Goal: Task Accomplishment & Management: Use online tool/utility

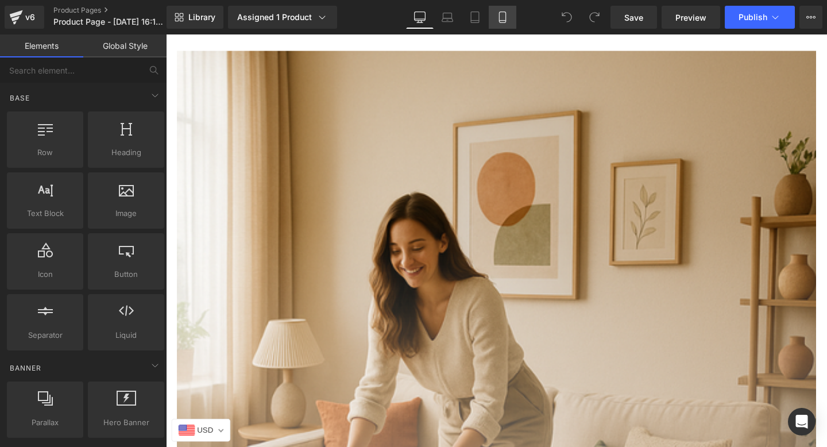
click at [498, 23] on link "Mobile" at bounding box center [502, 17] width 28 height 23
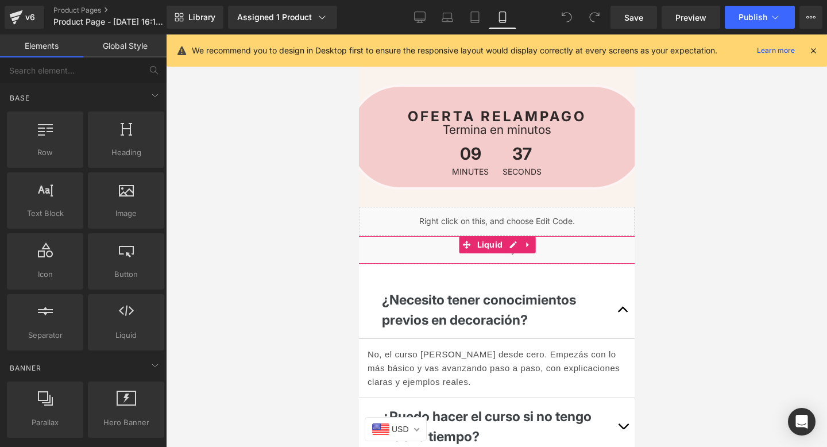
scroll to position [2829, 0]
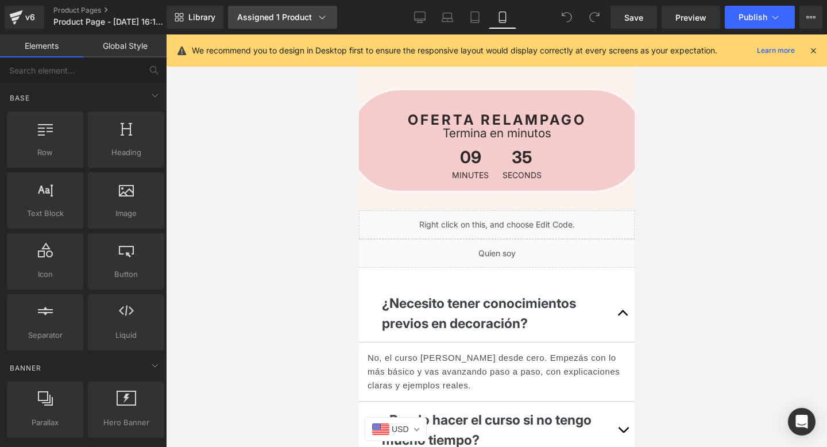
click at [256, 24] on link "Assigned 1 Product" at bounding box center [282, 17] width 109 height 23
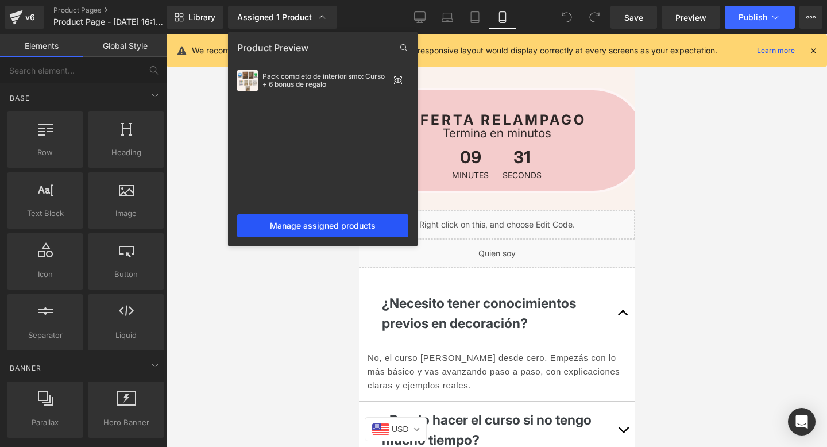
click at [318, 229] on div "Manage assigned products" at bounding box center [322, 225] width 171 height 23
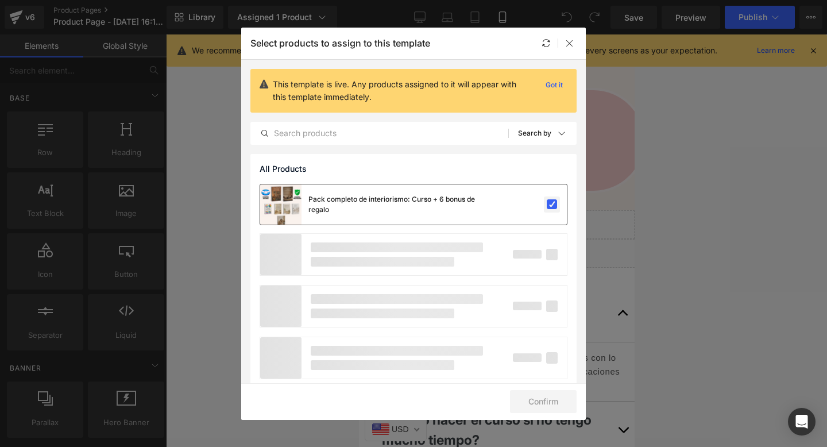
click at [551, 203] on label at bounding box center [551, 204] width 10 height 10
click at [552, 204] on input "checkbox" at bounding box center [552, 204] width 0 height 0
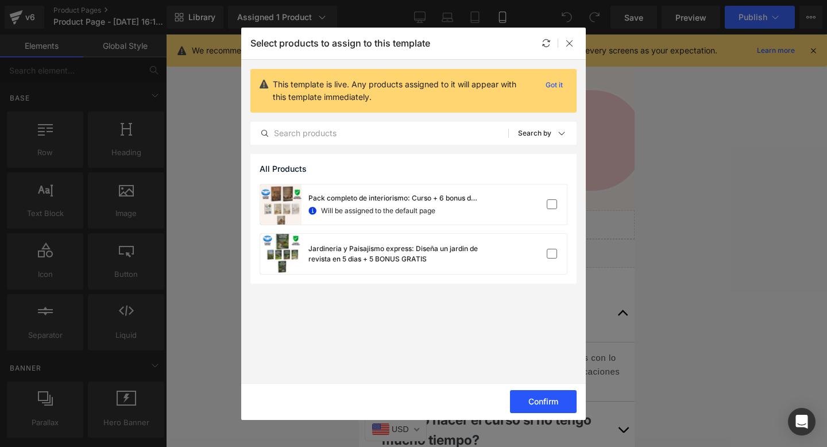
click at [541, 397] on button "Confirm" at bounding box center [543, 401] width 67 height 23
click at [541, 397] on button "Success" at bounding box center [535, 401] width 81 height 23
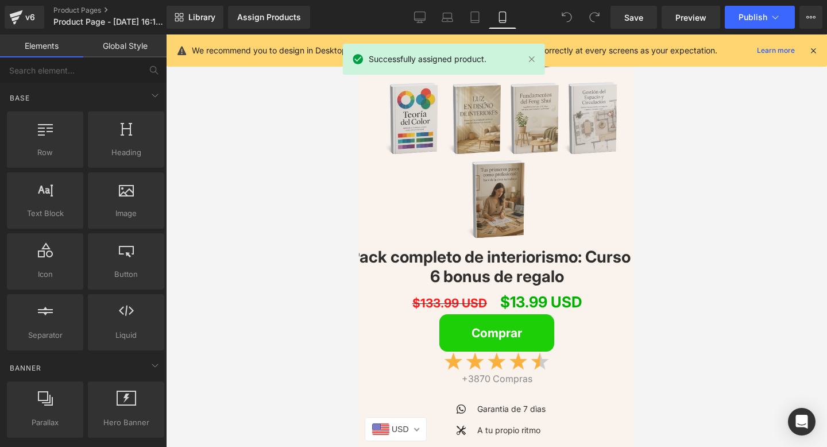
scroll to position [2423, 0]
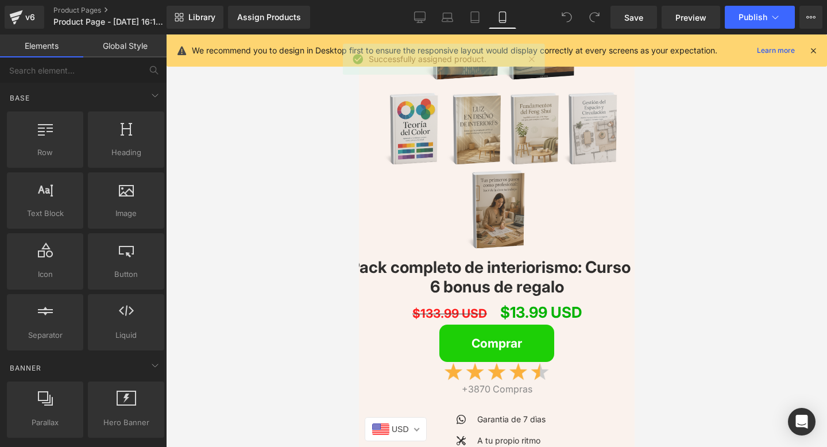
click at [486, 248] on img at bounding box center [496, 99] width 269 height 319
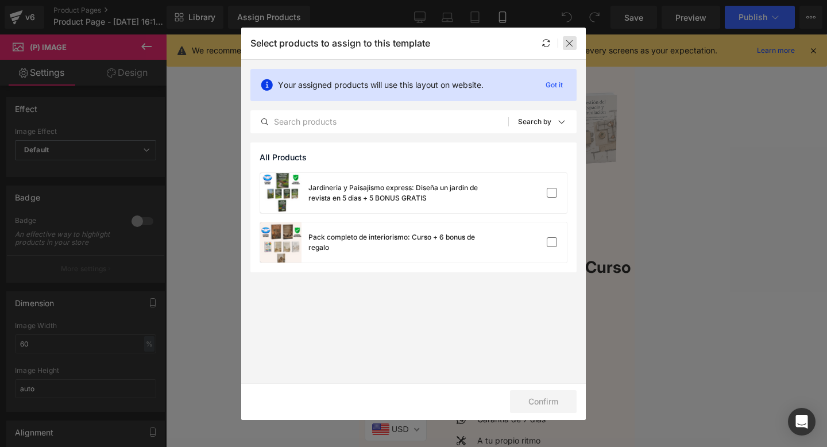
click at [570, 45] on icon at bounding box center [569, 42] width 9 height 9
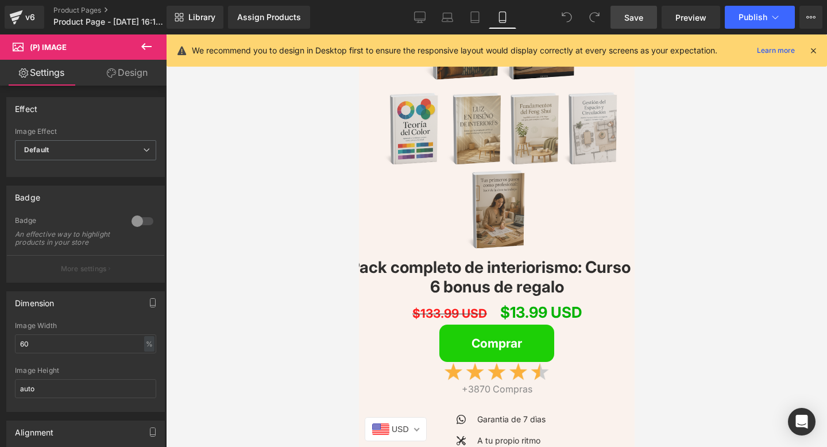
click at [649, 18] on link "Save" at bounding box center [633, 17] width 46 height 23
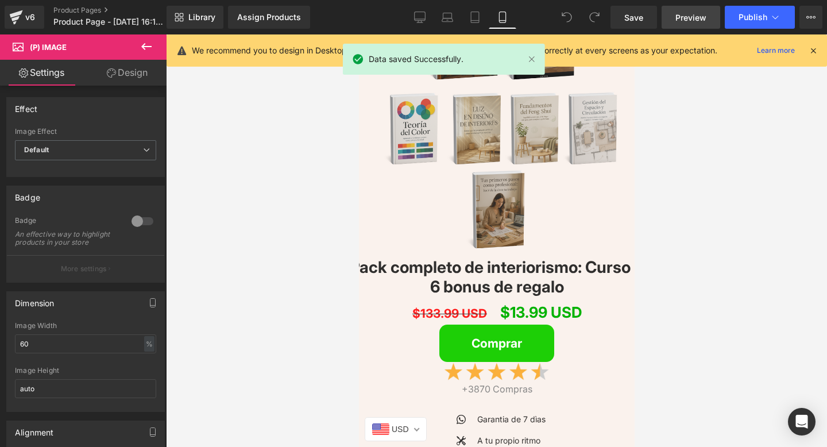
click at [693, 21] on span "Preview" at bounding box center [690, 17] width 31 height 12
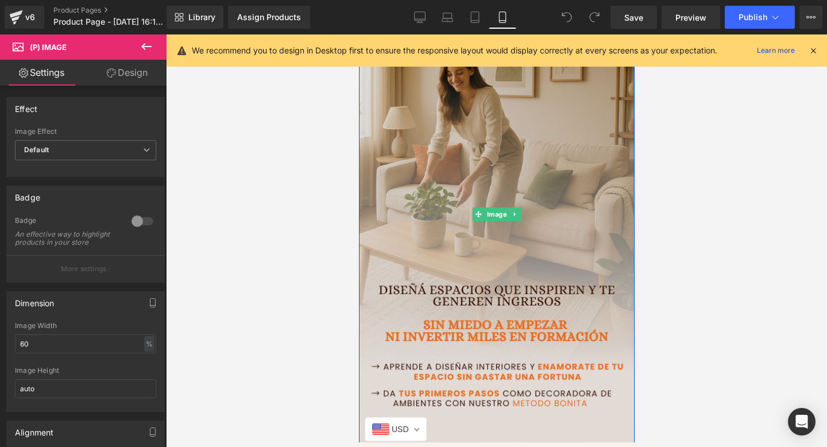
scroll to position [41, 0]
click at [472, 180] on img at bounding box center [496, 215] width 298 height 467
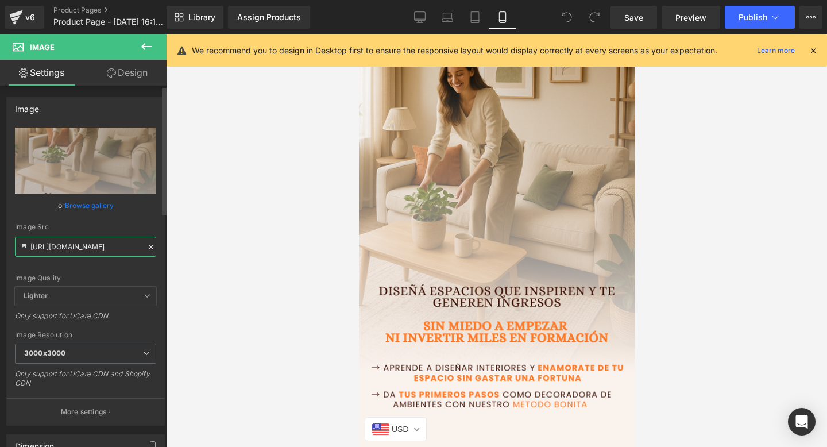
click at [75, 244] on input "https://i.postimg.cc/qRWXjqDN/Deco_WEB__6_.png" at bounding box center [85, 246] width 141 height 20
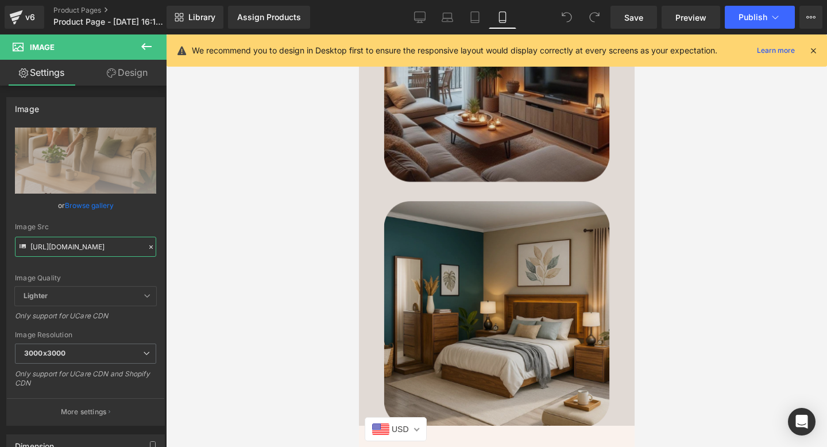
scroll to position [490, 0]
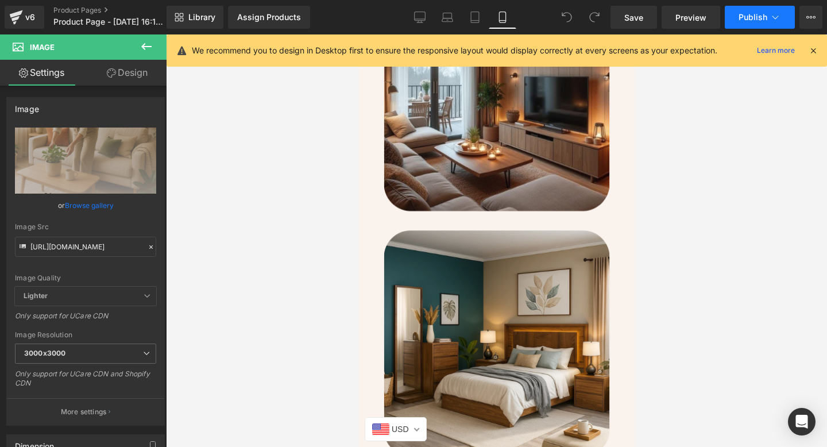
click at [747, 13] on span "Publish" at bounding box center [752, 17] width 29 height 9
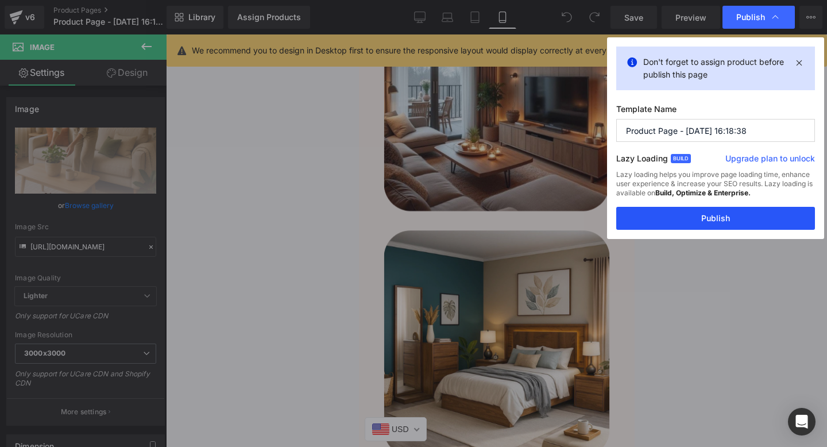
click at [667, 208] on button "Publish" at bounding box center [715, 218] width 199 height 23
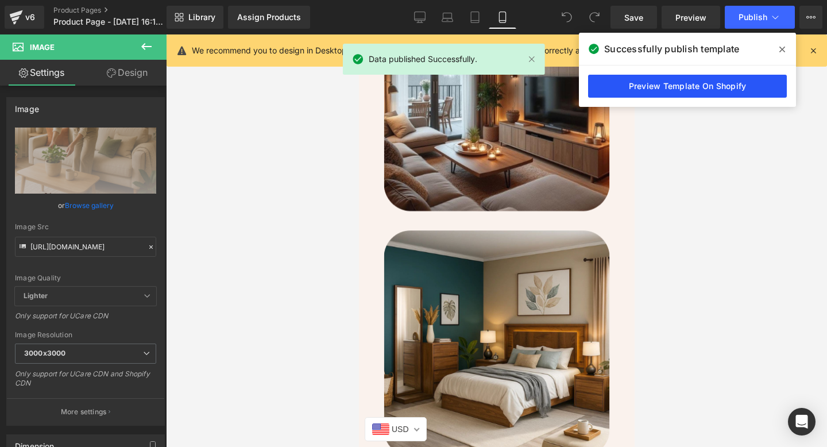
click at [636, 95] on link "Preview Template On Shopify" at bounding box center [687, 86] width 199 height 23
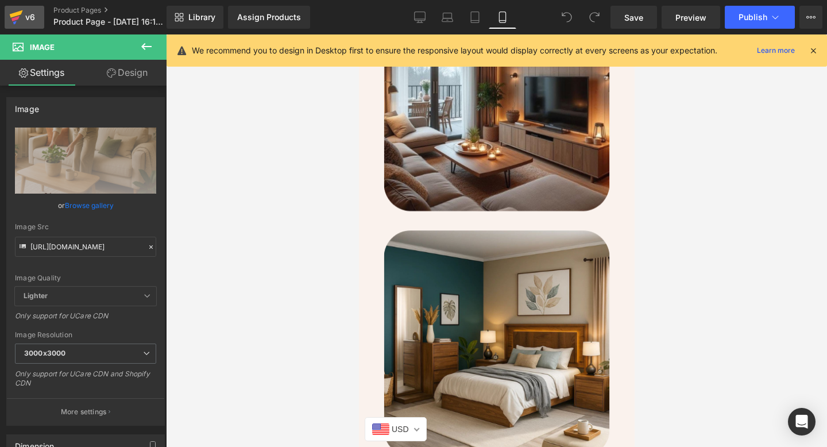
click at [23, 17] on div "v6" at bounding box center [30, 17] width 14 height 15
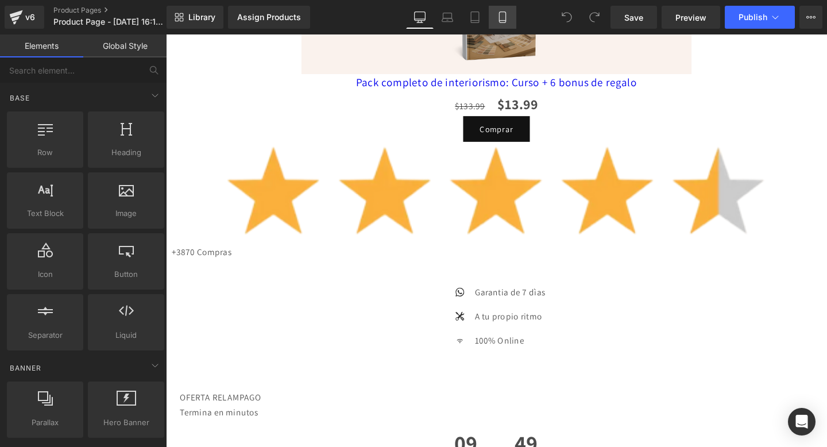
click at [502, 23] on link "Mobile" at bounding box center [502, 17] width 28 height 23
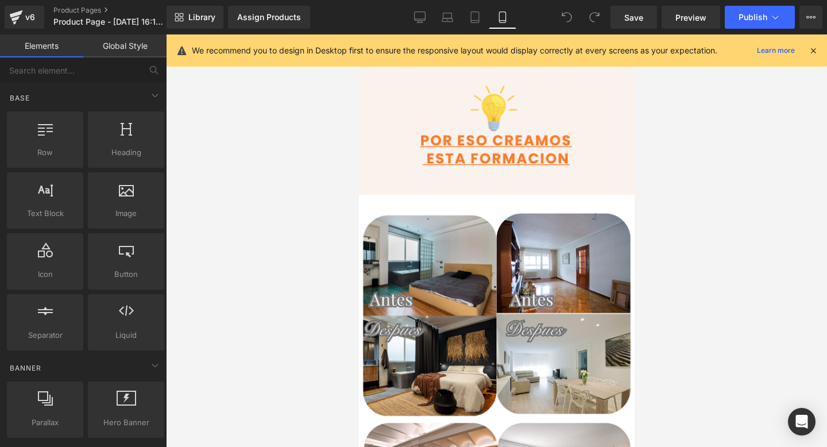
scroll to position [724, 0]
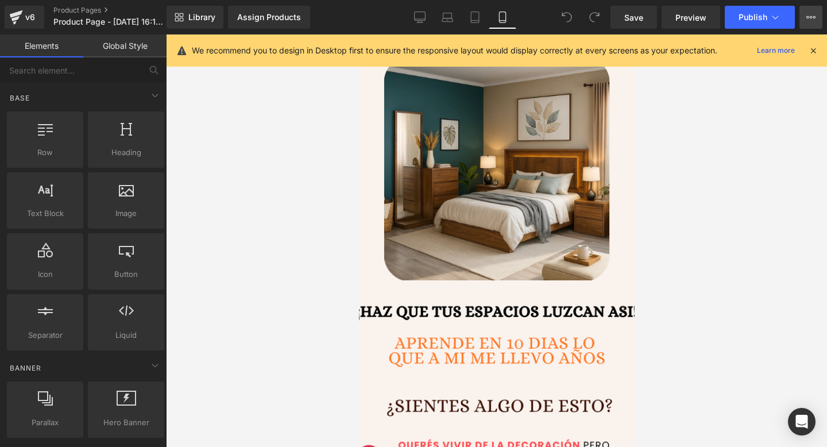
click at [814, 21] on icon at bounding box center [810, 17] width 9 height 9
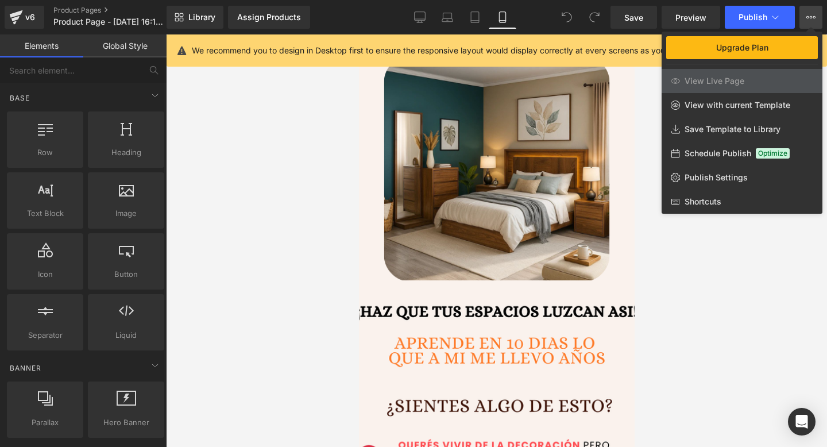
click at [515, 142] on div at bounding box center [496, 240] width 661 height 412
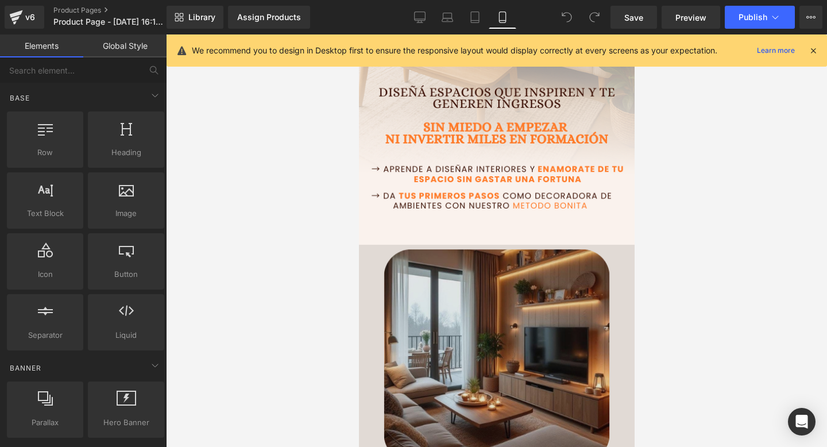
scroll to position [0, 0]
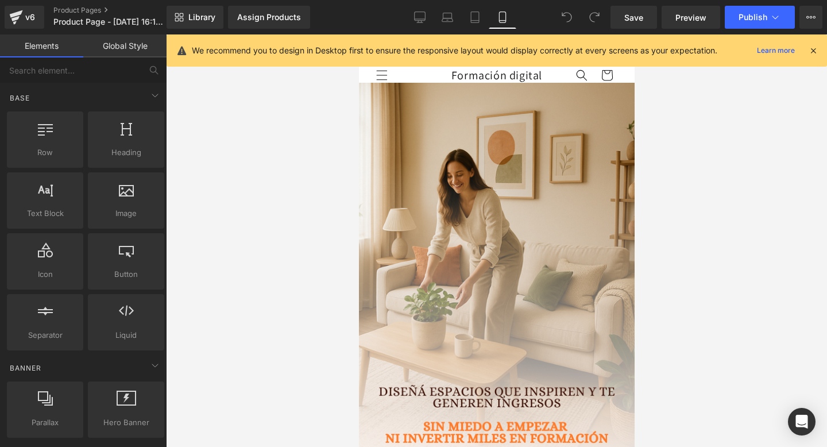
click at [455, 71] on span "Formación digital" at bounding box center [496, 75] width 91 height 15
click at [813, 25] on button "Upgrade Plan View Live Page View with current Template Save Template to Library…" at bounding box center [810, 17] width 23 height 23
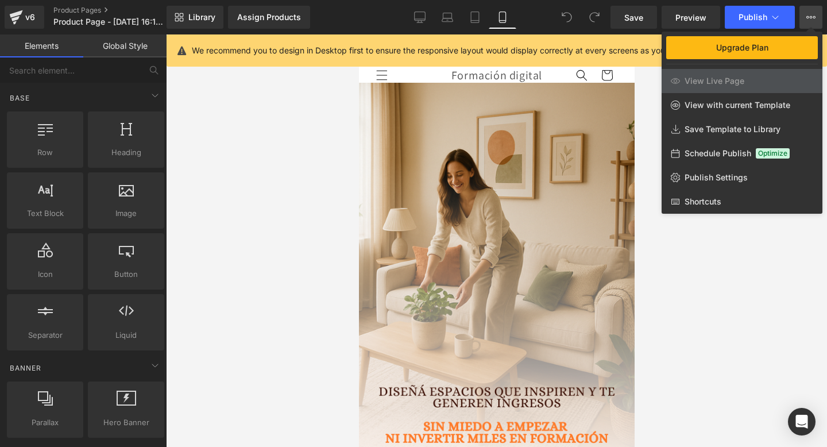
click at [465, 375] on div at bounding box center [496, 240] width 661 height 412
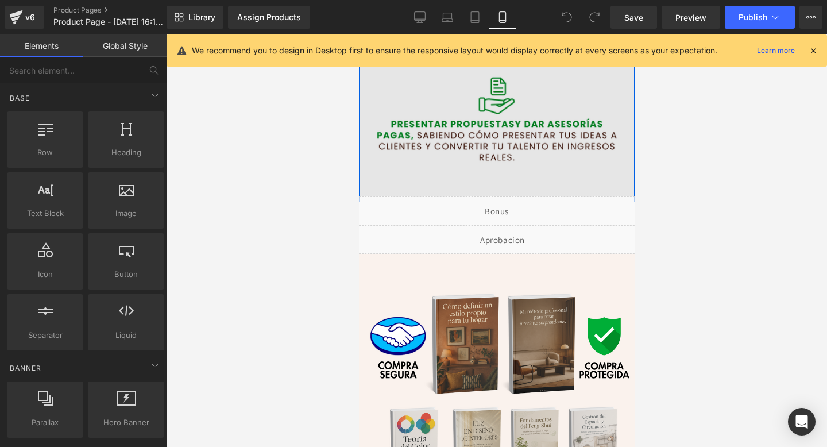
scroll to position [2215, 0]
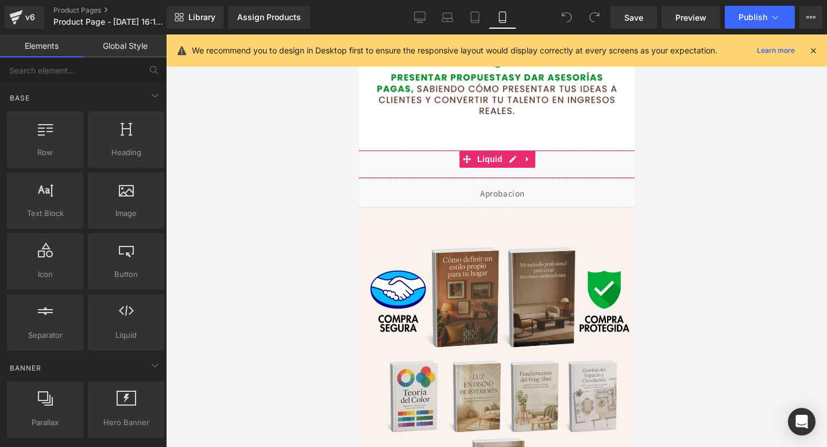
click at [484, 170] on div "Liquid" at bounding box center [496, 164] width 310 height 29
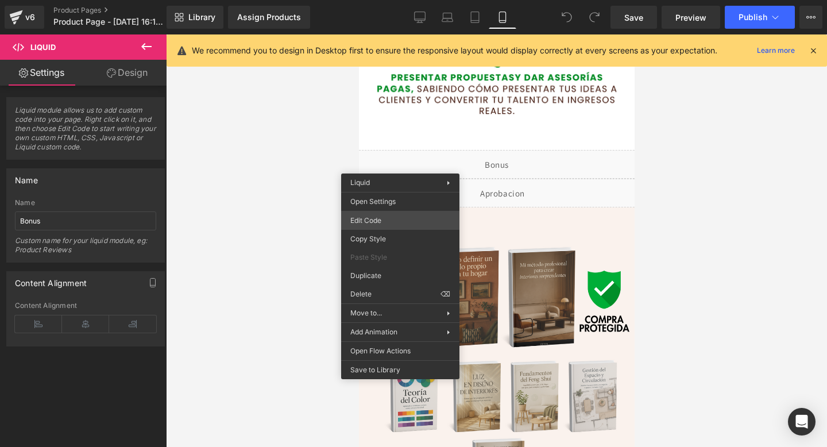
click at [384, 0] on div "You are previewing how the will restyle your page. You can not edit Elements in…" at bounding box center [413, 0] width 827 height 0
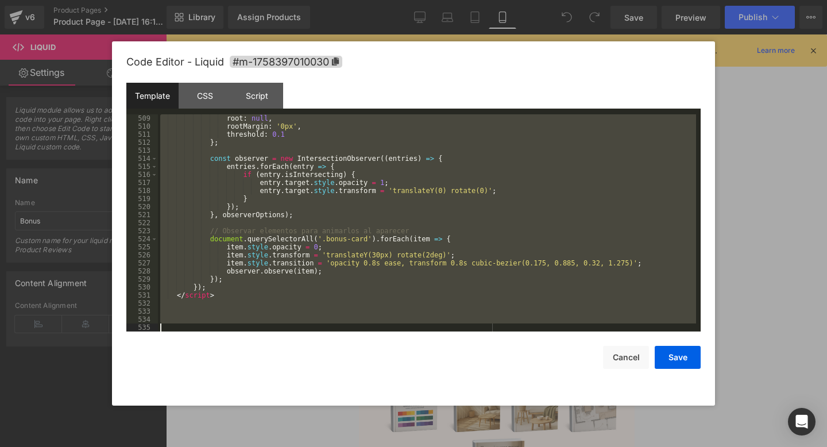
scroll to position [4123, 0]
drag, startPoint x: 187, startPoint y: 124, endPoint x: 273, endPoint y: 446, distance: 333.3
click at [273, 446] on body "You are previewing how the will restyle your page. You can not edit Elements in…" at bounding box center [413, 223] width 827 height 447
click at [624, 358] on button "Cancel" at bounding box center [626, 357] width 46 height 23
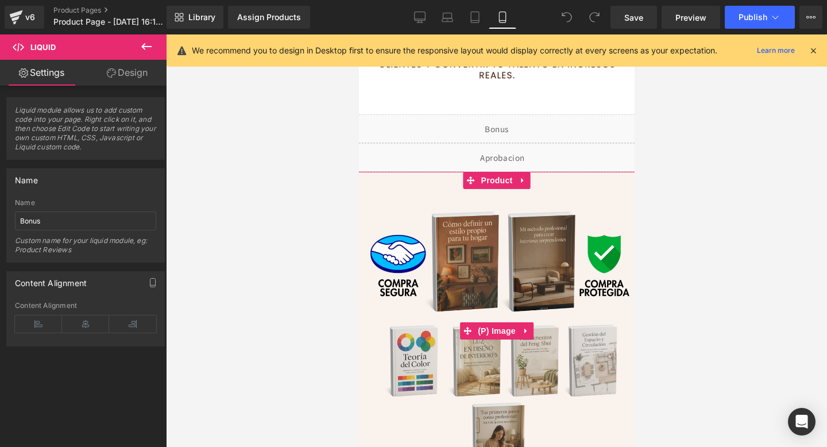
scroll to position [2252, 0]
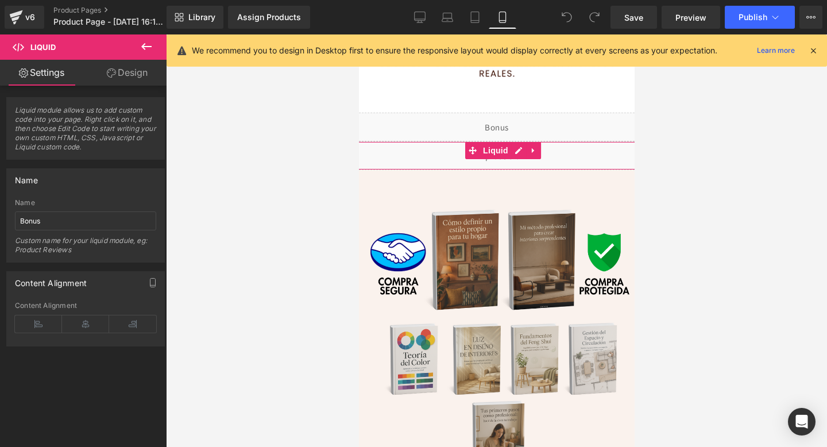
click at [432, 158] on div "Liquid" at bounding box center [501, 155] width 321 height 29
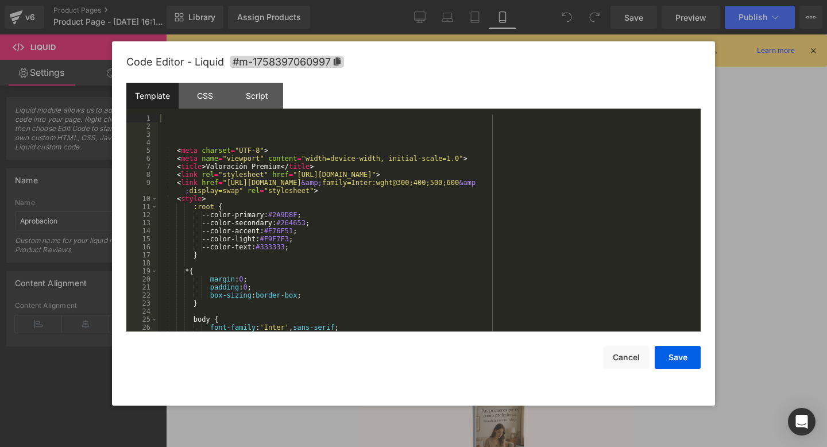
click at [354, 0] on div "You are previewing how the will restyle your page. You can not edit Elements in…" at bounding box center [413, 0] width 827 height 0
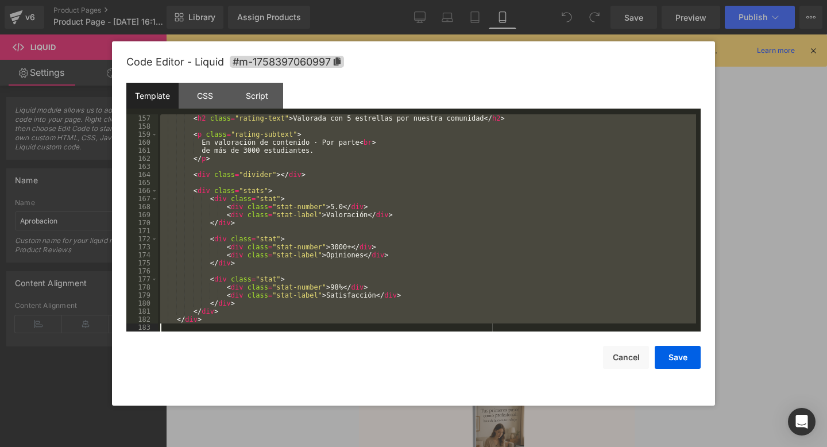
scroll to position [1270, 0]
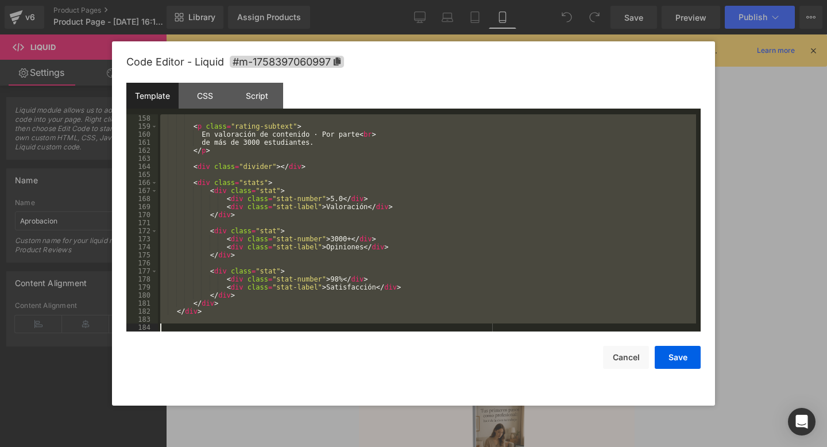
drag, startPoint x: 208, startPoint y: 128, endPoint x: 343, endPoint y: 446, distance: 345.7
click at [343, 446] on body "You are previewing how the will restyle your page. You can not edit Elements in…" at bounding box center [413, 223] width 827 height 447
click at [631, 354] on button "Cancel" at bounding box center [626, 357] width 46 height 23
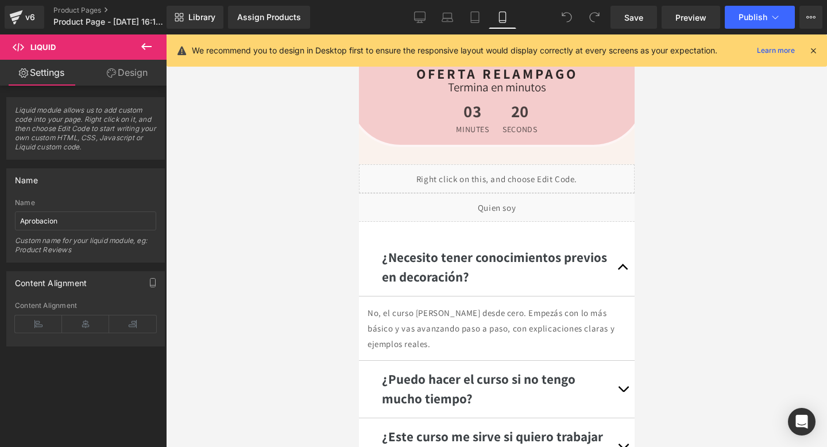
scroll to position [2932, 0]
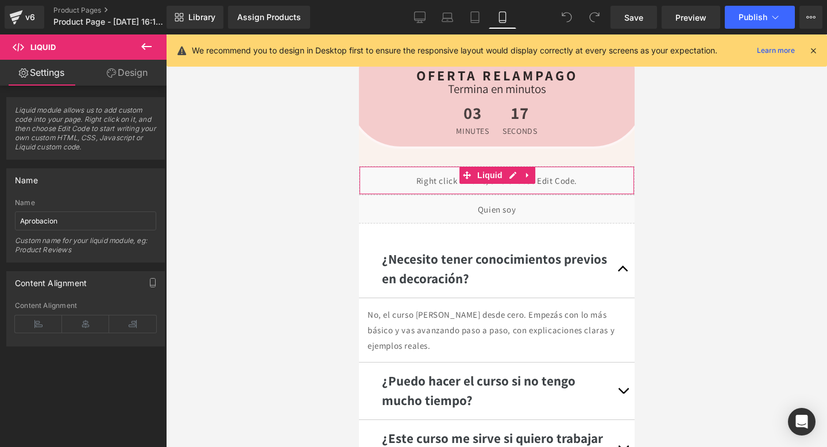
click at [443, 179] on div "Liquid" at bounding box center [496, 180] width 276 height 29
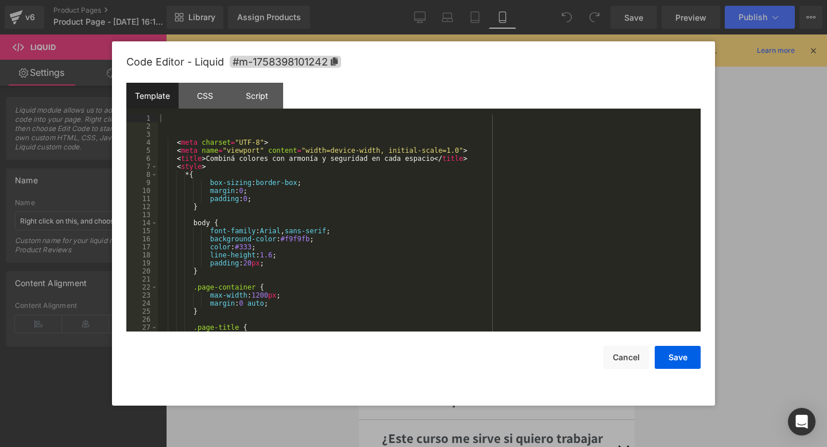
click at [429, 0] on div "You are previewing how the will restyle your page. You can not edit Elements in…" at bounding box center [413, 0] width 827 height 0
click at [630, 360] on button "Cancel" at bounding box center [626, 357] width 46 height 23
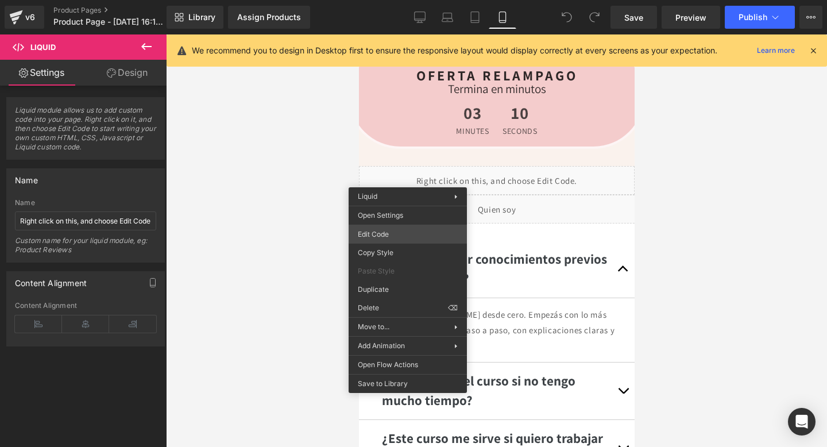
click at [373, 0] on div "You are previewing how the will restyle your page. You can not edit Elements in…" at bounding box center [413, 0] width 827 height 0
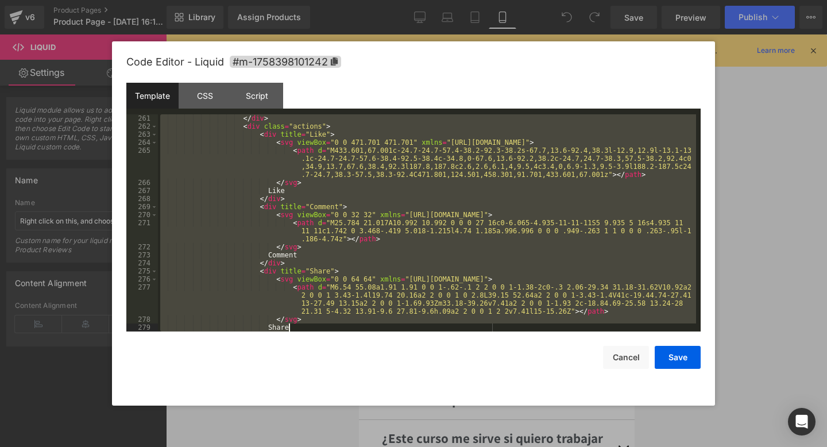
scroll to position [3102, 0]
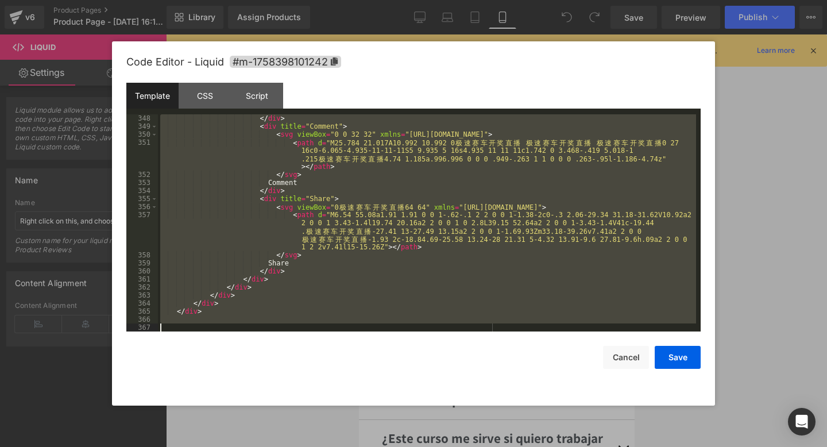
drag, startPoint x: 181, startPoint y: 118, endPoint x: 289, endPoint y: 446, distance: 345.6
click at [289, 446] on body "You are previewing how the will restyle your page. You can not edit Elements in…" at bounding box center [413, 223] width 827 height 447
click at [624, 366] on button "Cancel" at bounding box center [626, 357] width 46 height 23
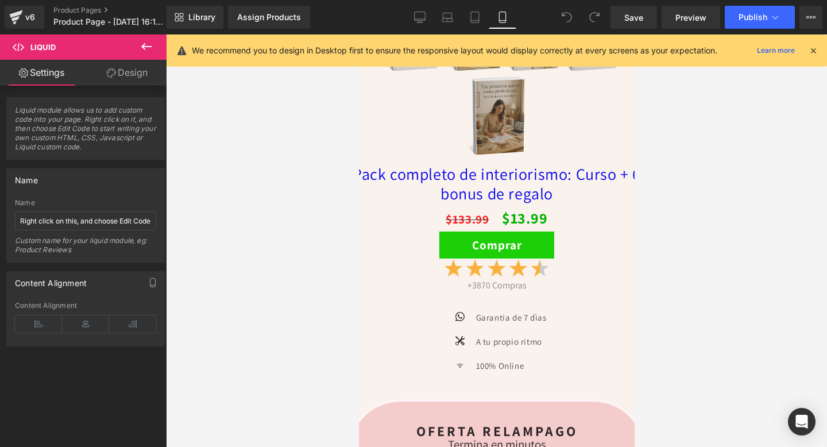
scroll to position [2529, 0]
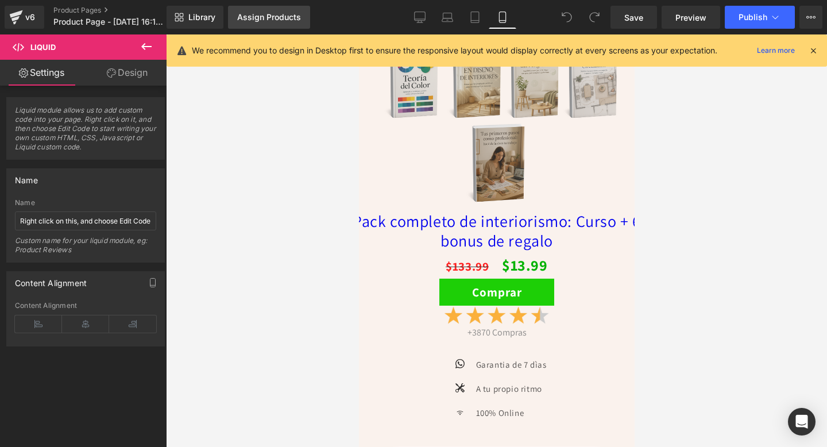
click at [261, 14] on div "Assign Products" at bounding box center [269, 17] width 64 height 9
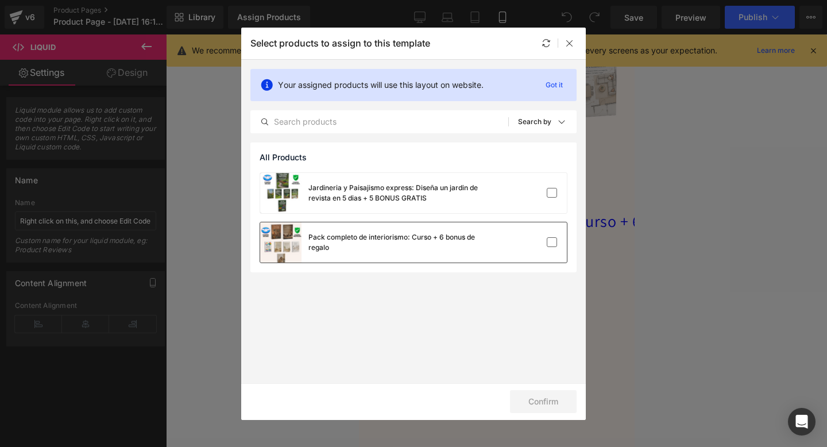
click at [382, 234] on div "Pack completo de interiorismo: Curso + 6 bonus de regalo" at bounding box center [394, 242] width 172 height 21
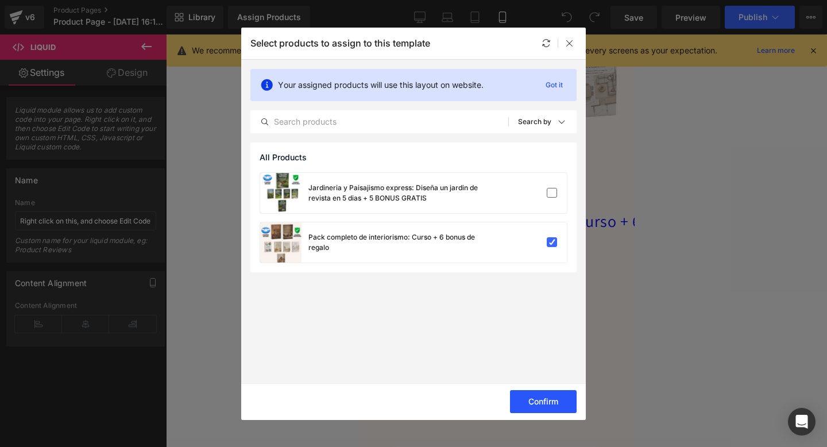
click at [536, 402] on button "Confirm" at bounding box center [543, 401] width 67 height 23
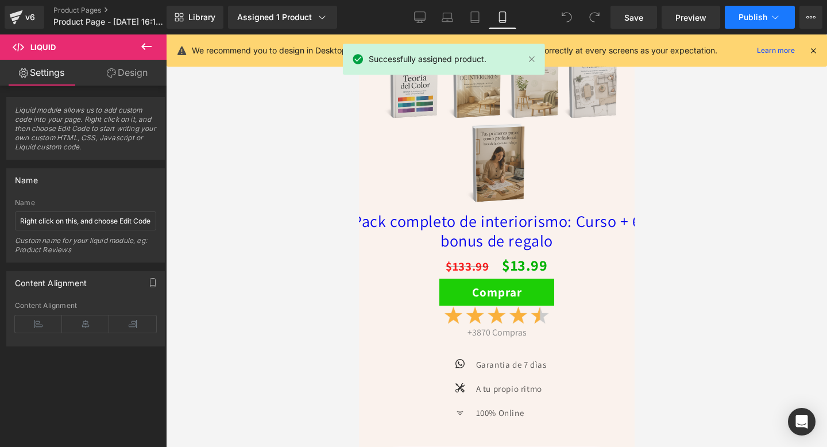
click at [748, 15] on span "Publish" at bounding box center [752, 17] width 29 height 9
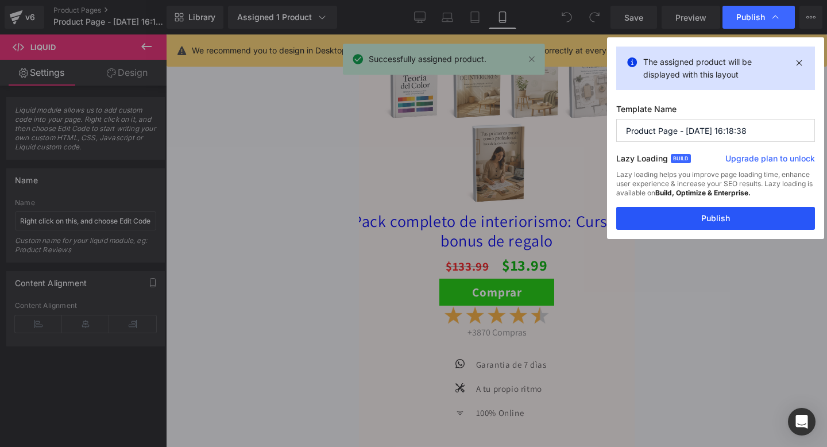
click at [668, 224] on button "Publish" at bounding box center [715, 218] width 199 height 23
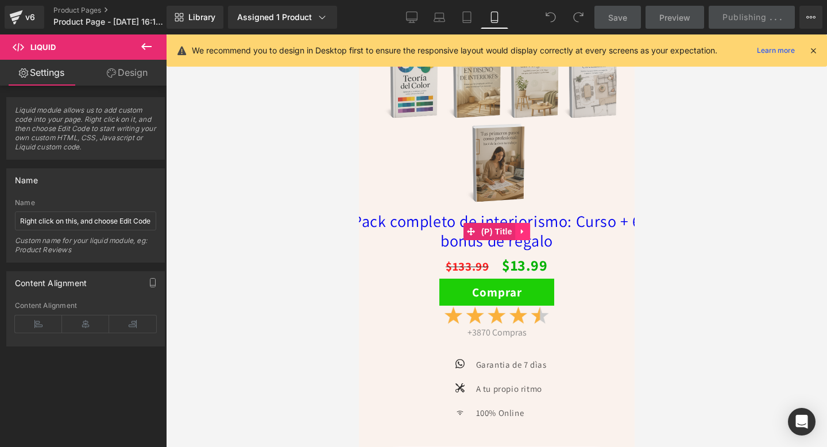
click at [521, 229] on icon at bounding box center [521, 231] width 2 height 5
click at [470, 234] on link "(P) Title" at bounding box center [489, 231] width 52 height 17
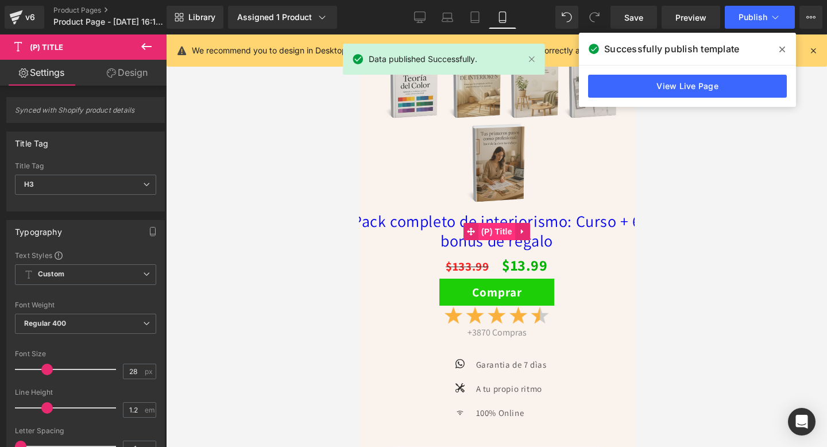
click at [497, 235] on span "(P) Title" at bounding box center [496, 231] width 37 height 17
click at [780, 49] on icon at bounding box center [782, 49] width 6 height 9
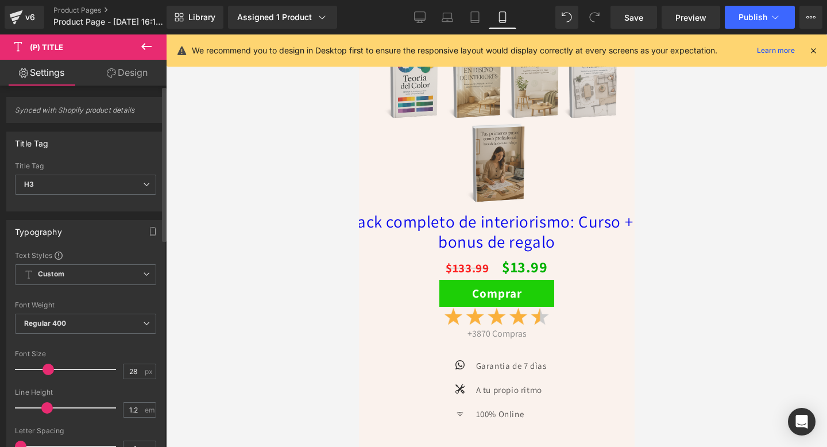
type input "27"
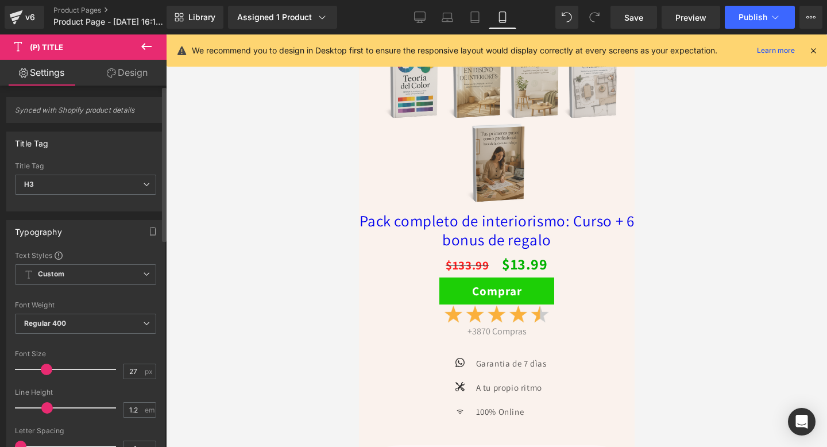
click at [44, 369] on span at bounding box center [46, 368] width 11 height 11
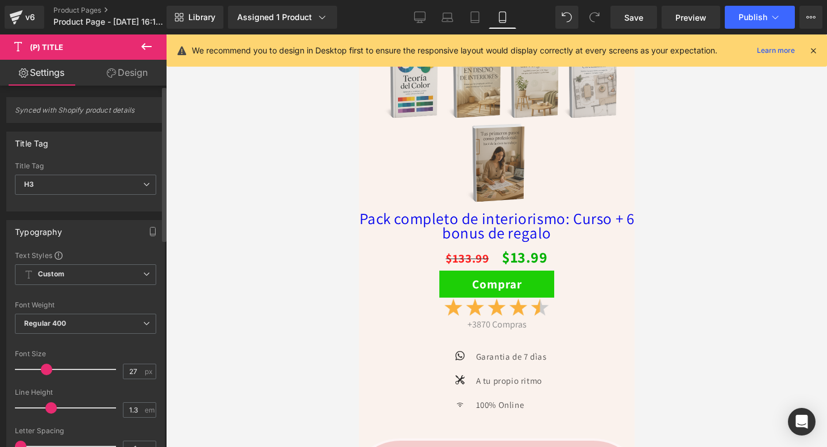
type input "1.4"
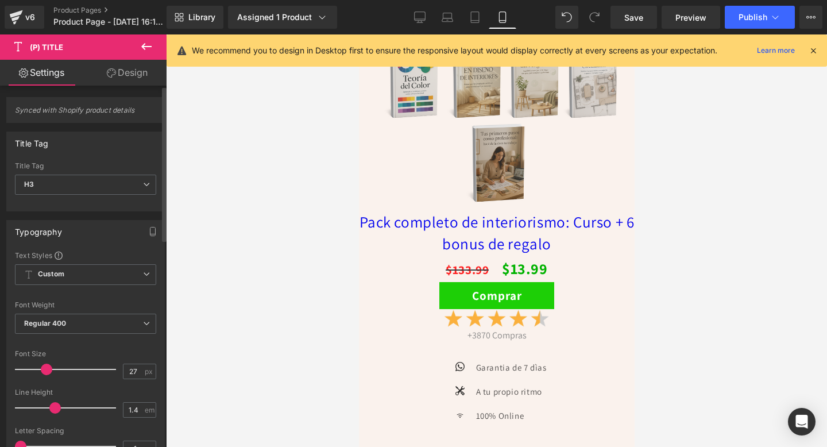
drag, startPoint x: 42, startPoint y: 409, endPoint x: 48, endPoint y: 412, distance: 6.2
click at [48, 412] on div at bounding box center [68, 407] width 95 height 23
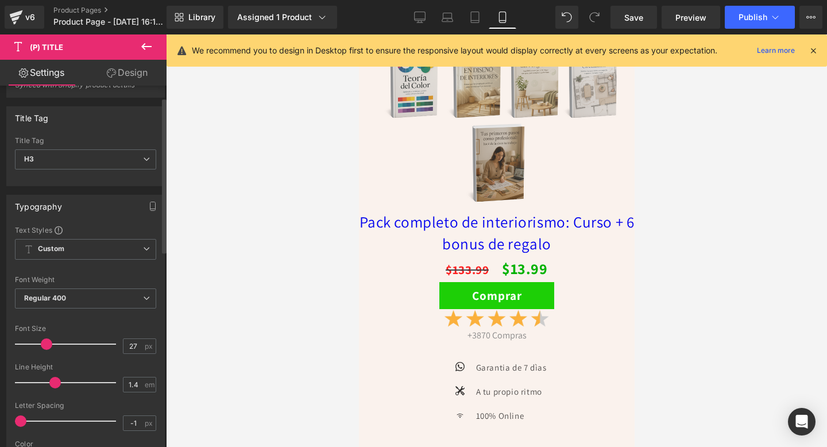
scroll to position [27, 0]
type input "-0.9"
click at [20, 422] on span at bounding box center [22, 418] width 11 height 11
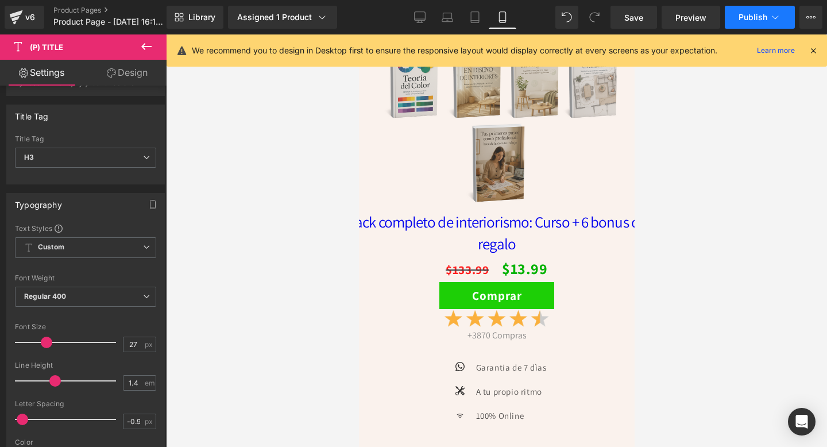
click at [742, 24] on button "Publish" at bounding box center [759, 17] width 70 height 23
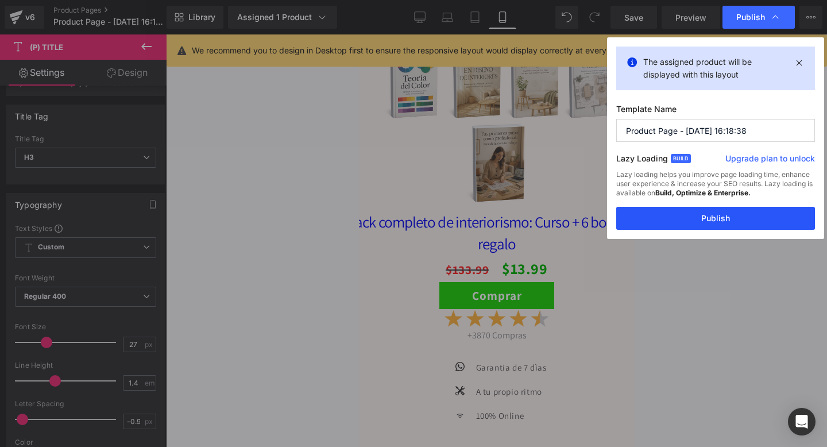
click at [724, 214] on button "Publish" at bounding box center [715, 218] width 199 height 23
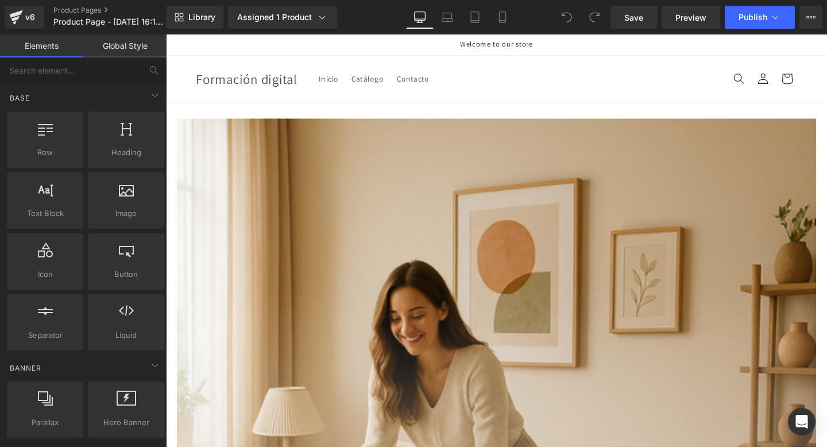
click at [522, 68] on header "Inicio Catálogo Contacto Iniciar sesión Formación digital Inicio Catálogo Conta…" at bounding box center [513, 81] width 689 height 48
click at [808, 19] on icon at bounding box center [810, 17] width 9 height 9
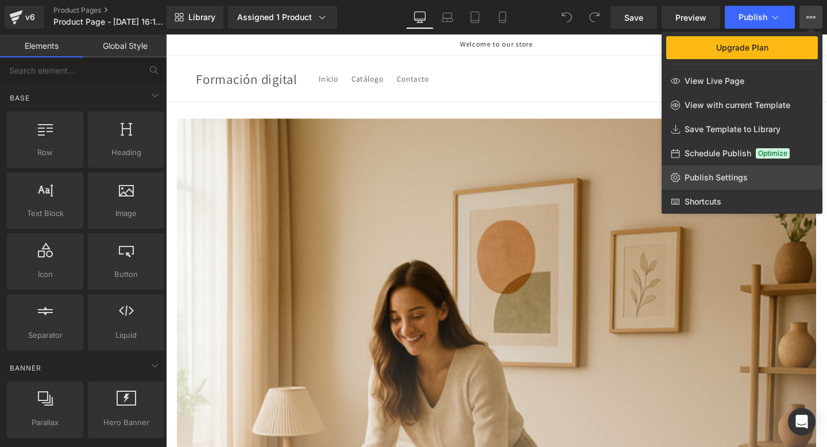
click at [723, 181] on span "Publish Settings" at bounding box center [715, 177] width 63 height 10
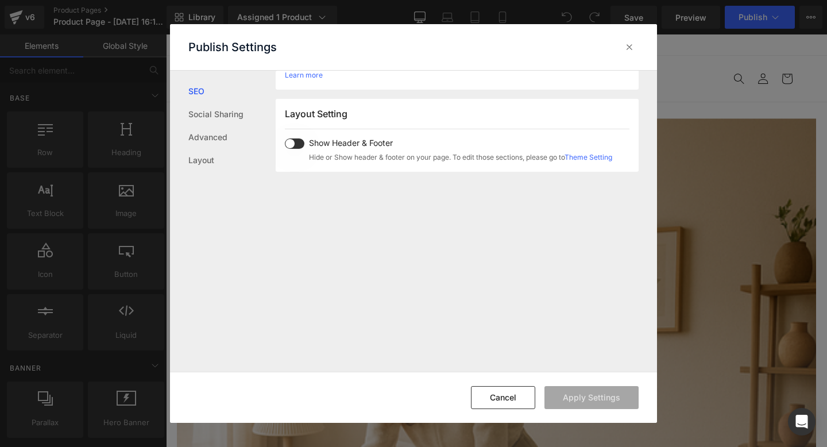
scroll to position [286, 0]
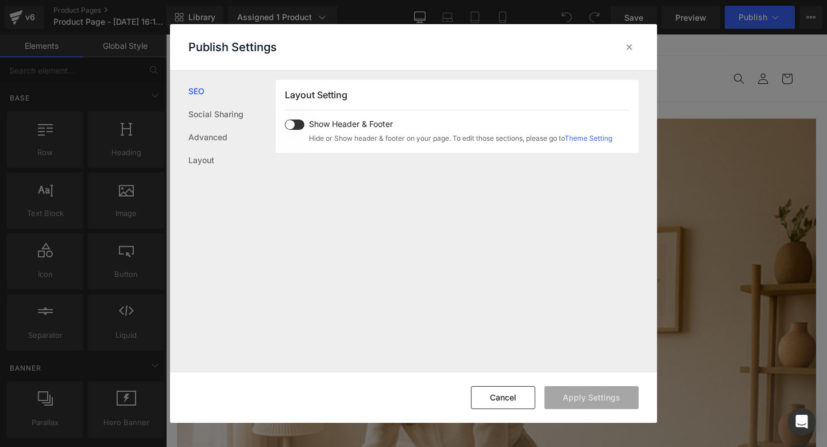
click at [293, 122] on span at bounding box center [295, 124] width 20 height 10
click at [630, 46] on icon at bounding box center [628, 46] width 11 height 11
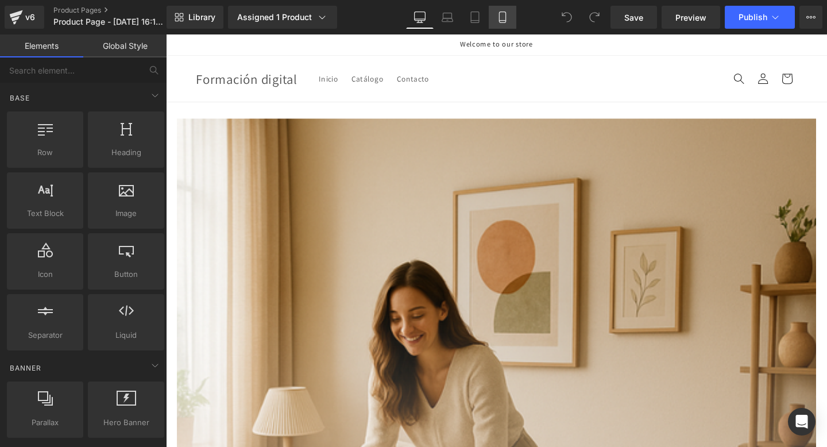
click at [503, 21] on icon at bounding box center [502, 16] width 11 height 11
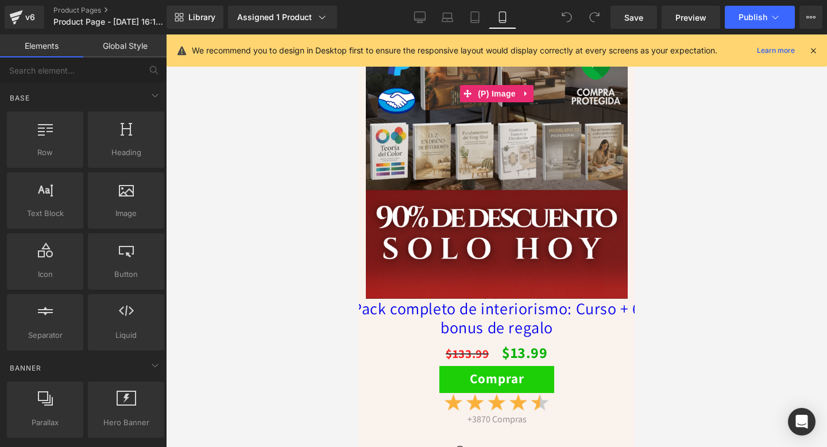
click at [448, 230] on img at bounding box center [496, 93] width 262 height 409
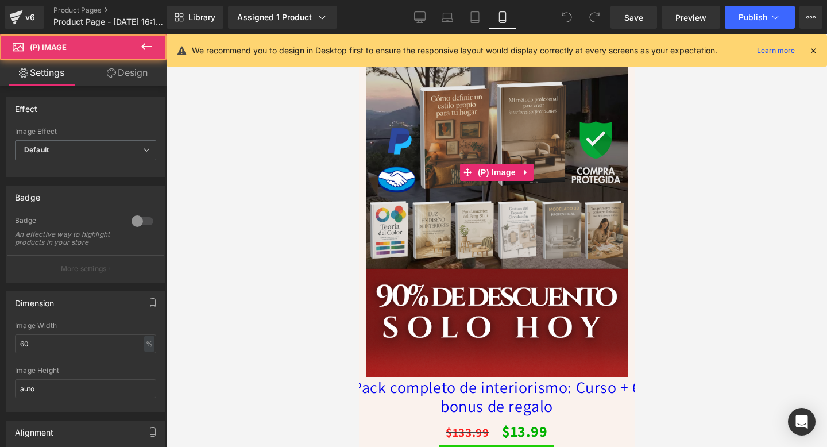
scroll to position [3647, 0]
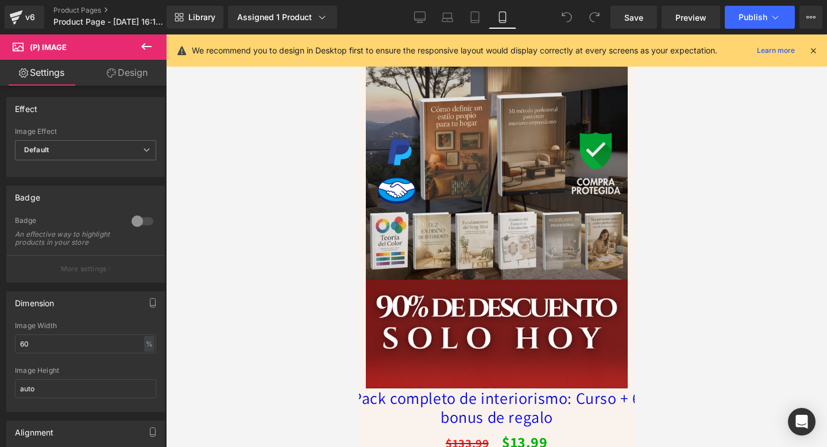
click at [111, 80] on link "Design" at bounding box center [127, 73] width 83 height 26
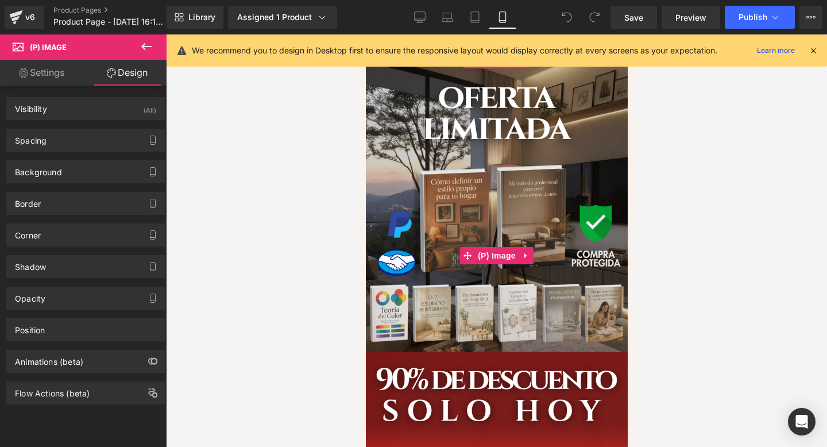
scroll to position [3689, 0]
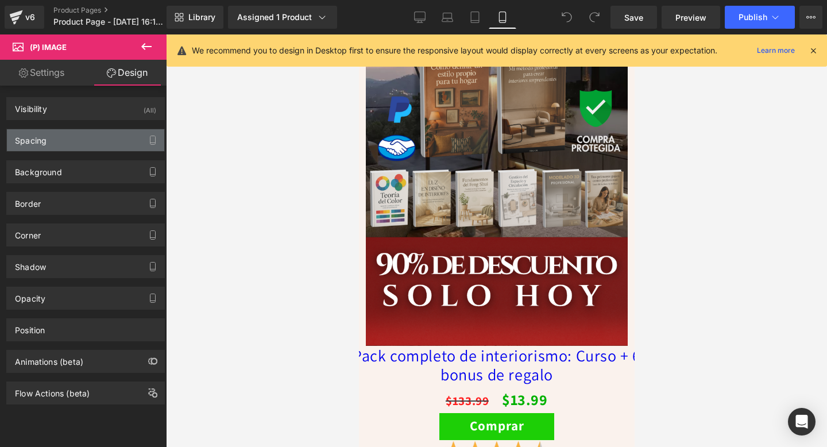
click at [79, 148] on div "Spacing" at bounding box center [85, 140] width 157 height 22
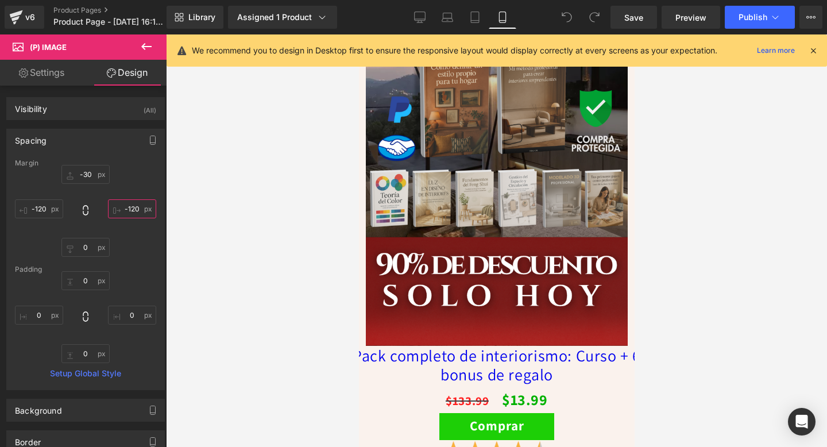
click at [133, 213] on input "-120" at bounding box center [132, 208] width 48 height 19
type input "\"
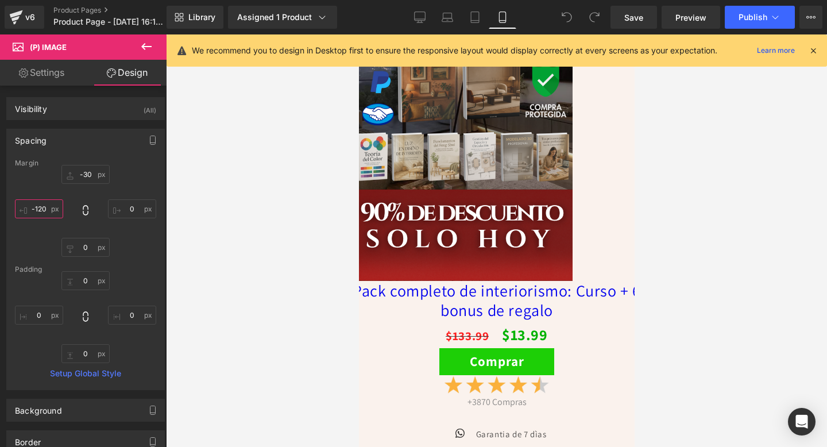
click at [37, 211] on input "-120" at bounding box center [39, 208] width 48 height 19
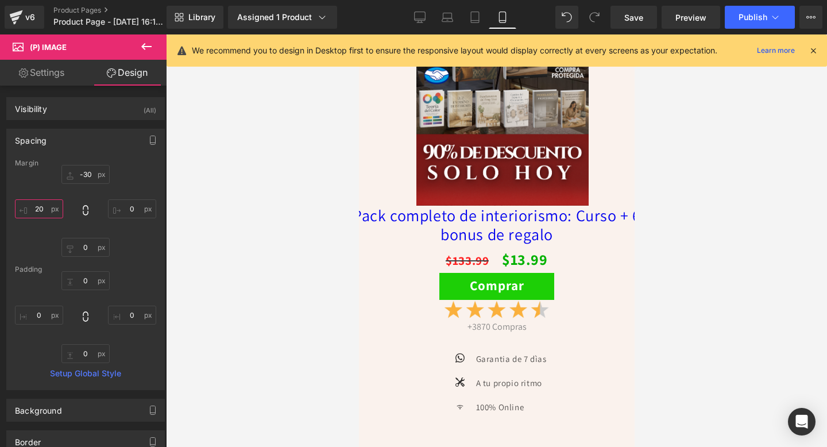
click at [37, 211] on input "20" at bounding box center [39, 208] width 48 height 19
type input "0"
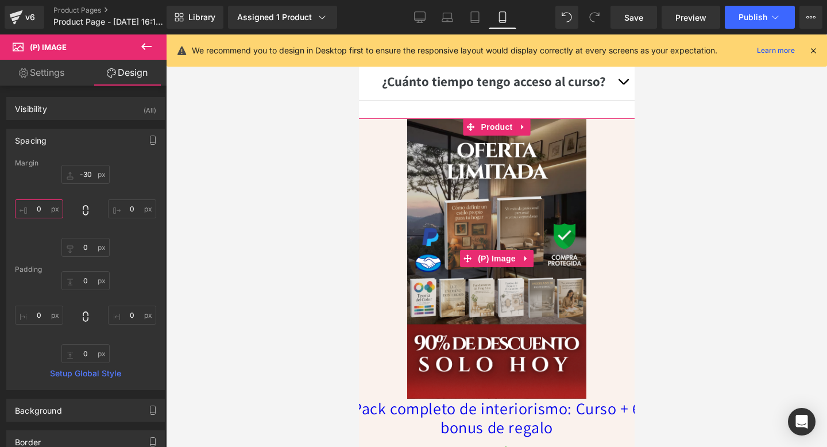
scroll to position [3509, 0]
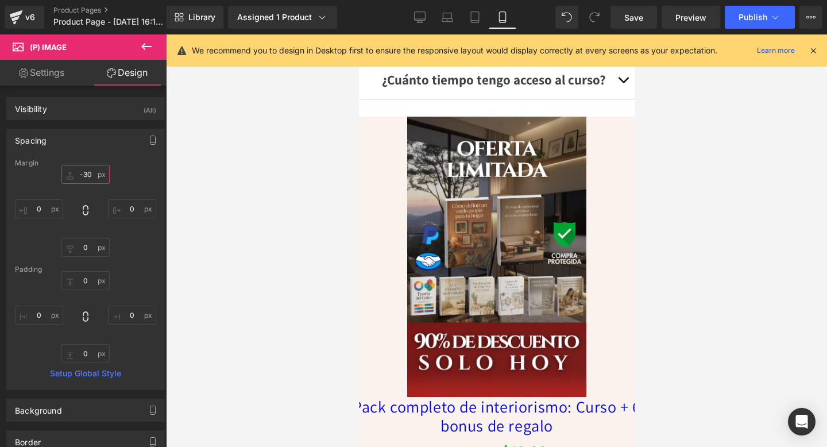
click at [82, 170] on input "-30" at bounding box center [85, 174] width 48 height 19
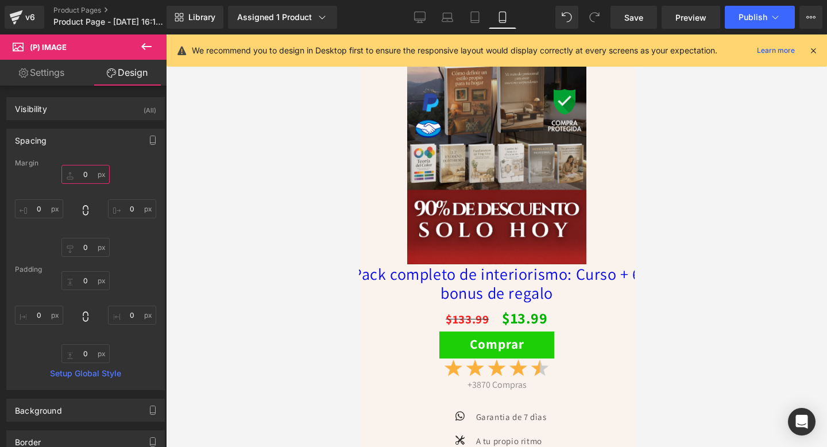
scroll to position [184, 0]
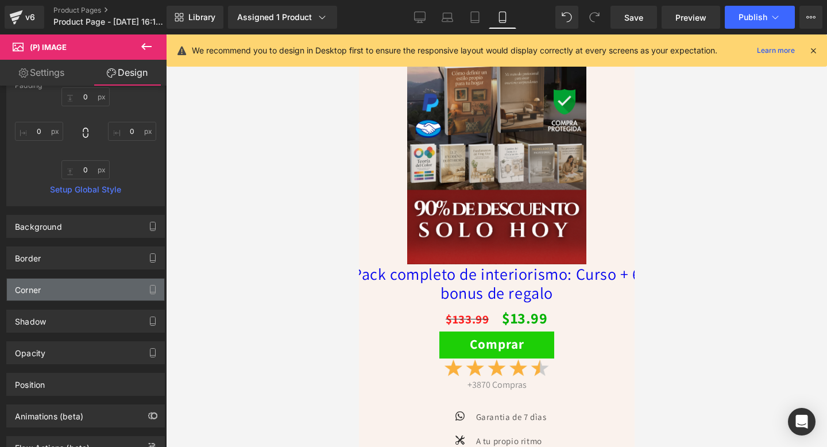
click at [47, 292] on div "Corner" at bounding box center [85, 289] width 157 height 22
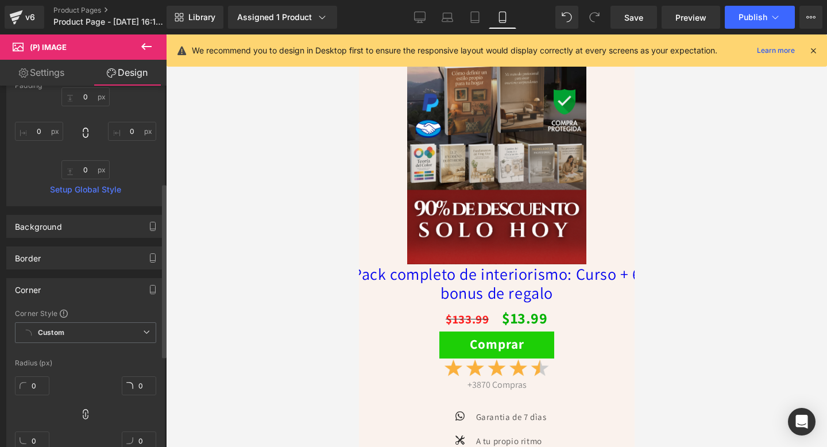
scroll to position [231, 0]
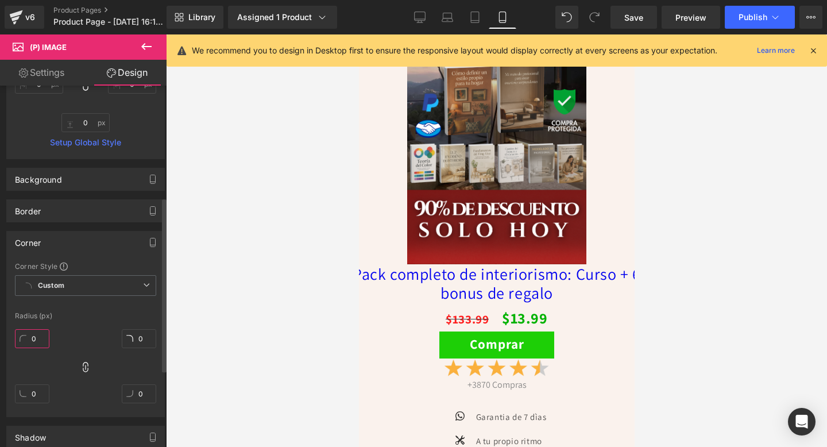
click at [35, 339] on input "0" at bounding box center [32, 338] width 34 height 19
type input "50"
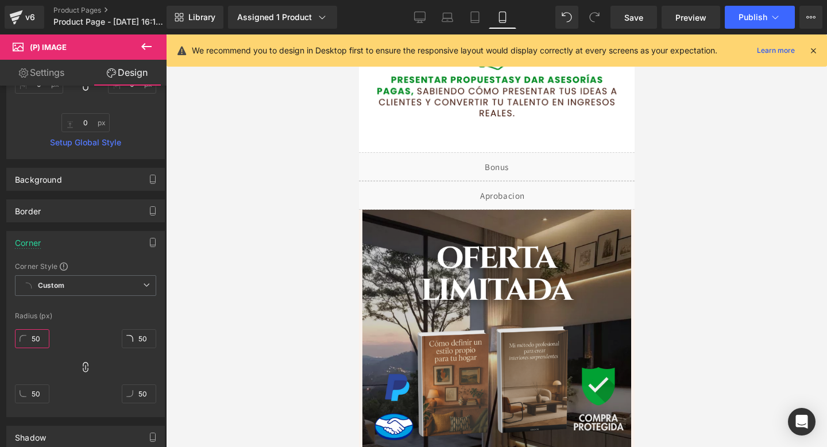
scroll to position [2406, 0]
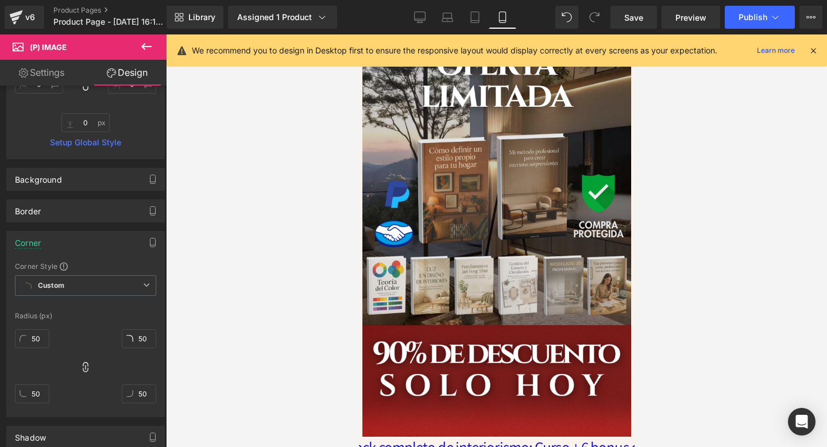
click at [422, 343] on img at bounding box center [496, 227] width 269 height 420
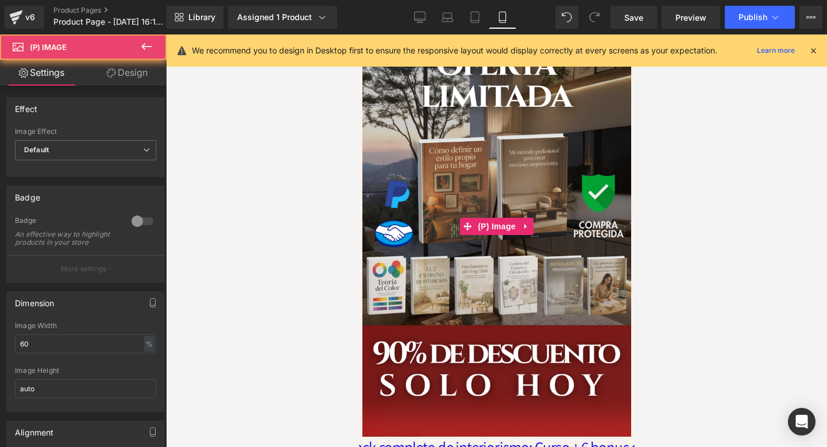
click at [422, 343] on img at bounding box center [496, 227] width 269 height 420
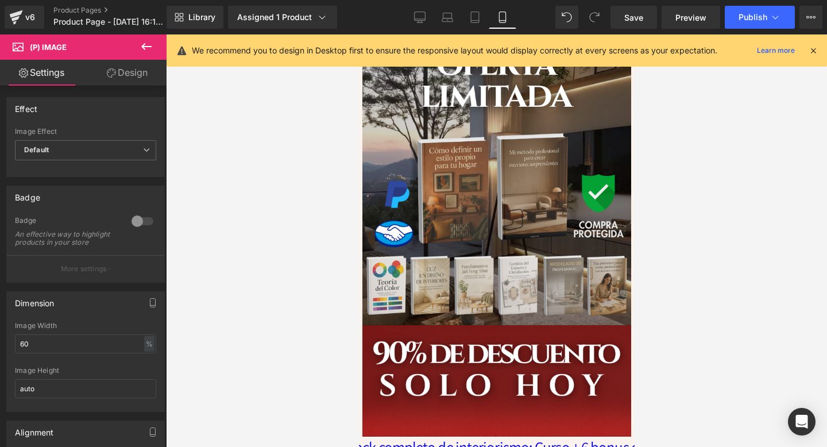
click at [115, 73] on link "Design" at bounding box center [127, 73] width 83 height 26
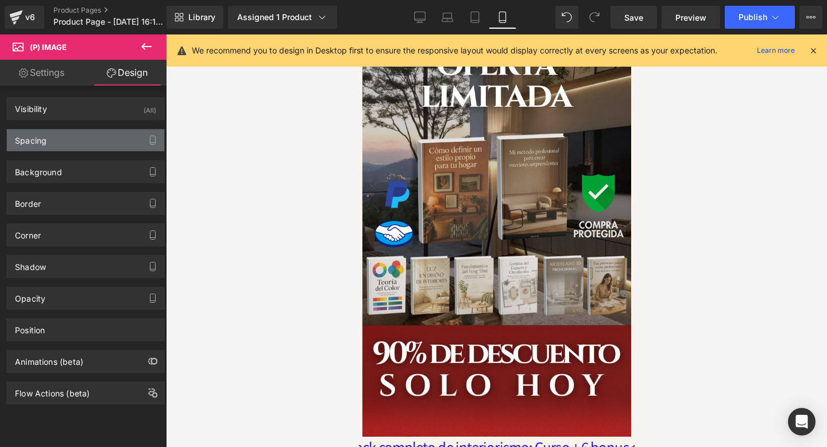
click at [61, 150] on div "Spacing" at bounding box center [85, 140] width 157 height 22
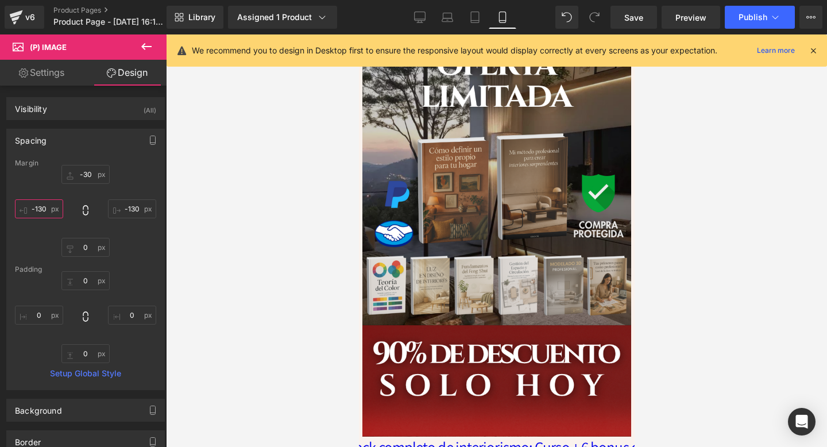
click at [37, 216] on input "-130" at bounding box center [39, 208] width 48 height 19
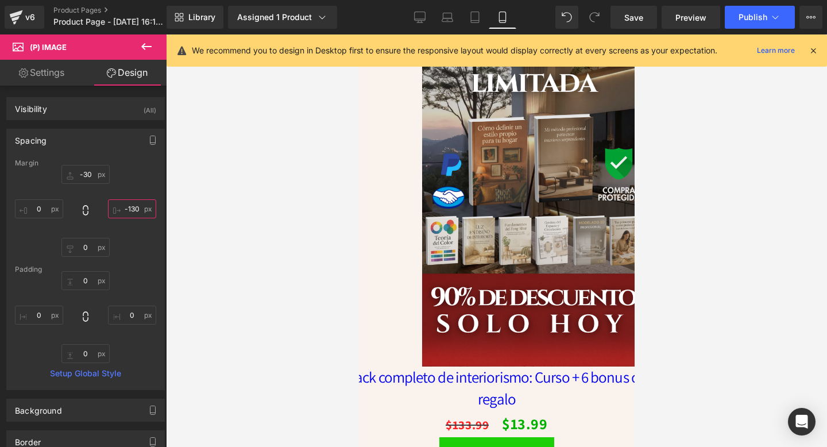
click at [129, 209] on input "-130" at bounding box center [132, 208] width 48 height 19
type input "\0"
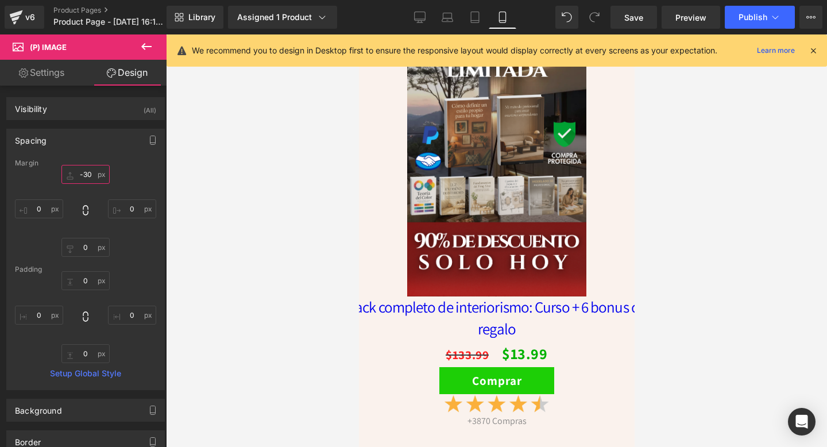
click at [87, 177] on input "-30" at bounding box center [85, 174] width 48 height 19
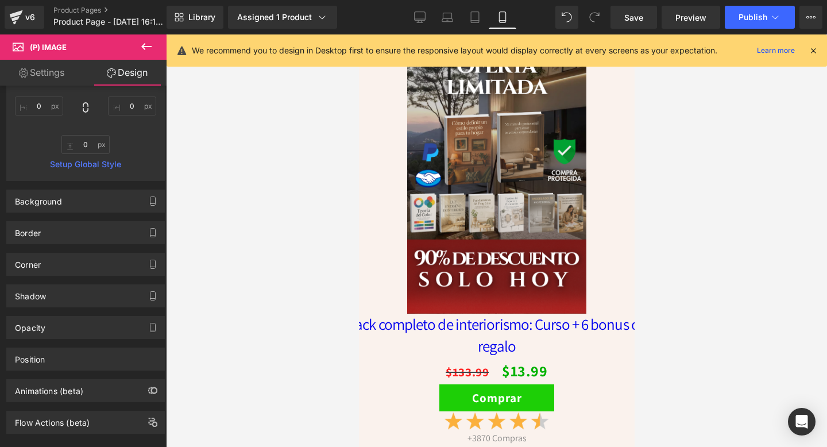
scroll to position [228, 0]
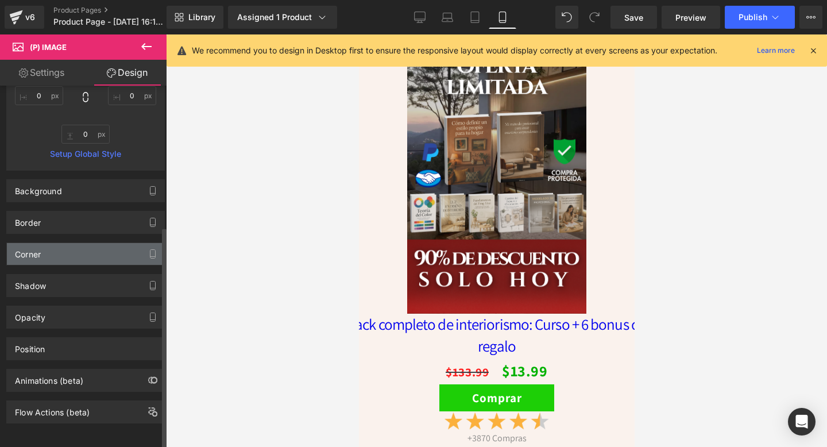
click at [55, 249] on div "Corner" at bounding box center [85, 254] width 157 height 22
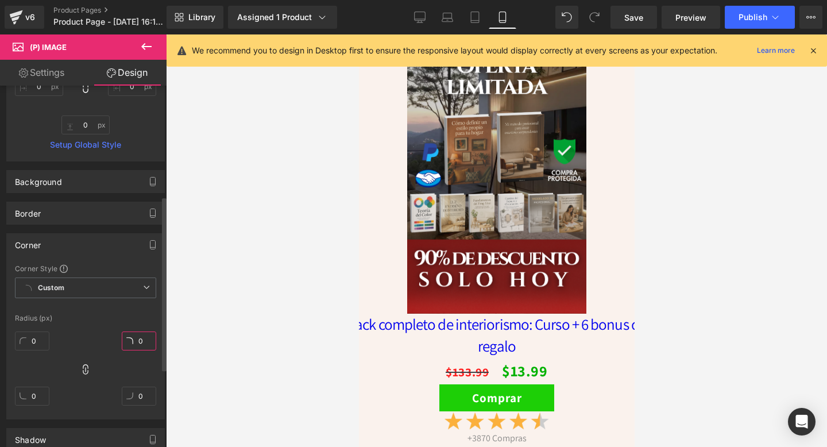
click at [137, 339] on input "0" at bounding box center [139, 340] width 34 height 19
type input "50"
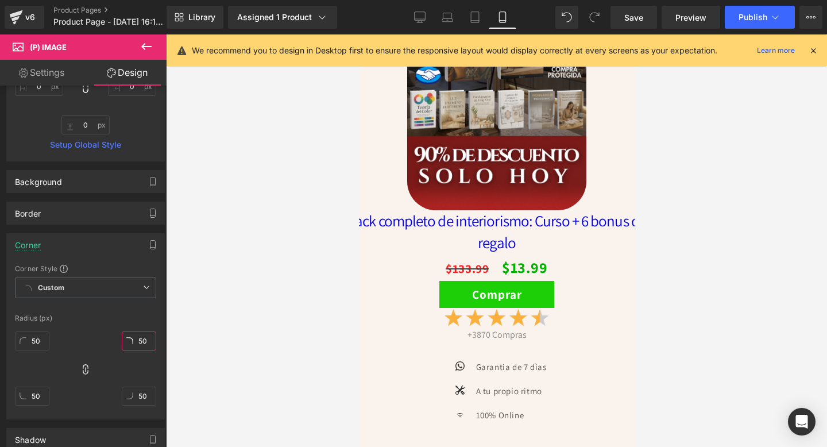
scroll to position [2526, 0]
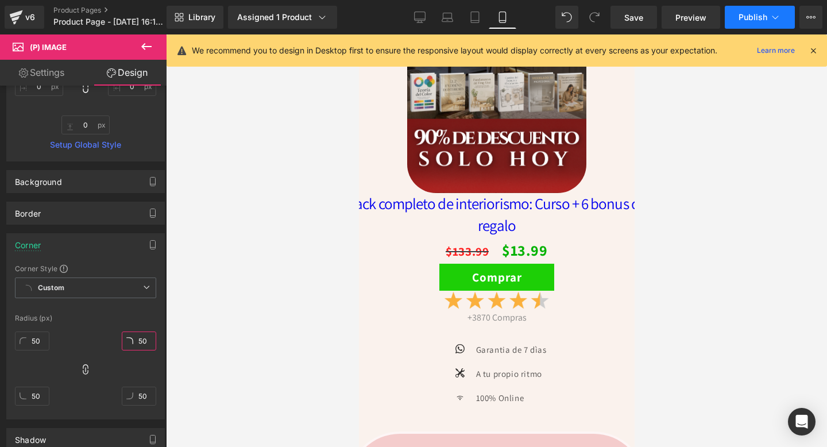
type input "50"
click at [751, 20] on span "Publish" at bounding box center [752, 17] width 29 height 9
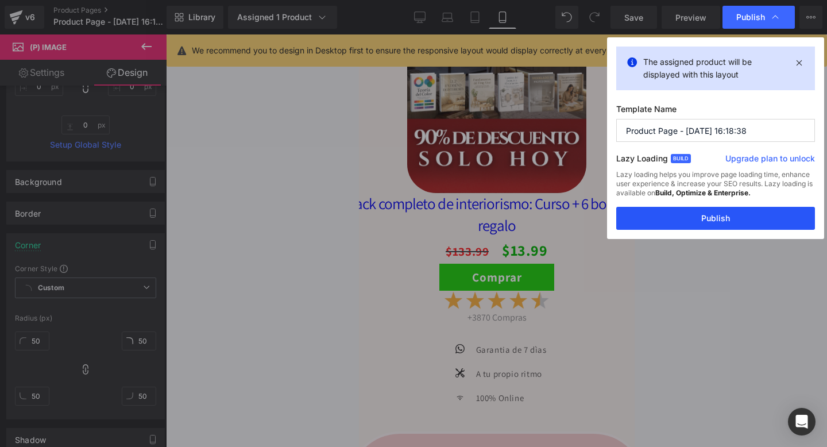
click at [727, 216] on button "Publish" at bounding box center [715, 218] width 199 height 23
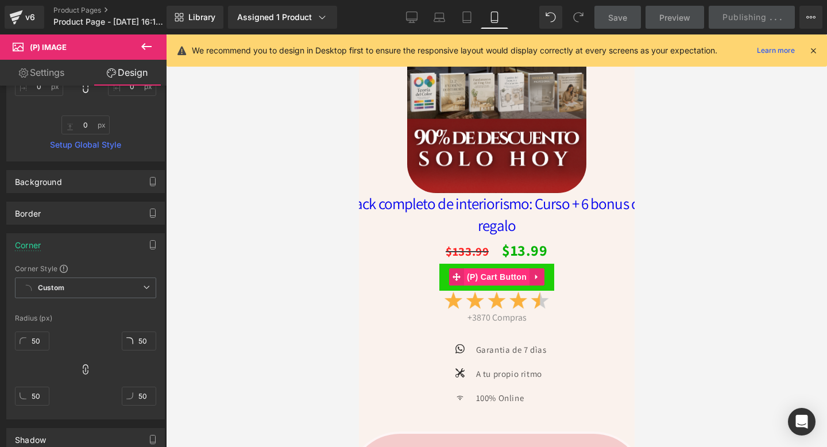
click at [504, 280] on span "(P) Cart Button" at bounding box center [495, 276] width 65 height 17
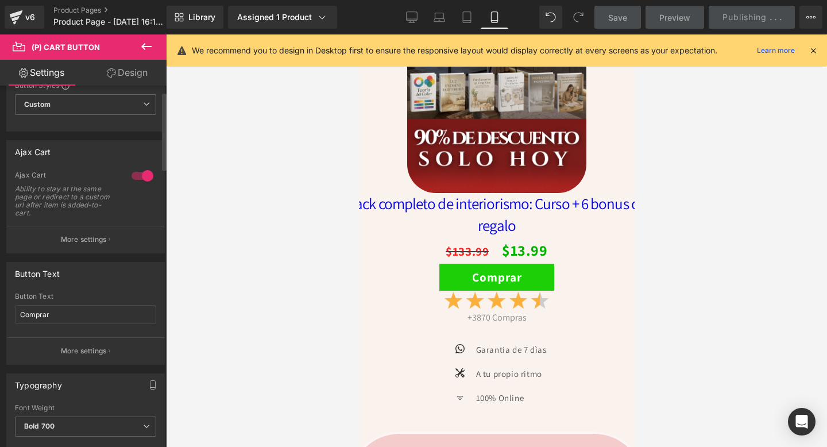
scroll to position [63, 0]
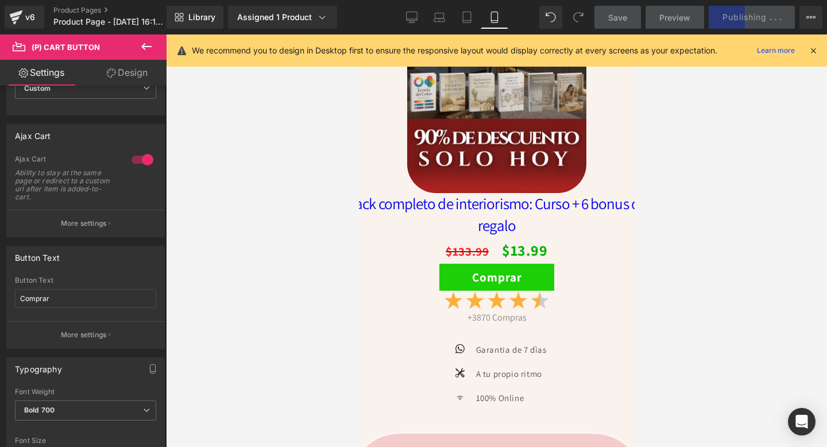
click at [125, 75] on link "Design" at bounding box center [127, 73] width 83 height 26
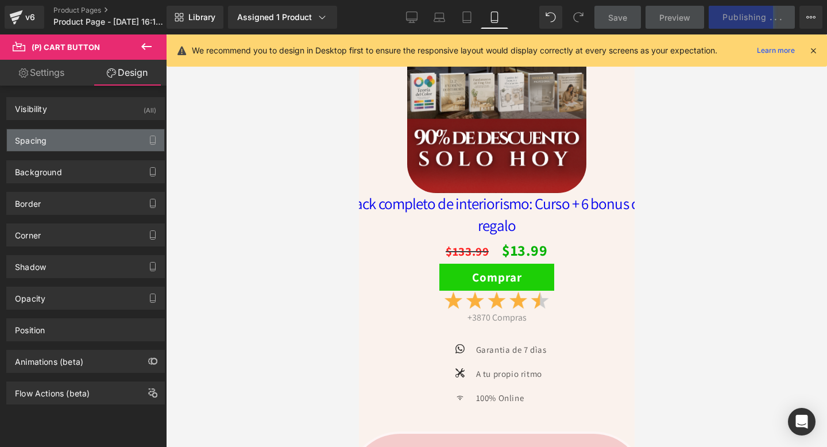
click at [100, 145] on div "Spacing" at bounding box center [85, 140] width 157 height 22
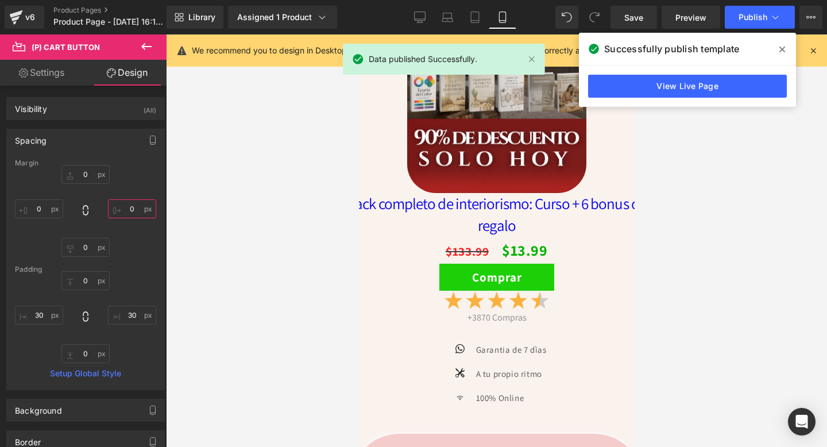
click at [125, 208] on input "0" at bounding box center [132, 208] width 48 height 19
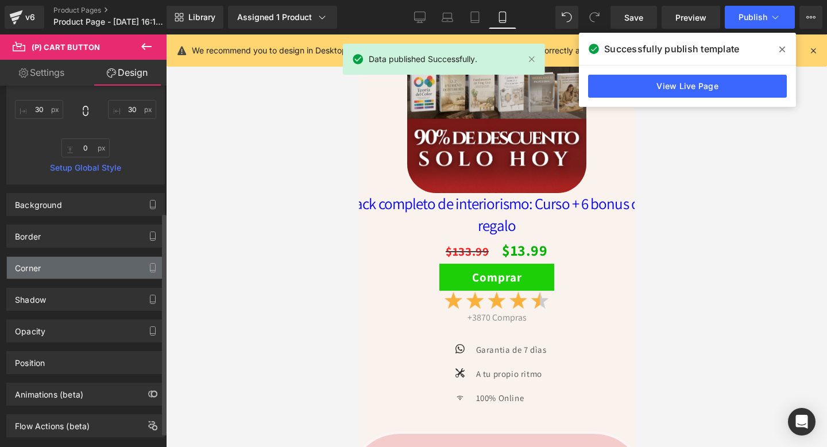
click at [92, 270] on div "Corner" at bounding box center [85, 268] width 157 height 22
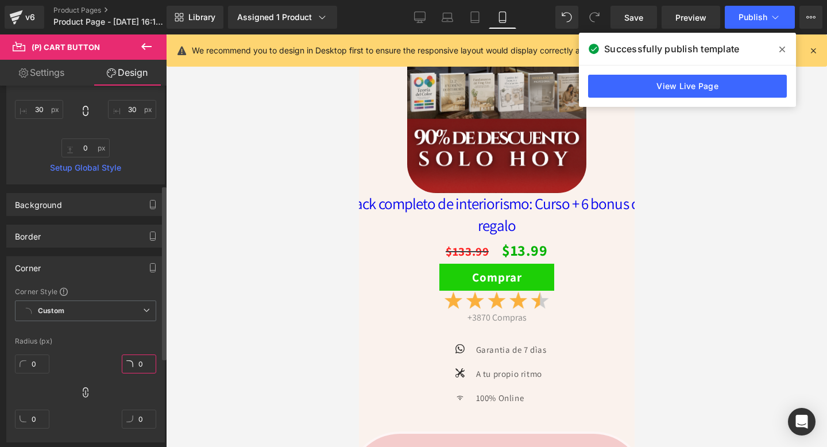
click at [138, 369] on input "0" at bounding box center [139, 363] width 34 height 19
type input "3"
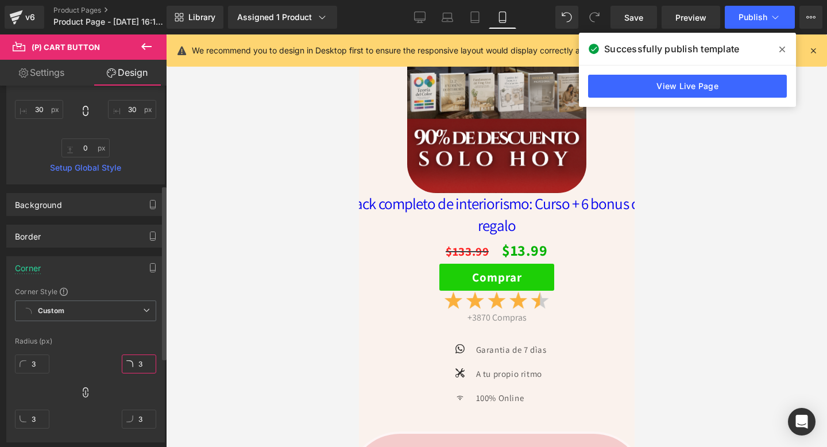
type input "30"
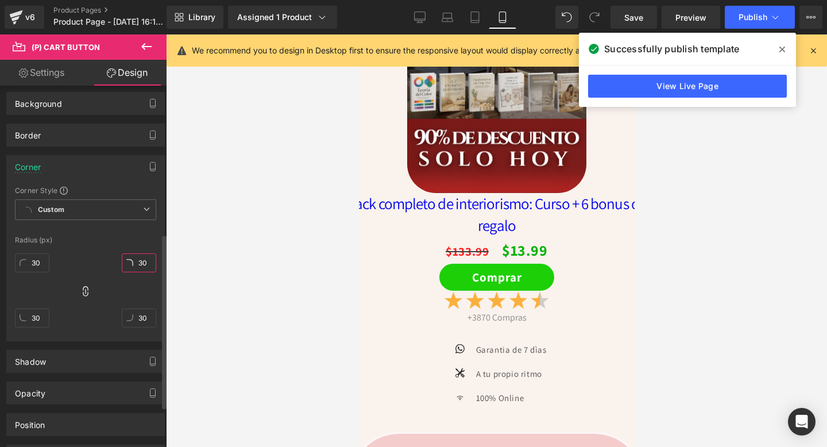
scroll to position [391, 0]
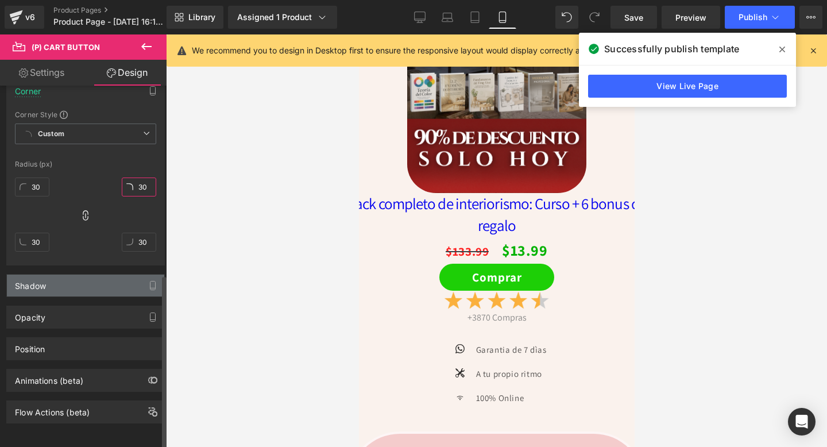
type input "30"
click at [86, 274] on div "Shadow" at bounding box center [85, 285] width 157 height 22
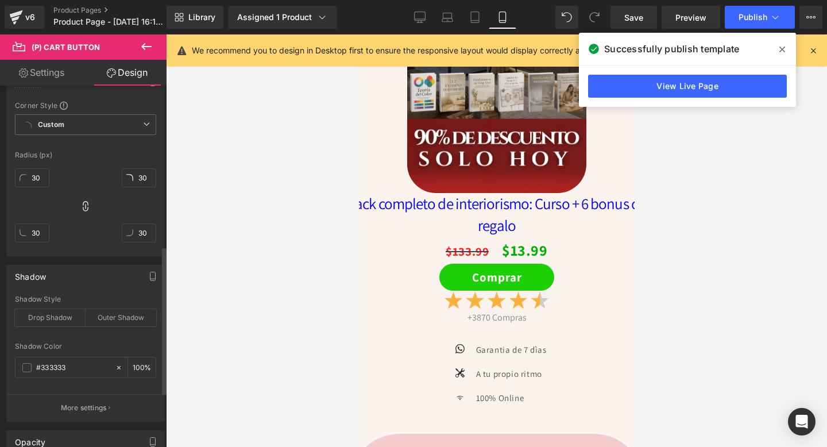
click at [50, 326] on div "Shadow Style Drop Shadow Outer Shadow" at bounding box center [85, 317] width 141 height 44
click at [31, 367] on span at bounding box center [26, 367] width 9 height 9
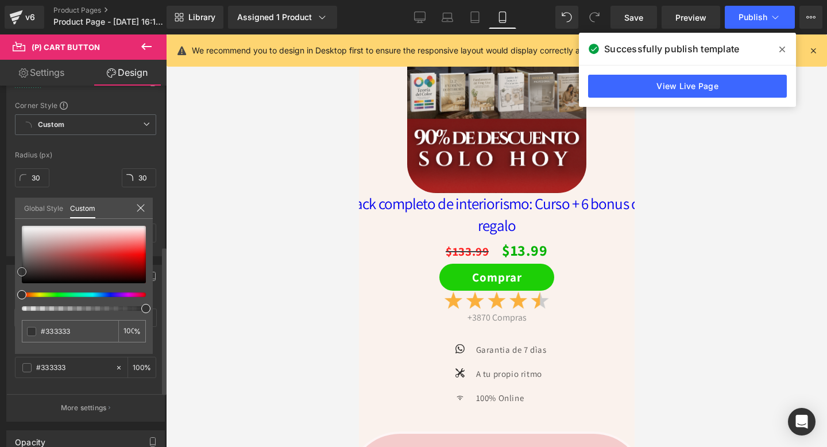
type input "#303030"
type input "#2d2d2d"
type input "#212121"
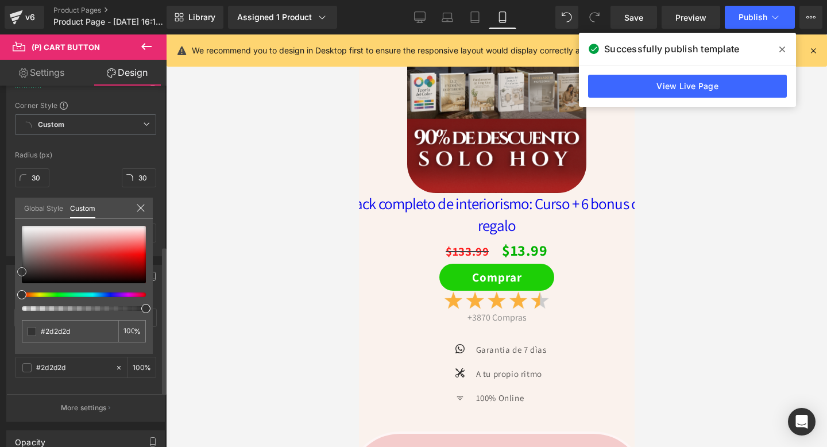
type input "#212121"
type input "#000000"
drag, startPoint x: 18, startPoint y: 269, endPoint x: 18, endPoint y: 300, distance: 31.0
click at [18, 300] on div "#000000 100 %" at bounding box center [84, 290] width 138 height 128
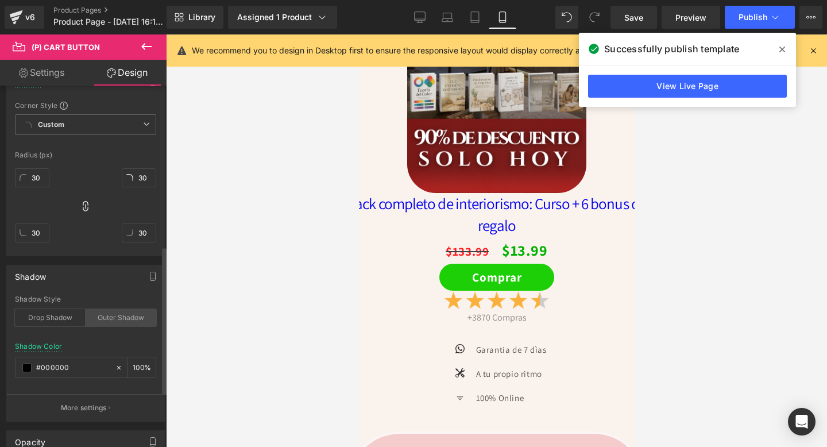
click at [106, 319] on div "Outer Shadow" at bounding box center [121, 317] width 71 height 17
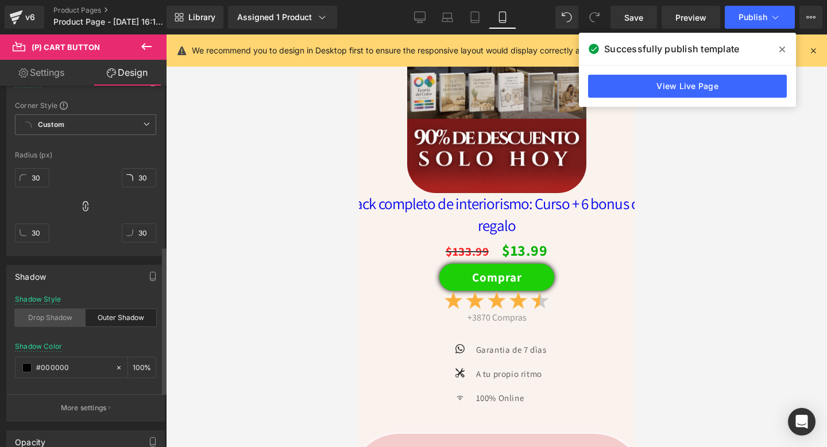
click at [54, 321] on div "Drop Shadow" at bounding box center [50, 317] width 71 height 17
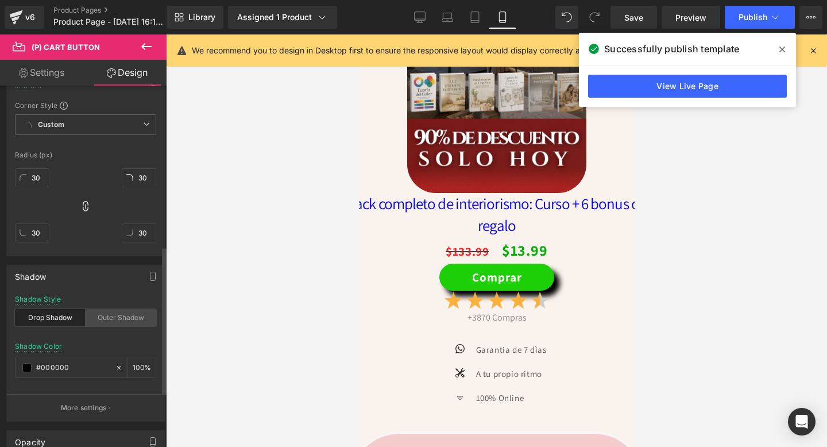
click at [110, 321] on div "Outer Shadow" at bounding box center [121, 317] width 71 height 17
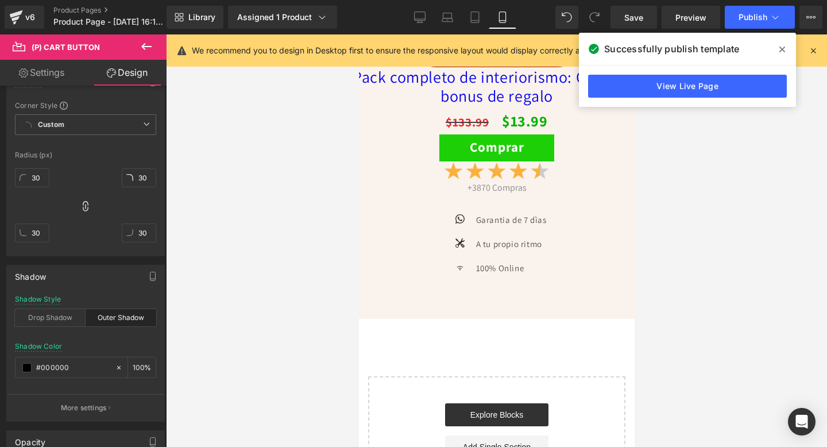
scroll to position [3697, 0]
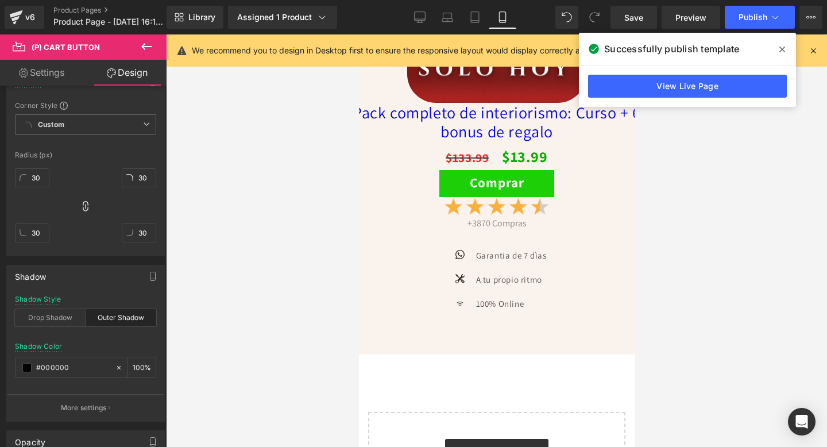
click at [494, 192] on span "(P) Cart Button" at bounding box center [495, 183] width 65 height 17
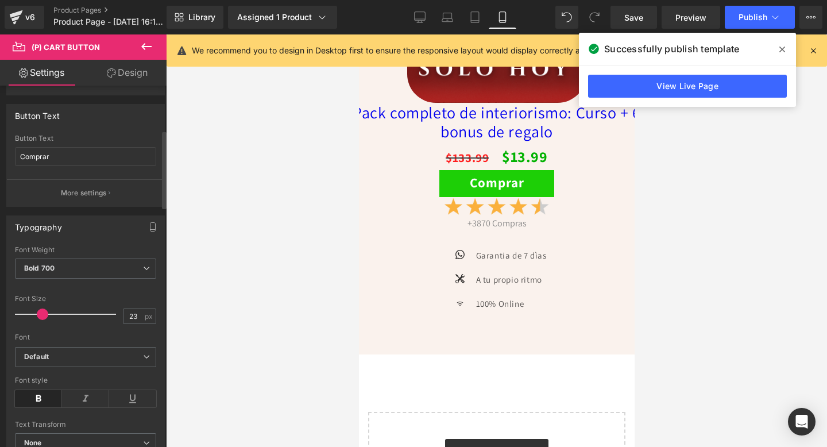
scroll to position [222, 0]
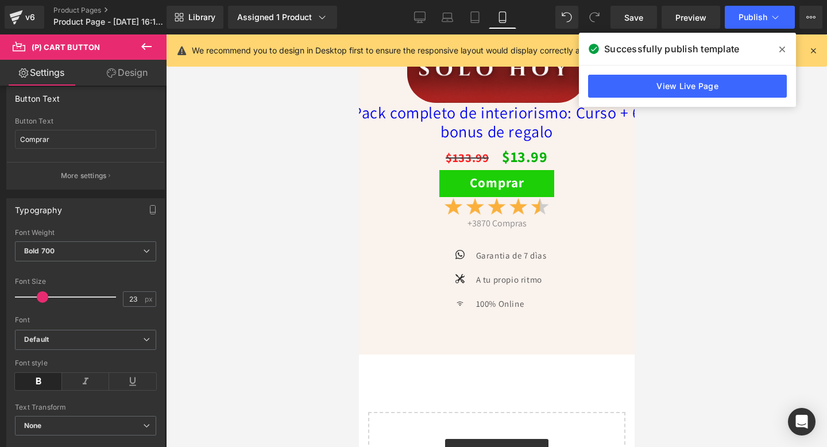
click at [113, 72] on icon at bounding box center [111, 72] width 9 height 9
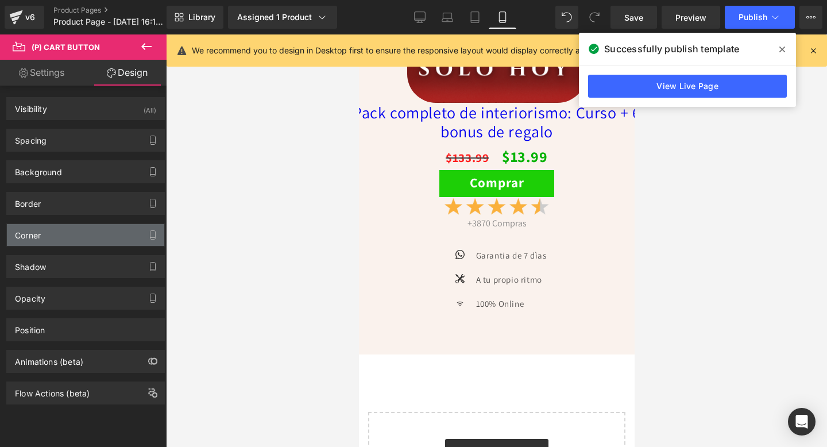
click at [64, 241] on div "Corner" at bounding box center [85, 235] width 157 height 22
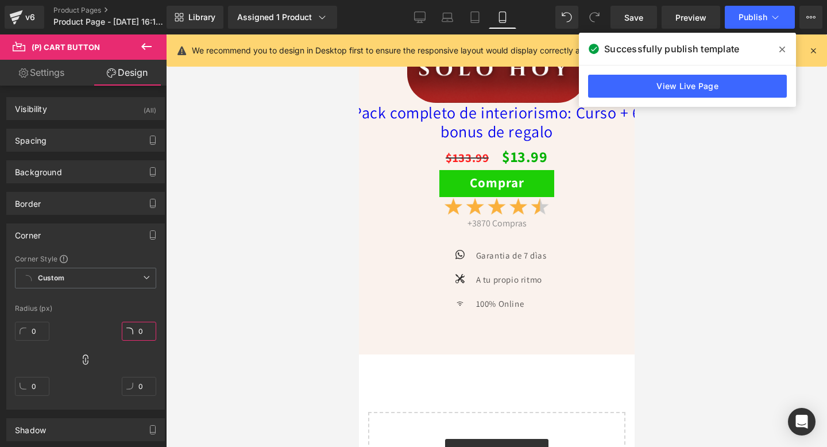
click at [138, 334] on input "0" at bounding box center [139, 330] width 34 height 19
type input "30"
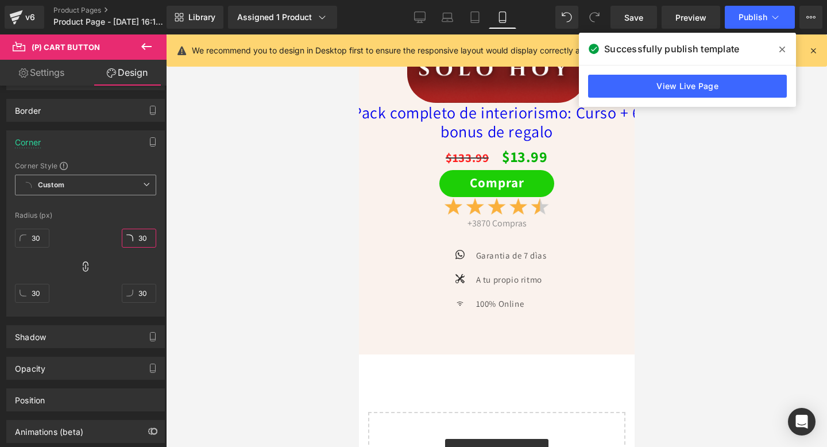
scroll to position [101, 0]
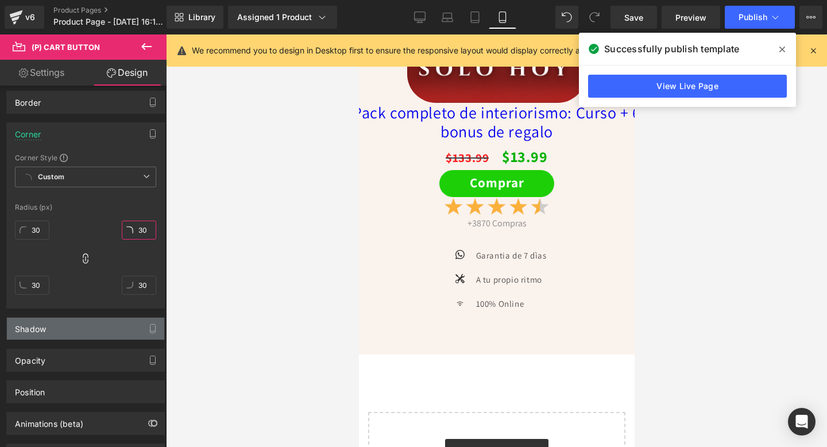
type input "30"
click at [88, 329] on div "Shadow" at bounding box center [85, 328] width 157 height 22
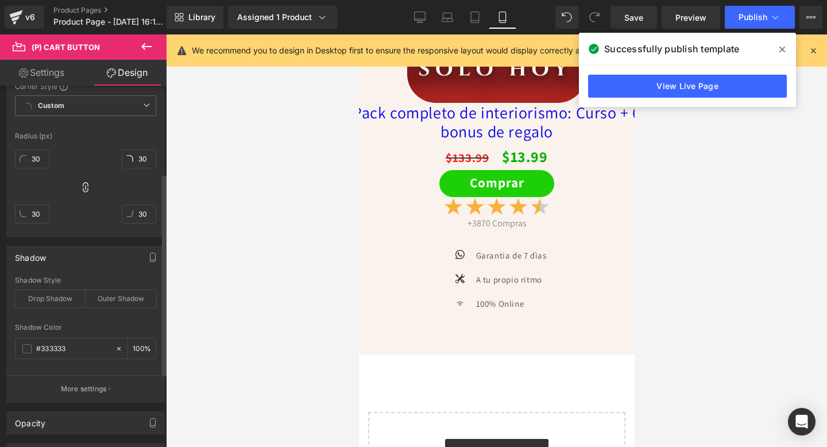
scroll to position [204, 0]
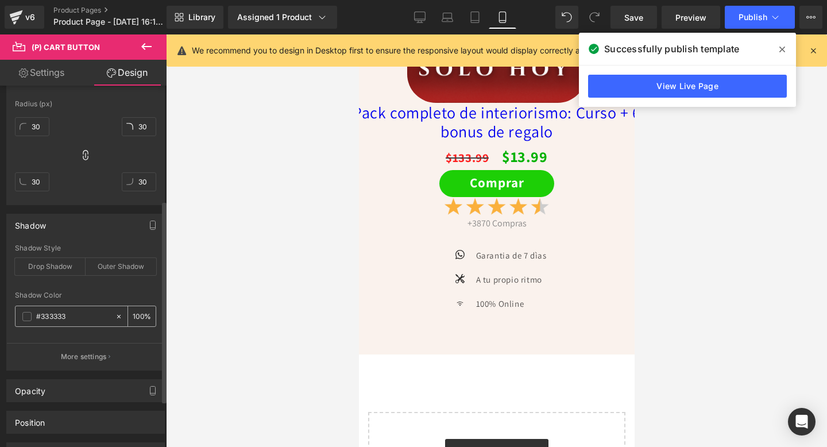
click at [30, 319] on span at bounding box center [26, 316] width 9 height 9
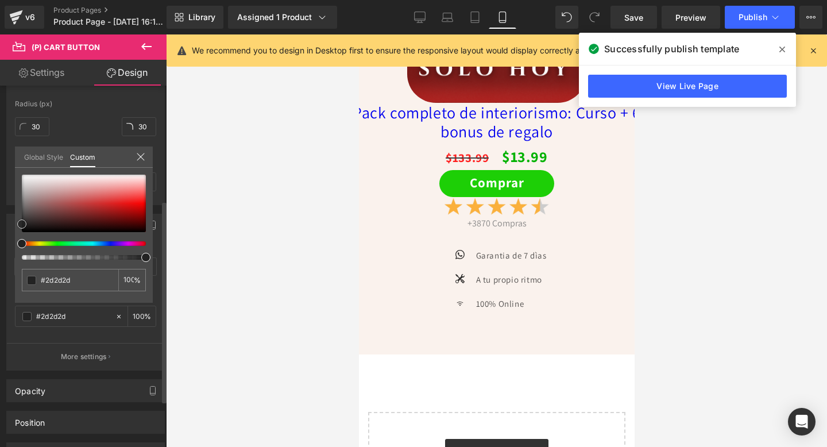
type input "#2d2d2d"
type input "#141414"
type input "#000000"
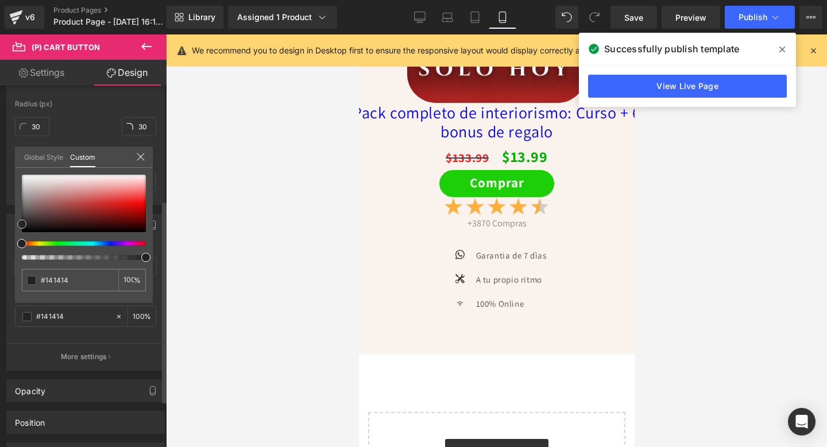
type input "#000000"
drag, startPoint x: 24, startPoint y: 218, endPoint x: 24, endPoint y: 239, distance: 20.7
click at [24, 239] on div at bounding box center [84, 217] width 124 height 85
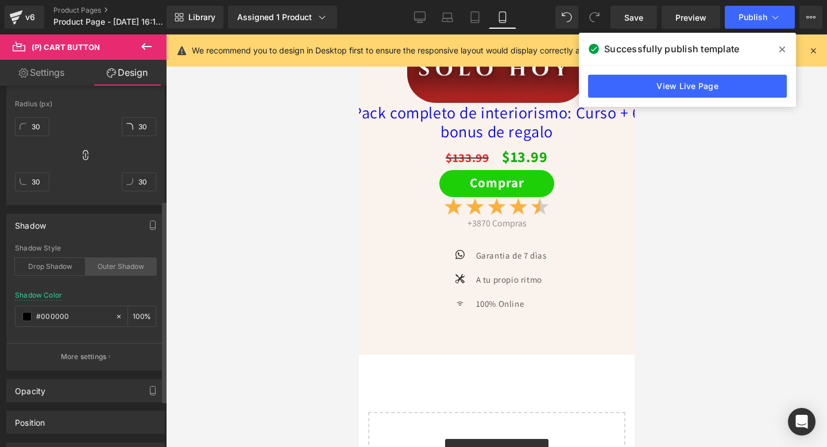
click at [126, 267] on div "Outer Shadow" at bounding box center [121, 266] width 71 height 17
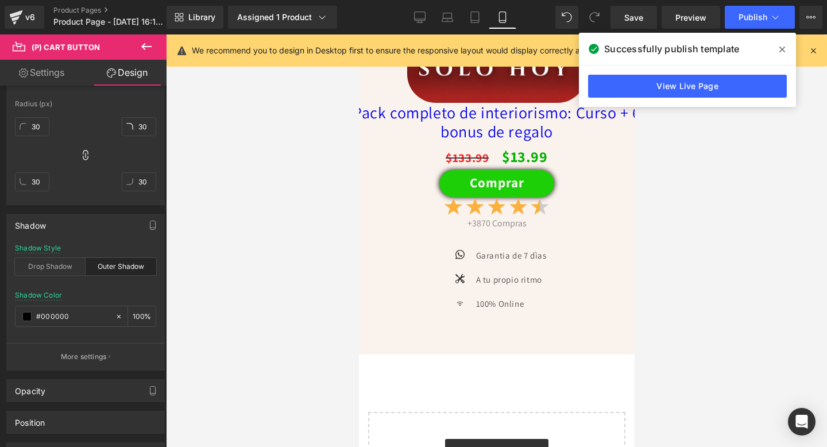
scroll to position [3582, 0]
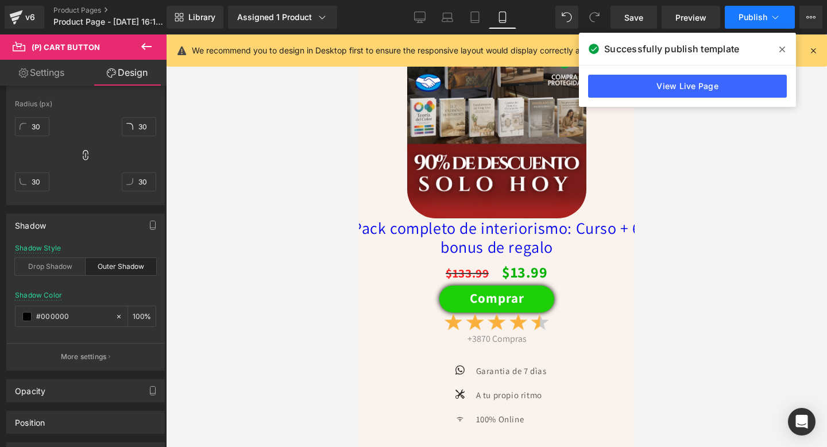
click at [743, 18] on span "Publish" at bounding box center [752, 17] width 29 height 9
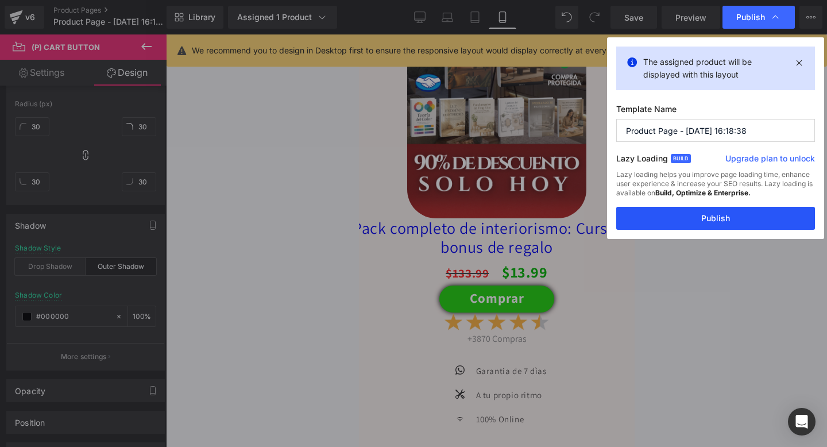
click at [714, 222] on button "Publish" at bounding box center [715, 218] width 199 height 23
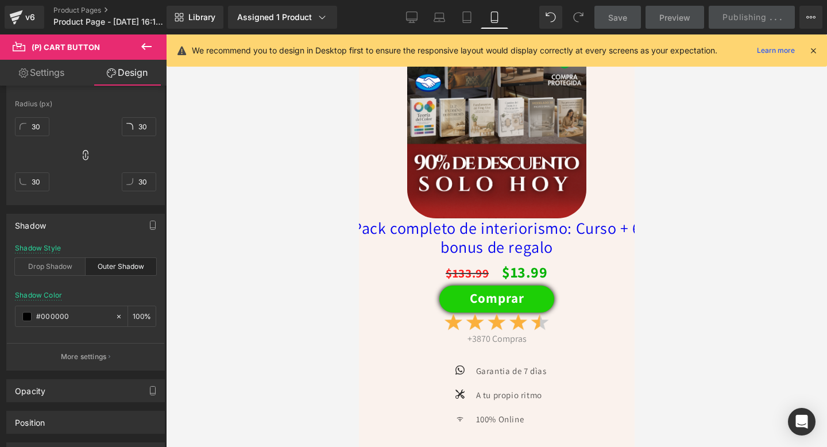
click at [485, 247] on span "(P) Title" at bounding box center [496, 238] width 37 height 17
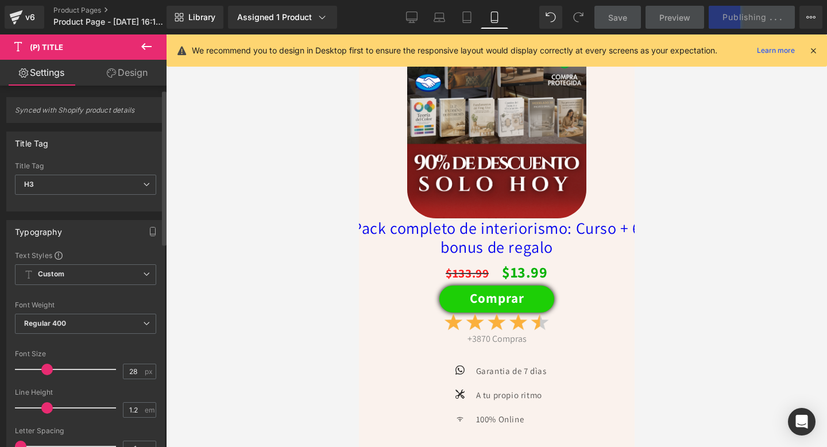
scroll to position [27, 0]
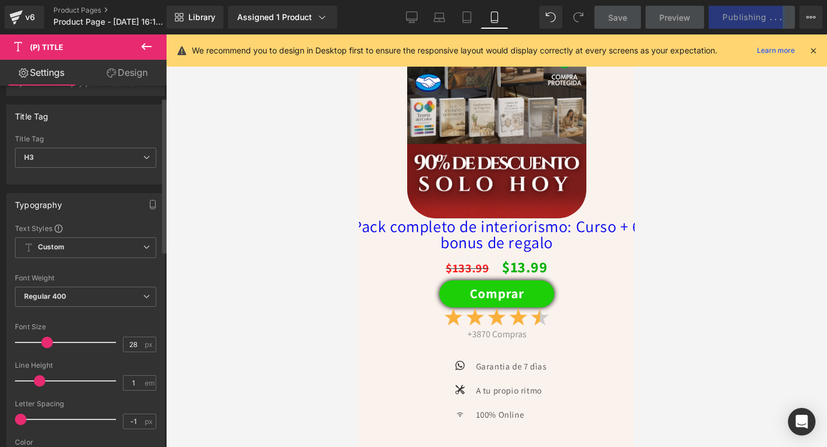
type input "1.1"
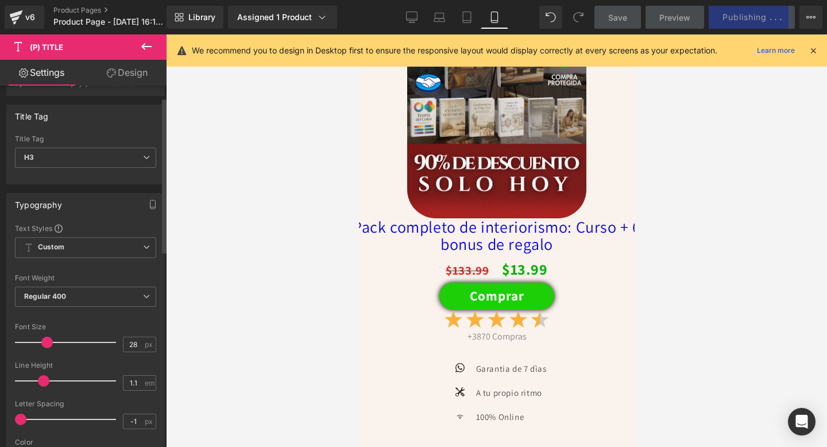
click at [42, 382] on span at bounding box center [43, 380] width 11 height 11
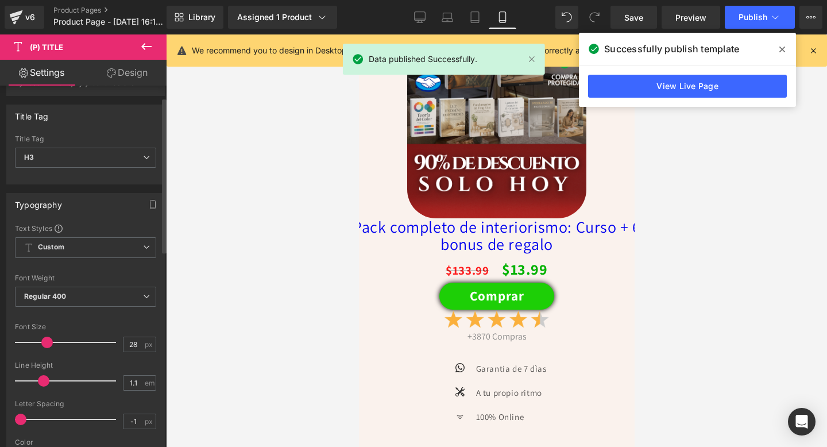
drag, startPoint x: 17, startPoint y: 426, endPoint x: 32, endPoint y: 426, distance: 14.4
click at [32, 426] on div "Letter Spacing -1 px" at bounding box center [85, 419] width 141 height 38
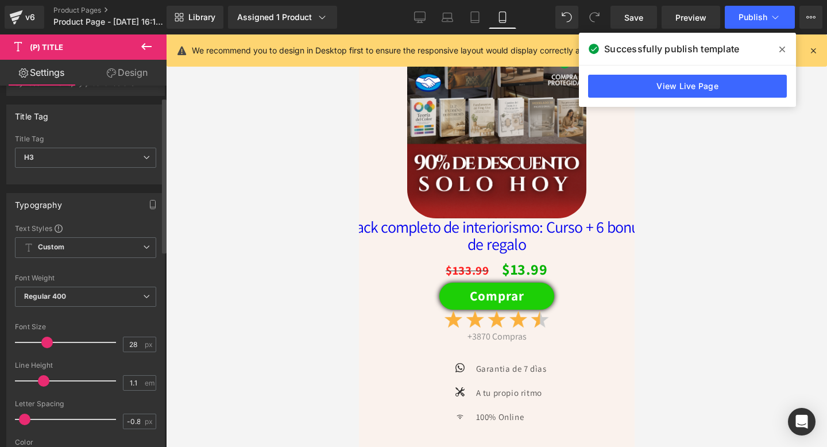
type input "-0.9"
click at [24, 421] on span at bounding box center [22, 418] width 11 height 11
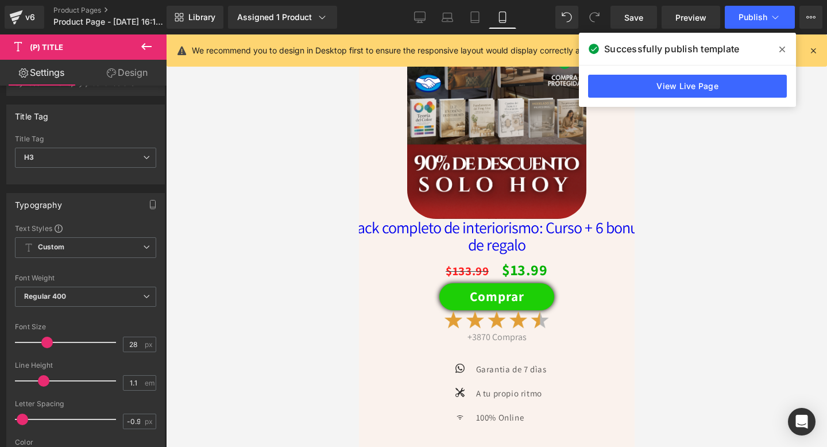
scroll to position [3584, 0]
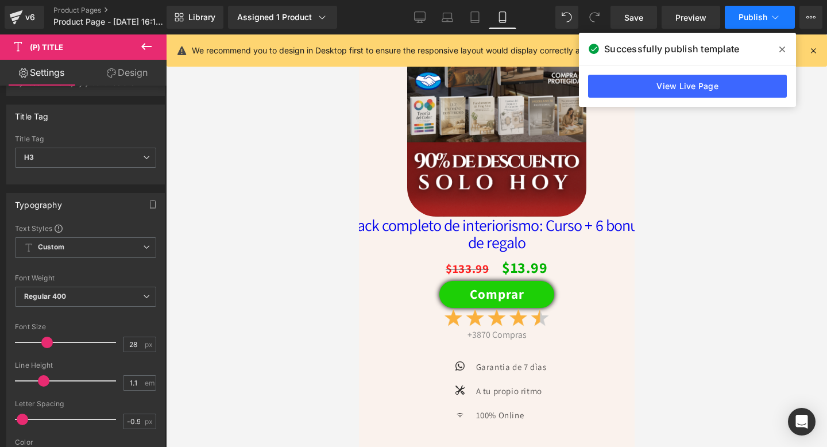
click at [750, 16] on span "Publish" at bounding box center [752, 17] width 29 height 9
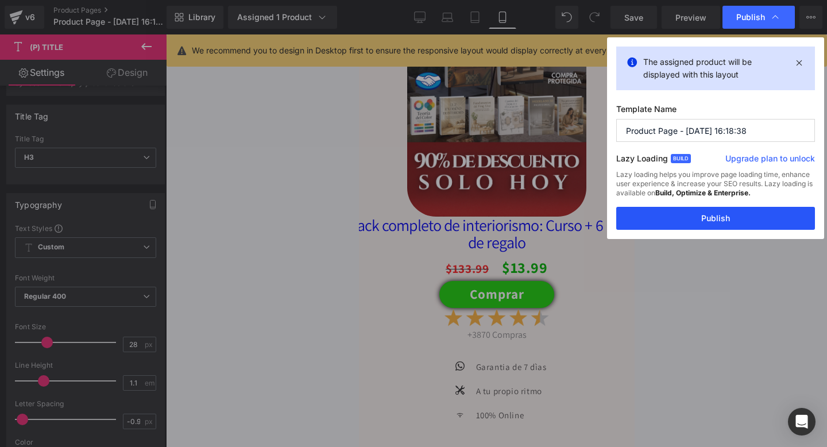
click at [673, 217] on button "Publish" at bounding box center [715, 218] width 199 height 23
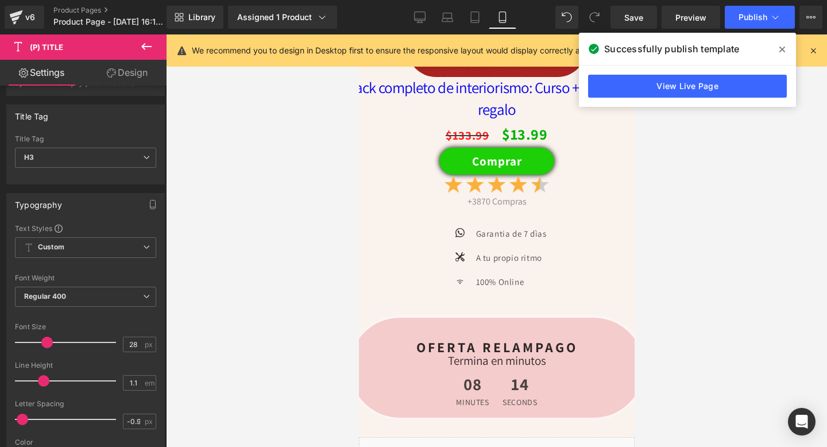
scroll to position [2426, 0]
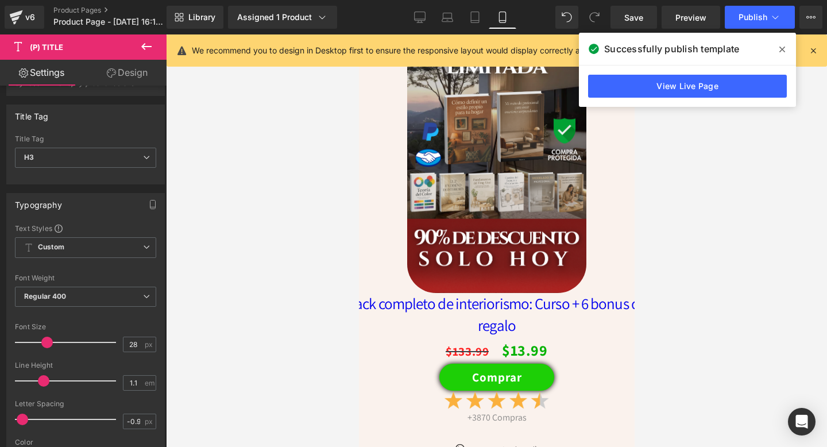
click at [782, 44] on span at bounding box center [782, 49] width 18 height 18
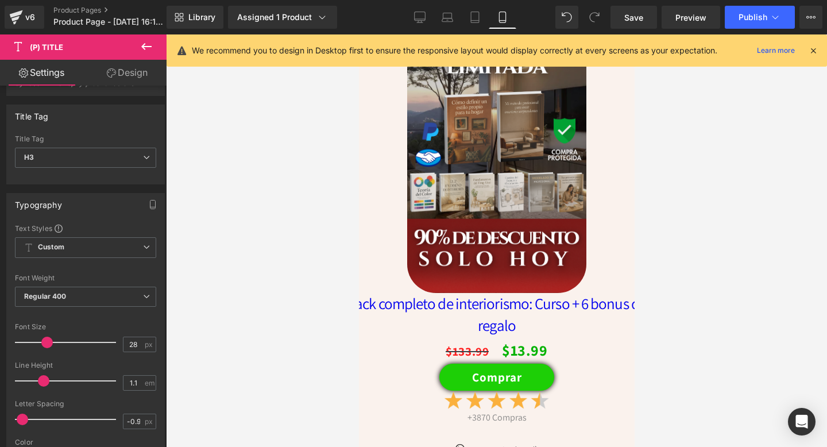
click at [813, 52] on icon at bounding box center [813, 50] width 10 height 10
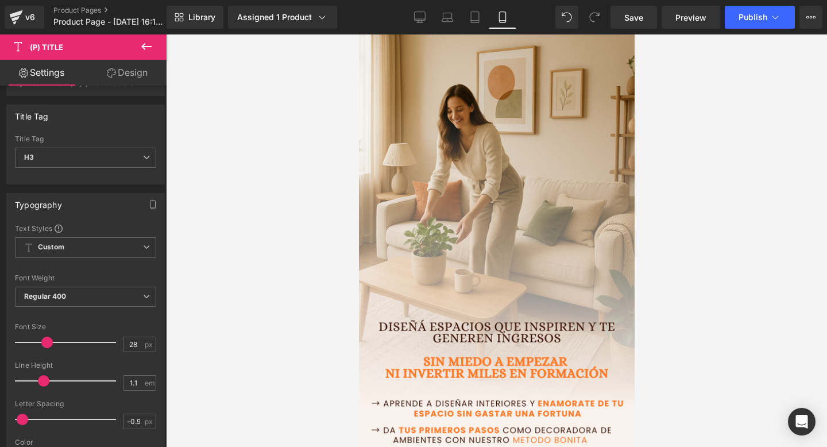
scroll to position [0, 0]
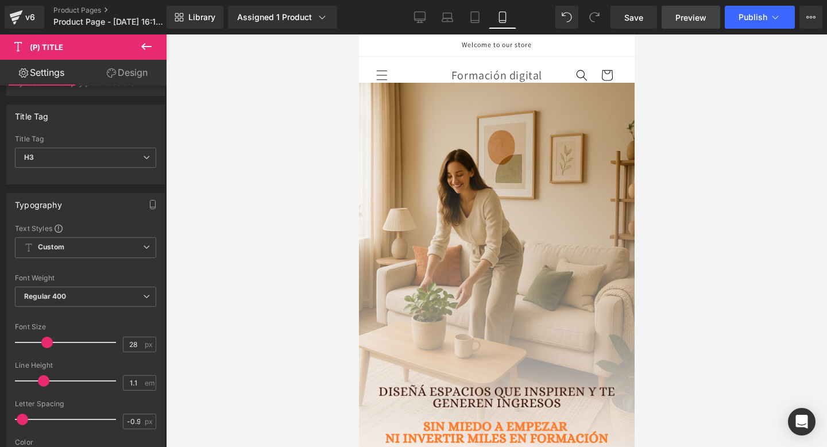
click at [693, 18] on span "Preview" at bounding box center [690, 17] width 31 height 12
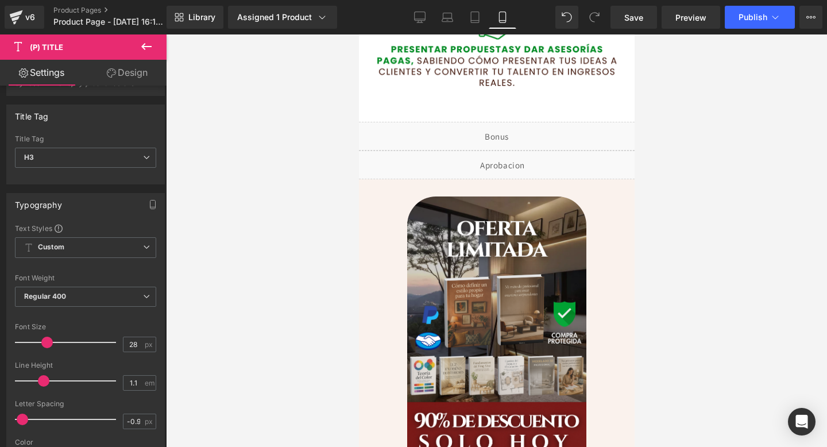
scroll to position [2242, 0]
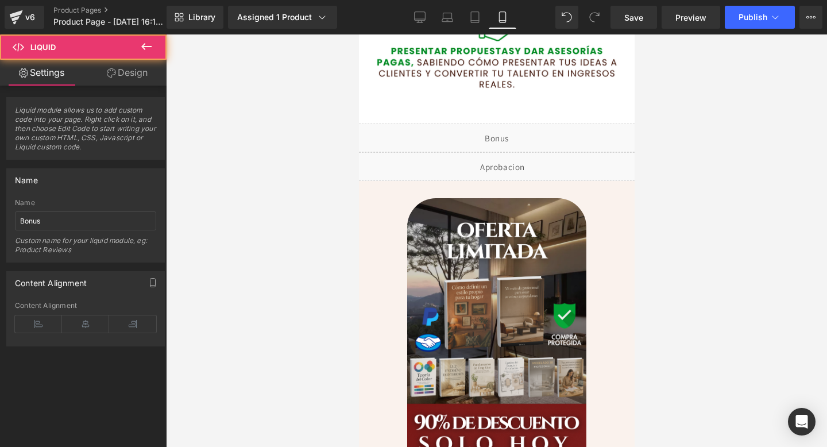
click at [517, 135] on div "Liquid" at bounding box center [496, 137] width 310 height 29
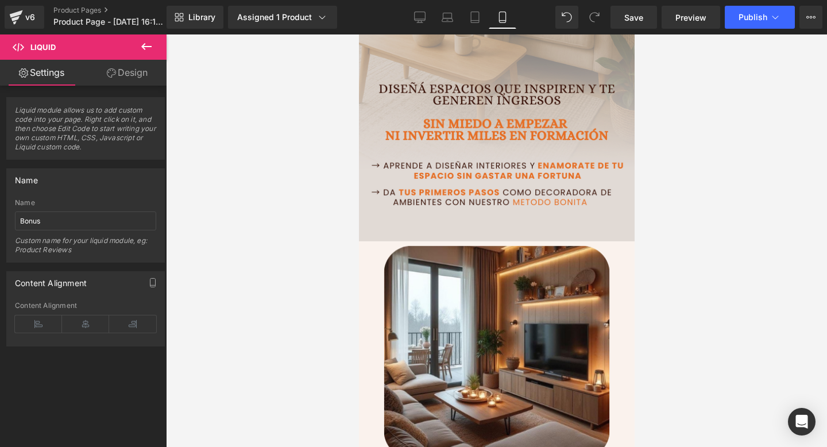
scroll to position [157, 0]
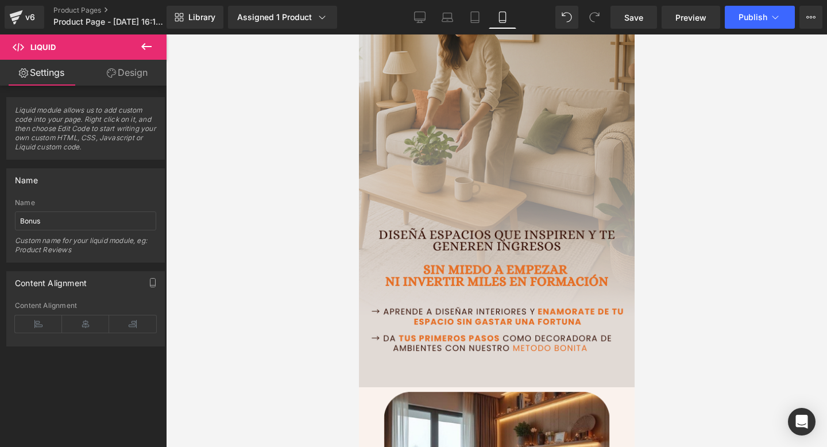
click at [513, 218] on img at bounding box center [496, 159] width 298 height 467
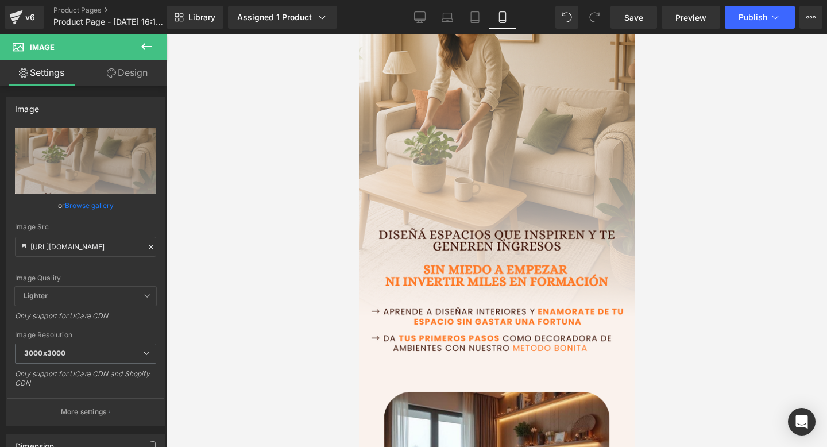
click at [91, 76] on link "Design" at bounding box center [127, 73] width 83 height 26
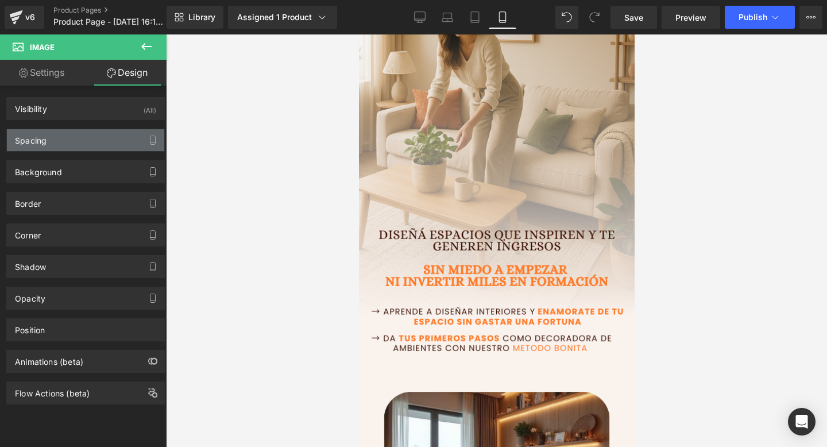
click at [57, 141] on div "Spacing" at bounding box center [85, 140] width 157 height 22
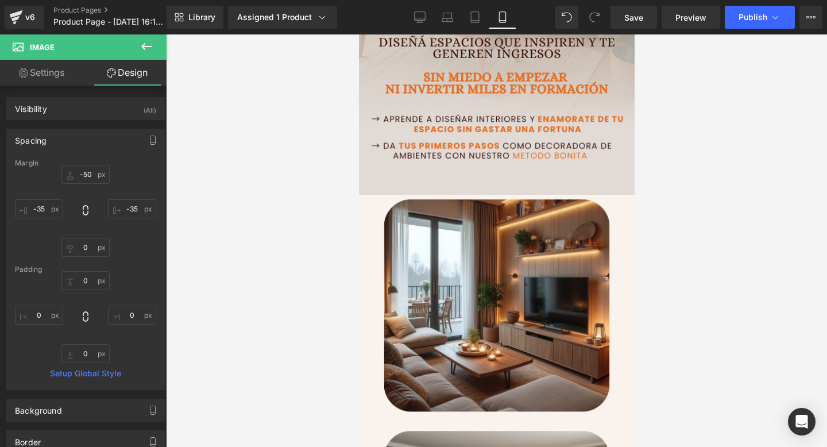
scroll to position [404, 0]
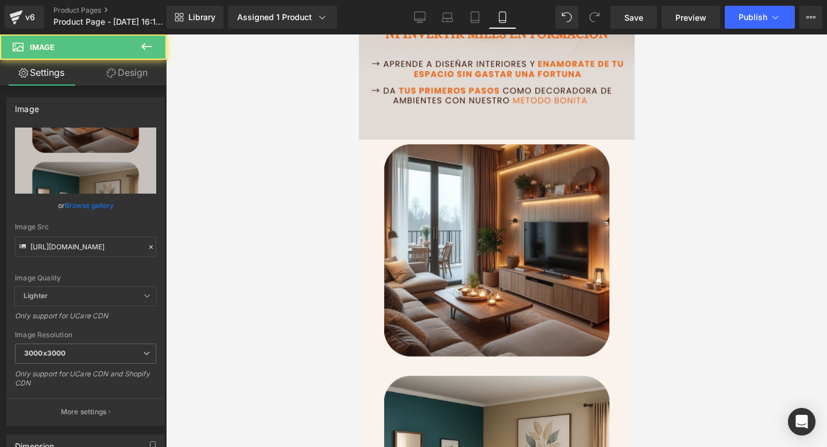
click at [443, 289] on img at bounding box center [496, 372] width 298 height 467
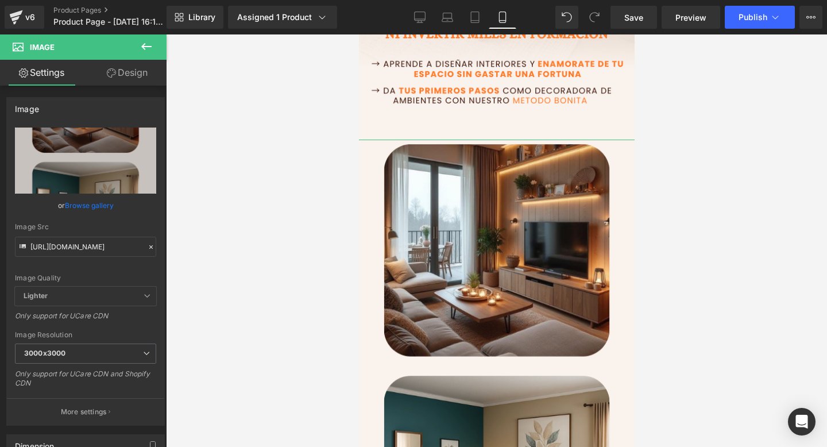
click at [107, 81] on link "Design" at bounding box center [127, 73] width 83 height 26
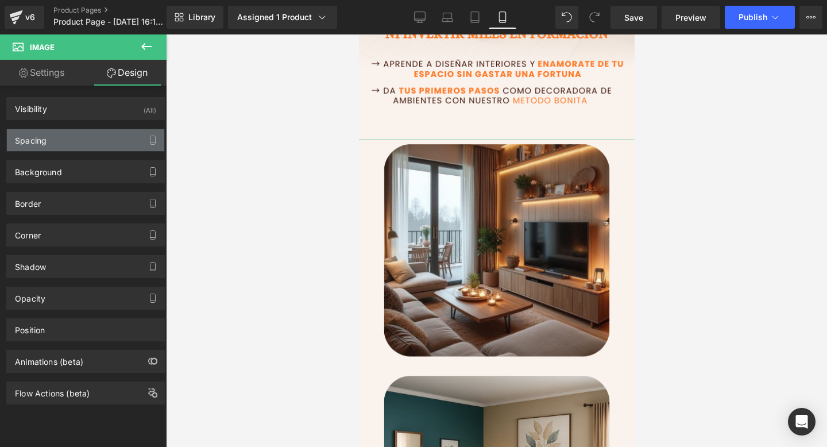
click at [61, 144] on div "Spacing" at bounding box center [85, 140] width 157 height 22
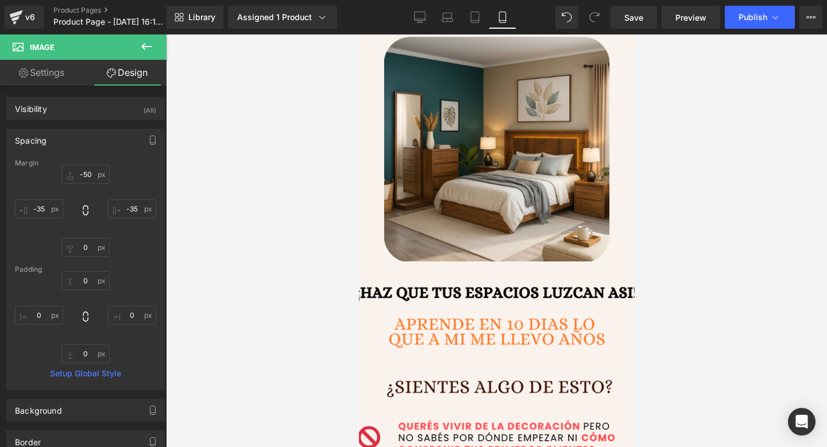
scroll to position [0, 0]
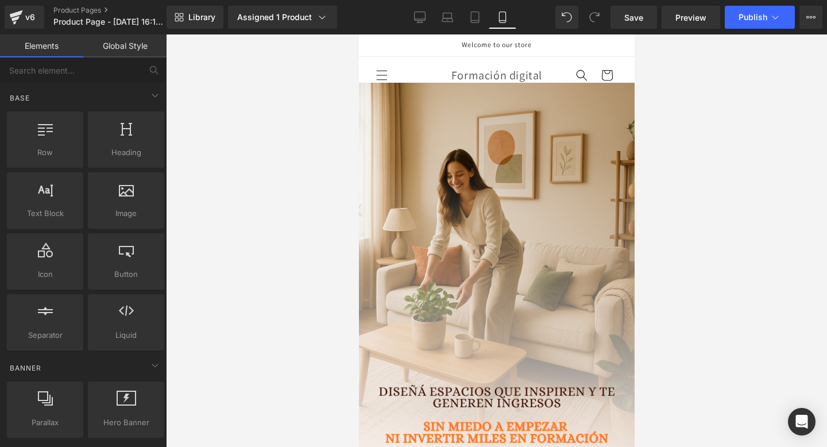
click at [397, 77] on header "Inicio Catálogo Contacto Iniciar sesión Formación digital Inicio Catálogo Conta…" at bounding box center [496, 75] width 276 height 37
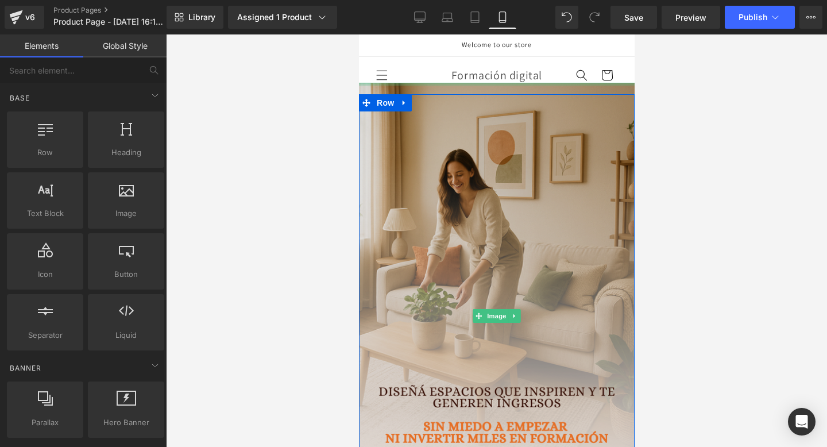
click at [380, 84] on div at bounding box center [496, 84] width 298 height 3
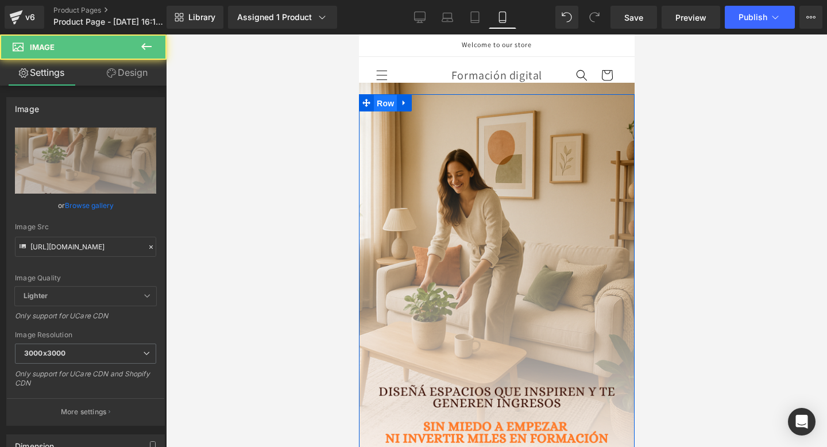
click at [380, 102] on span "Row" at bounding box center [384, 103] width 23 height 17
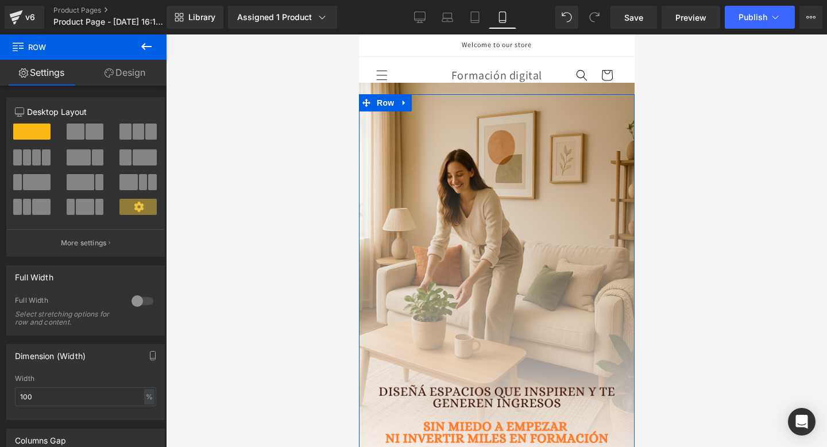
click at [118, 77] on link "Design" at bounding box center [124, 73] width 83 height 26
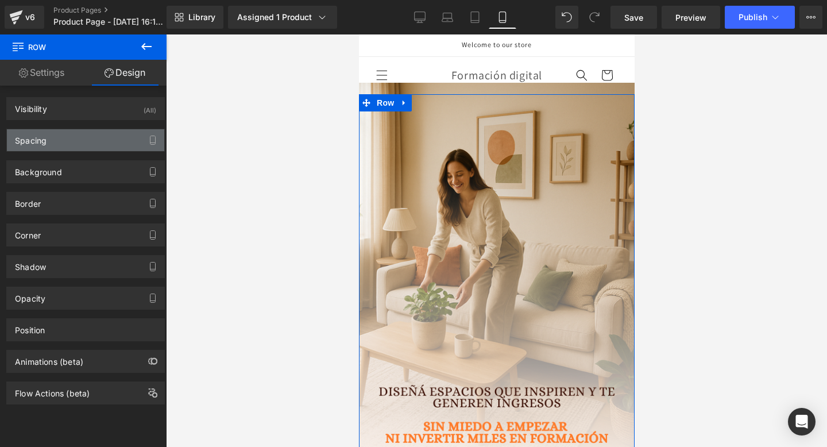
click at [76, 139] on div "Spacing" at bounding box center [85, 140] width 157 height 22
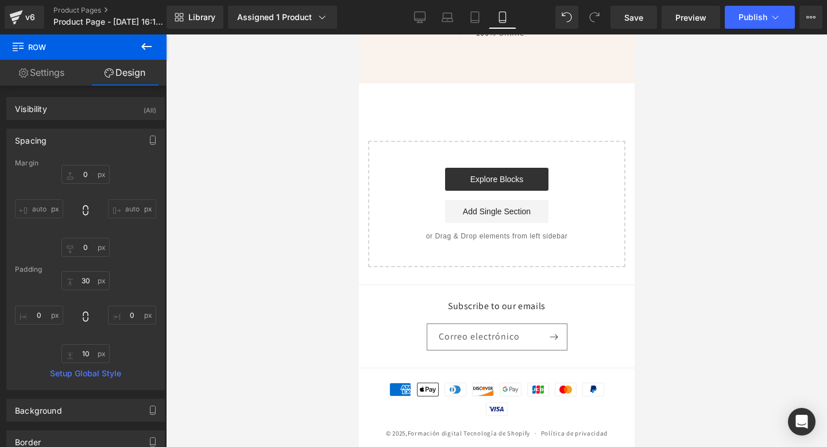
scroll to position [3996, 0]
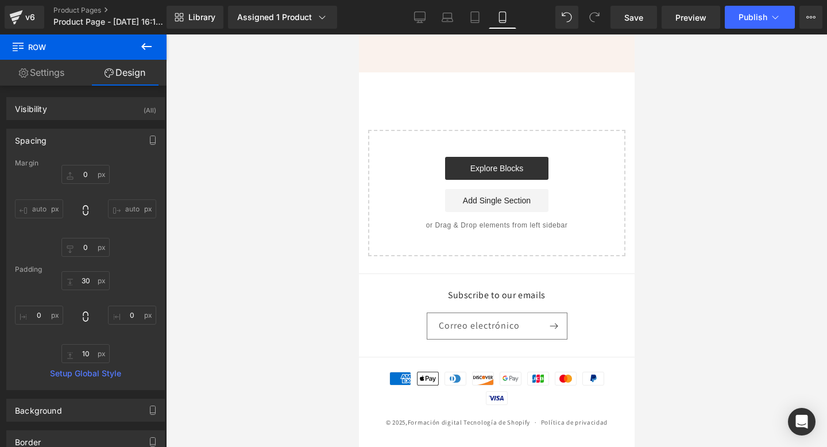
click at [443, 397] on div "Rendering Content" at bounding box center [413, 401] width 71 height 13
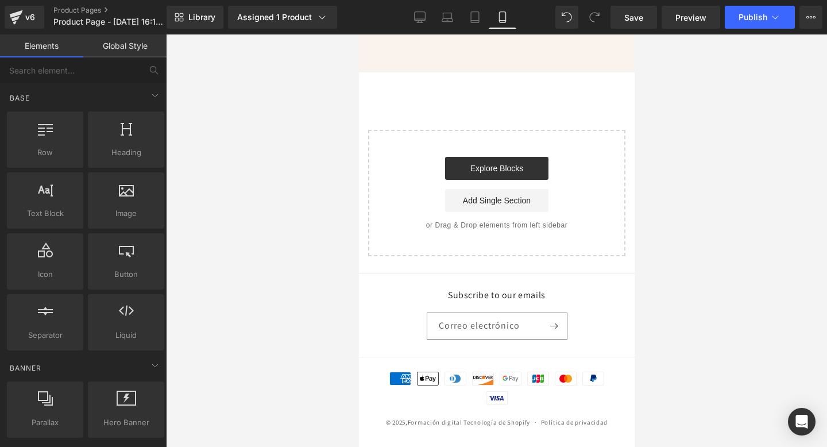
click at [502, 292] on h2 "Subscribe to our emails" at bounding box center [496, 295] width 141 height 12
click at [753, 23] on button "Publish" at bounding box center [759, 17] width 70 height 23
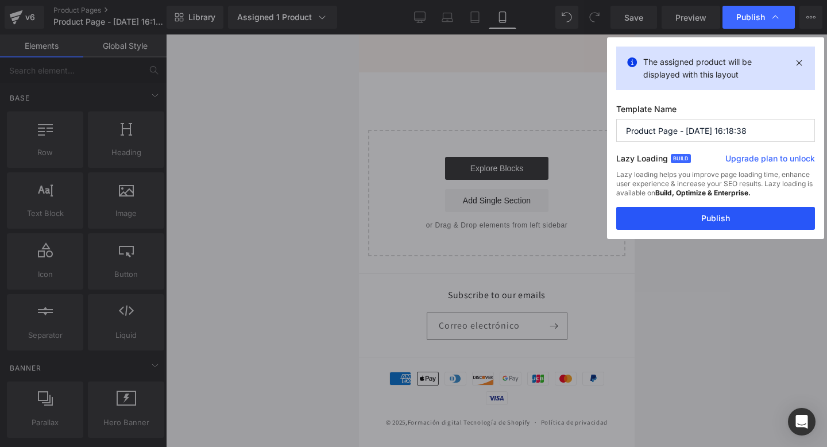
click at [697, 209] on button "Publish" at bounding box center [715, 218] width 199 height 23
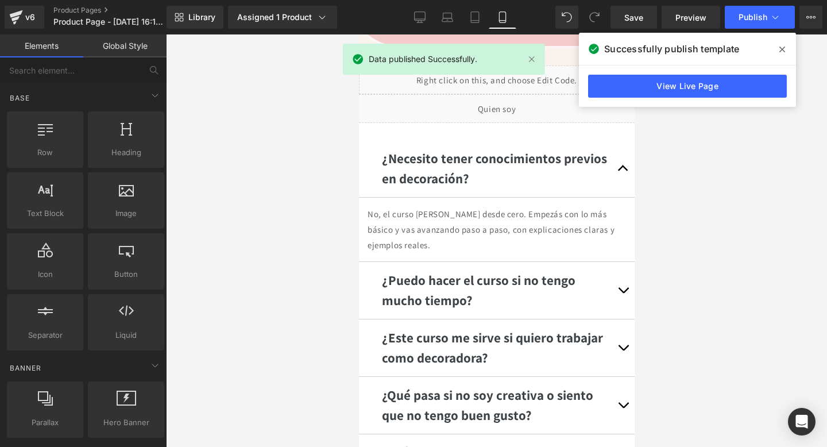
scroll to position [3013, 0]
click at [627, 95] on link "View Live Page" at bounding box center [687, 86] width 199 height 23
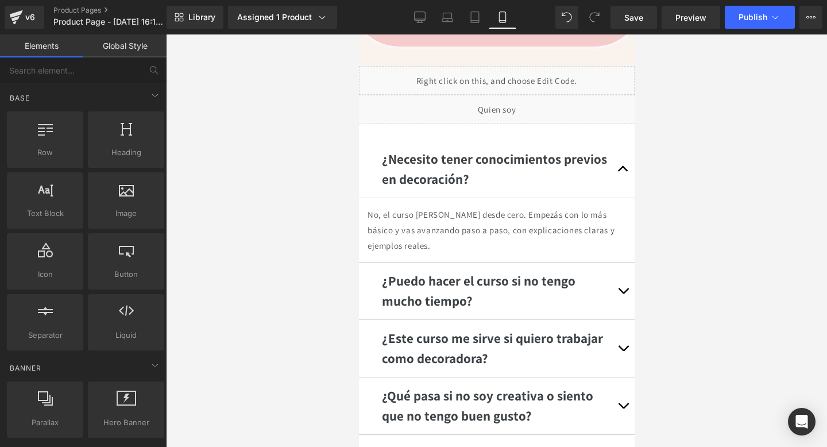
click at [634, 232] on div at bounding box center [496, 240] width 661 height 412
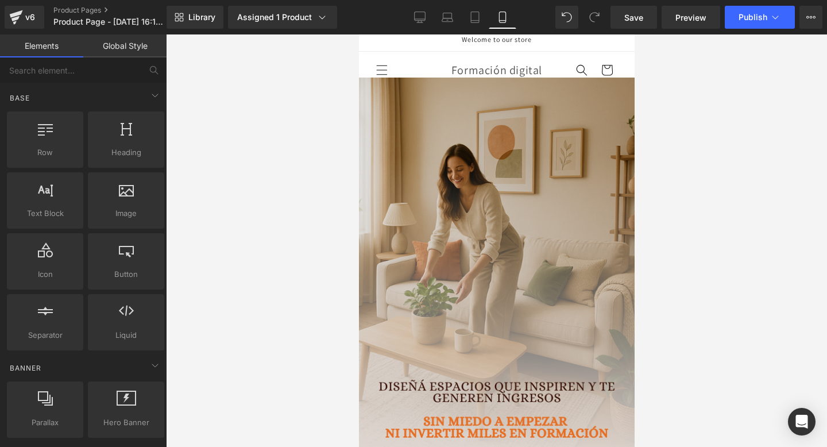
scroll to position [0, 0]
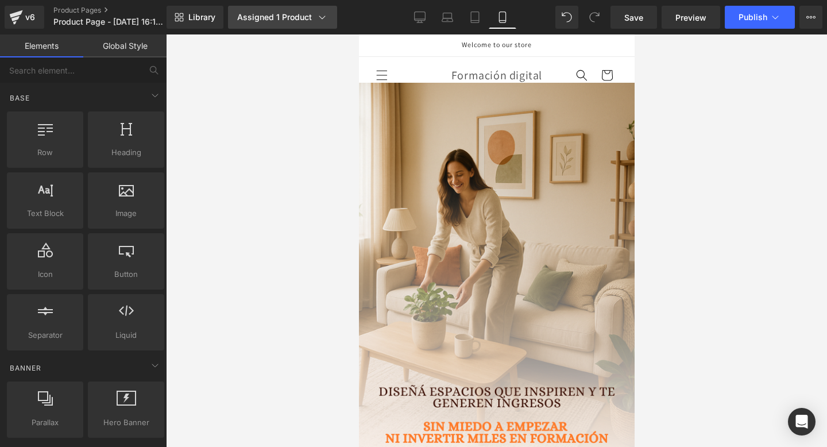
click at [243, 22] on div "Assigned 1 Product" at bounding box center [282, 16] width 91 height 11
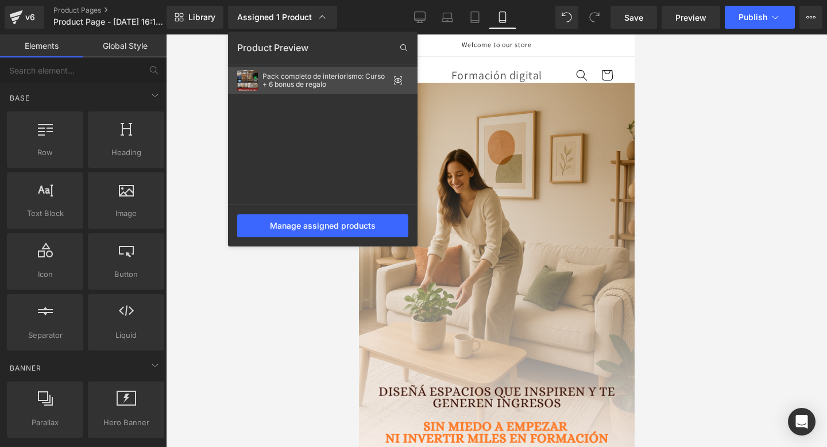
click at [320, 74] on div "Pack completo de interiorismo: Curso + 6 bonus de regalo" at bounding box center [325, 80] width 126 height 16
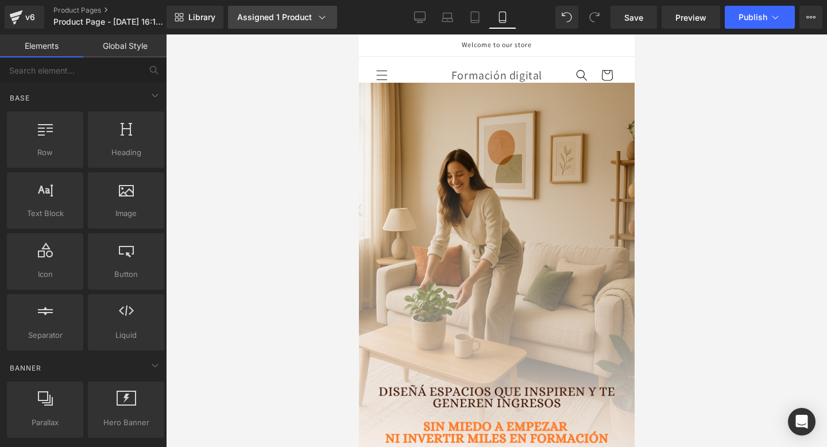
click at [296, 12] on div "Assigned 1 Product" at bounding box center [282, 16] width 91 height 11
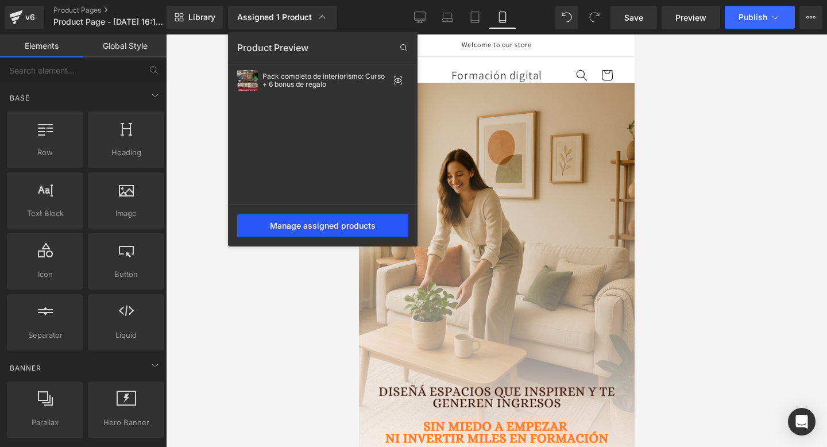
click at [266, 218] on div "Manage assigned products" at bounding box center [322, 225] width 171 height 23
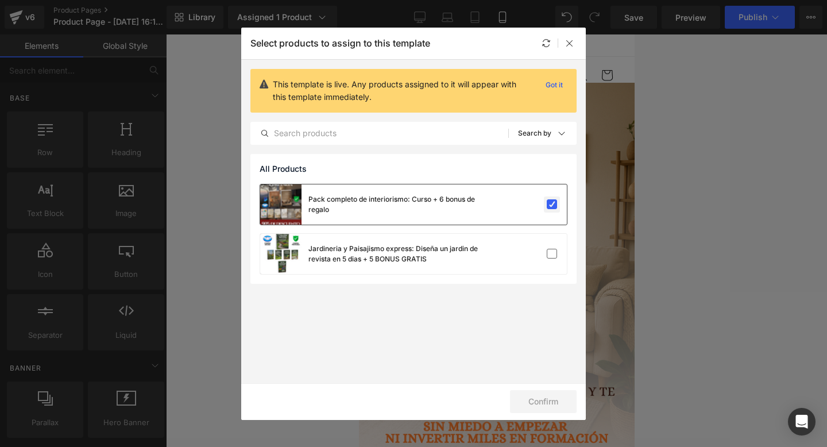
click at [546, 207] on label at bounding box center [551, 204] width 10 height 10
click at [552, 204] on input "checkbox" at bounding box center [552, 204] width 0 height 0
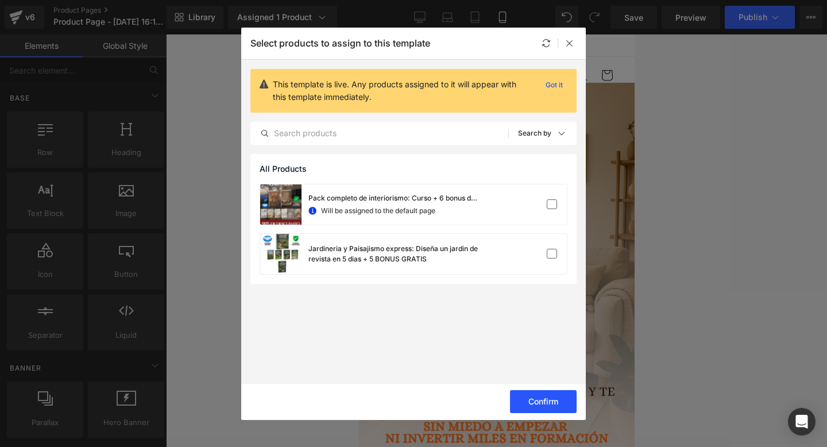
click at [534, 390] on button "Confirm" at bounding box center [543, 401] width 67 height 23
click at [563, 34] on div "Select products to assign to this template" at bounding box center [413, 44] width 344 height 32
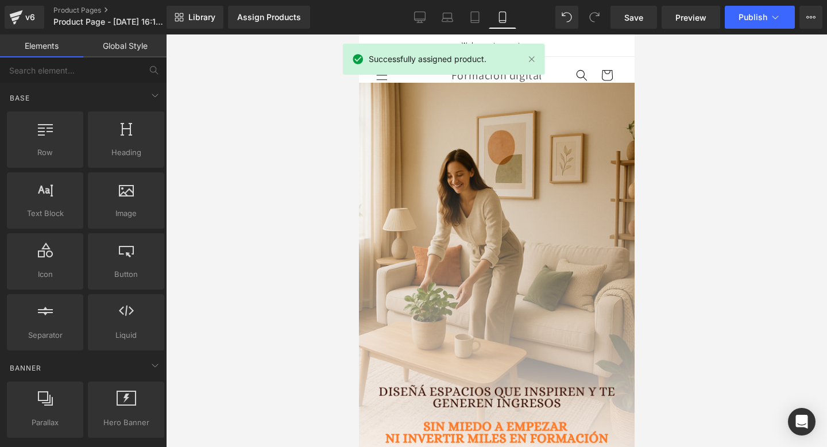
click at [565, 41] on div "Welcome to our store" at bounding box center [495, 45] width 241 height 22
click at [714, 20] on link "Preview" at bounding box center [690, 17] width 59 height 23
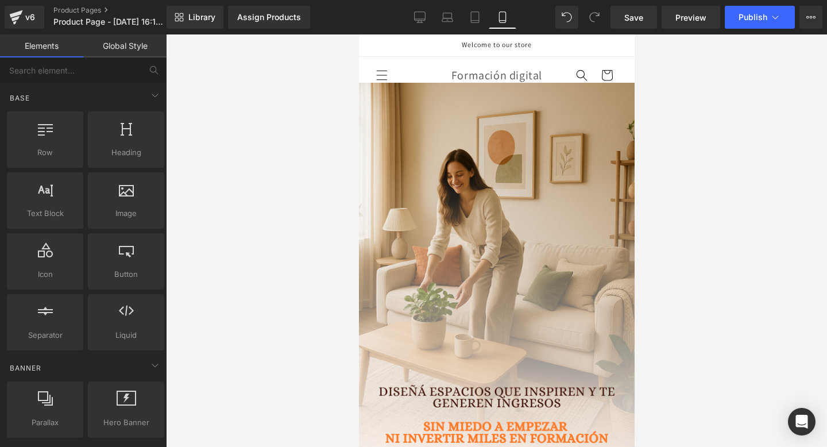
click at [530, 46] on span "Welcome to our store" at bounding box center [496, 44] width 70 height 9
click at [418, 14] on icon at bounding box center [419, 16] width 11 height 11
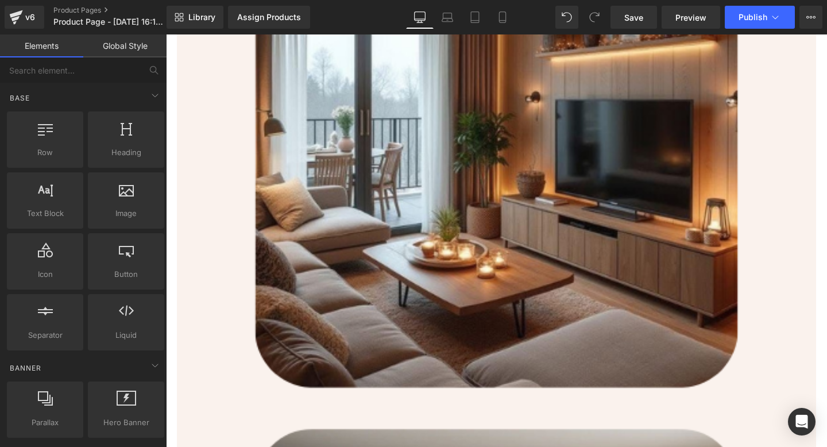
scroll to position [1164, 0]
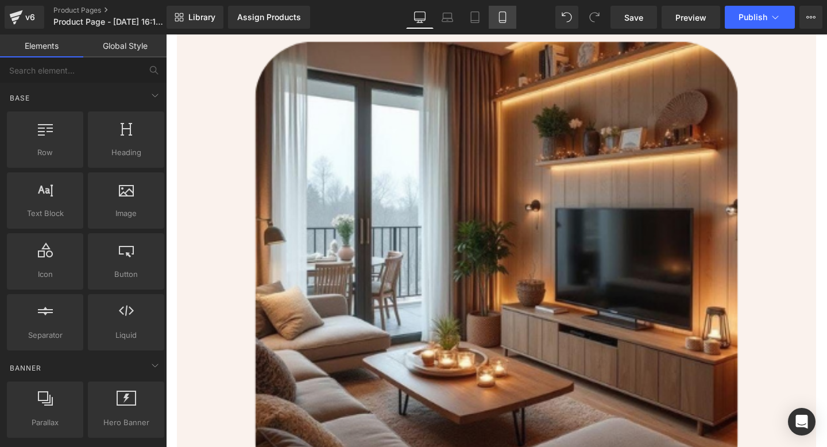
click at [509, 18] on link "Mobile" at bounding box center [502, 17] width 28 height 23
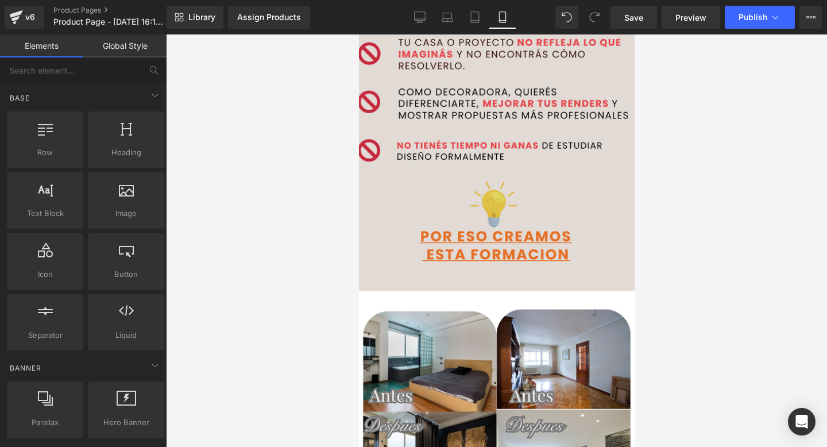
scroll to position [1126, 0]
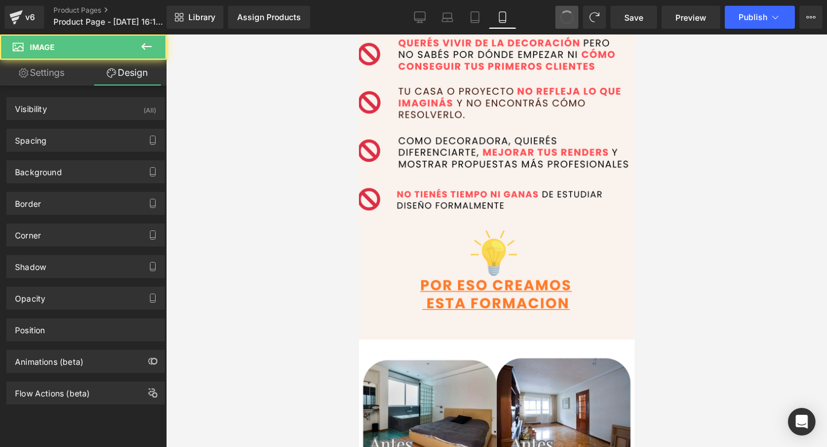
click at [571, 23] on button at bounding box center [566, 17] width 23 height 23
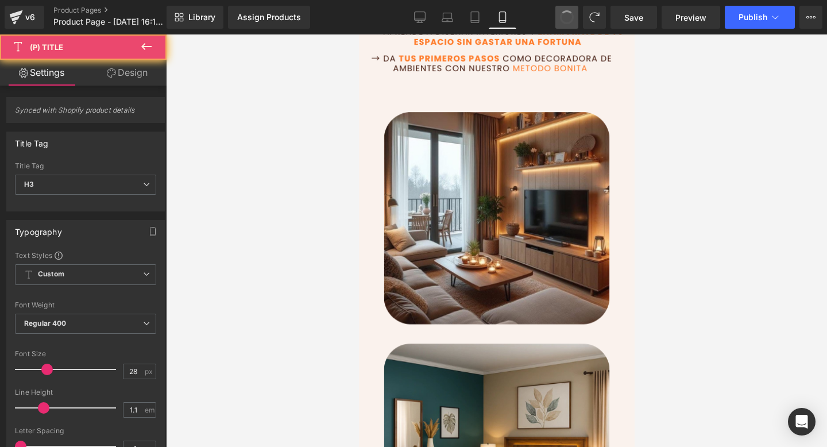
scroll to position [0, 0]
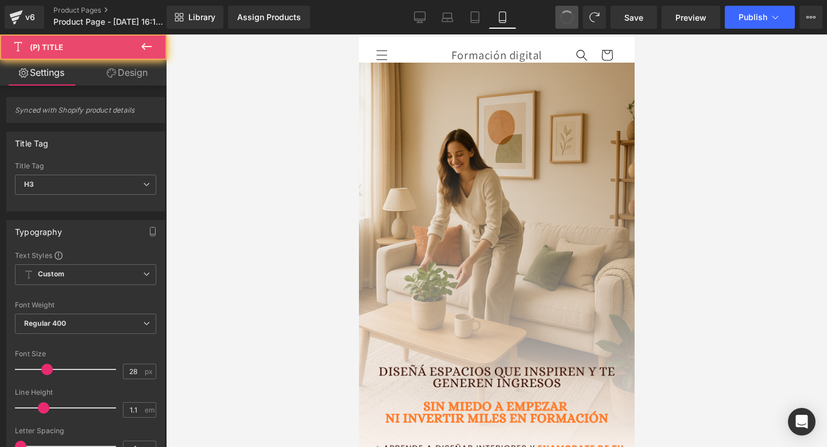
click at [571, 23] on button at bounding box center [566, 17] width 23 height 23
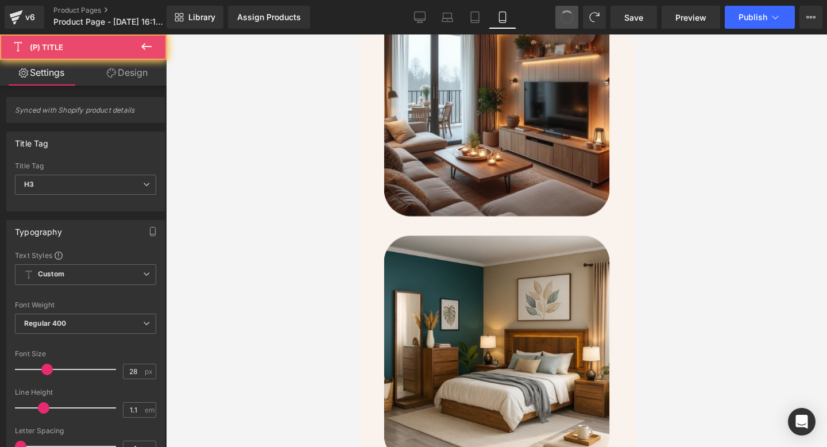
type input "1.2"
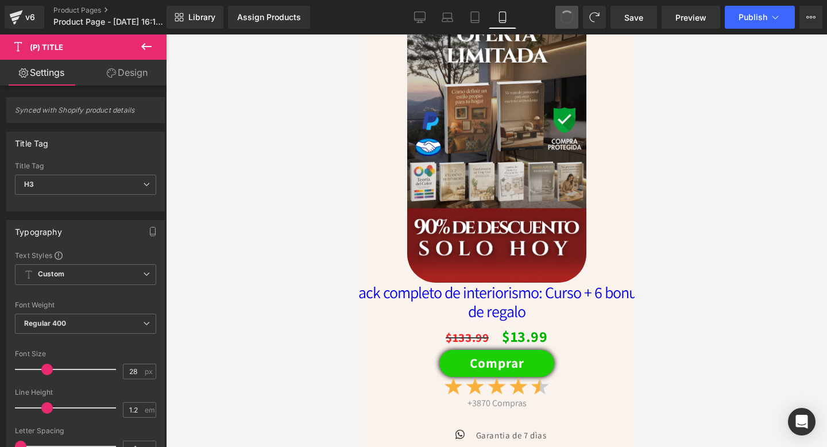
scroll to position [3646, 0]
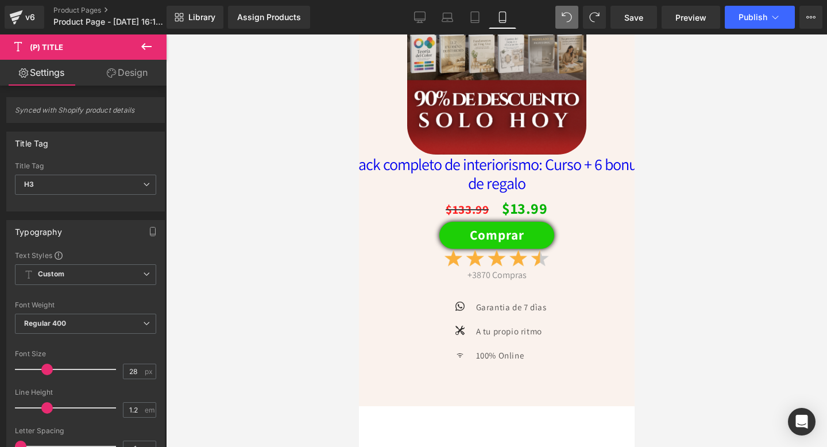
click at [571, 23] on button at bounding box center [566, 17] width 23 height 23
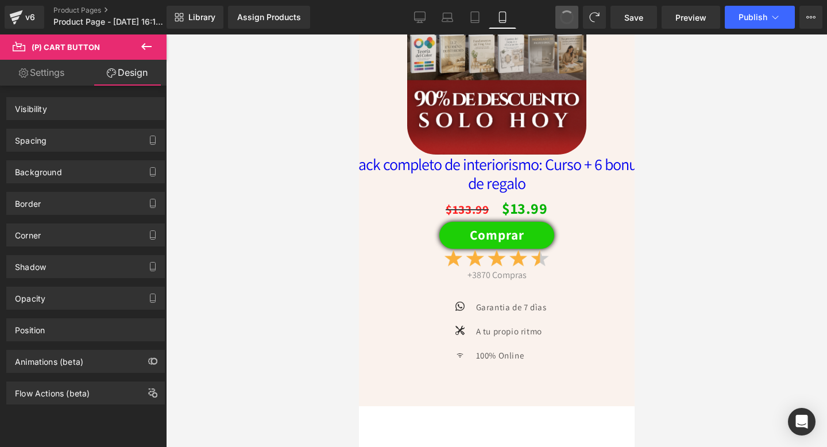
click at [571, 23] on button at bounding box center [566, 17] width 23 height 23
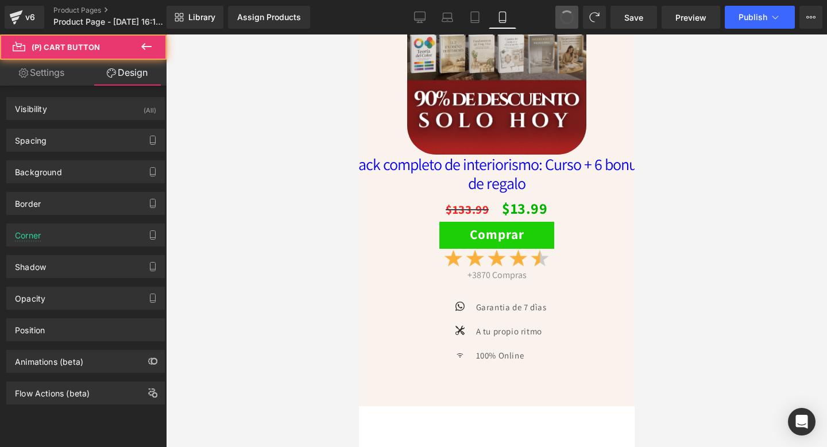
click at [571, 23] on button at bounding box center [566, 17] width 23 height 23
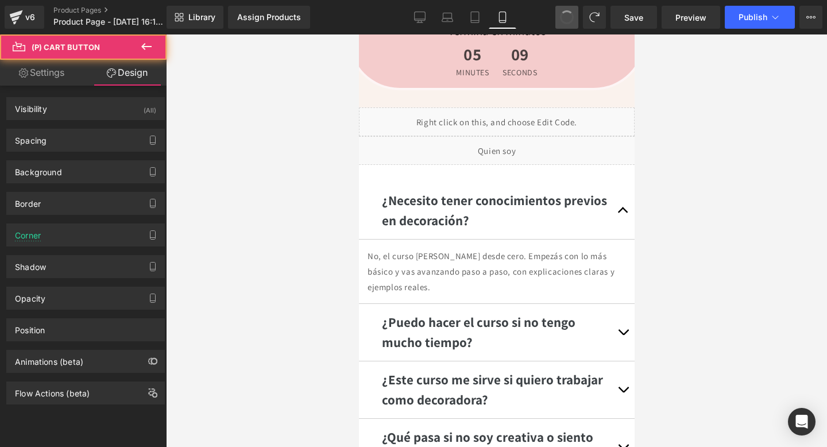
click at [571, 23] on button at bounding box center [566, 17] width 23 height 23
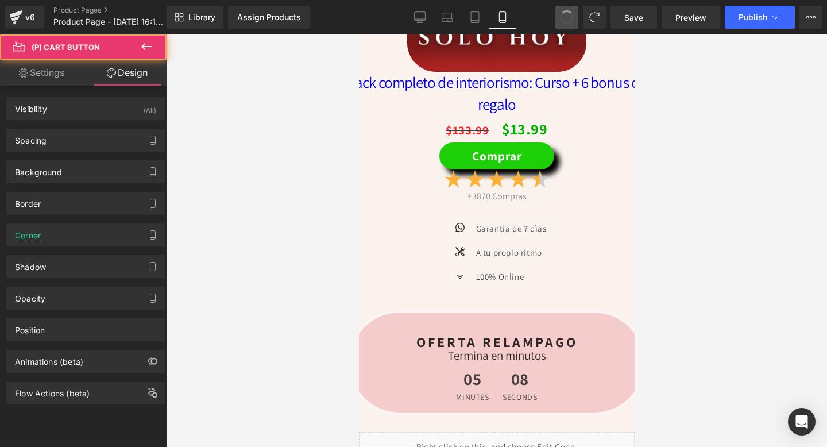
scroll to position [2616, 0]
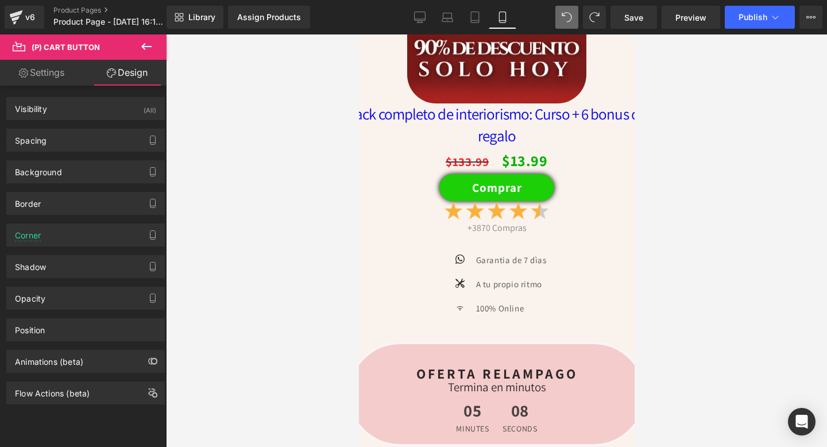
click at [571, 23] on button at bounding box center [566, 17] width 23 height 23
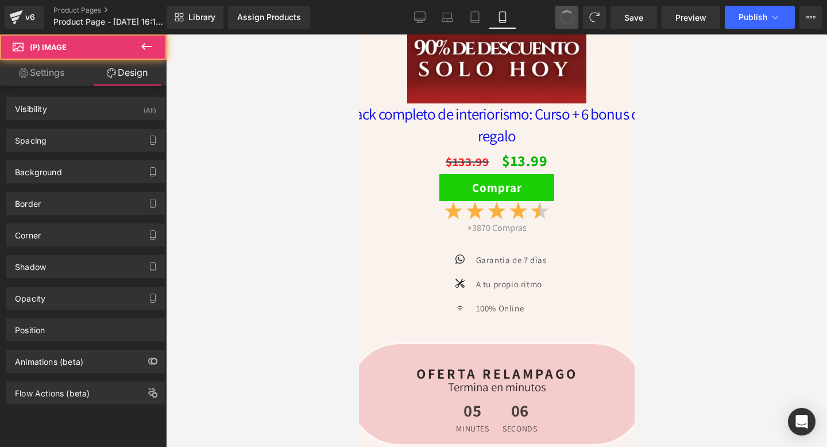
click at [571, 23] on button at bounding box center [566, 17] width 23 height 23
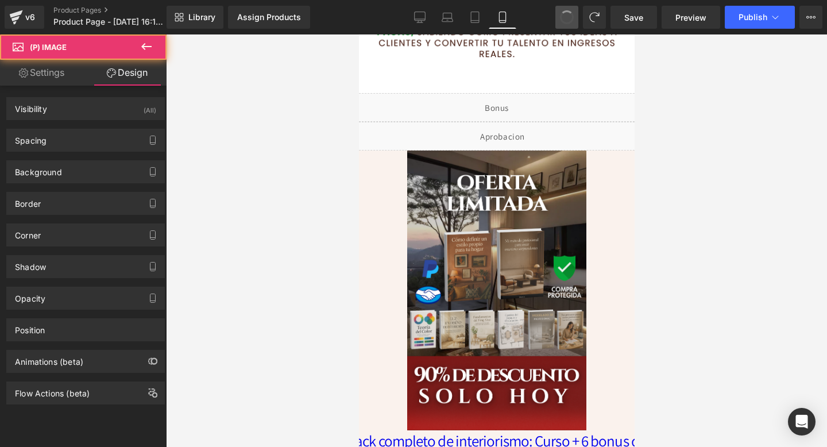
scroll to position [2266, 0]
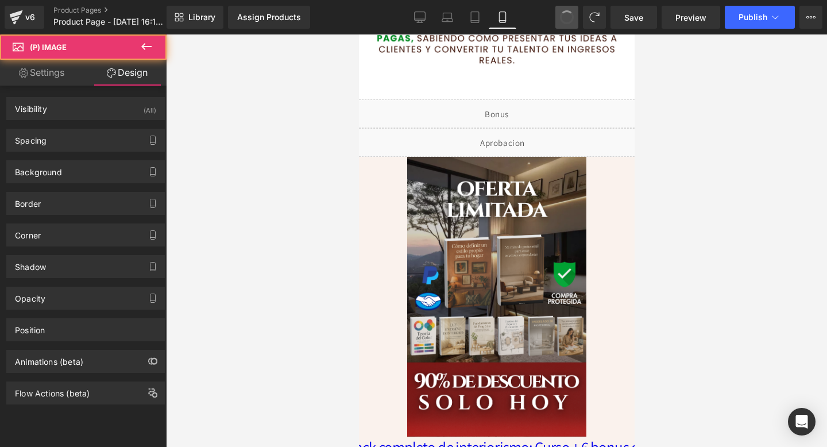
click at [571, 23] on button at bounding box center [566, 17] width 23 height 23
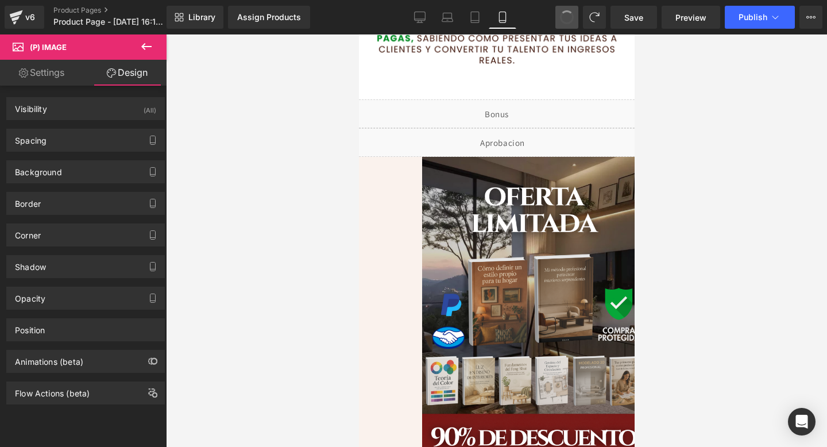
click at [571, 23] on button at bounding box center [566, 17] width 23 height 23
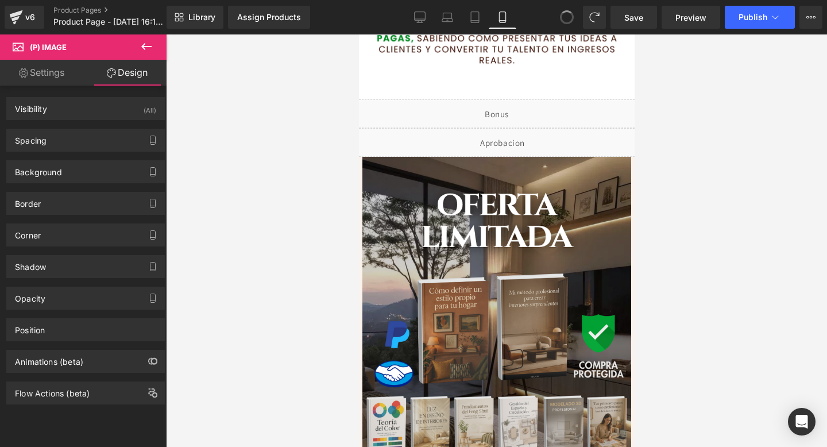
click at [571, 23] on button at bounding box center [566, 17] width 23 height 23
click at [571, 23] on span at bounding box center [566, 17] width 23 height 23
click at [757, 18] on span "Publish" at bounding box center [752, 17] width 29 height 9
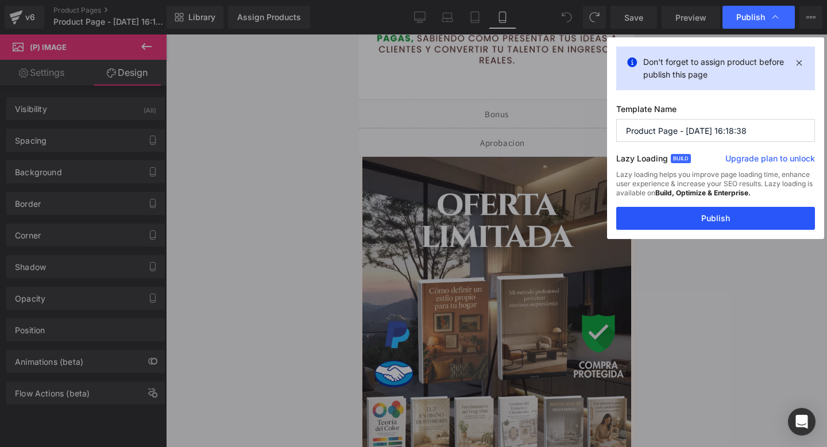
click at [639, 216] on button "Publish" at bounding box center [715, 218] width 199 height 23
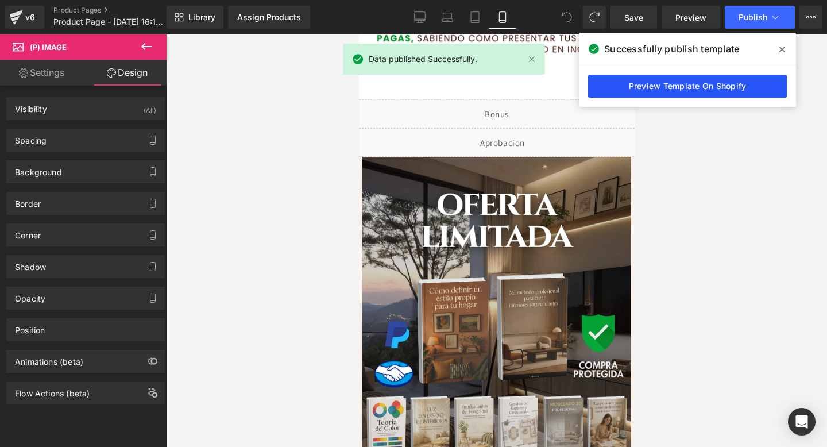
click at [677, 77] on link "Preview Template On Shopify" at bounding box center [687, 86] width 199 height 23
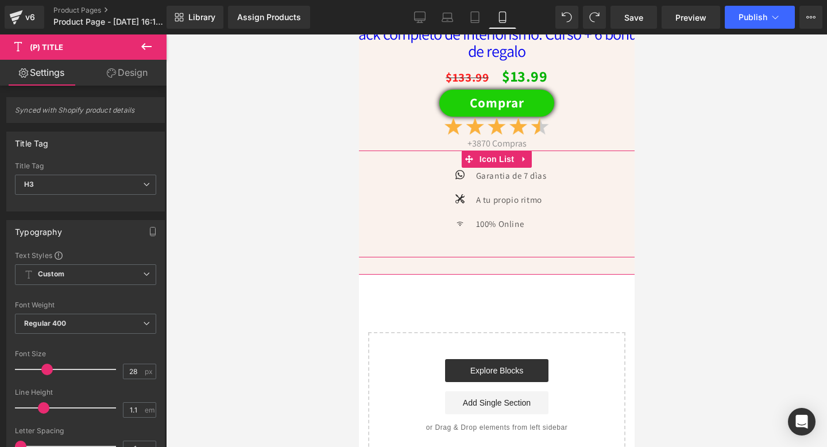
scroll to position [3809, 0]
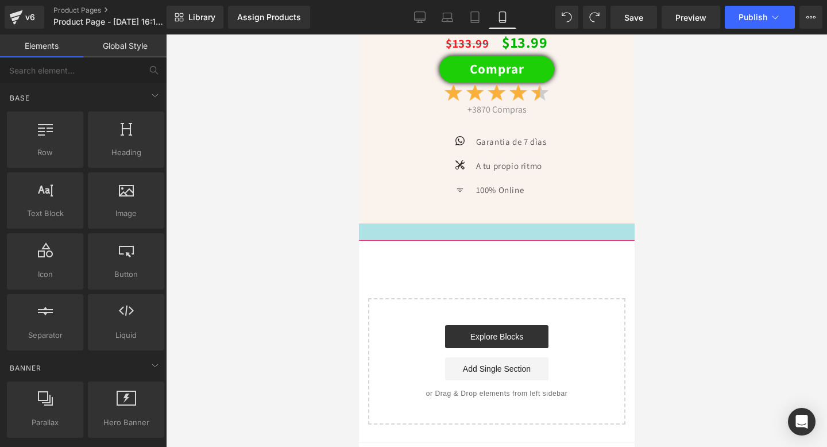
click at [515, 241] on div at bounding box center [496, 231] width 310 height 17
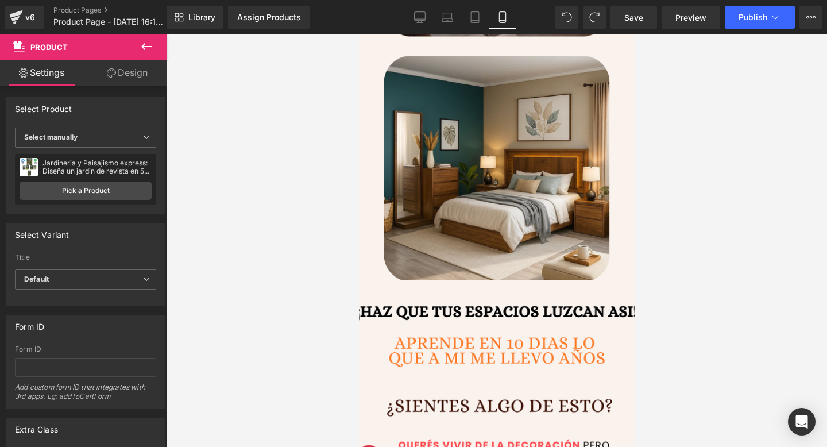
scroll to position [0, 0]
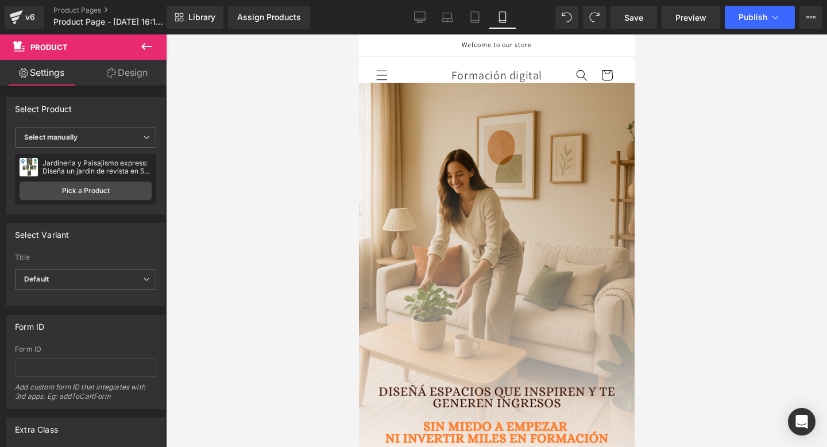
click at [472, 52] on p "Welcome to our store" at bounding box center [496, 45] width 70 height 22
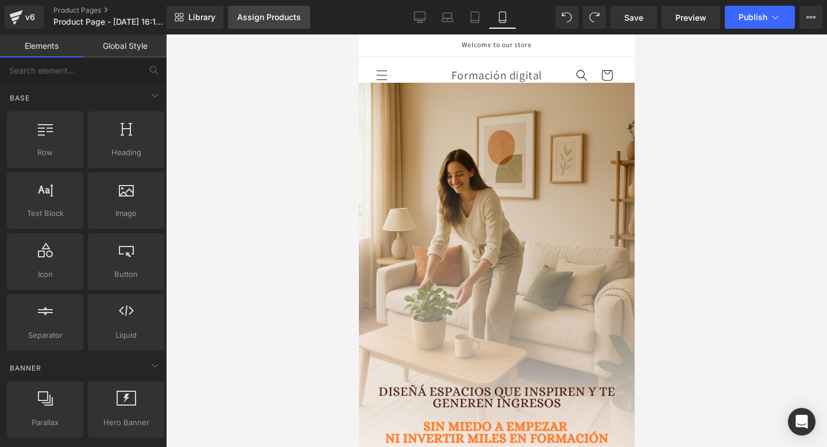
click at [282, 26] on link "Assign Products" at bounding box center [269, 17] width 82 height 23
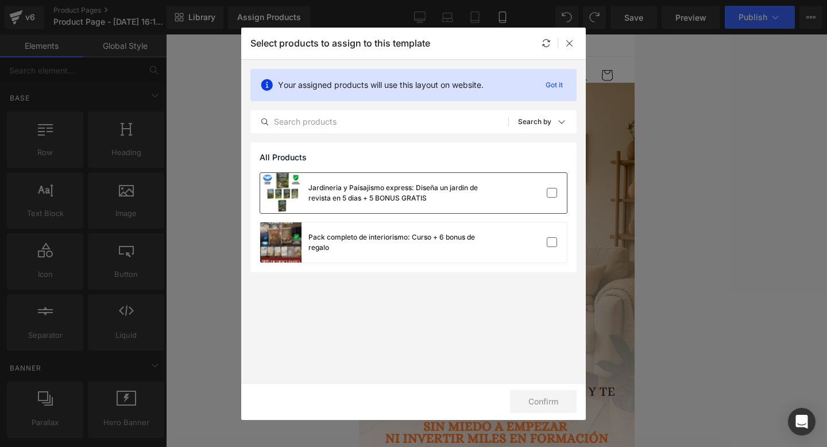
click at [396, 187] on div "Jardineria y Paisajismo express: Diseña un jardin de revista en 5 dias + 5 BONU…" at bounding box center [394, 193] width 172 height 21
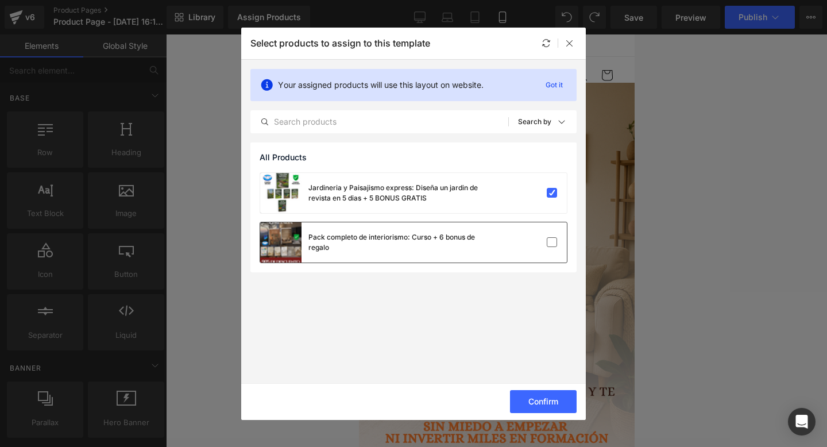
click at [394, 232] on div "Pack completo de interiorismo: Curso + 6 bonus de regalo" at bounding box center [394, 242] width 172 height 21
click at [434, 206] on div "Jardineria y Paisajismo express: Diseña un jardin de revista en 5 dias + 5 BONU…" at bounding box center [370, 193] width 220 height 40
click at [523, 396] on button "Confirm" at bounding box center [543, 401] width 67 height 23
click at [566, 40] on icon at bounding box center [569, 42] width 9 height 9
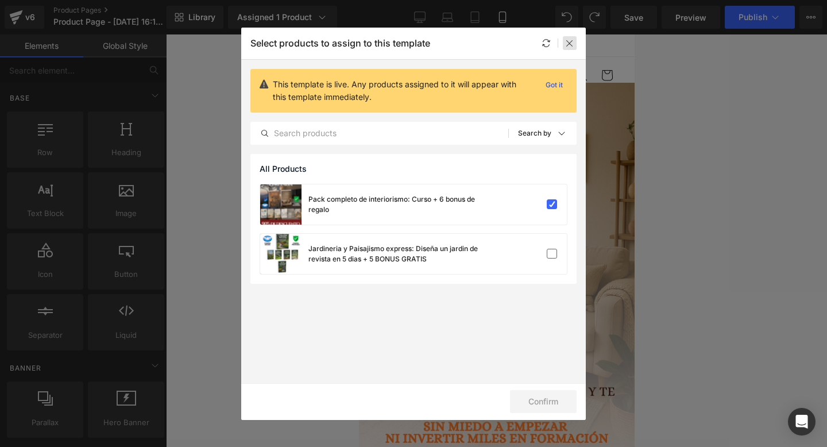
click at [571, 45] on icon at bounding box center [569, 42] width 9 height 9
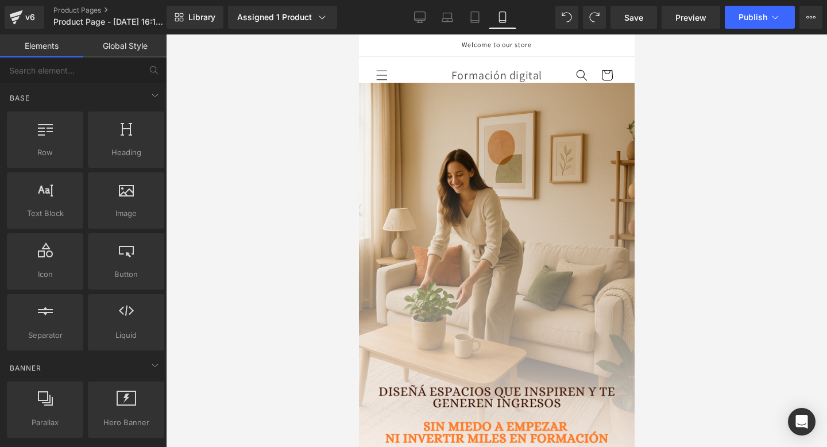
click at [749, 30] on div "Library Assigned 1 Product Product Preview Pack completo de interiorismo: Curso…" at bounding box center [496, 17] width 660 height 34
click at [743, 25] on button "Publish" at bounding box center [759, 17] width 70 height 23
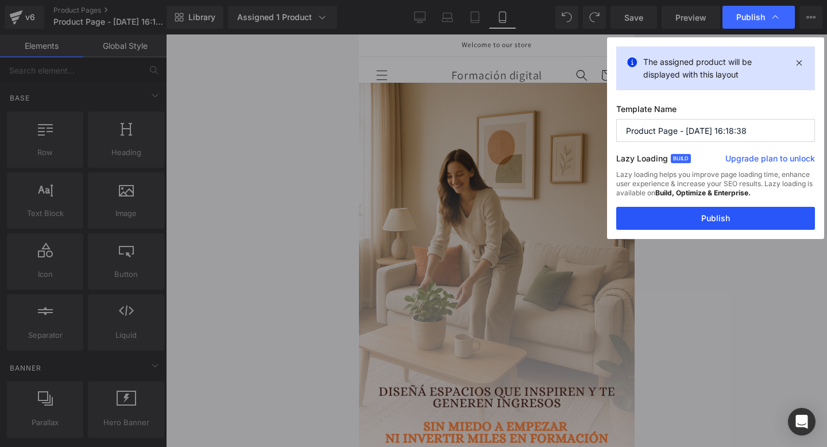
click at [677, 210] on button "Publish" at bounding box center [715, 218] width 199 height 23
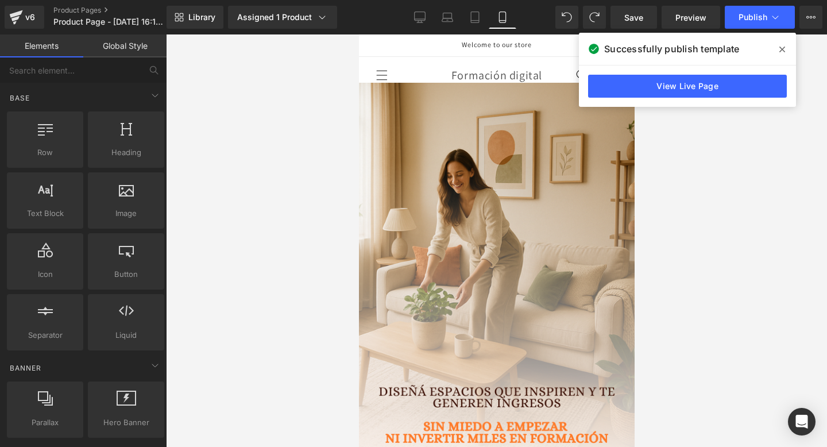
click at [774, 49] on span at bounding box center [782, 49] width 18 height 18
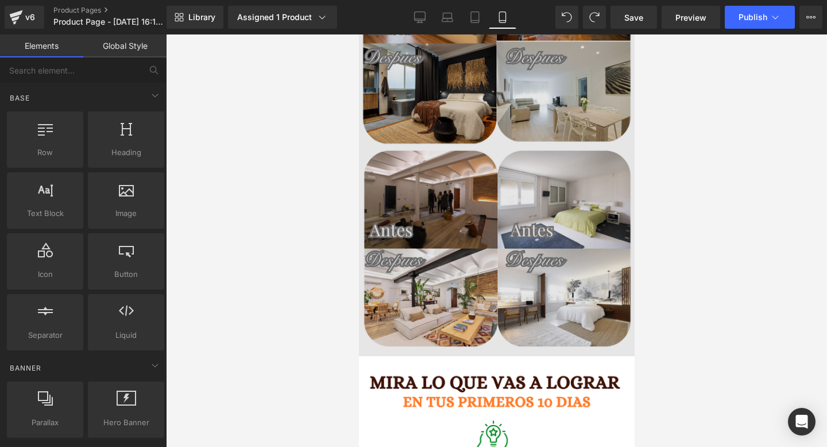
scroll to position [1545, 0]
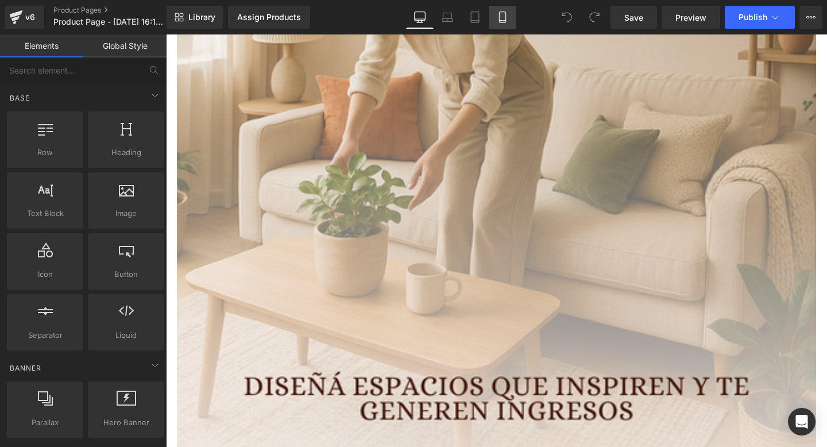
click at [505, 13] on icon at bounding box center [502, 17] width 6 height 11
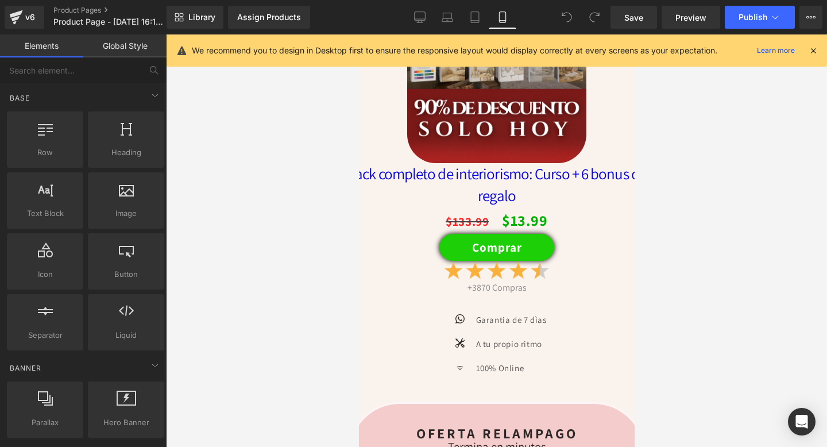
scroll to position [2554, 0]
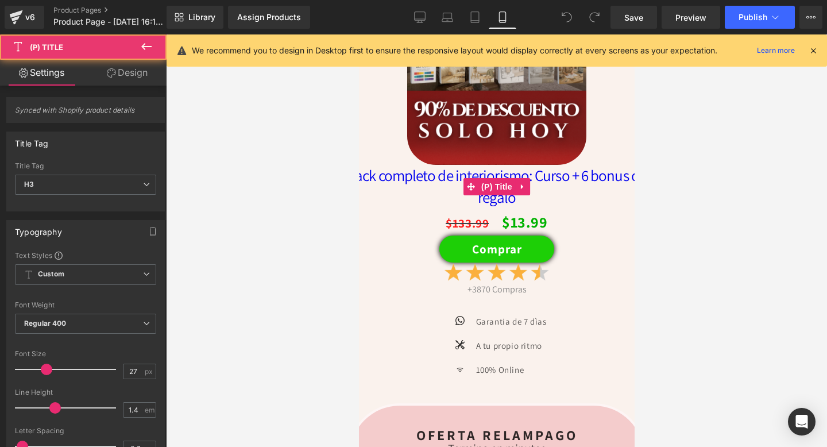
click at [428, 192] on link "Pack completo de interiorismo: Curso + 6 bonus de regalo" at bounding box center [496, 187] width 298 height 44
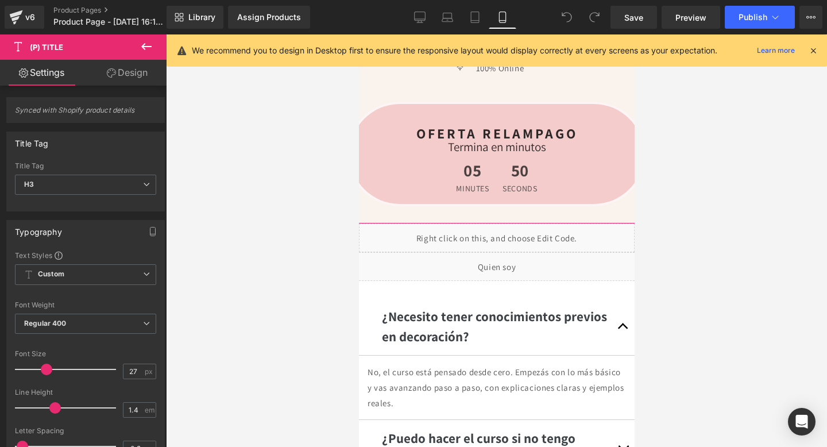
scroll to position [2993, 0]
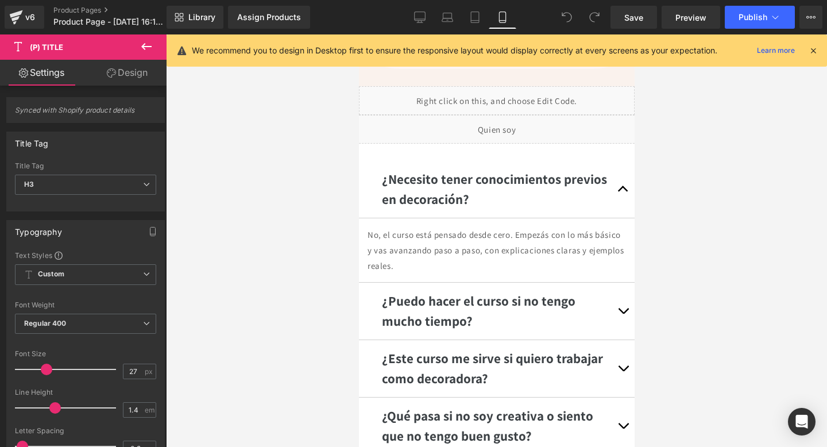
click at [568, 19] on icon at bounding box center [566, 17] width 10 height 10
click at [243, 25] on link "Assign Products" at bounding box center [269, 17] width 82 height 23
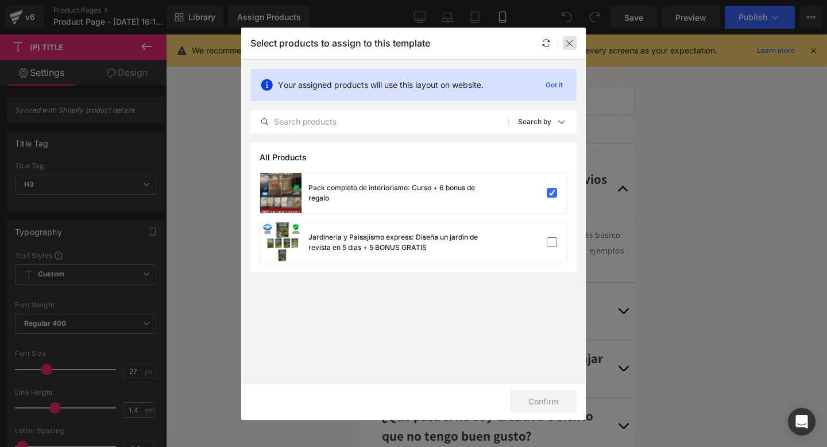
click at [570, 49] on div at bounding box center [570, 43] width 14 height 14
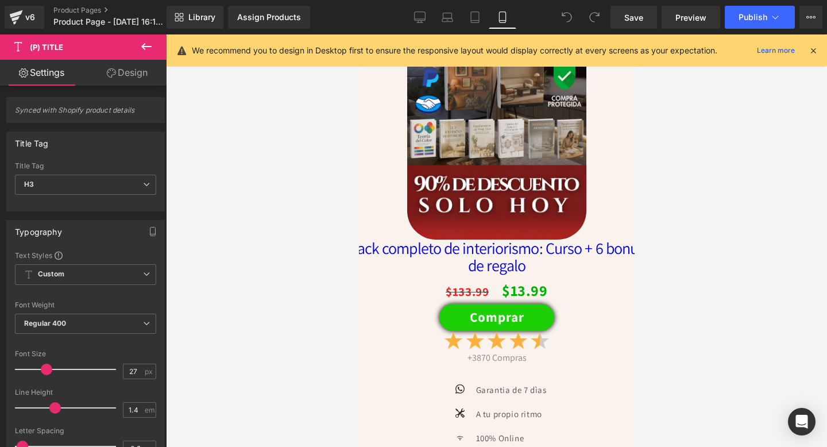
scroll to position [3560, 0]
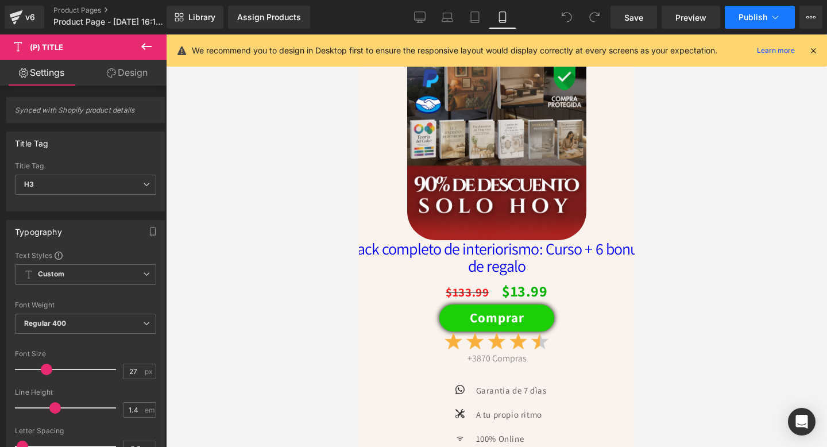
click at [749, 13] on span "Publish" at bounding box center [752, 17] width 29 height 9
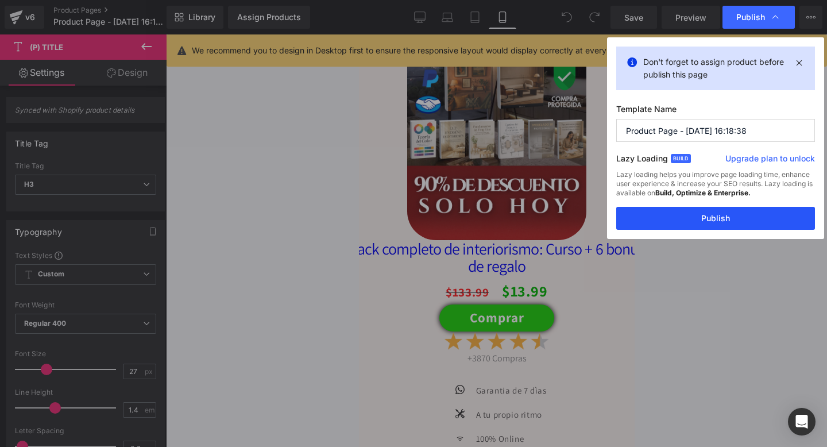
click at [685, 209] on button "Publish" at bounding box center [715, 218] width 199 height 23
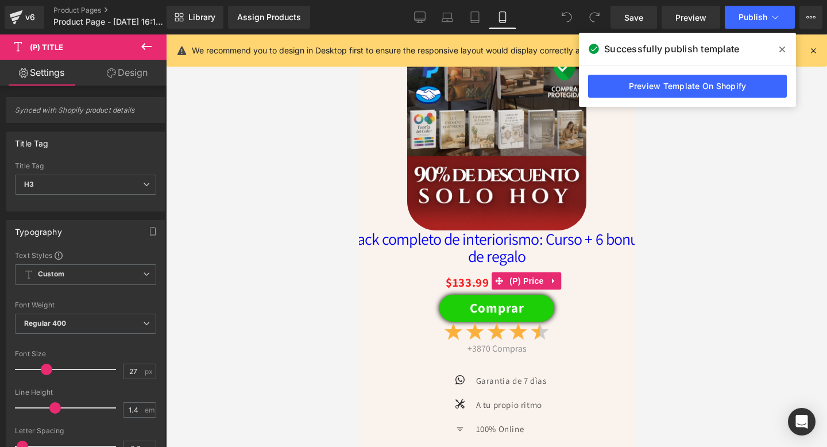
scroll to position [3570, 0]
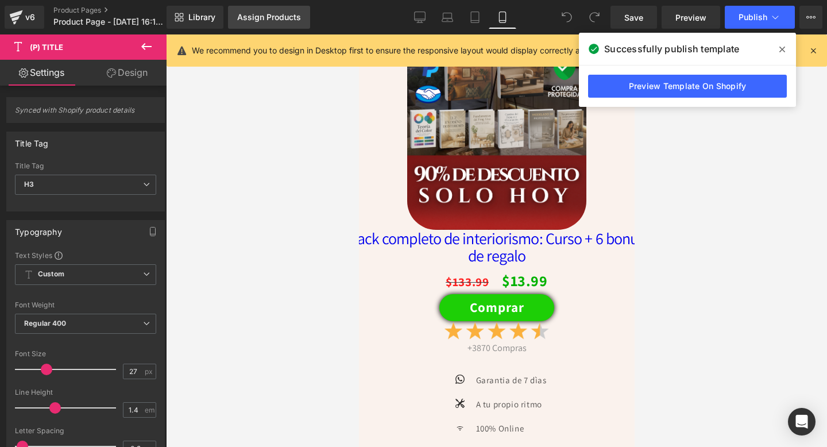
click at [297, 14] on div "Assign Products" at bounding box center [269, 17] width 64 height 9
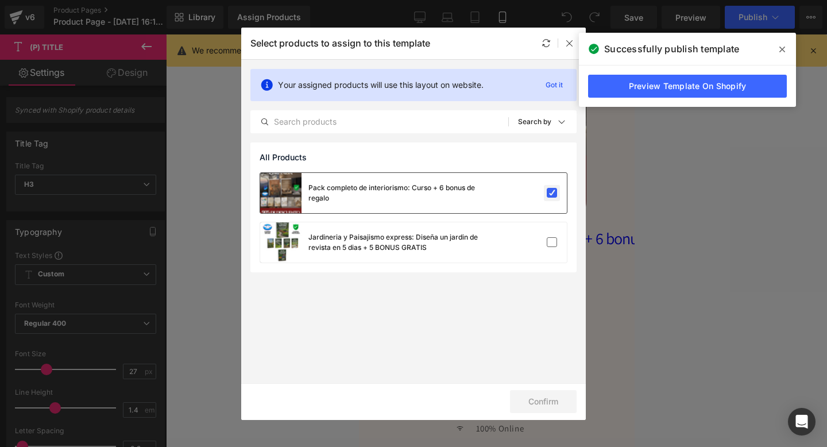
click at [546, 195] on label at bounding box center [551, 193] width 10 height 10
click at [552, 193] on input "checkbox" at bounding box center [552, 193] width 0 height 0
click at [542, 402] on button "Confirm" at bounding box center [543, 401] width 67 height 23
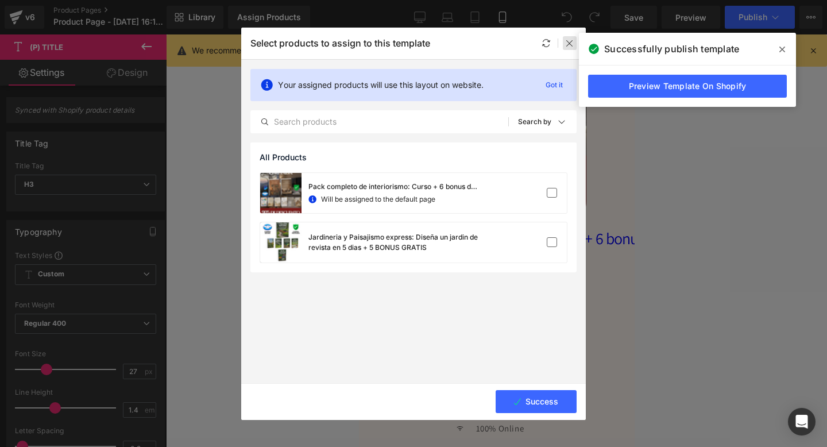
click at [568, 38] on div at bounding box center [570, 43] width 14 height 14
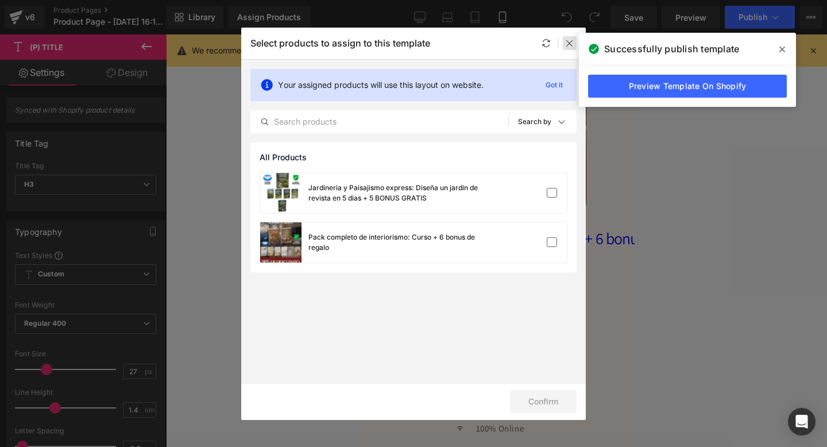
click at [565, 40] on icon at bounding box center [569, 42] width 9 height 9
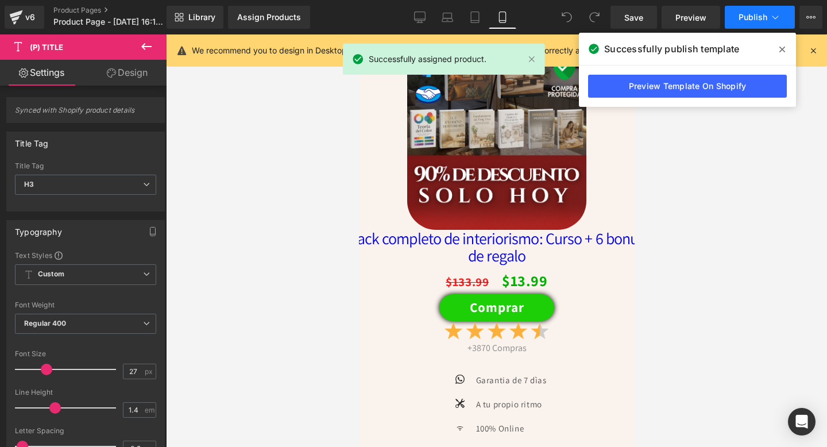
click at [765, 15] on span "Publish" at bounding box center [752, 17] width 29 height 9
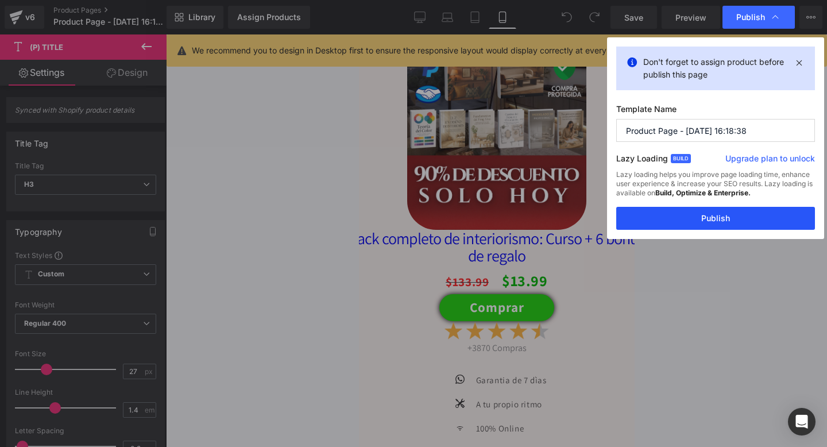
click at [692, 222] on button "Publish" at bounding box center [715, 218] width 199 height 23
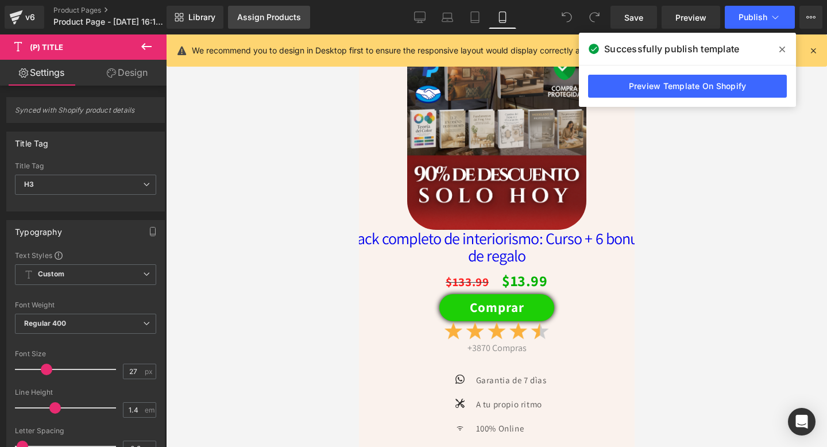
click at [259, 10] on link "Assign Products" at bounding box center [269, 17] width 82 height 23
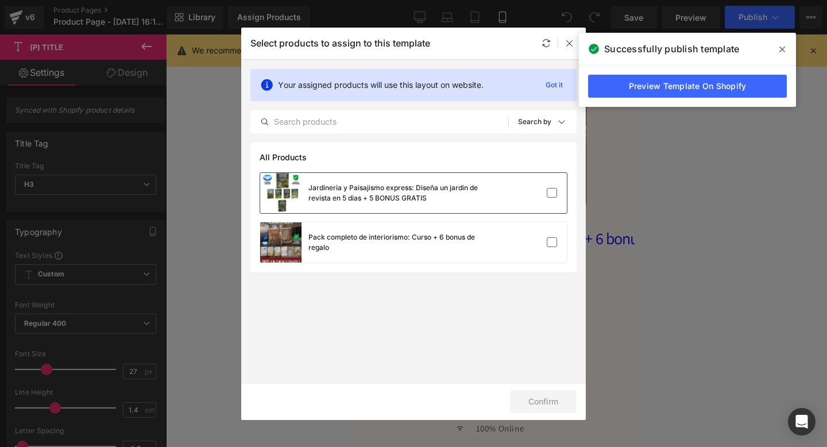
click at [333, 198] on div "Jardineria y Paisajismo express: Diseña un jardin de revista en 5 dias + 5 BONU…" at bounding box center [394, 193] width 172 height 21
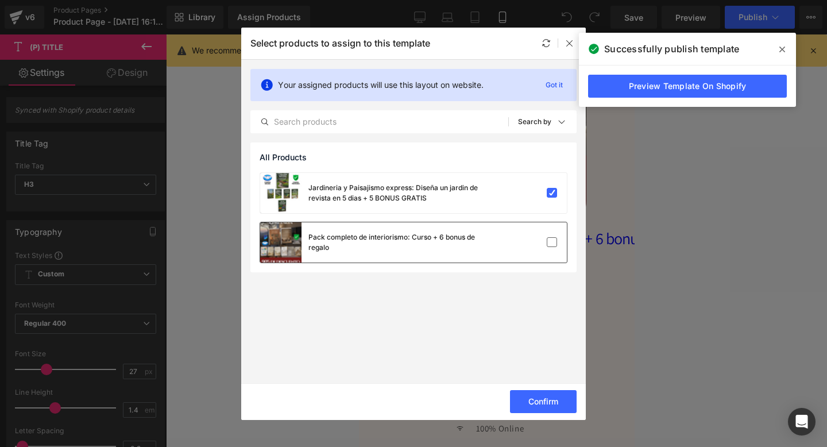
click at [398, 249] on div "Pack completo de interiorismo: Curso + 6 bonus de regalo" at bounding box center [394, 242] width 172 height 21
click at [424, 212] on div "Jardineria y Paisajismo express: Diseña un jardin de revista en 5 dias + 5 BONU…" at bounding box center [370, 193] width 220 height 40
click at [530, 404] on button "Confirm" at bounding box center [543, 401] width 67 height 23
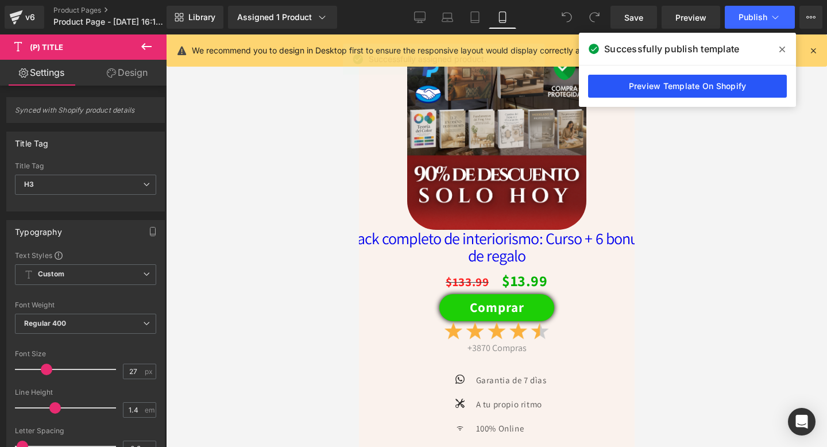
click at [694, 76] on link "Preview Template On Shopify" at bounding box center [687, 86] width 199 height 23
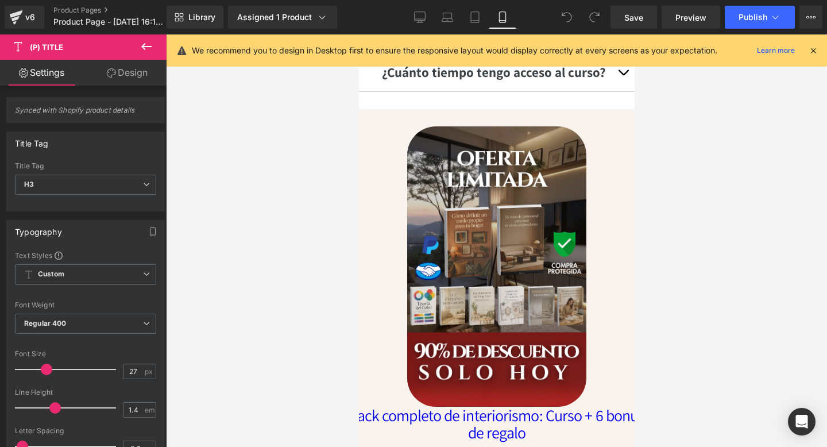
scroll to position [3467, 0]
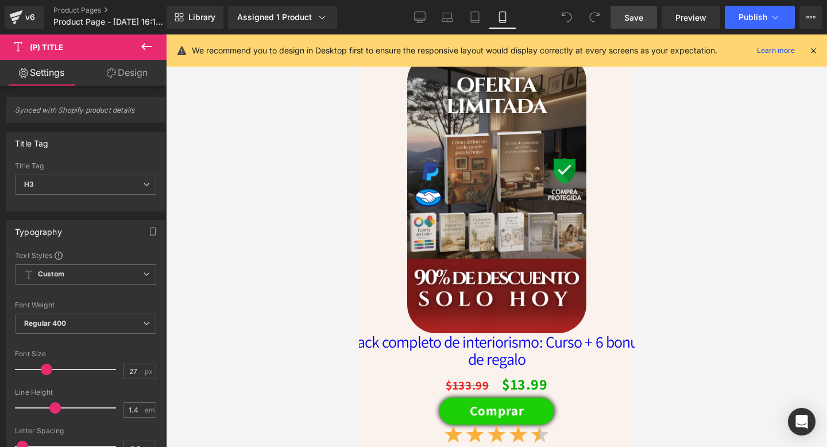
click at [636, 18] on span "Save" at bounding box center [633, 17] width 19 height 12
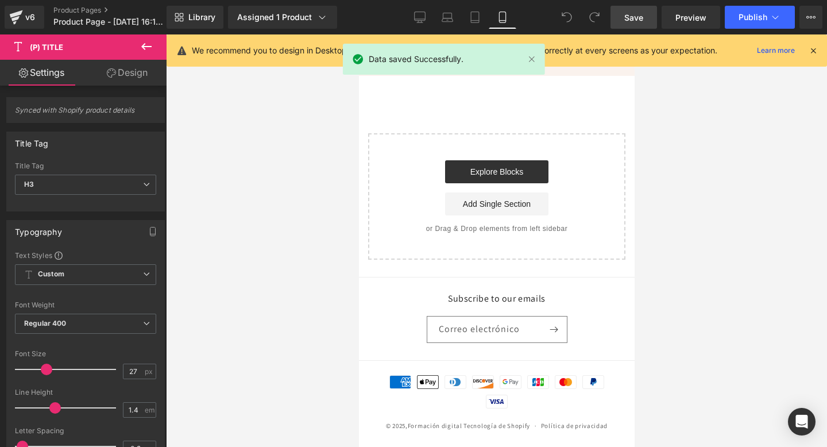
scroll to position [3977, 0]
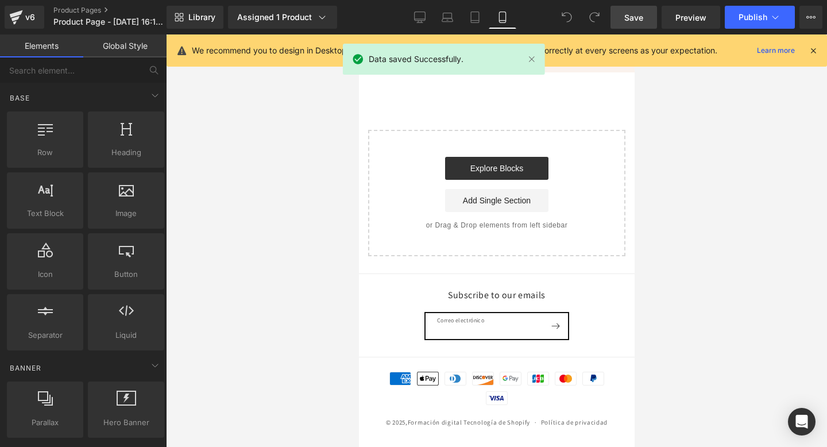
click at [501, 339] on input "Correo electrónico" at bounding box center [496, 326] width 142 height 26
click at [523, 307] on footer "Subscribe to our emails Correo electrónico Formas de pago American Express Appl…" at bounding box center [496, 359] width 276 height 173
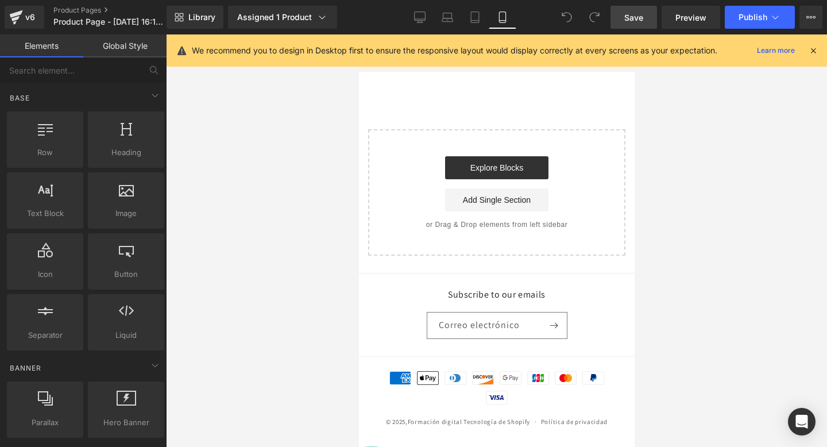
click at [497, 301] on h2 "Subscribe to our emails" at bounding box center [496, 295] width 141 height 12
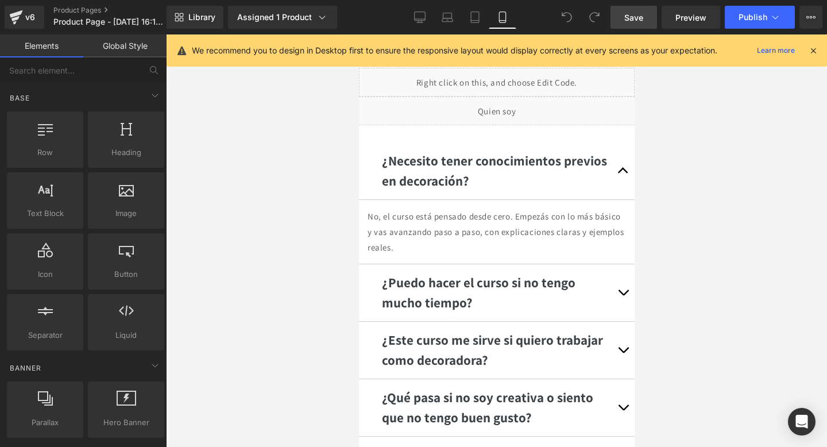
scroll to position [2779, 0]
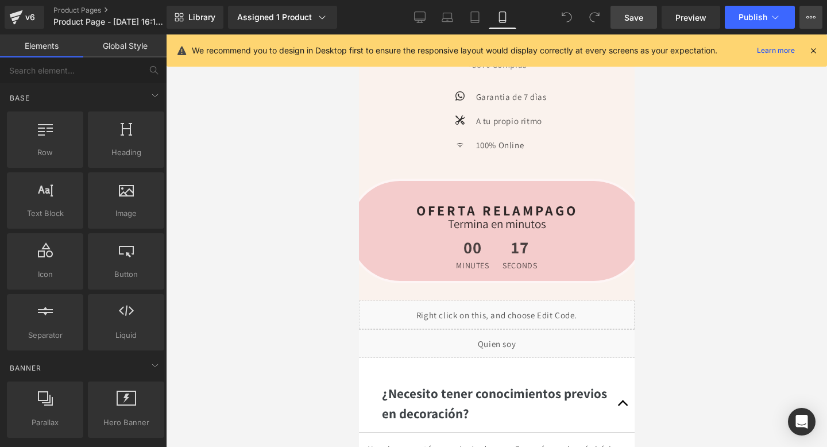
click at [808, 10] on button "Upgrade Plan View Live Page View with current Template Save Template to Library…" at bounding box center [810, 17] width 23 height 23
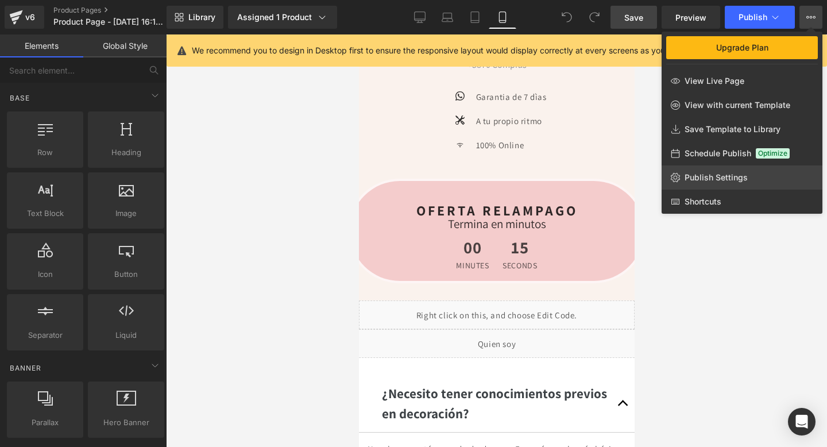
click at [721, 175] on span "Publish Settings" at bounding box center [715, 177] width 63 height 10
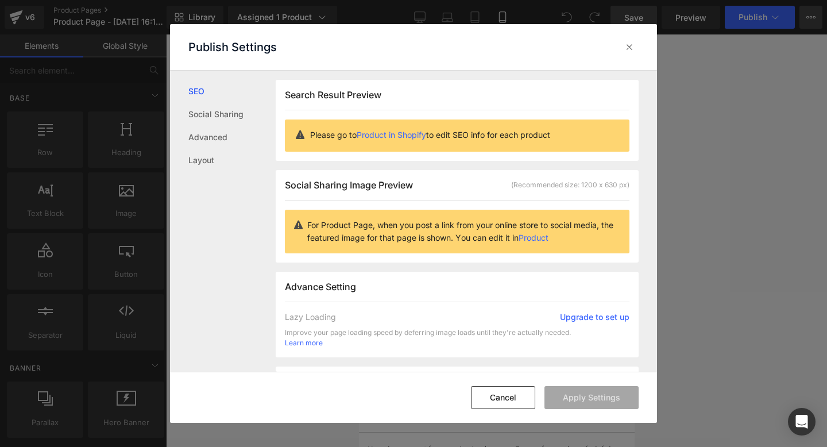
scroll to position [1, 0]
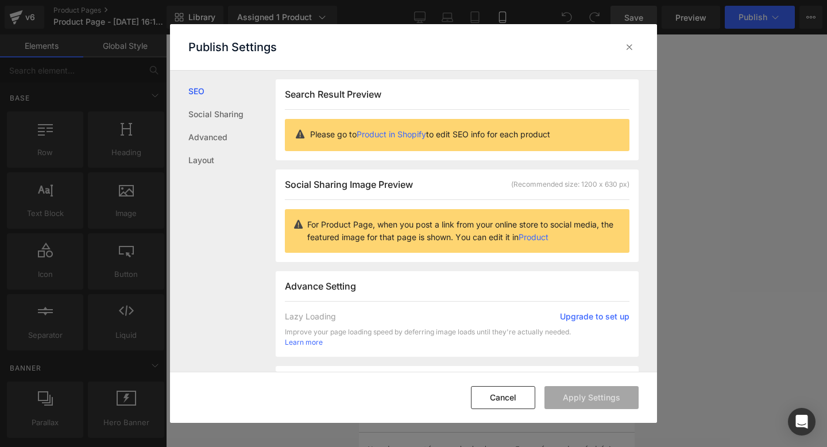
click at [548, 234] on link "Product" at bounding box center [533, 237] width 30 height 10
click at [415, 131] on link "Product in Shopify" at bounding box center [390, 134] width 69 height 10
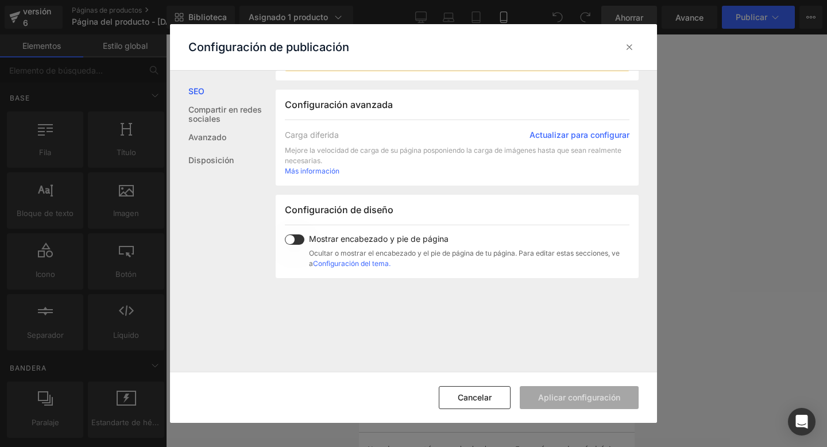
scroll to position [191, 0]
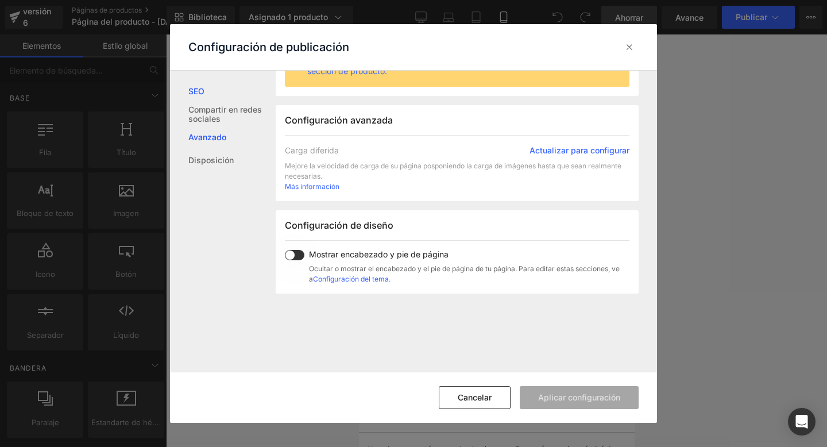
click at [226, 142] on link "Avanzado" at bounding box center [231, 137] width 87 height 23
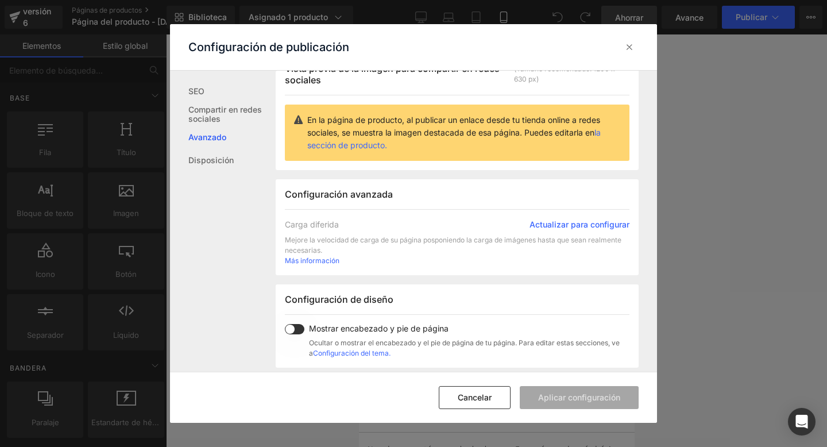
scroll to position [115, 0]
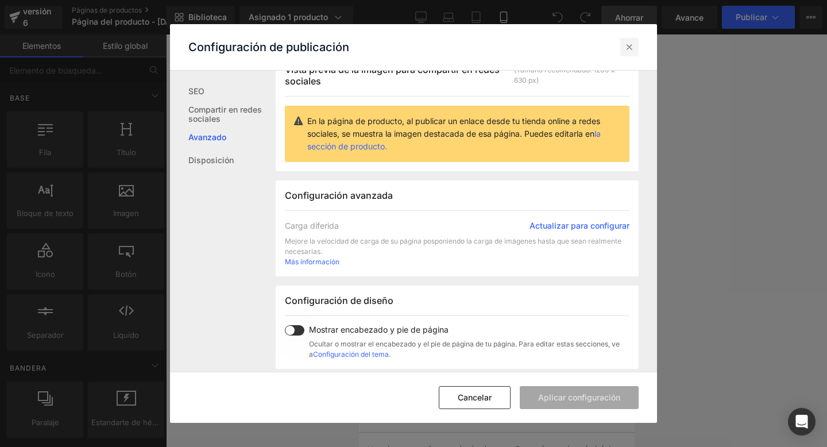
click at [631, 46] on icon at bounding box center [628, 46] width 11 height 11
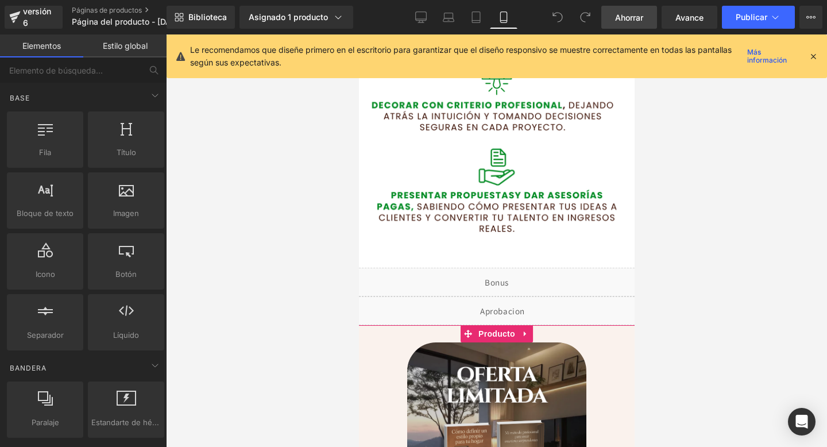
scroll to position [2096, 0]
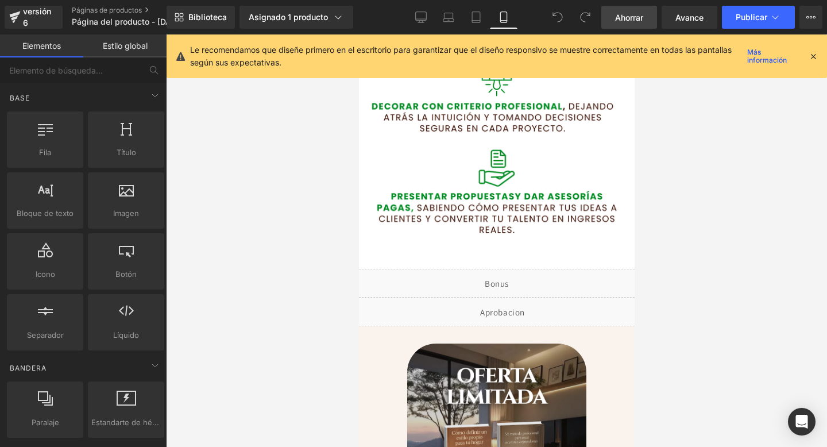
click at [509, 280] on div "Líquido" at bounding box center [496, 283] width 310 height 29
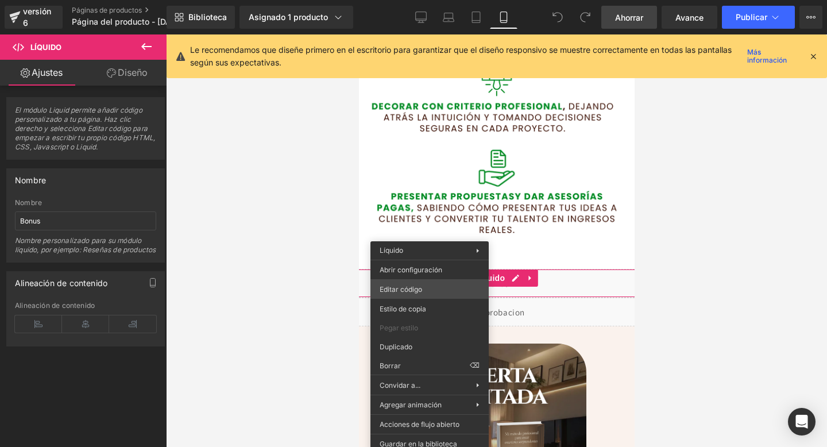
click at [425, 0] on div "Estás previsualizando cómo funciona el Reestilizará tu página. No puedes editar…" at bounding box center [413, 0] width 827 height 0
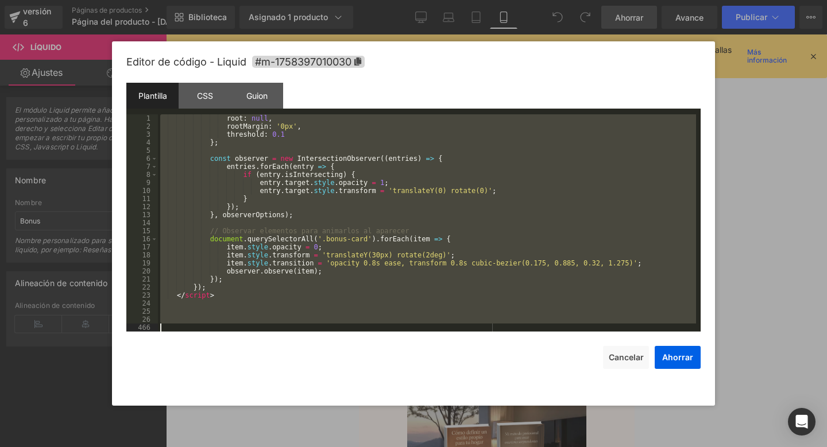
scroll to position [4123, 0]
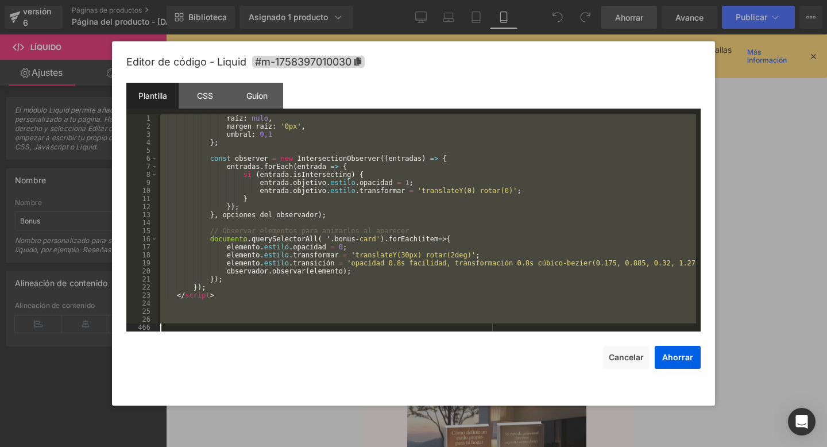
drag, startPoint x: 189, startPoint y: 131, endPoint x: 258, endPoint y: 446, distance: 322.6
click at [258, 446] on body "Estás previsualizando cómo funciona el Reestilizará tu página. No puedes editar…" at bounding box center [413, 223] width 827 height 447
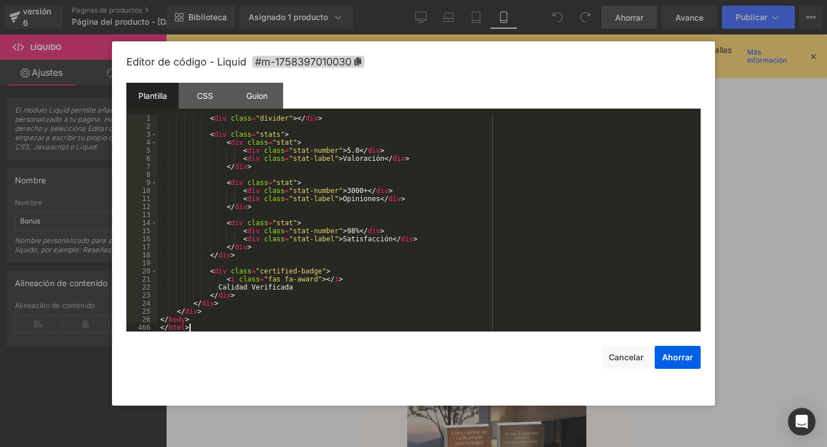
scroll to position [2106, 0]
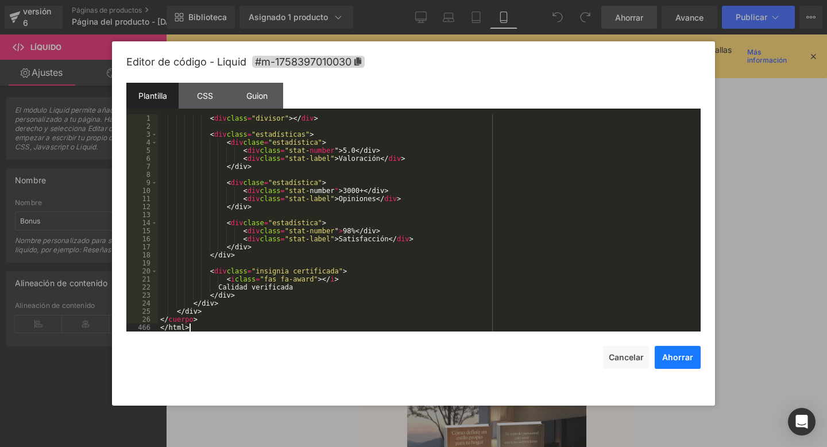
click at [688, 356] on font "Ahorrar" at bounding box center [677, 357] width 31 height 10
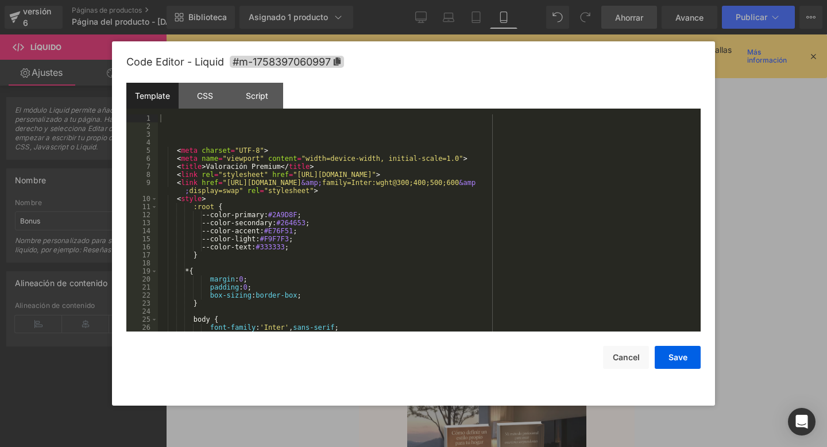
click at [420, 0] on div "Estás previsualizando cómo funciona el Reestilizará tu página. No puedes editar…" at bounding box center [413, 0] width 827 height 0
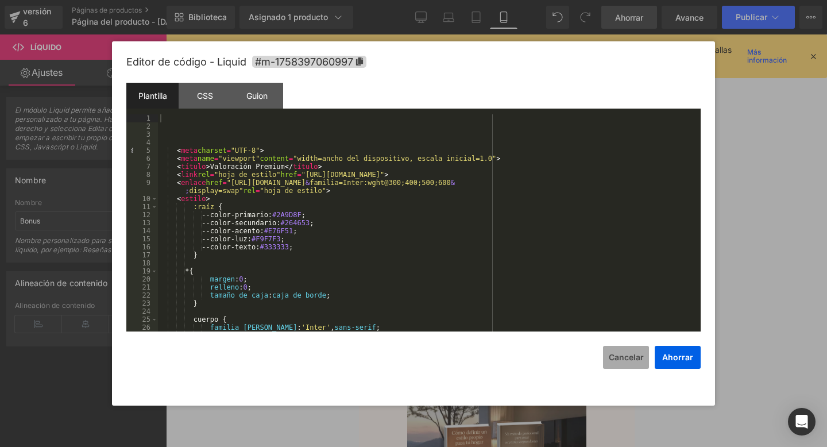
click at [613, 356] on font "Cancelar" at bounding box center [625, 357] width 35 height 10
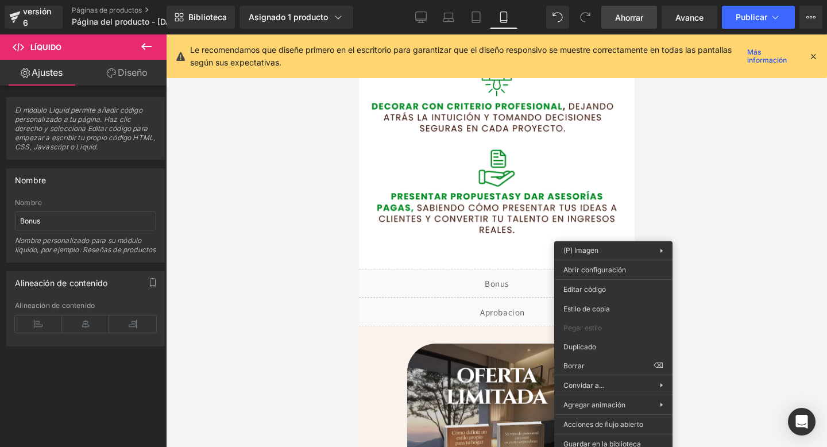
click at [411, 305] on div "Líquido" at bounding box center [501, 311] width 321 height 29
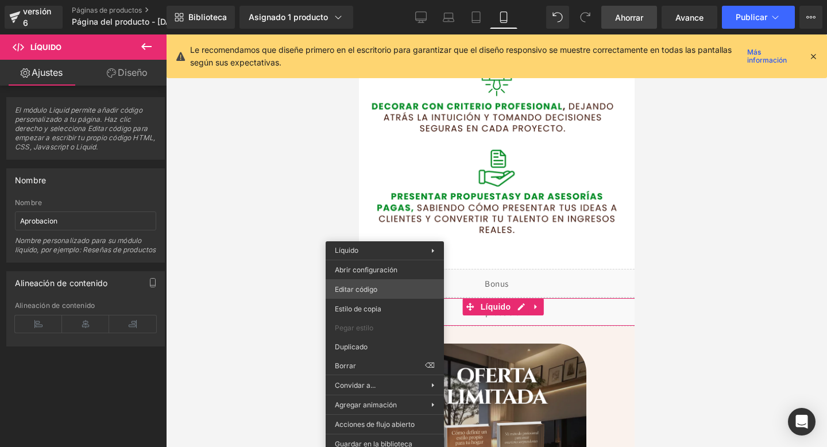
click at [383, 0] on div "Estás previsualizando cómo funciona el Reestilizará tu página. No puedes editar…" at bounding box center [413, 0] width 827 height 0
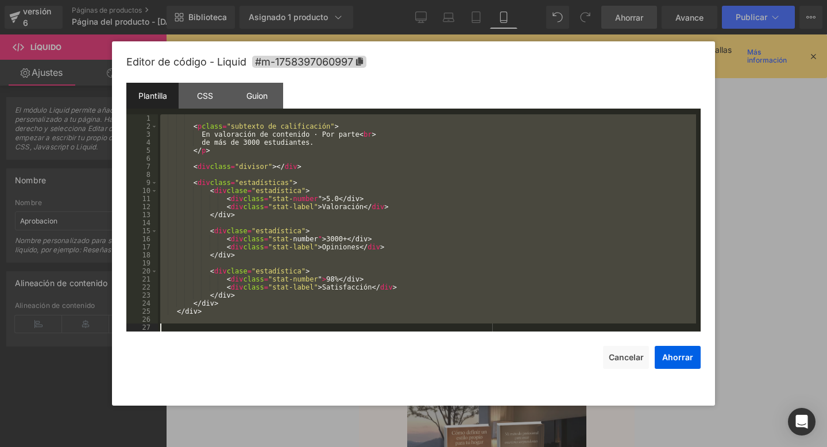
drag, startPoint x: 199, startPoint y: 133, endPoint x: 255, endPoint y: 446, distance: 318.3
click at [255, 446] on body "Estás previsualizando cómo funciona el Reestilizará tu página. No puedes editar…" at bounding box center [413, 223] width 827 height 447
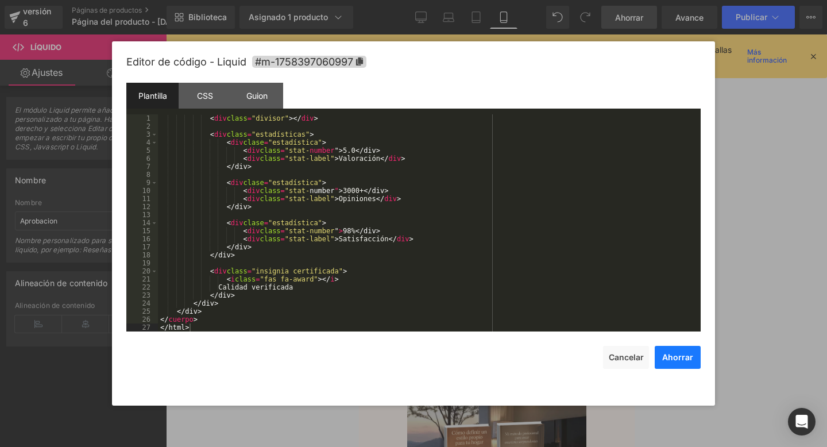
click at [680, 359] on font "Ahorrar" at bounding box center [677, 357] width 31 height 10
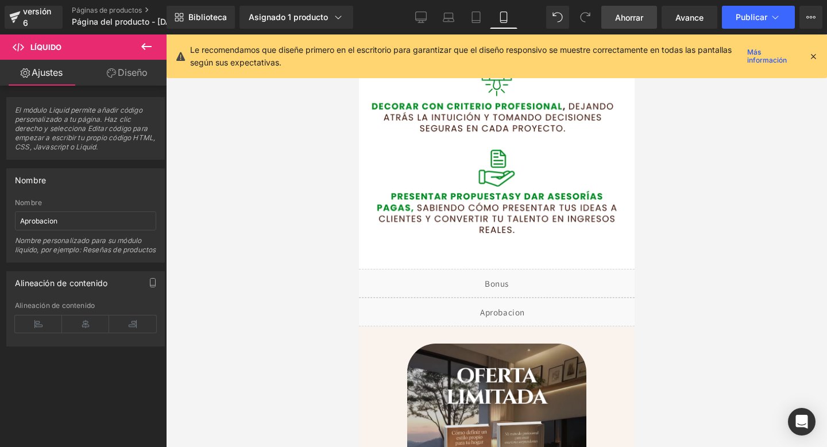
click at [641, 13] on font "Ahorrar" at bounding box center [629, 18] width 28 height 10
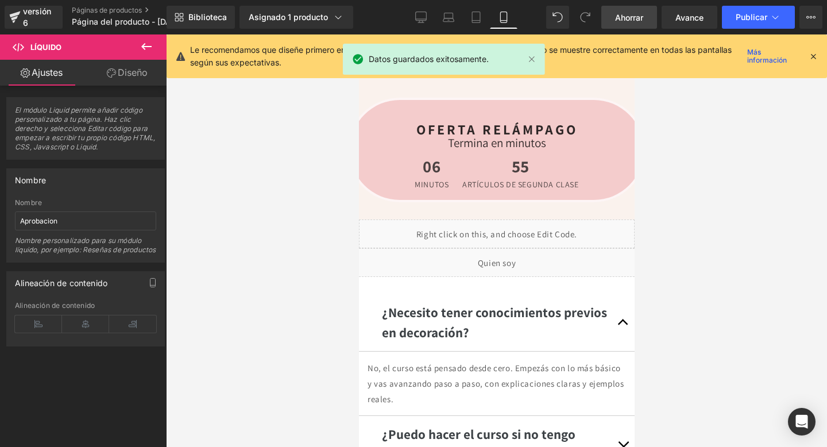
scroll to position [2862, 0]
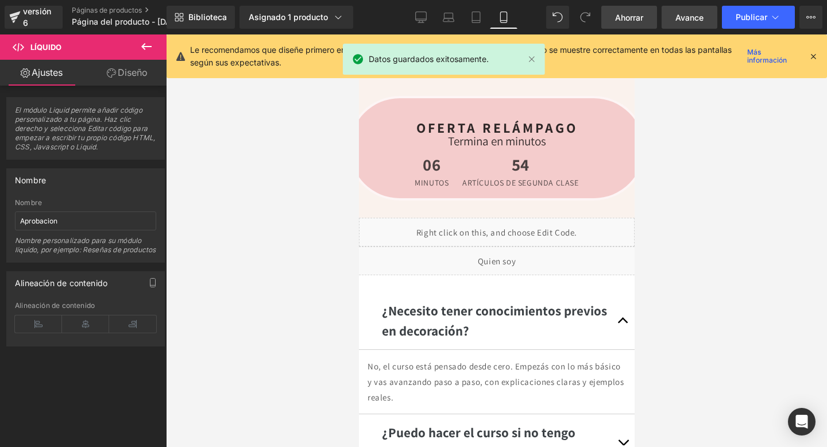
click at [683, 22] on span "Avance" at bounding box center [689, 17] width 28 height 12
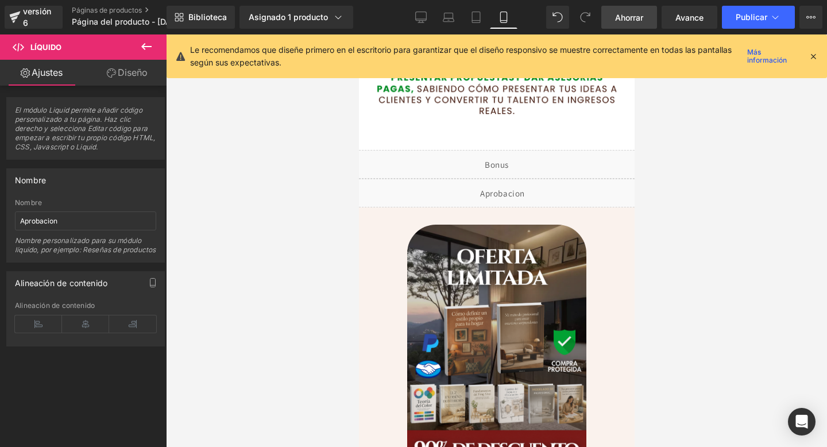
scroll to position [2147, 0]
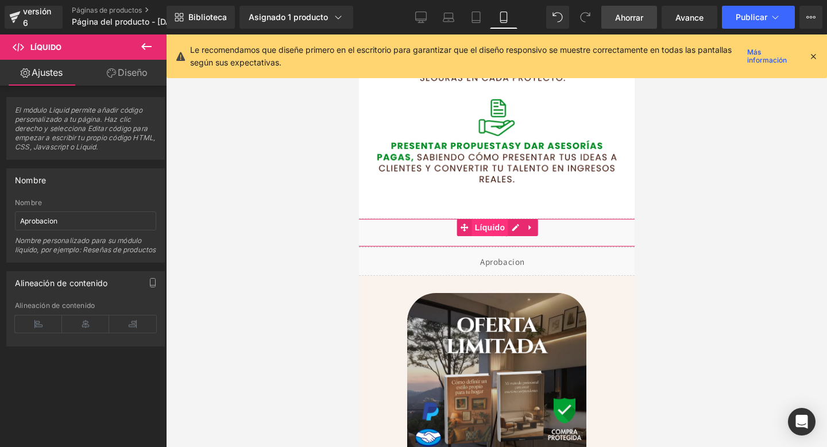
click at [479, 224] on font "Líquido" at bounding box center [489, 227] width 30 height 9
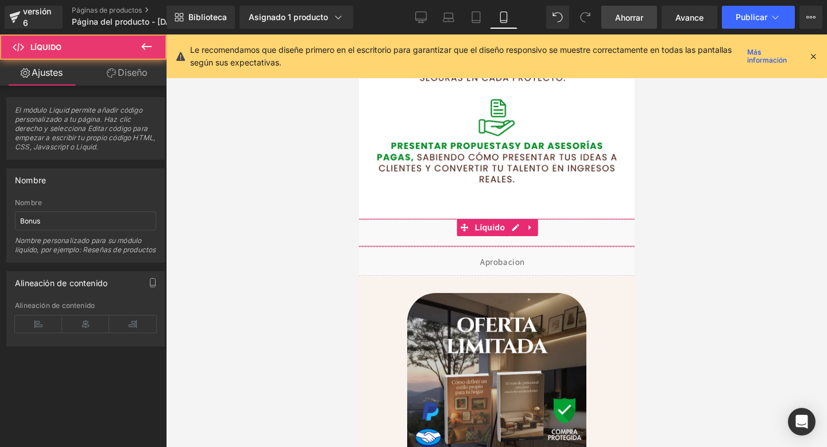
click at [396, 239] on div "Líquido" at bounding box center [496, 232] width 310 height 29
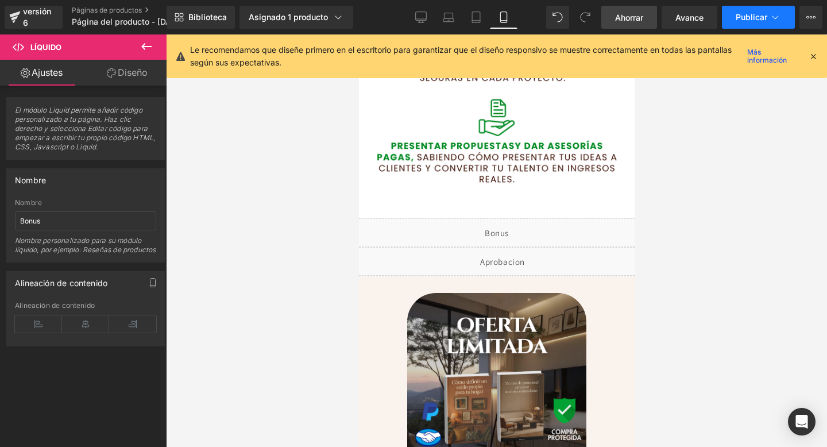
click at [743, 17] on font "Publicar" at bounding box center [751, 17] width 32 height 10
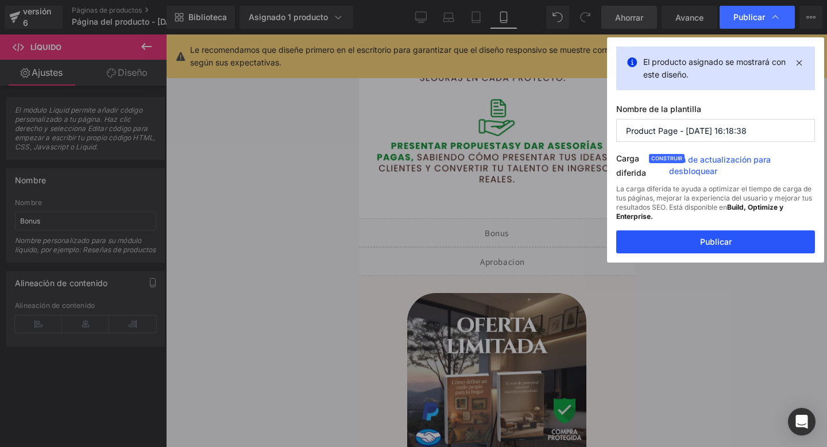
click at [671, 247] on button "Publicar" at bounding box center [715, 241] width 199 height 23
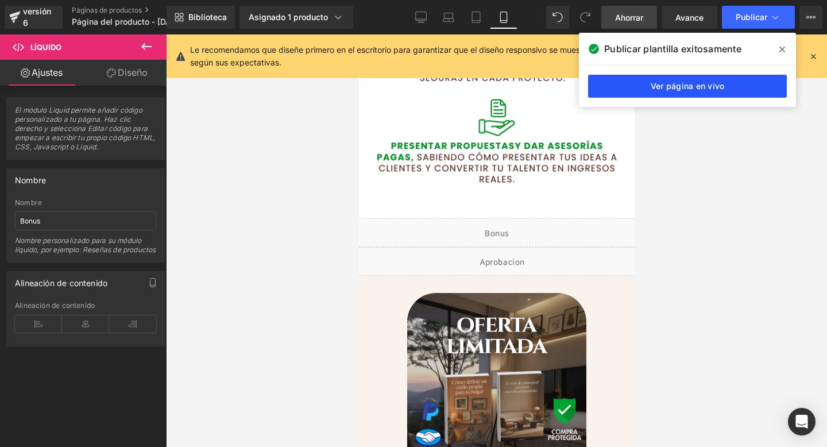
click at [673, 84] on font "Ver página en vivo" at bounding box center [687, 86] width 74 height 10
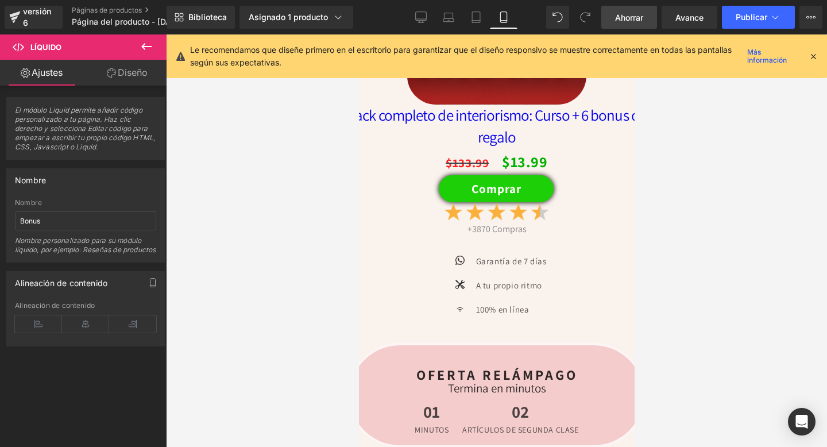
scroll to position [2621, 0]
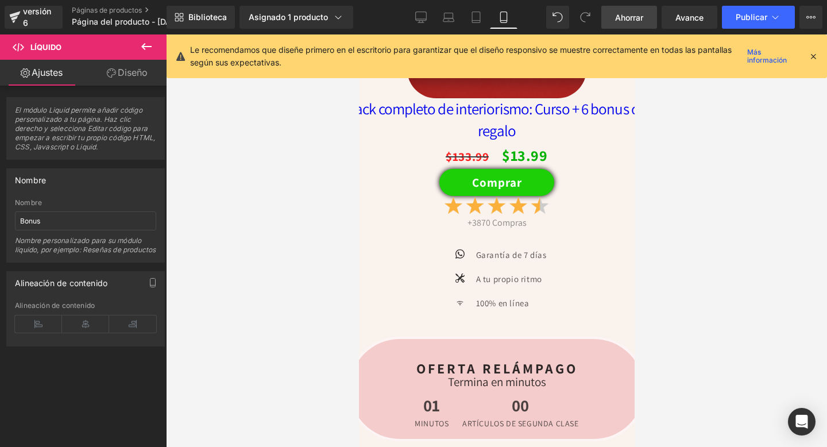
click at [757, 4] on div "Biblioteca Asignado 1 producto Vista previa del producto Pack completo de inter…" at bounding box center [496, 17] width 660 height 34
click at [749, 12] on font "Publicar" at bounding box center [751, 17] width 32 height 10
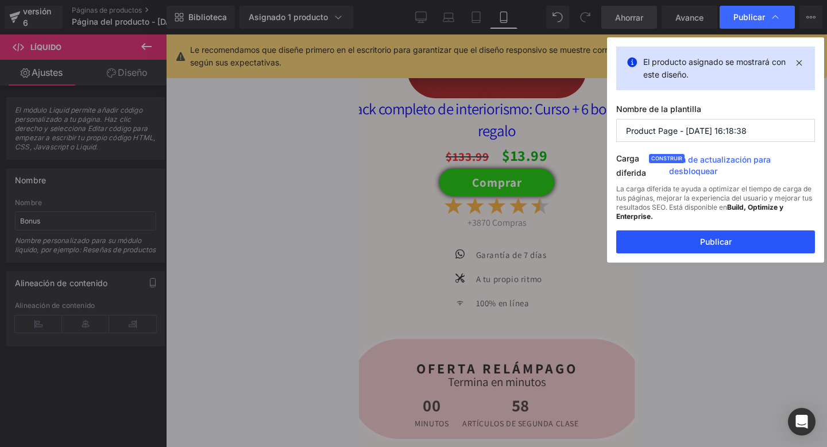
click at [664, 240] on button "Publicar" at bounding box center [715, 241] width 199 height 23
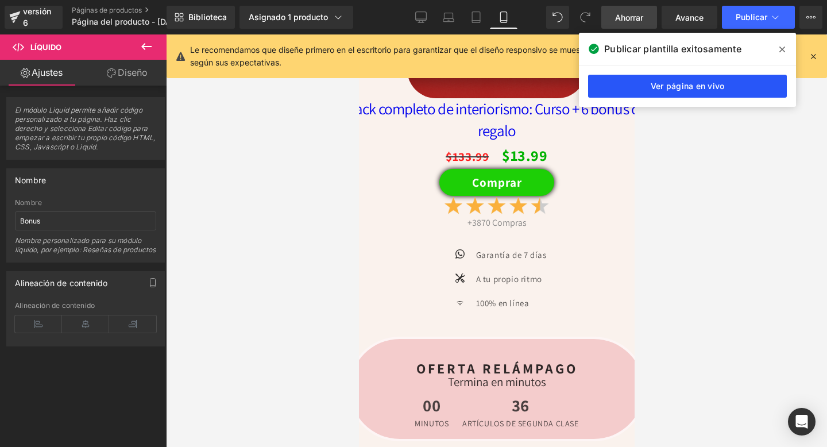
click at [685, 88] on font "Ver página en vivo" at bounding box center [687, 86] width 74 height 10
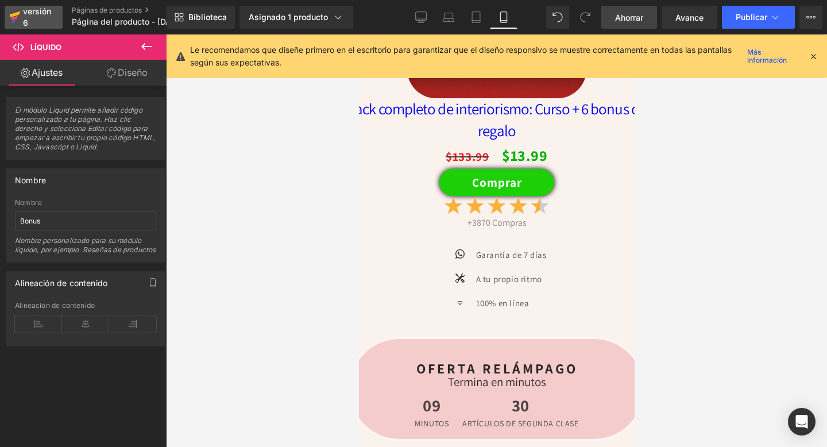
click at [24, 17] on div "versión 6" at bounding box center [38, 17] width 35 height 26
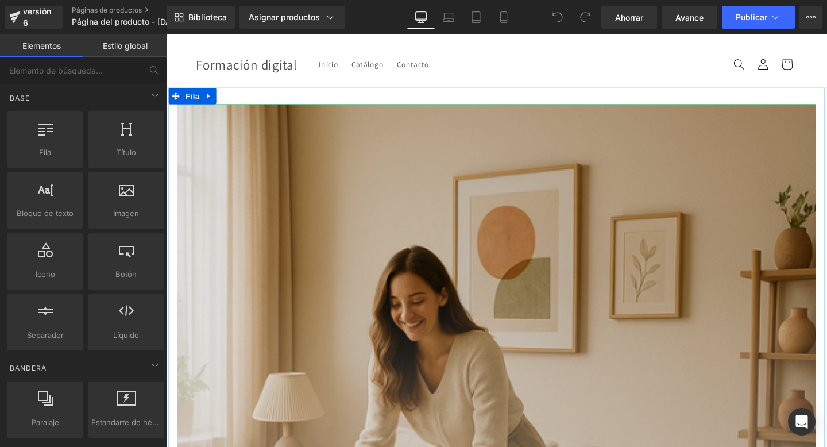
scroll to position [15, 0]
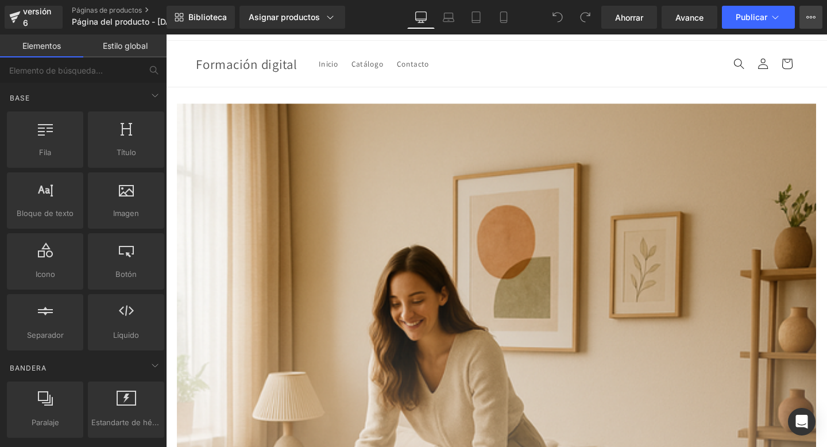
click at [817, 21] on button "Plan de actualización Ver página en vivo Ver con plantilla actual Guardar plant…" at bounding box center [810, 17] width 23 height 23
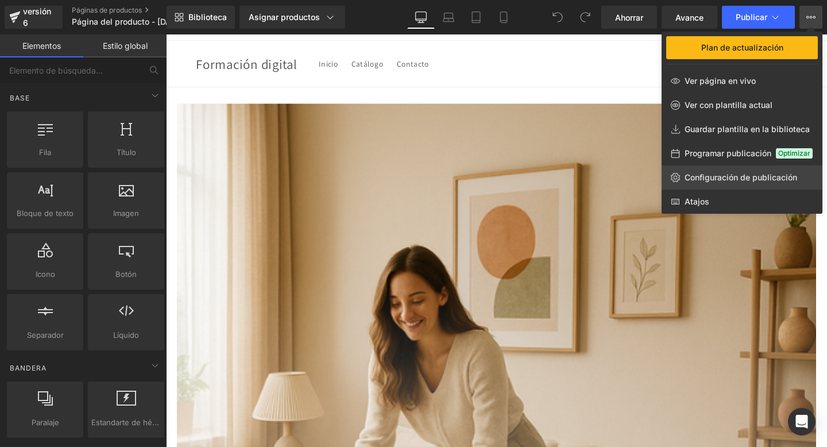
click at [709, 176] on font "Configuración de publicación" at bounding box center [740, 177] width 113 height 10
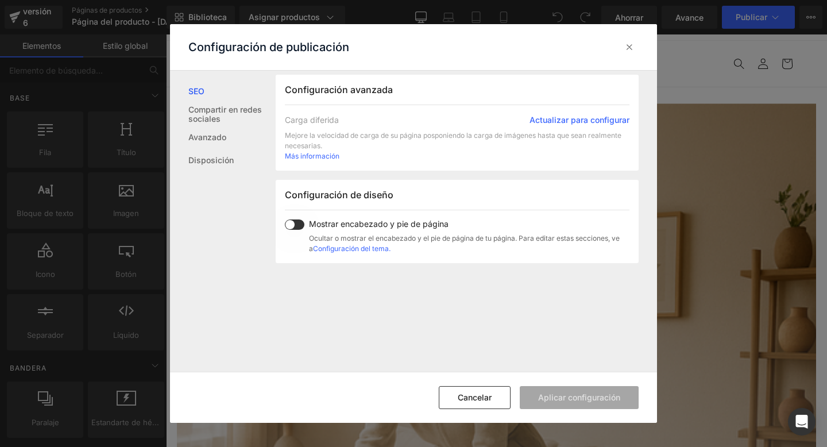
scroll to position [241, 0]
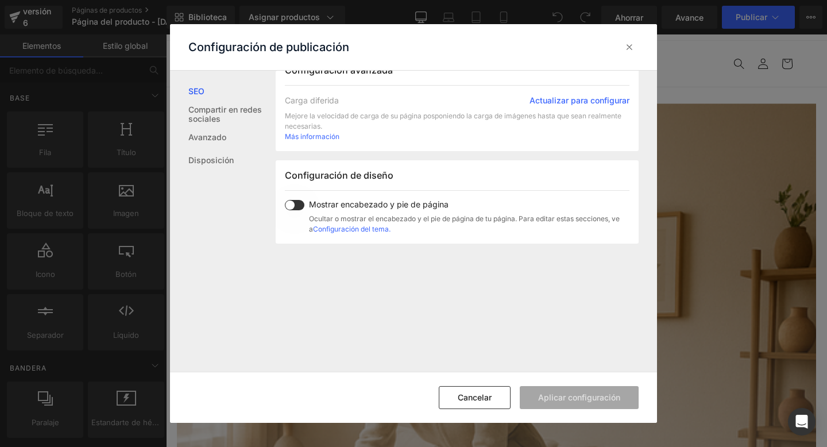
click at [297, 210] on span at bounding box center [295, 205] width 20 height 10
click at [625, 52] on icon at bounding box center [628, 46] width 11 height 11
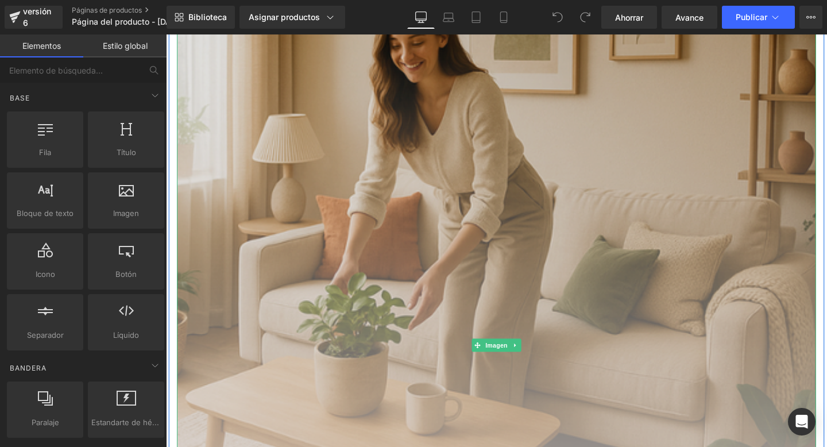
scroll to position [324, 0]
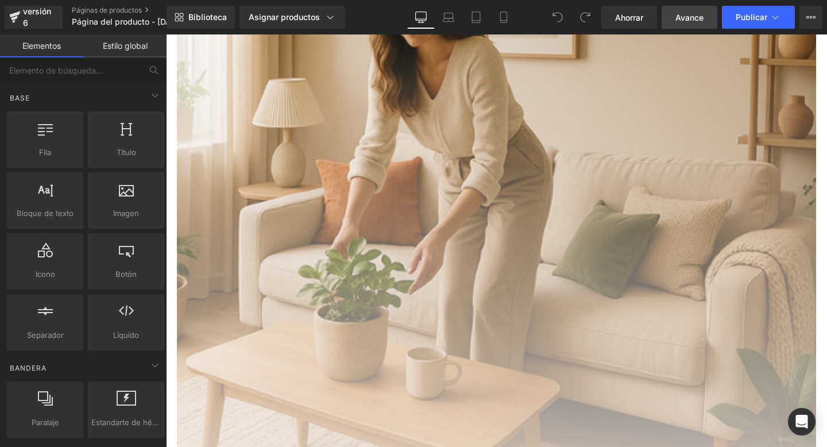
click at [687, 10] on link "Avance" at bounding box center [689, 17] width 56 height 23
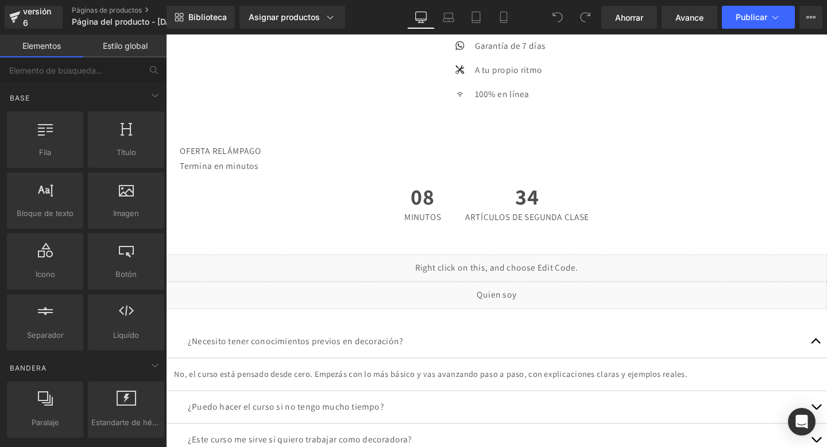
scroll to position [6365, 0]
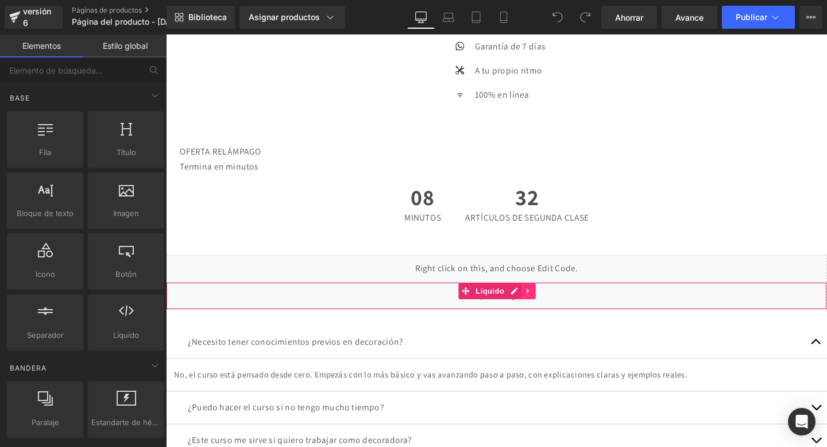
click at [549, 305] on icon at bounding box center [546, 304] width 8 height 9
click at [553, 304] on icon at bounding box center [554, 304] width 8 height 8
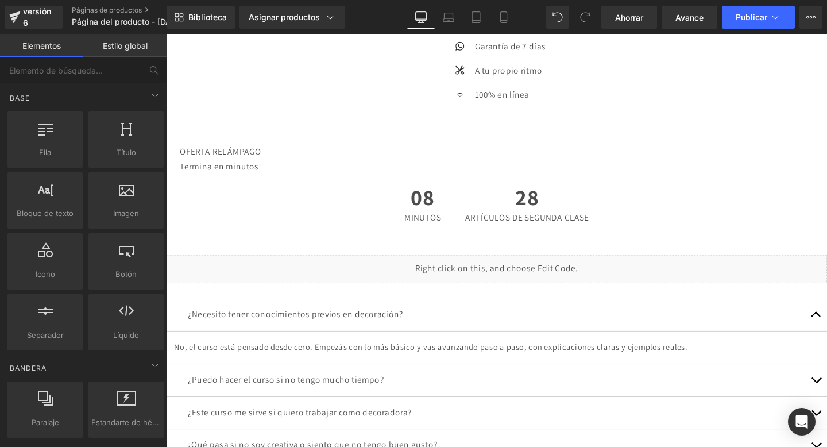
click at [617, 31] on div "Biblioteca Asignar productos Vista previa del producto Pack completo de interio…" at bounding box center [496, 17] width 660 height 34
click at [624, 21] on font "Ahorrar" at bounding box center [629, 18] width 28 height 10
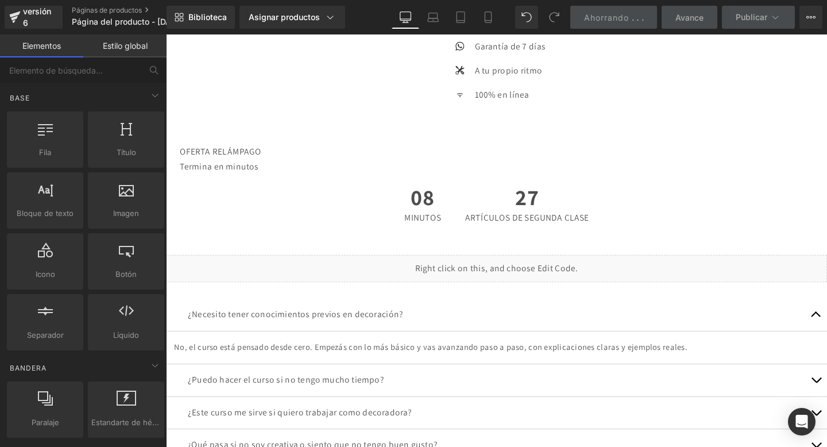
click at [684, 21] on font "Avance" at bounding box center [689, 18] width 28 height 10
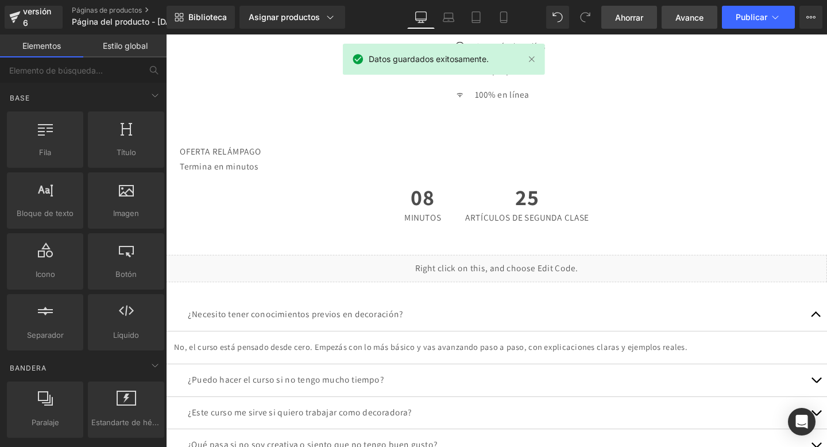
click at [684, 21] on font "Avance" at bounding box center [689, 18] width 28 height 10
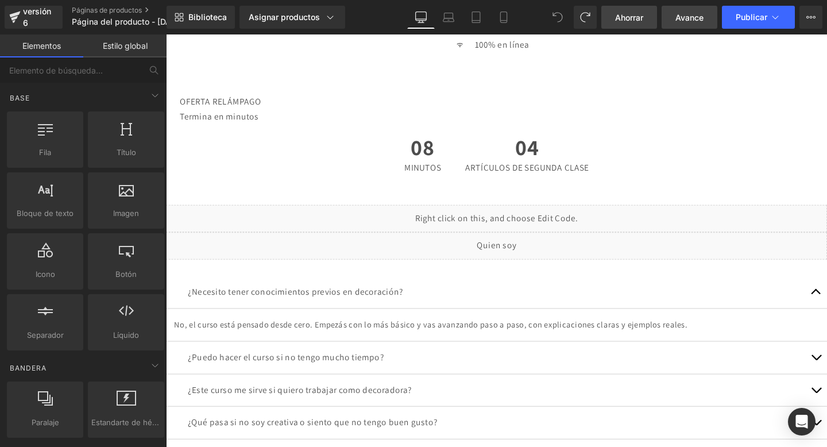
scroll to position [6472, 0]
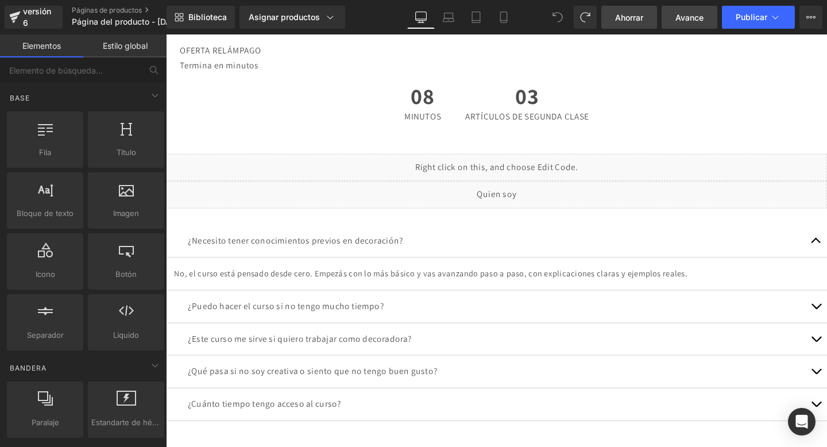
click at [619, 21] on font "Ahorrar" at bounding box center [629, 18] width 28 height 10
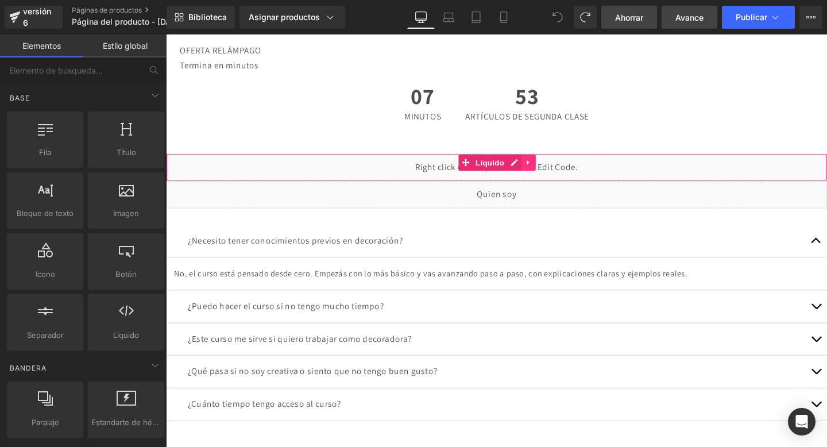
click at [550, 166] on icon at bounding box center [546, 169] width 8 height 9
click at [556, 170] on icon at bounding box center [554, 169] width 8 height 8
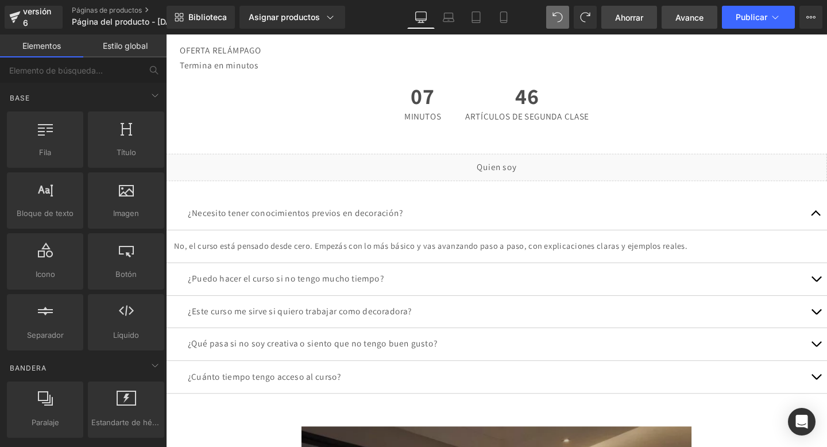
click at [630, 11] on span "Ahorrar" at bounding box center [629, 17] width 28 height 12
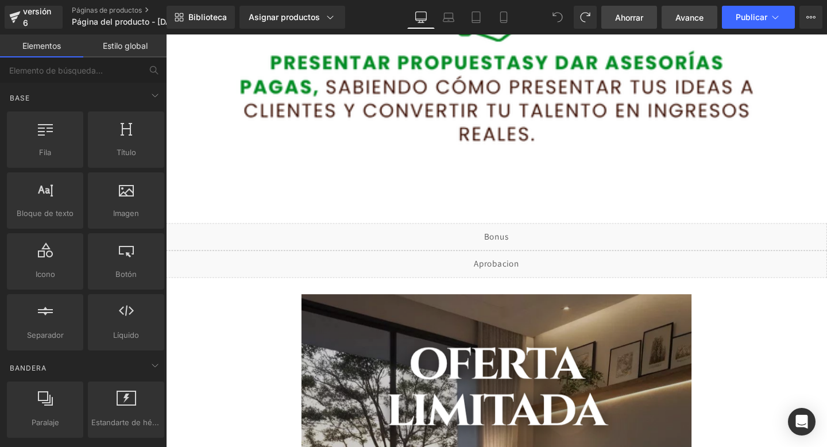
scroll to position [5244, 0]
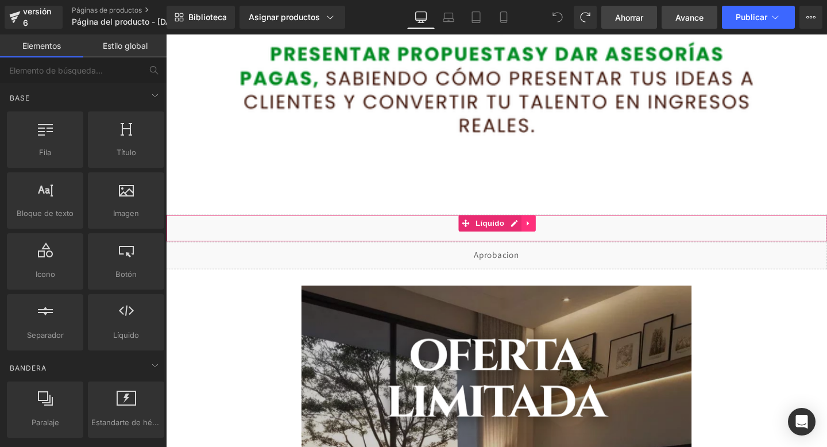
click at [545, 231] on icon at bounding box center [546, 232] width 2 height 5
click at [550, 232] on icon at bounding box center [554, 233] width 8 height 8
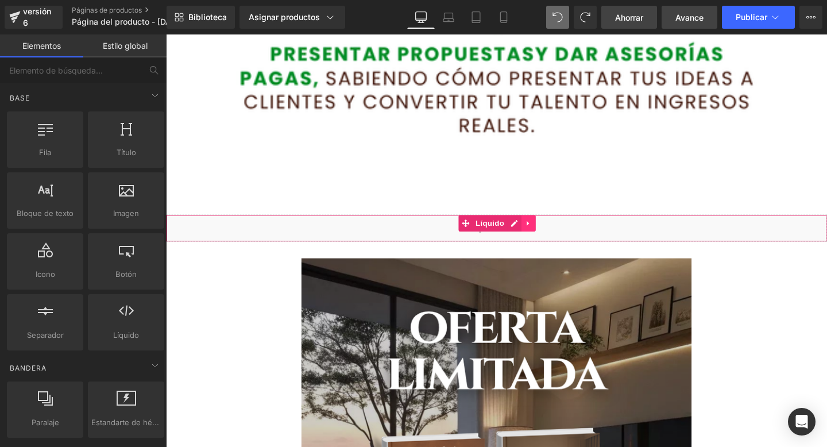
click at [545, 231] on icon at bounding box center [546, 232] width 2 height 5
click at [552, 231] on icon at bounding box center [554, 233] width 8 height 8
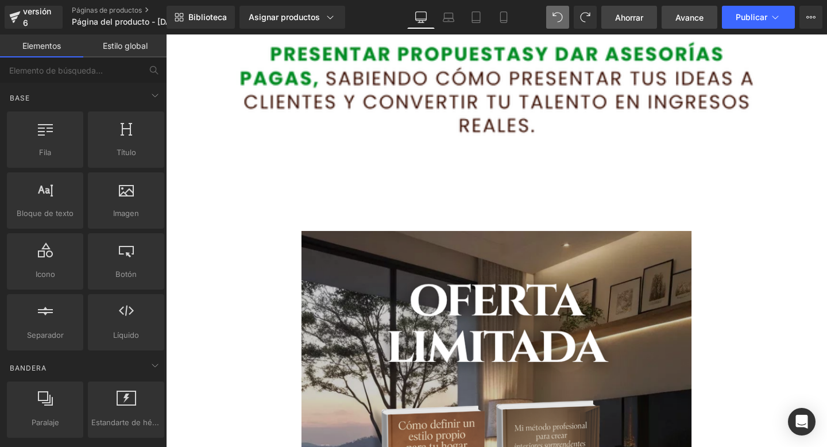
click at [615, 23] on span "Ahorrar" at bounding box center [629, 17] width 28 height 12
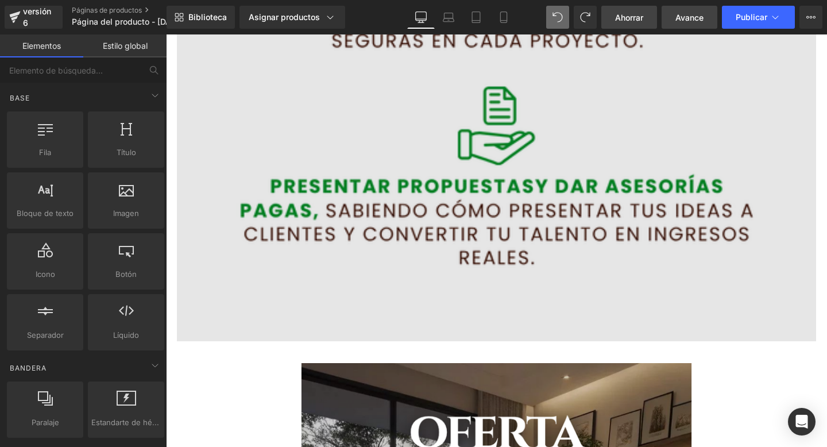
scroll to position [4989, 0]
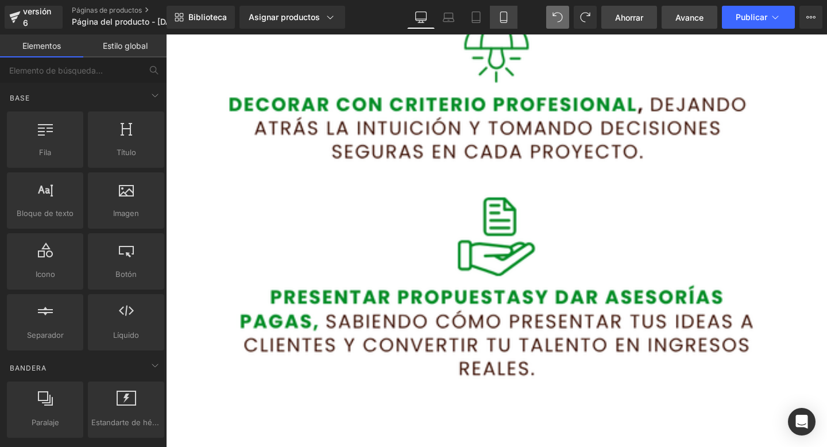
click at [495, 18] on link "Móvil" at bounding box center [504, 17] width 28 height 23
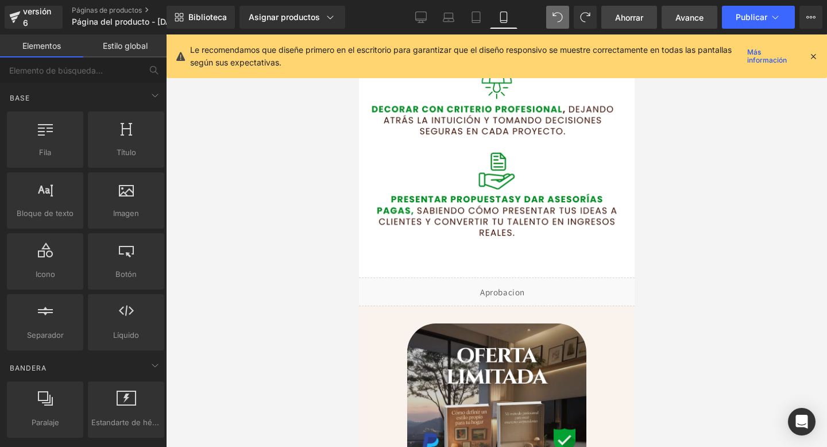
scroll to position [2033, 0]
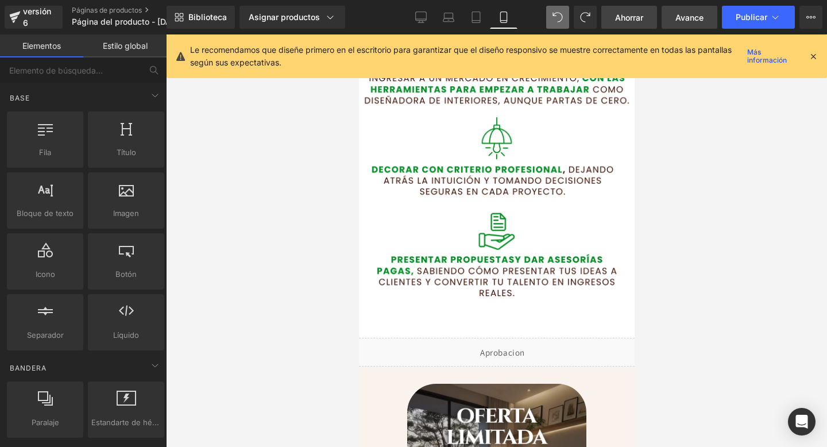
click at [637, 21] on font "Ahorrar" at bounding box center [629, 18] width 28 height 10
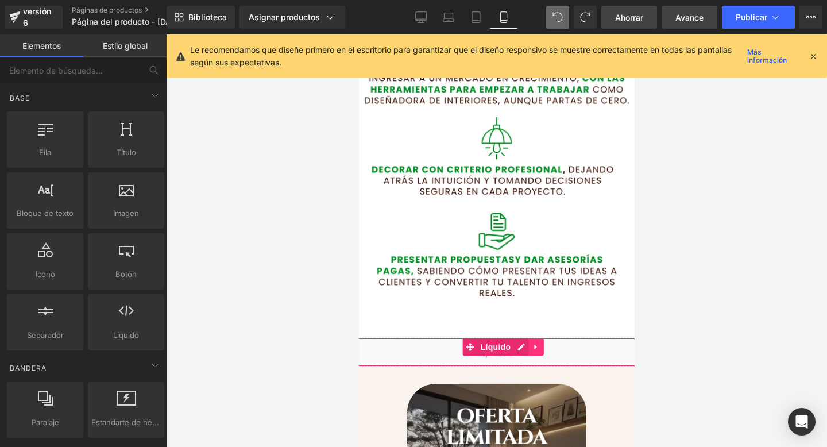
click at [533, 342] on icon at bounding box center [535, 346] width 8 height 9
click at [541, 347] on icon at bounding box center [542, 347] width 8 height 8
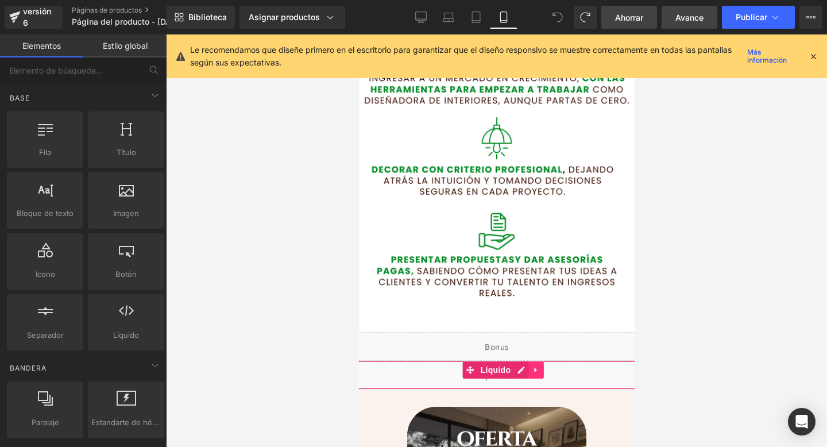
click at [531, 372] on icon at bounding box center [535, 369] width 8 height 9
click at [540, 371] on icon at bounding box center [542, 370] width 8 height 8
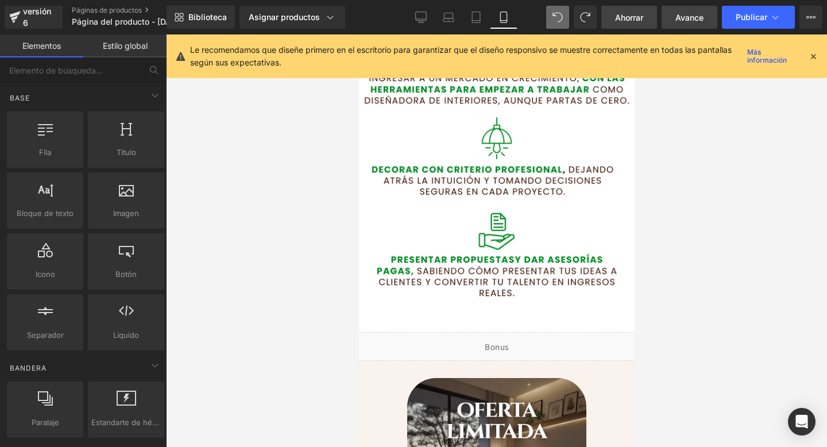
click at [615, 27] on link "Ahorrar" at bounding box center [629, 17] width 56 height 23
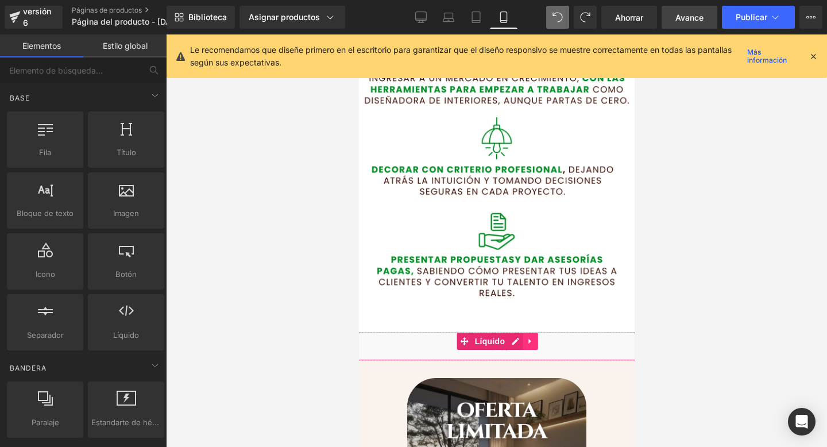
click at [529, 346] on link at bounding box center [529, 340] width 15 height 17
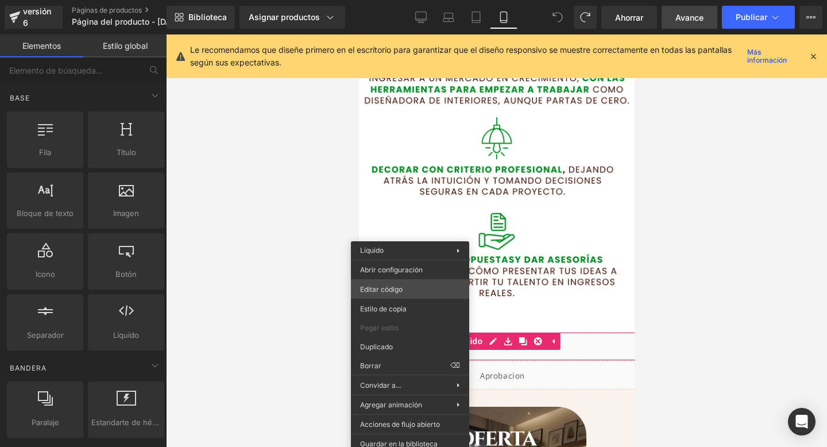
click at [430, 0] on div "Estás previsualizando cómo funciona el Reestilizará tu página. No puedes editar…" at bounding box center [413, 0] width 827 height 0
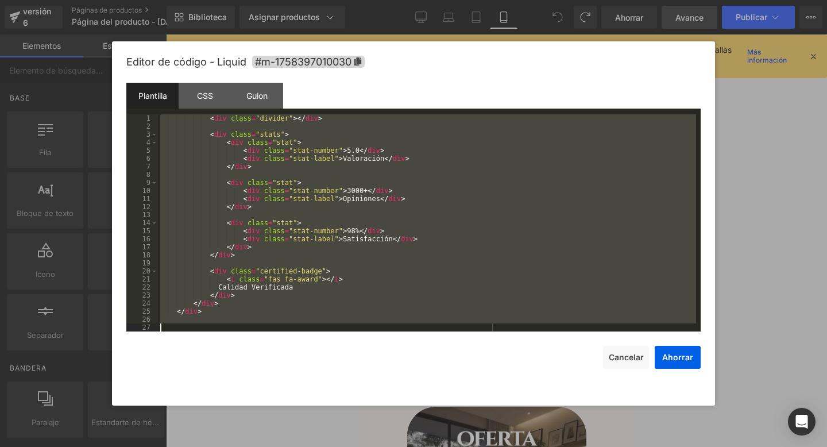
scroll to position [2106, 0]
drag, startPoint x: 207, startPoint y: 131, endPoint x: 181, endPoint y: 446, distance: 316.2
click at [181, 446] on body "Estás previsualizando cómo funciona el Reestilizará tu página. No puedes editar…" at bounding box center [413, 223] width 827 height 447
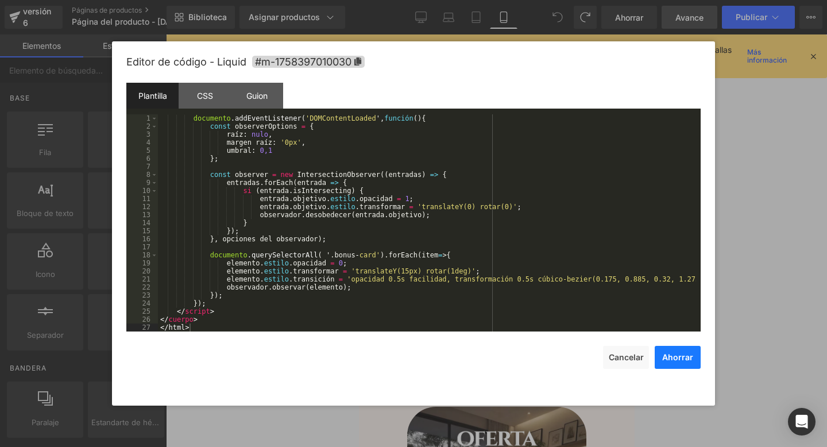
click at [676, 351] on button "Ahorrar" at bounding box center [677, 357] width 46 height 23
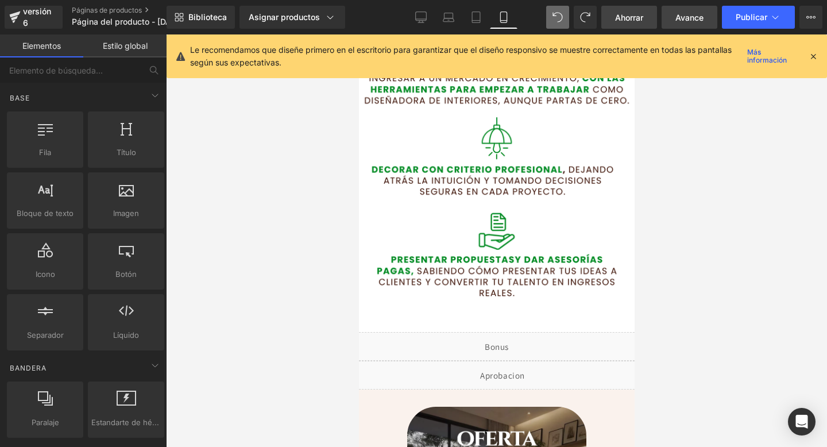
click at [625, 18] on font "Ahorrar" at bounding box center [629, 18] width 28 height 10
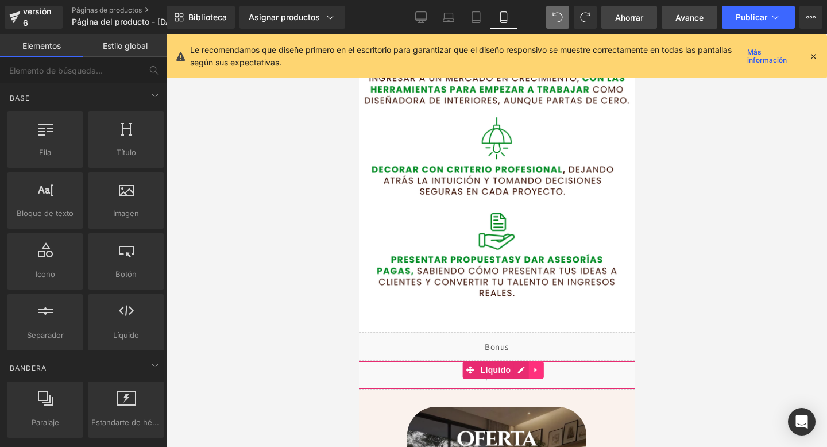
click at [541, 371] on link at bounding box center [535, 369] width 15 height 17
click at [541, 371] on icon at bounding box center [542, 370] width 8 height 8
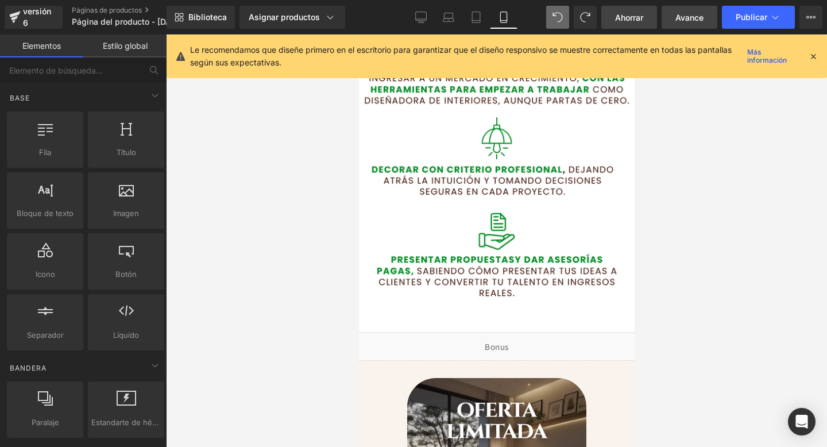
click at [627, 14] on font "Ahorrar" at bounding box center [629, 18] width 28 height 10
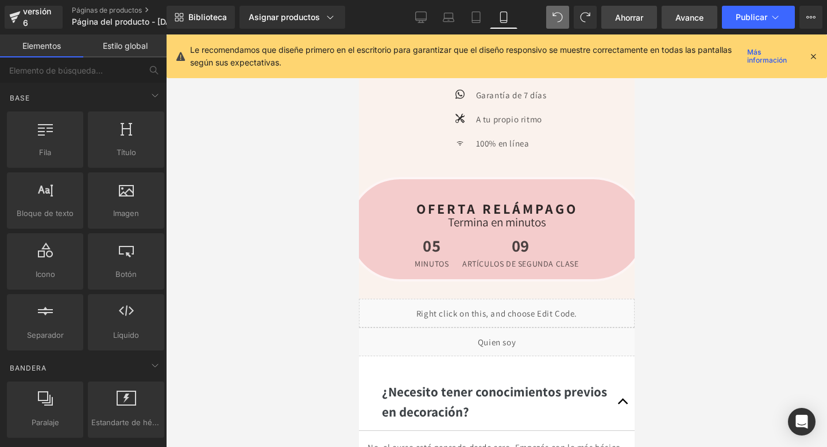
scroll to position [2667, 0]
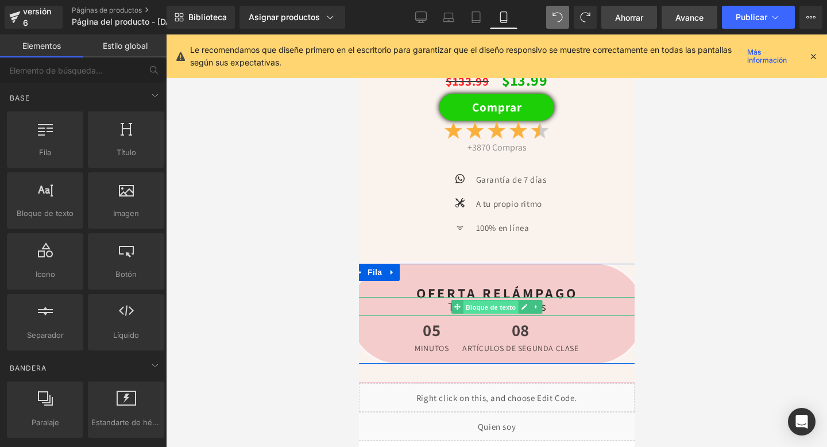
click at [474, 306] on font "Bloque de texto" at bounding box center [490, 306] width 51 height 7
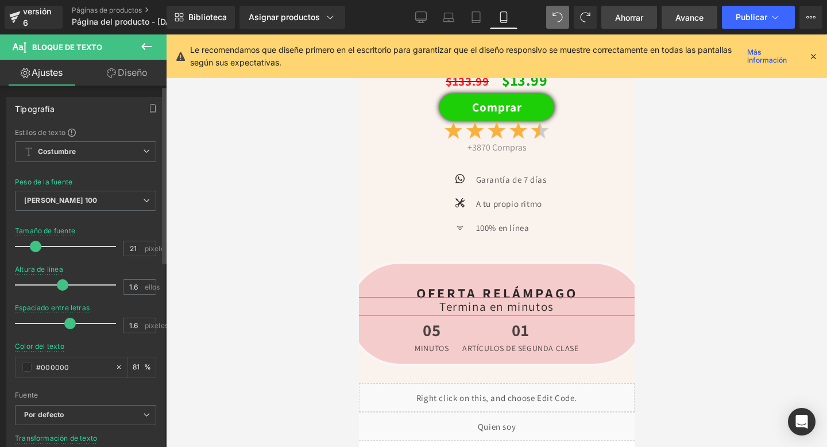
type input "1.5"
drag, startPoint x: 40, startPoint y: 322, endPoint x: 67, endPoint y: 329, distance: 28.0
click at [67, 329] on div at bounding box center [68, 323] width 95 height 23
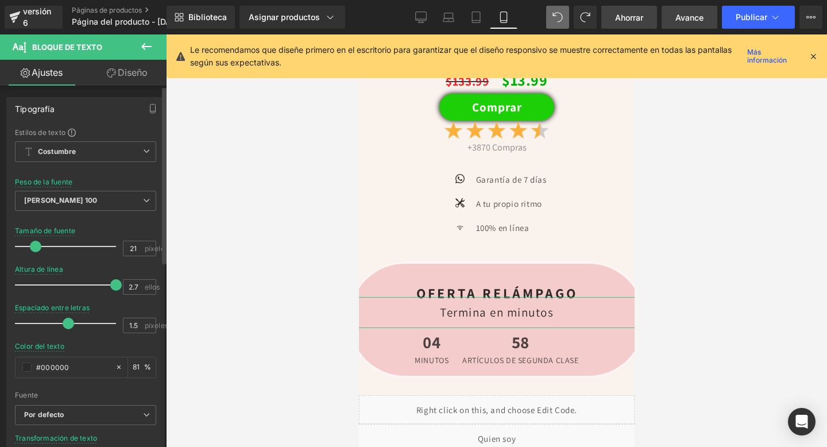
type input "2.6"
drag, startPoint x: 59, startPoint y: 286, endPoint x: 95, endPoint y: 286, distance: 36.2
click at [95, 286] on span at bounding box center [100, 284] width 11 height 11
click at [742, 25] on button "Publicar" at bounding box center [758, 17] width 73 height 23
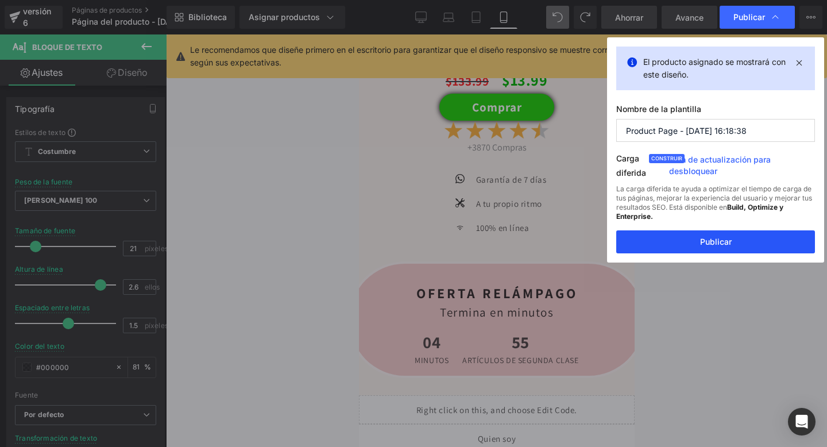
click at [672, 242] on button "Publicar" at bounding box center [715, 241] width 199 height 23
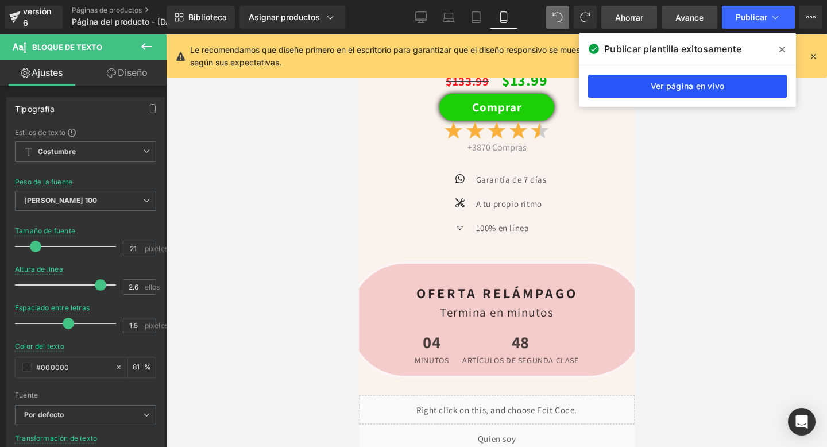
click at [680, 75] on link "Ver página en vivo" at bounding box center [687, 86] width 199 height 23
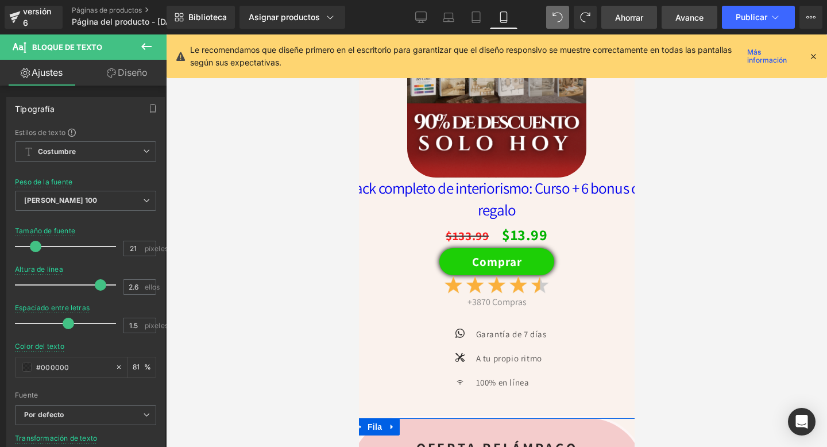
scroll to position [2425, 0]
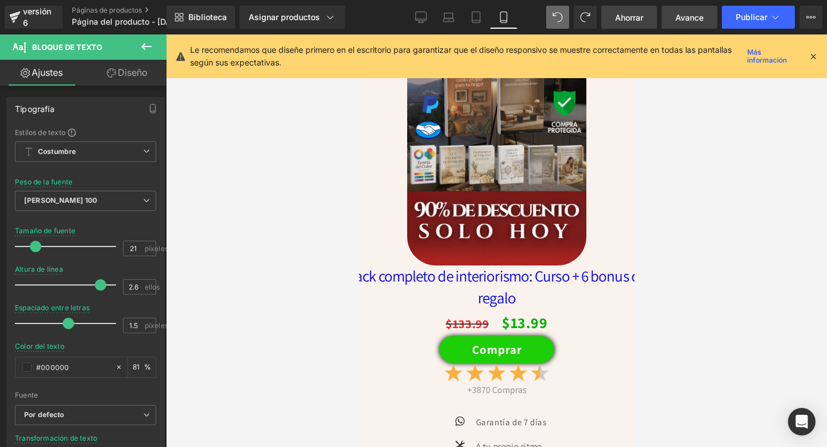
click at [480, 280] on div "Pack completo de interiorismo: Curso + 6 bonus de regalo (P) Título" at bounding box center [496, 287] width 298 height 44
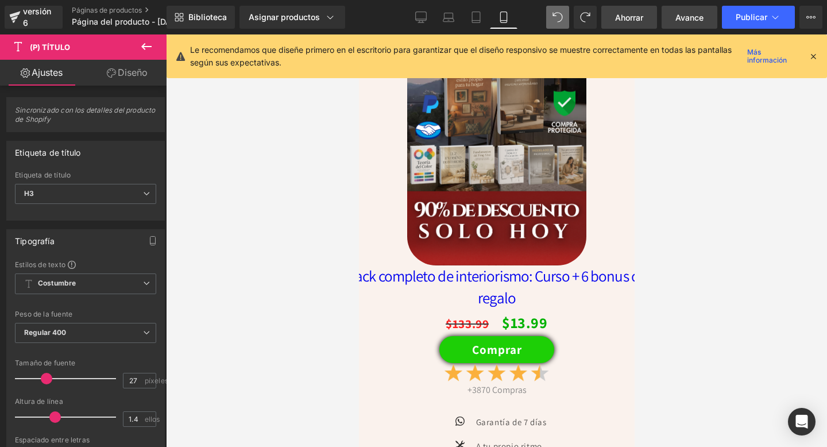
click at [128, 75] on font "Diseño" at bounding box center [133, 72] width 30 height 11
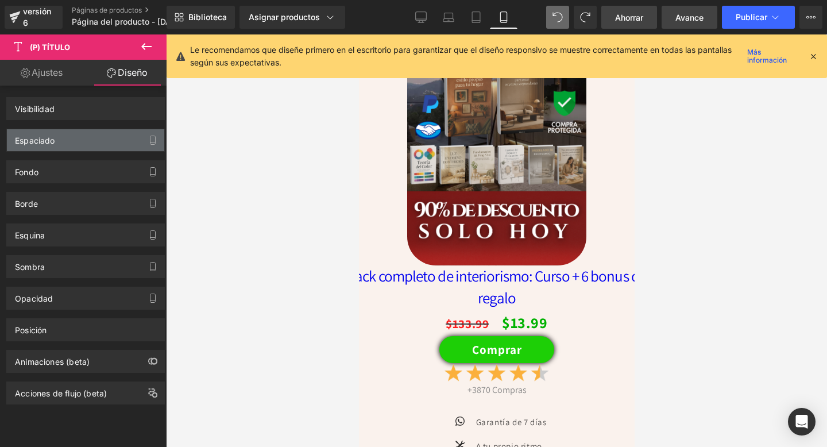
click at [113, 141] on div "Espaciado" at bounding box center [85, 140] width 157 height 22
click at [122, 142] on div "Espaciado" at bounding box center [85, 140] width 157 height 22
click at [121, 123] on div "Espaciado Margen Relleno" at bounding box center [86, 136] width 172 height 32
click at [110, 138] on div "Espaciado" at bounding box center [85, 140] width 157 height 22
click at [108, 146] on div "Espaciado" at bounding box center [85, 140] width 157 height 22
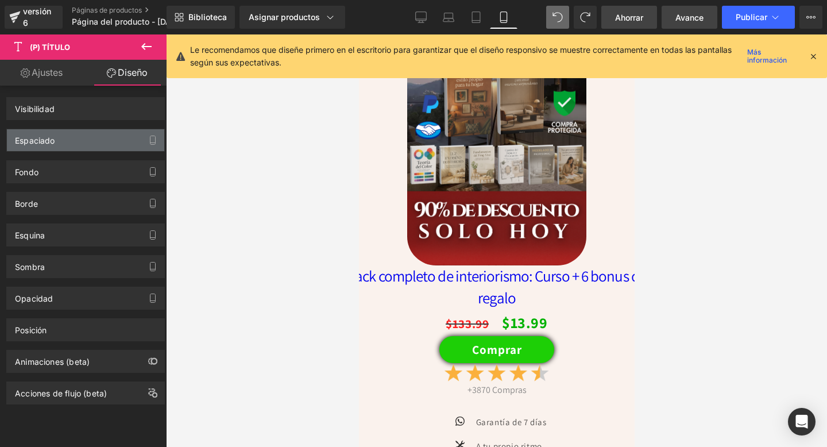
click at [71, 144] on div "Espaciado" at bounding box center [85, 140] width 157 height 22
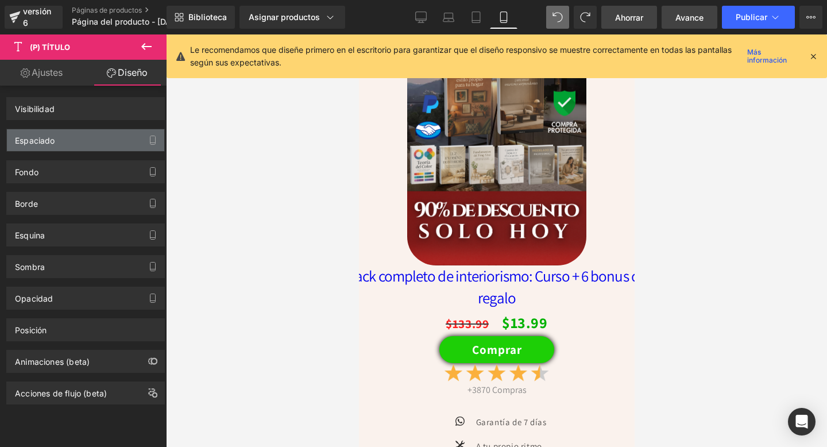
click at [71, 144] on div "Espaciado" at bounding box center [85, 140] width 157 height 22
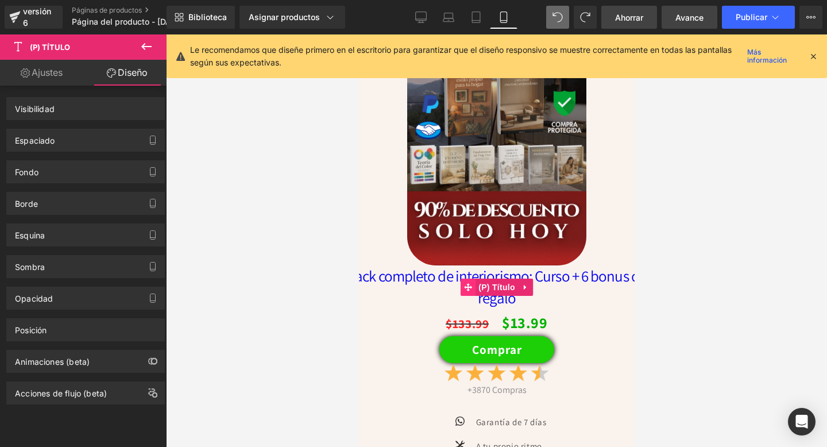
click at [470, 279] on span at bounding box center [467, 286] width 15 height 17
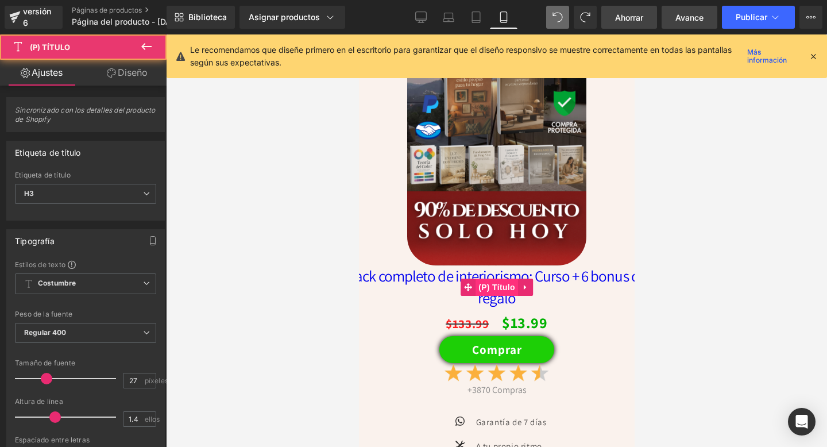
click at [490, 286] on font "(P) Título" at bounding box center [496, 286] width 37 height 9
click at [142, 70] on font "Diseño" at bounding box center [133, 72] width 30 height 11
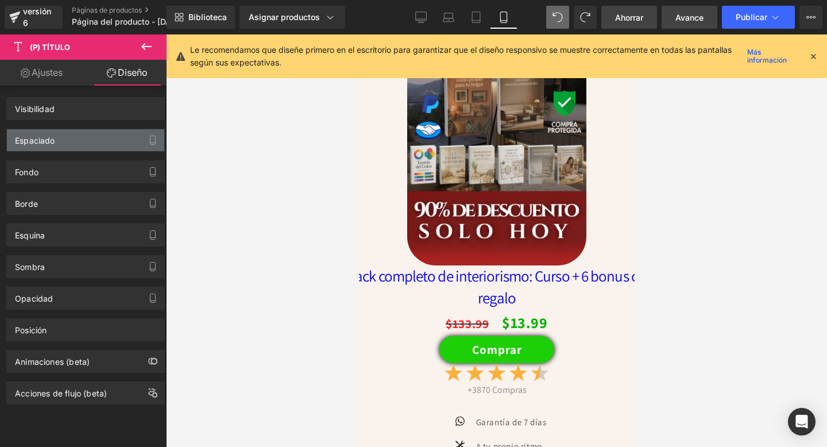
click at [71, 137] on div "Espaciado" at bounding box center [85, 140] width 157 height 22
click at [69, 148] on div "Espaciado" at bounding box center [85, 140] width 157 height 22
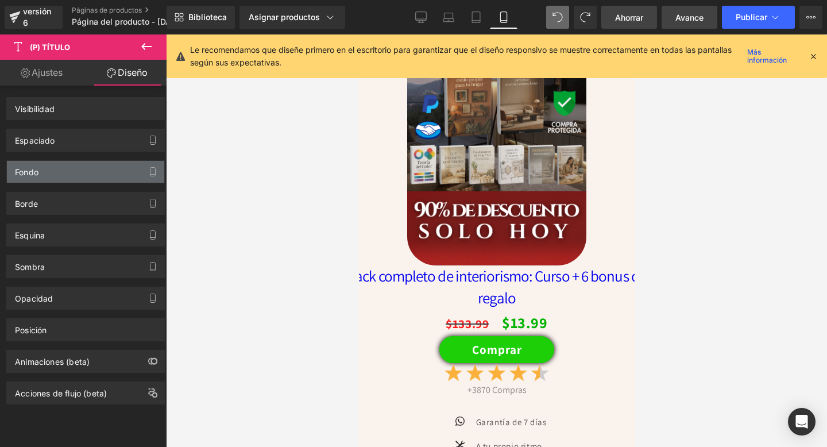
click at [51, 172] on div "Fondo" at bounding box center [85, 172] width 157 height 22
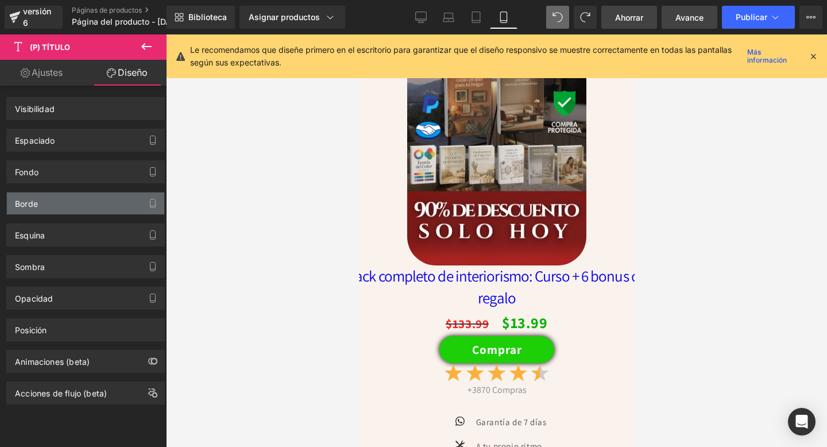
drag, startPoint x: 42, startPoint y: 176, endPoint x: 36, endPoint y: 196, distance: 20.3
click at [37, 187] on div "Visibilidad 0|0|0|0 Espaciado Margen Relleno Fondo Fondo 0% 0%" at bounding box center [86, 245] width 172 height 319
click at [36, 201] on font "Borde" at bounding box center [26, 204] width 23 height 10
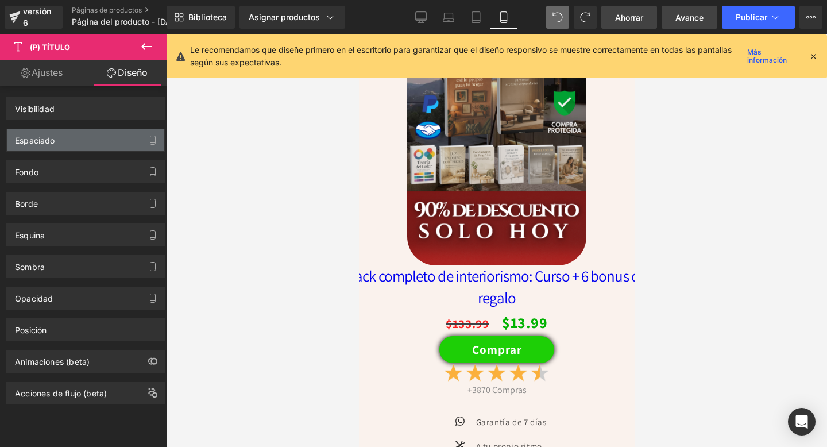
drag, startPoint x: 36, startPoint y: 201, endPoint x: 63, endPoint y: 147, distance: 61.1
click at [49, 179] on div "Visibilidad 0|0|0|0 Espaciado Margen Relleno Fondo Fondo 0% 0%" at bounding box center [86, 245] width 172 height 319
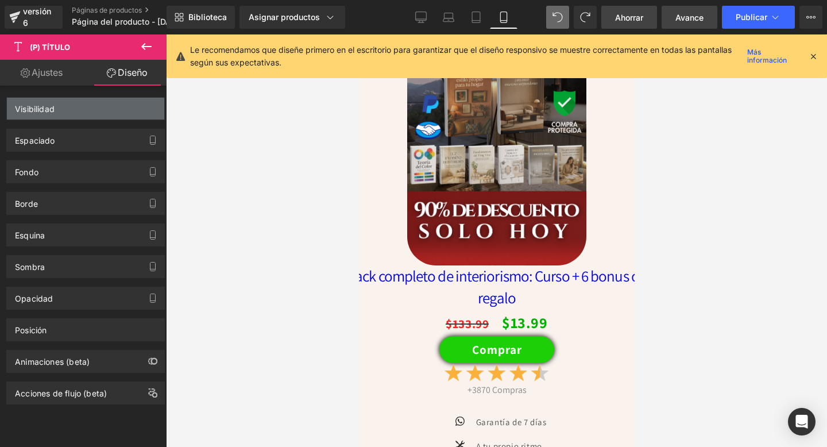
drag, startPoint x: 75, startPoint y: 130, endPoint x: 83, endPoint y: 117, distance: 15.0
click at [82, 118] on div "Visibilidad 0|0|0|0 Espaciado Margen Relleno Fondo Fondo 0% 0%" at bounding box center [86, 245] width 172 height 319
click at [87, 110] on div "Visibilidad" at bounding box center [85, 109] width 157 height 22
drag, startPoint x: 87, startPoint y: 110, endPoint x: 63, endPoint y: 159, distance: 54.7
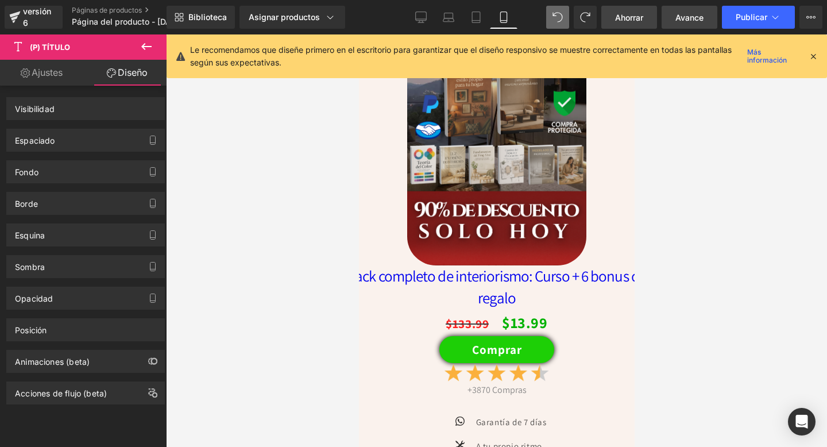
click at [87, 113] on div "Visibilidad" at bounding box center [85, 109] width 157 height 22
click at [41, 234] on div "Esquina Estilo de esquina Costumbre Radio (px)" at bounding box center [86, 231] width 172 height 32
drag, startPoint x: 41, startPoint y: 297, endPoint x: 41, endPoint y: 316, distance: 18.9
click at [41, 316] on div "Visibilidad 0|0|0|0 Espaciado Margen Relleno Fondo Fondo 0% 0%" at bounding box center [86, 245] width 172 height 319
click at [41, 316] on div "Posición Opción avanzada : continúe si tiene conocimientos de codificación. Rel…" at bounding box center [86, 325] width 172 height 32
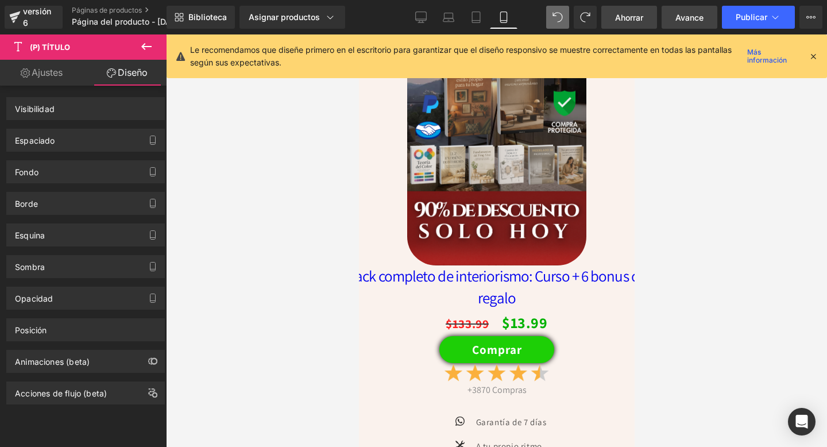
click at [95, 246] on div "Visibilidad 0|0|0|0 Espaciado Margen Relleno Fondo Fondo 0% 0%" at bounding box center [86, 245] width 172 height 319
click at [95, 246] on div "Esquina Estilo de esquina Costumbre Radio (px)" at bounding box center [85, 234] width 158 height 23
click at [493, 300] on font "Pack completo de interiorismo: Curso + 6 bonus de regalo" at bounding box center [496, 286] width 298 height 42
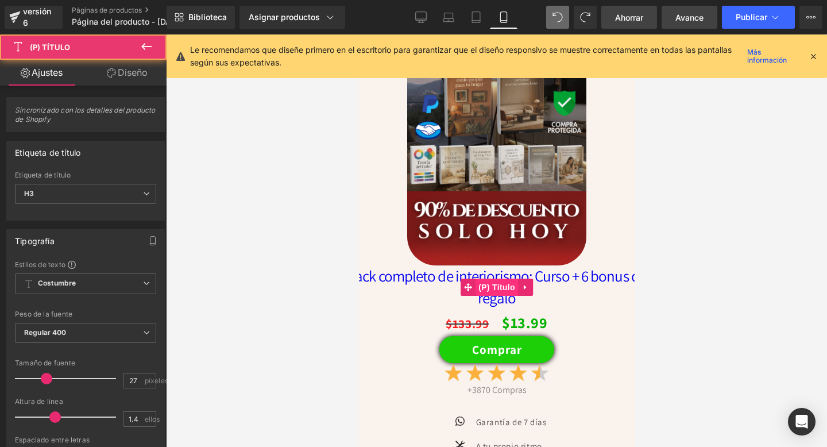
click at [501, 281] on font "(P) Título" at bounding box center [496, 286] width 37 height 17
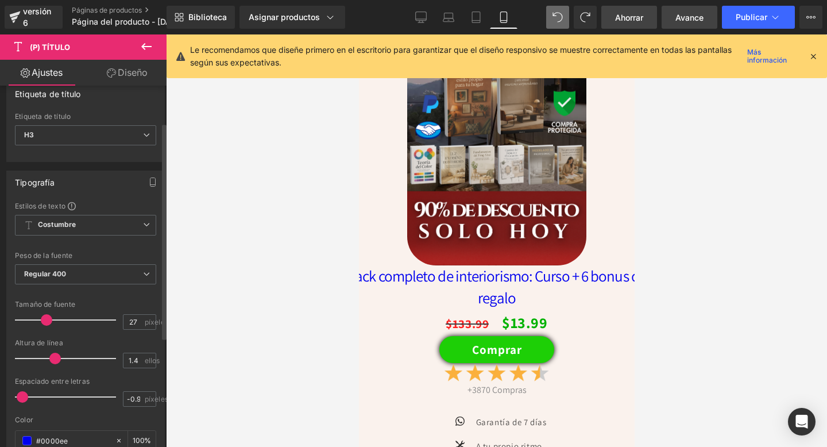
scroll to position [62, 0]
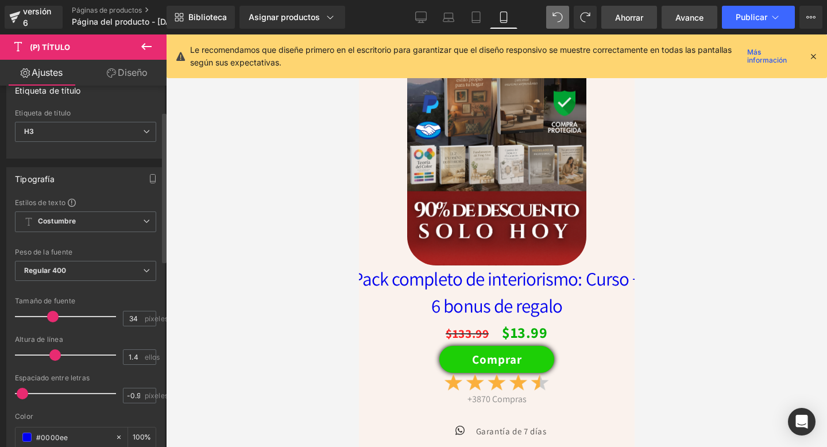
type input "35"
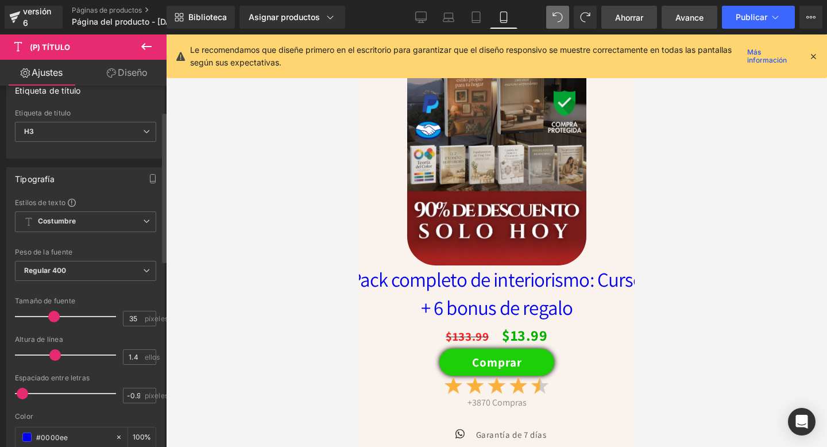
drag, startPoint x: 44, startPoint y: 315, endPoint x: 51, endPoint y: 316, distance: 7.7
click at [51, 316] on span at bounding box center [53, 316] width 11 height 11
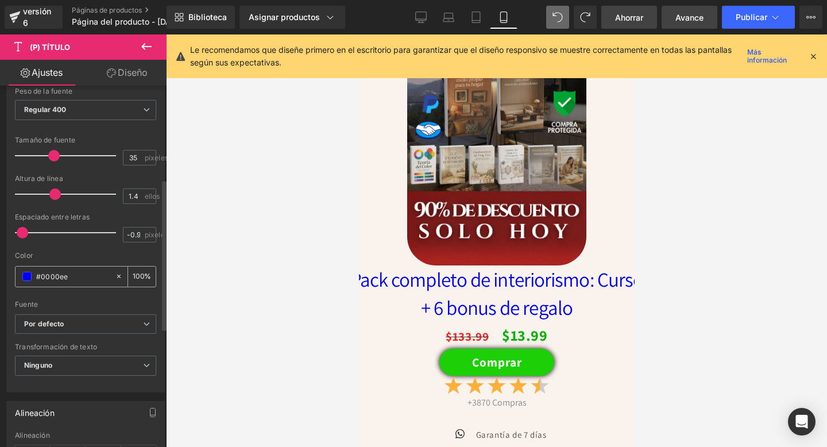
scroll to position [224, 0]
click at [131, 58] on button at bounding box center [146, 46] width 40 height 25
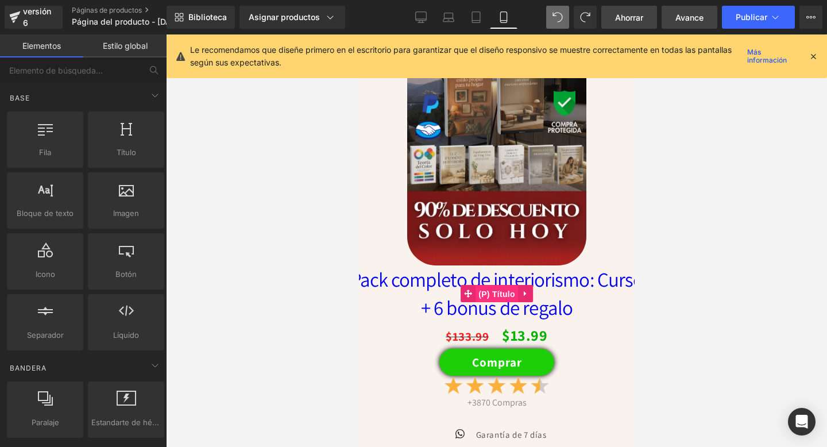
click at [502, 292] on font "(P) Título" at bounding box center [496, 293] width 37 height 9
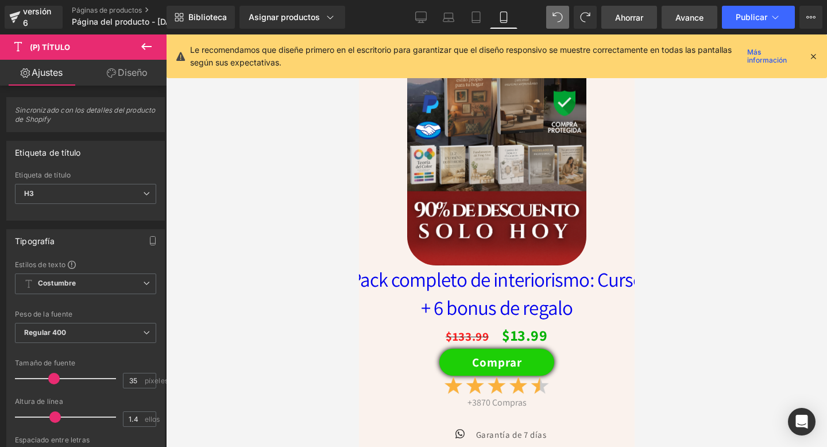
click at [133, 80] on link "Diseño" at bounding box center [127, 73] width 83 height 26
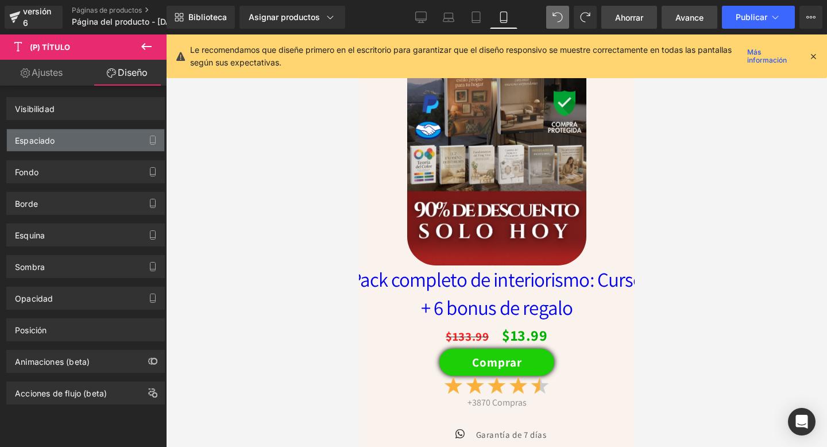
click at [68, 131] on div "Espaciado" at bounding box center [85, 140] width 157 height 22
click at [66, 143] on div "Espaciado" at bounding box center [85, 140] width 157 height 22
drag, startPoint x: 66, startPoint y: 143, endPoint x: 348, endPoint y: 201, distance: 287.9
click at [71, 143] on div "Espaciado" at bounding box center [85, 140] width 157 height 22
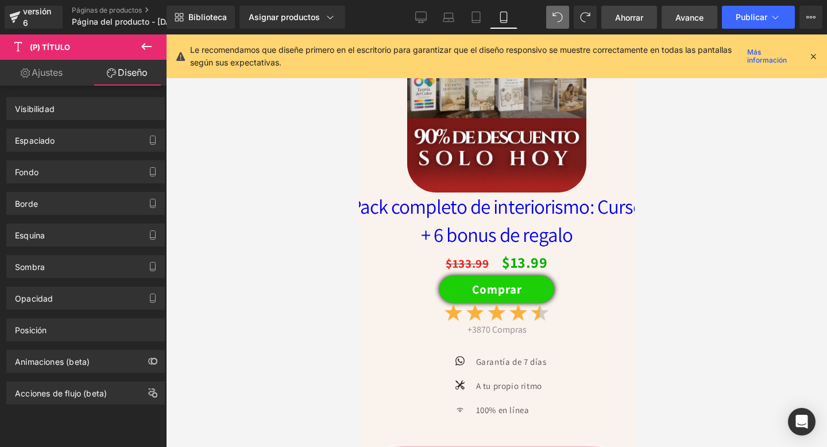
scroll to position [2487, 0]
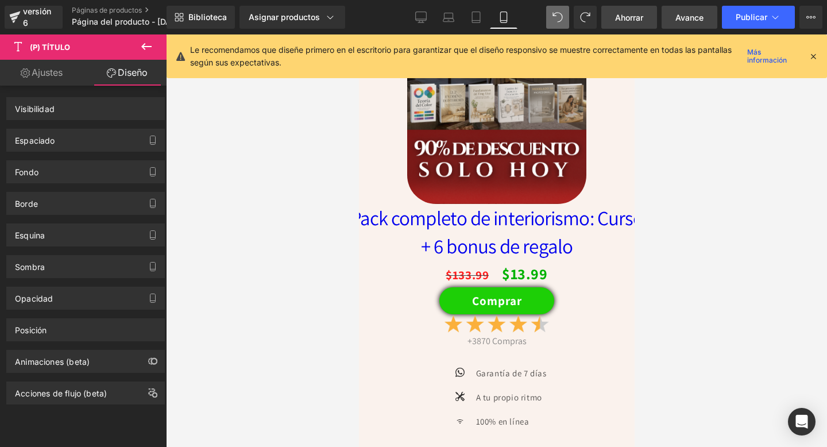
click at [462, 208] on font "Pack completo de interiorismo: Curso + 6 bonus de regalo" at bounding box center [496, 231] width 293 height 55
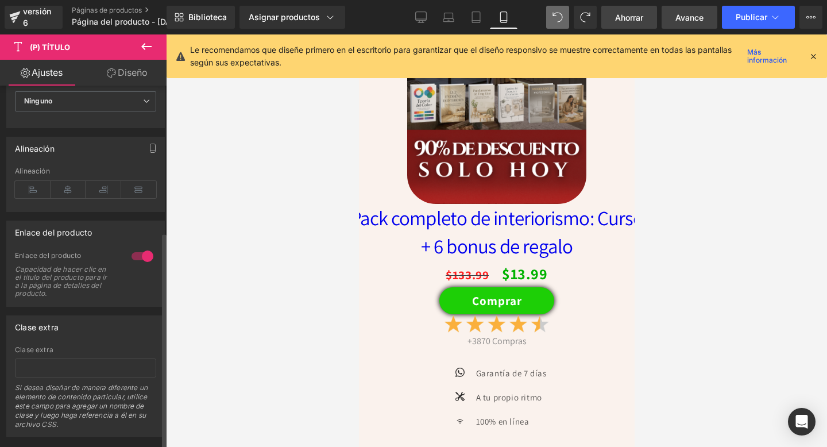
scroll to position [509, 0]
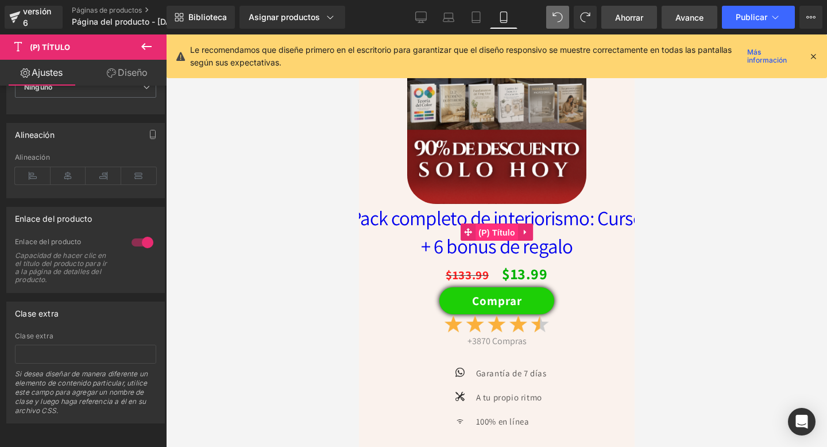
click at [501, 234] on font "(P) Título" at bounding box center [496, 232] width 37 height 9
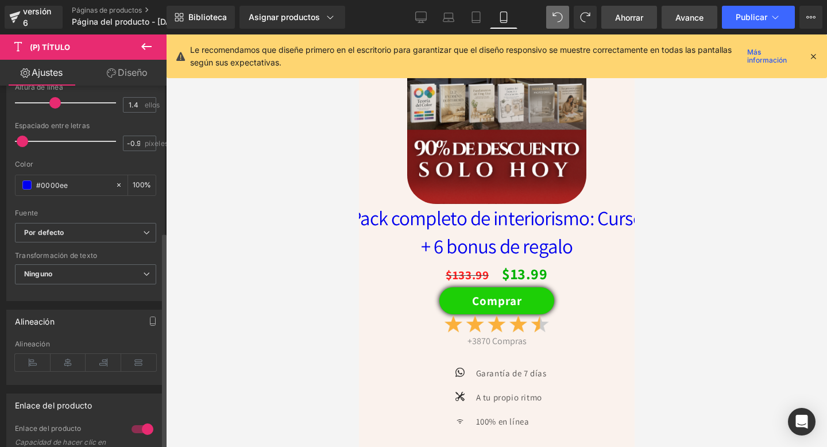
scroll to position [319, 0]
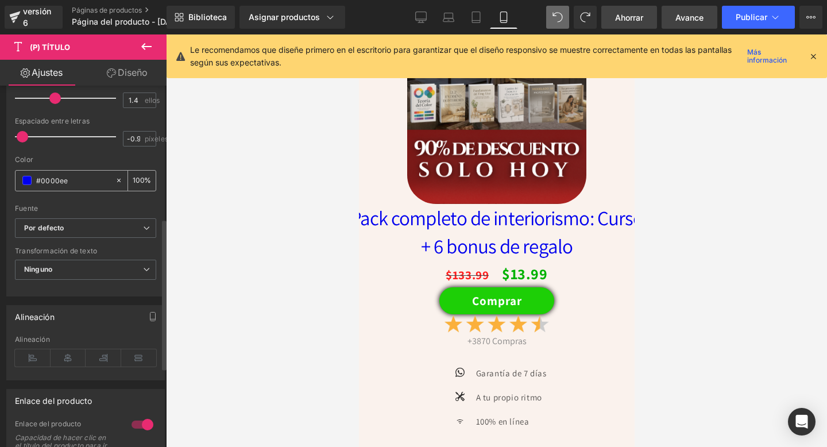
click at [26, 183] on span at bounding box center [26, 180] width 9 height 9
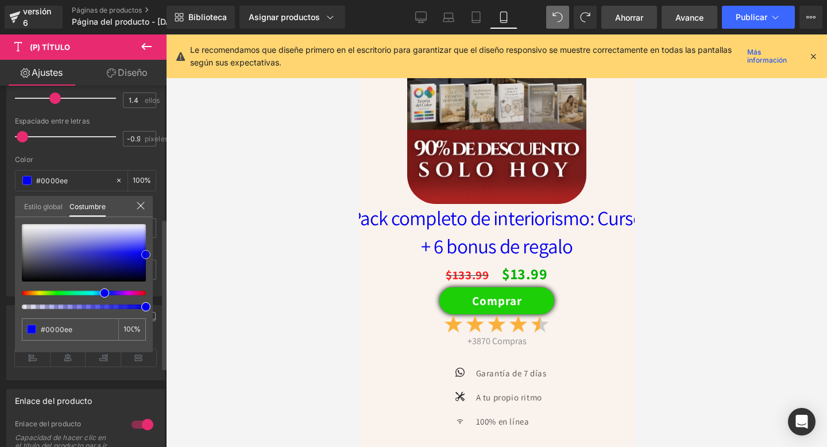
type input "#30303f"
type input "#31313e"
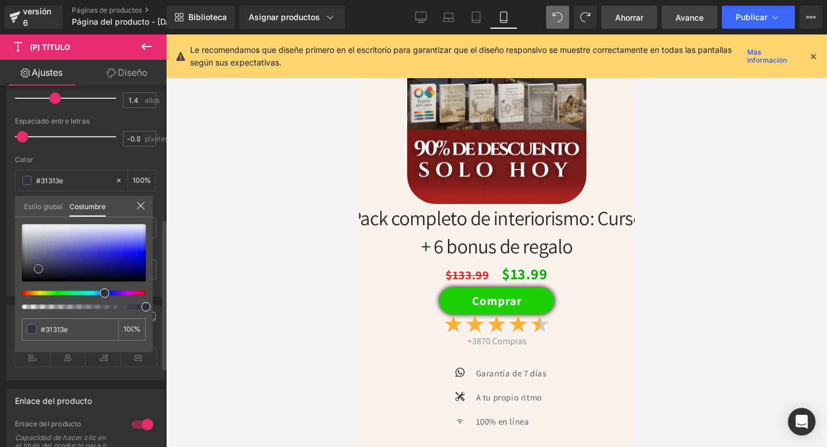
type input "#2a2a2c"
type input "#232323"
type input "#1c1c1c"
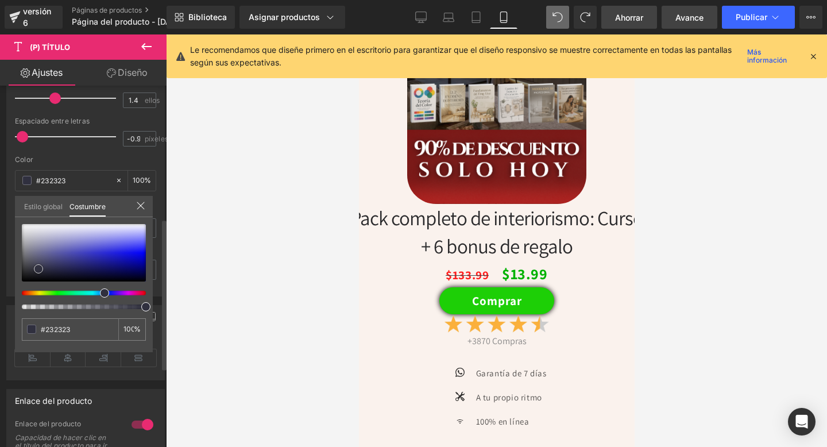
type input "#1c1c1c"
type input "#191919"
type input "#161616"
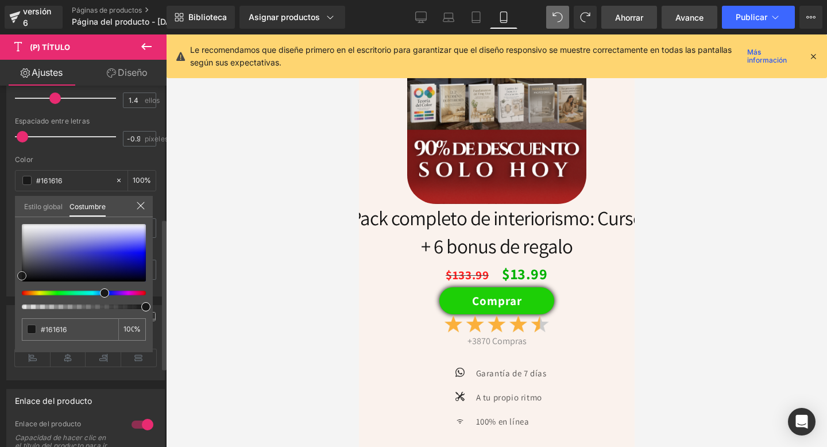
type input "#141414"
type input "#111111"
type input "#0f0f0f"
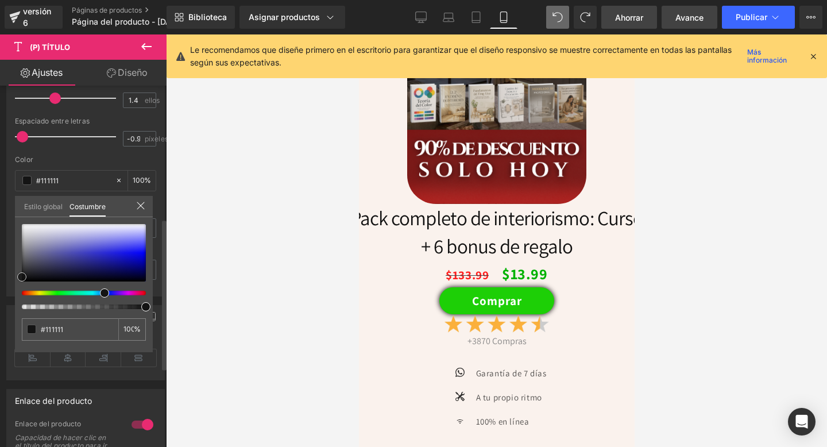
type input "#0f0f0f"
type input "#0a0a0a"
type input "#050505"
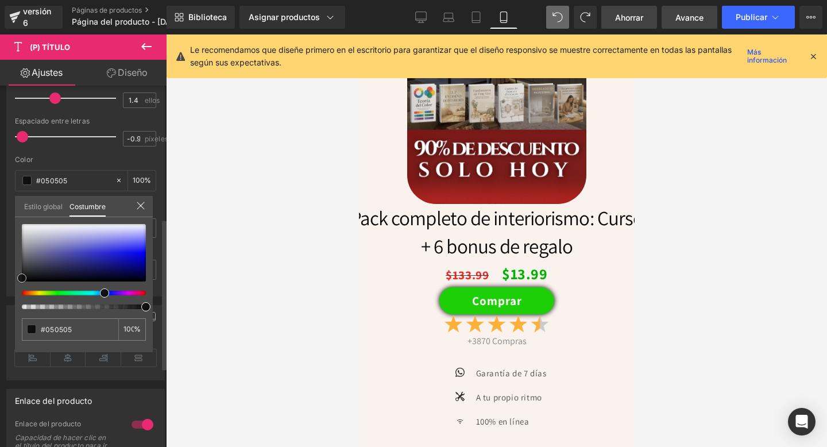
type input "#000000"
type input "#0a0a0a"
type input "#131315"
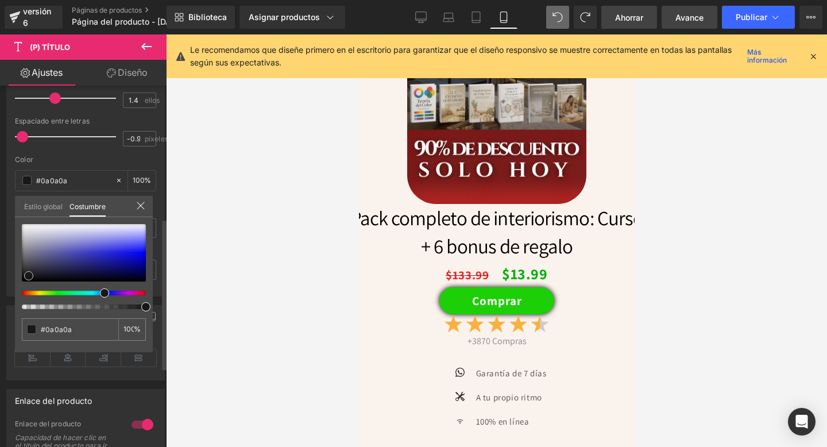
type input "#131315"
type input "#19191e"
type input "#1b1b21"
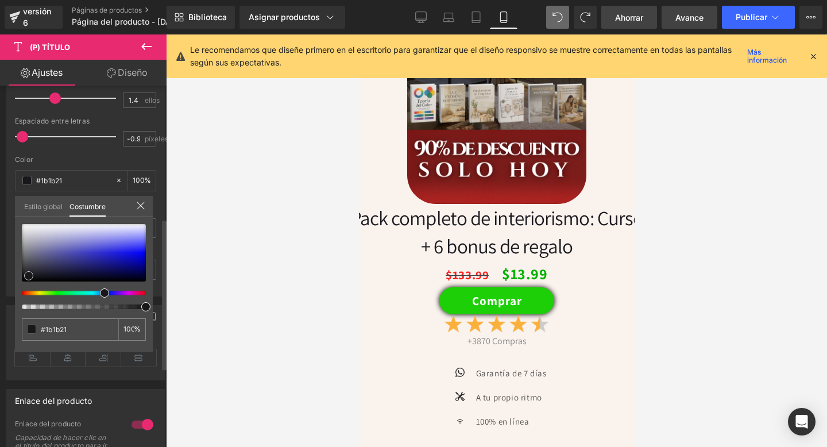
type input "#1a1a22"
type input "#191923"
type input "#1b1b2b"
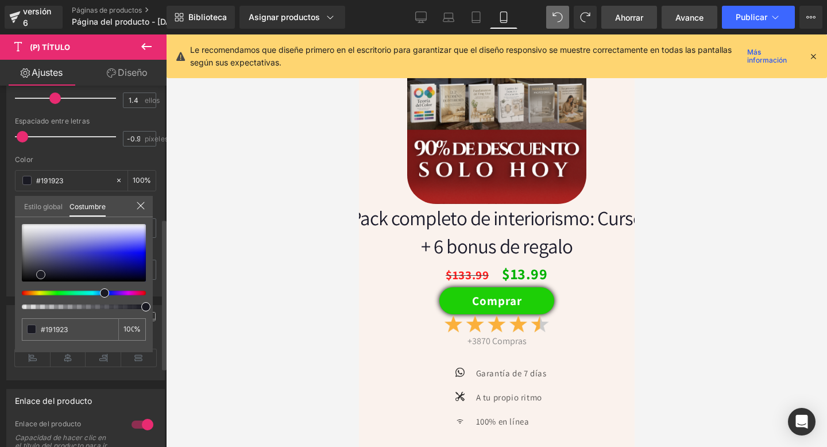
type input "#1b1b2b"
type input "#1f1f37"
type input "#1c1c44"
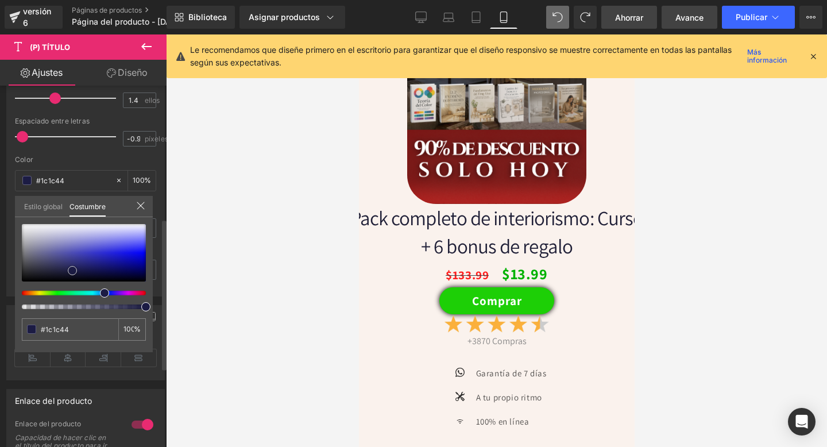
type input "#151550"
type input "#0f0f60"
type input "#0e0e6b"
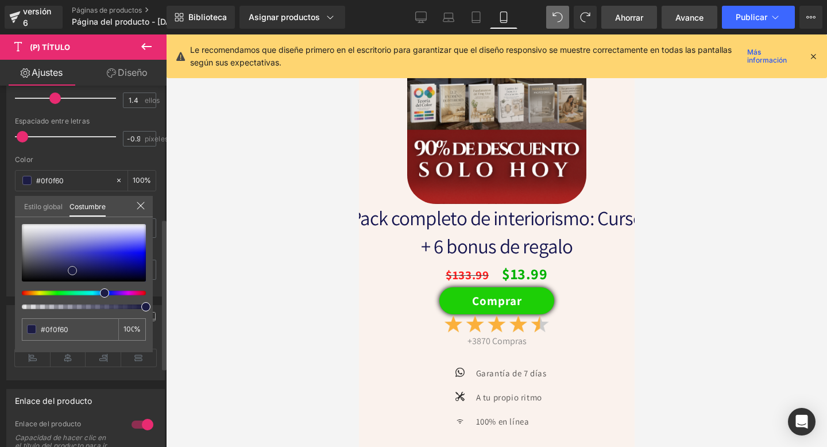
type input "#0e0e6b"
type input "#0e0e70"
type input "#0e0e71"
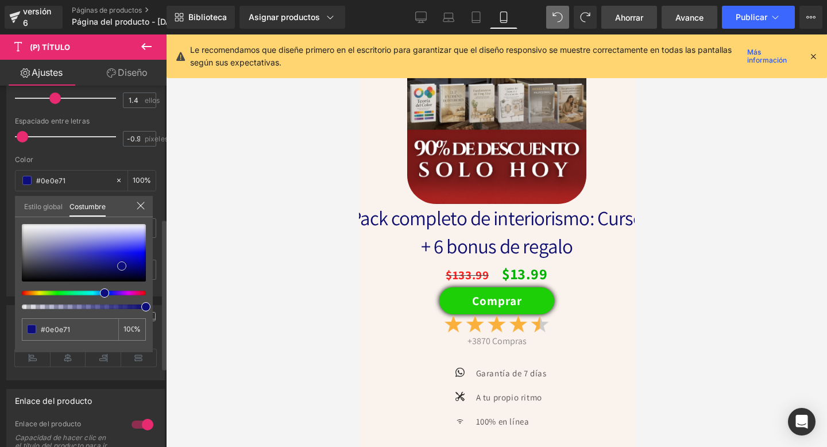
type input "#0d0d76"
type input "#0d0d7c"
type input "#0e0e94"
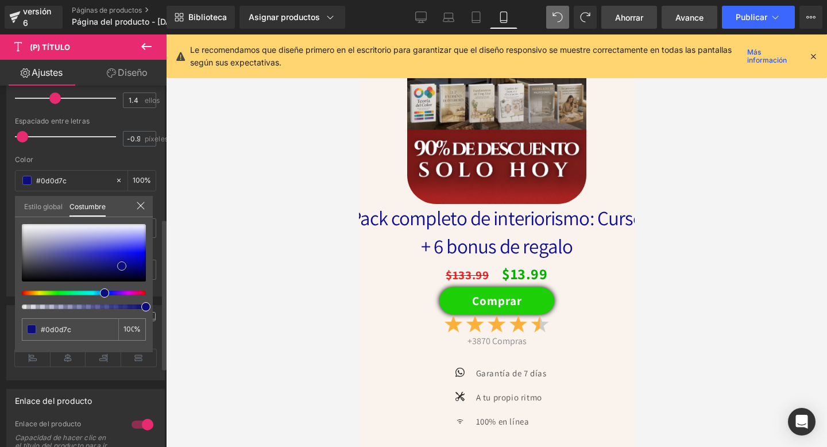
type input "#0e0e94"
type input "#1a1ac0"
type input "#3232c2"
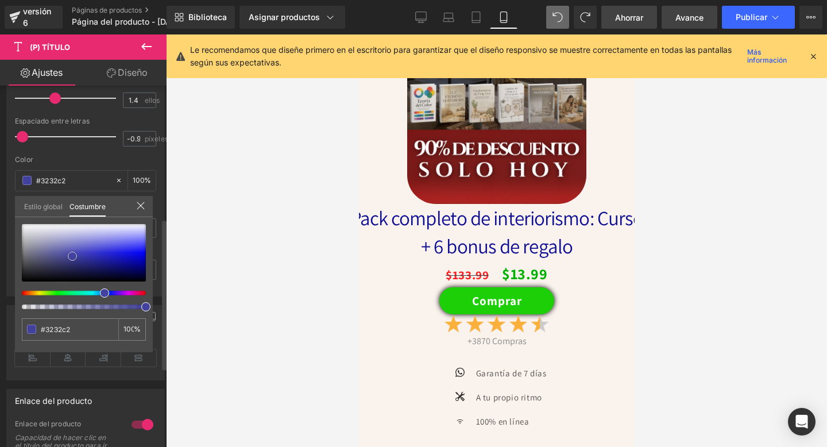
type input "#444482"
type input "#46467b"
type input "#484879"
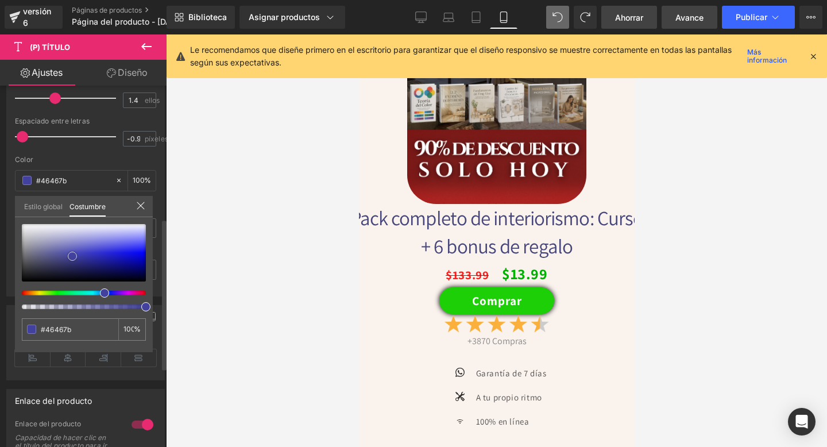
type input "#484879"
type input "#4b4b7b"
type input "#4f4f7c"
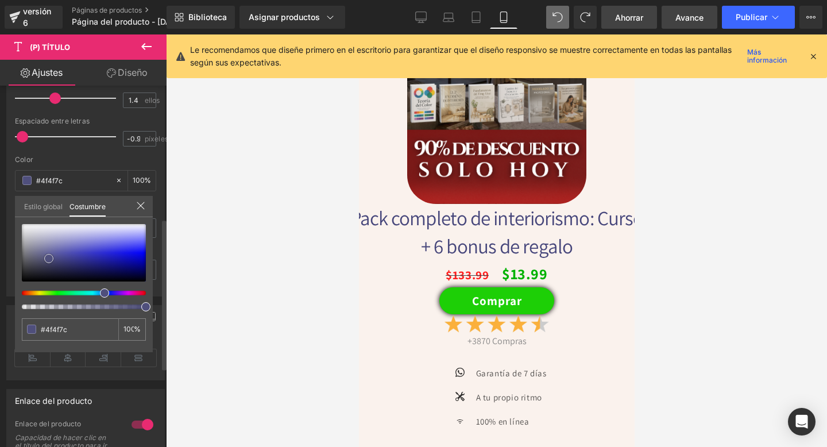
type input "#56567f"
type input "#5b5b80"
type input "#61617e"
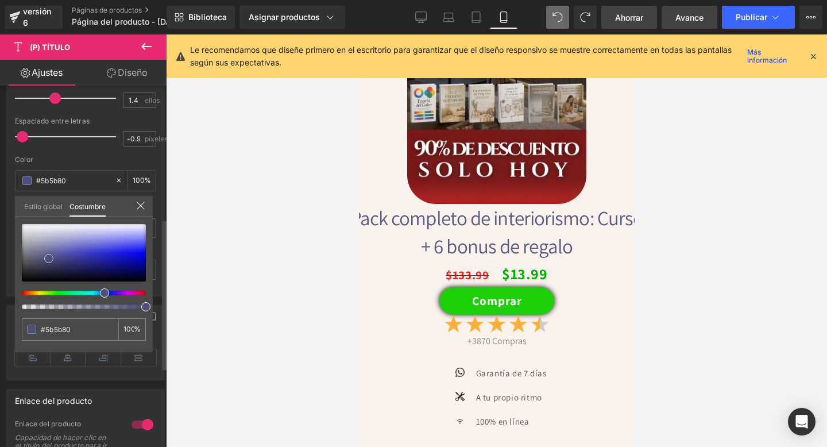
type input "#61617e"
type input "#54546d"
type input "#3c3c4d"
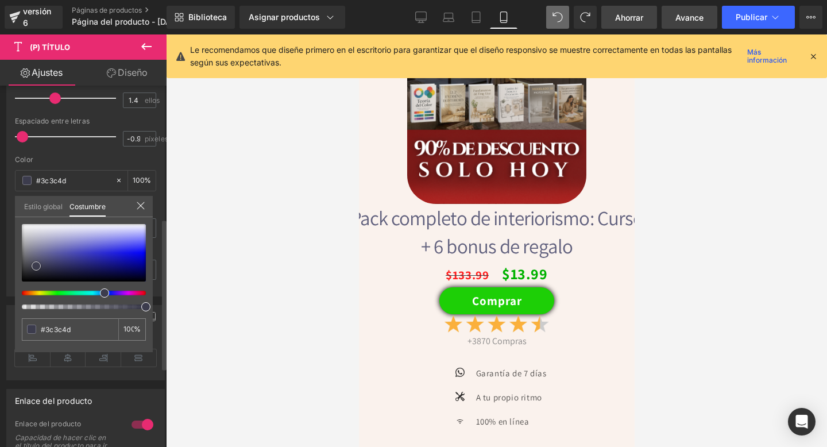
type input "#343441"
type input "#31313e"
type input "#32323d"
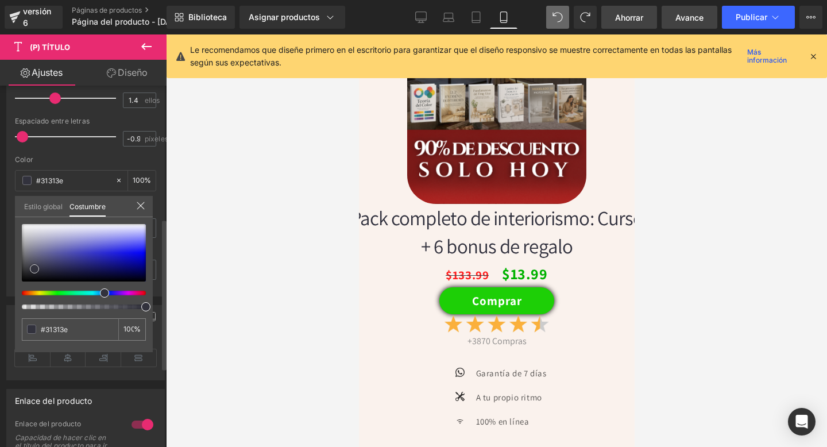
type input "#32323d"
click at [34, 269] on div at bounding box center [84, 252] width 124 height 57
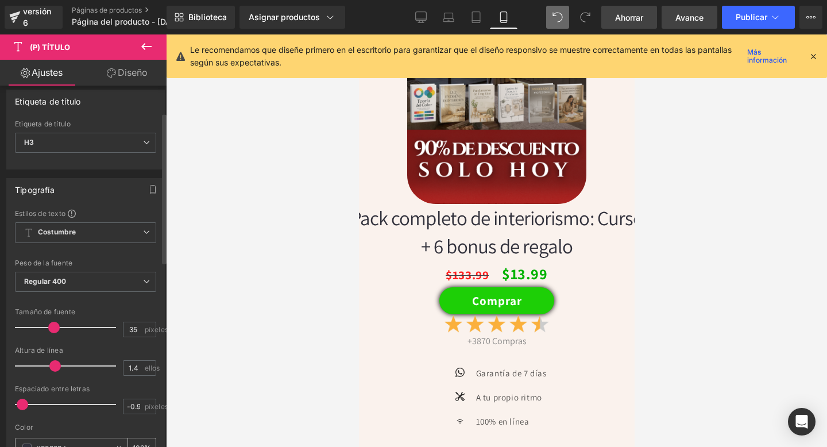
scroll to position [44, 0]
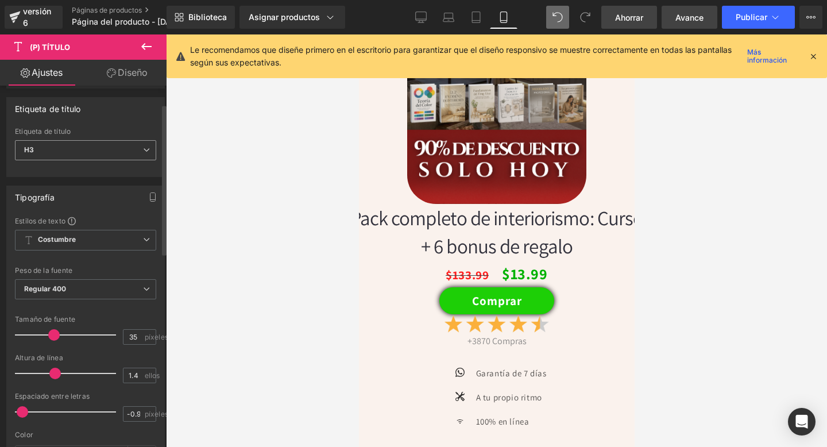
click at [91, 150] on span "H3" at bounding box center [85, 150] width 141 height 20
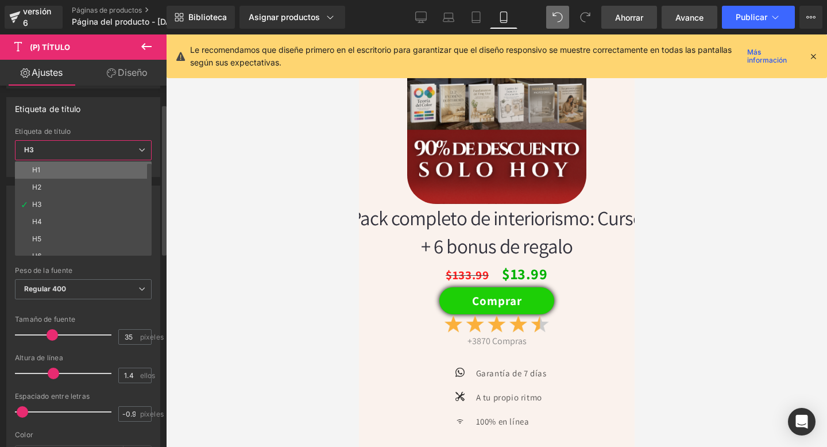
click at [79, 173] on li "H1" at bounding box center [86, 169] width 142 height 17
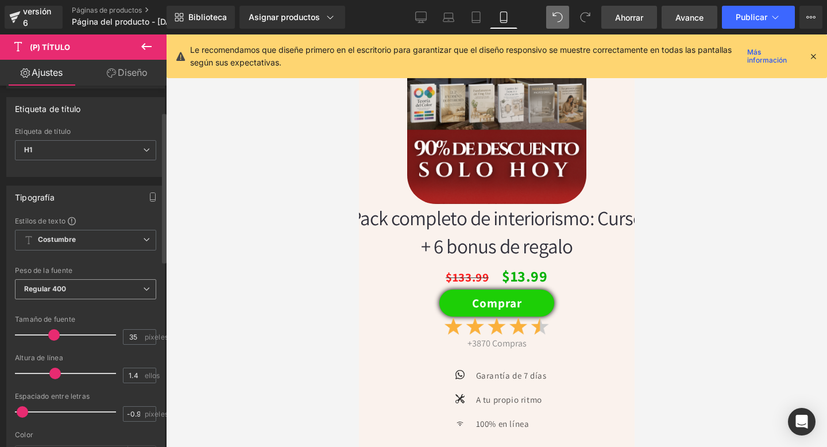
scroll to position [92, 0]
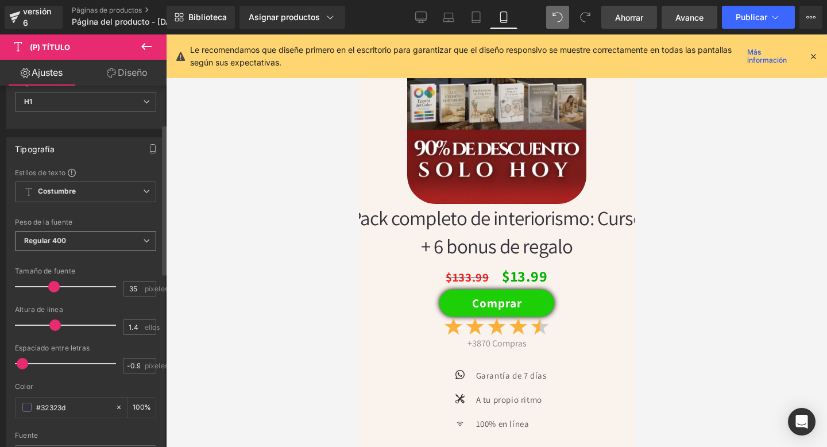
click at [90, 241] on span "Regular 400" at bounding box center [85, 241] width 141 height 20
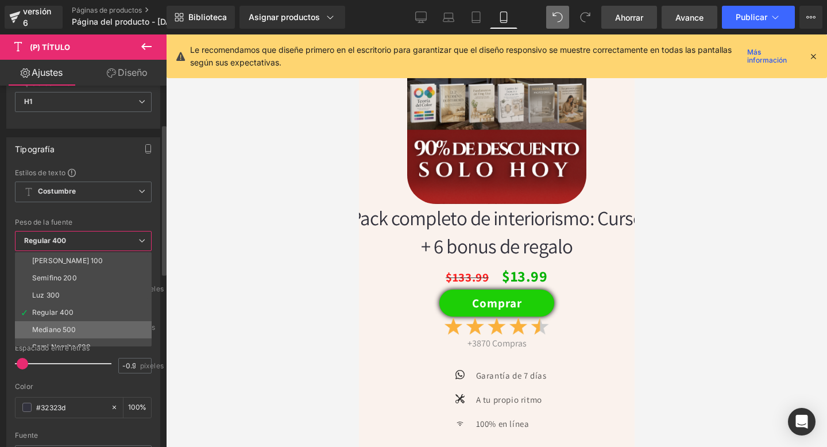
click at [55, 321] on li "Mediano 500" at bounding box center [86, 329] width 142 height 17
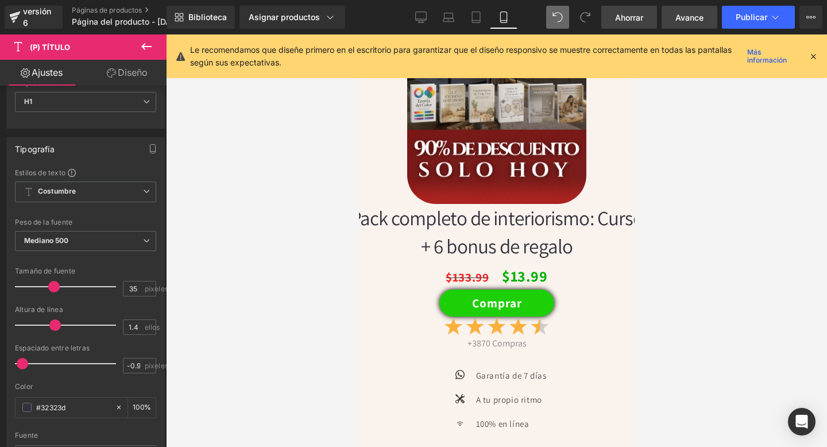
click at [739, 31] on div "Biblioteca Asignar productos Vista previa del producto Pack completo de interio…" at bounding box center [496, 17] width 660 height 34
click at [745, 24] on button "Publicar" at bounding box center [758, 17] width 73 height 23
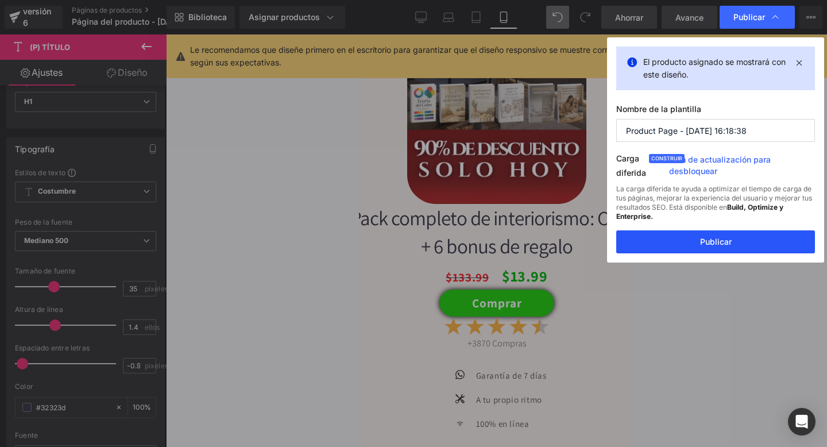
click at [669, 247] on button "Publicar" at bounding box center [715, 241] width 199 height 23
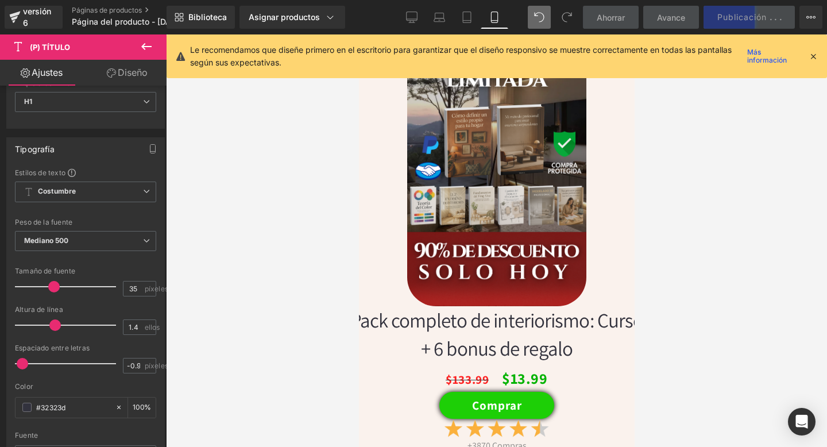
scroll to position [2177, 0]
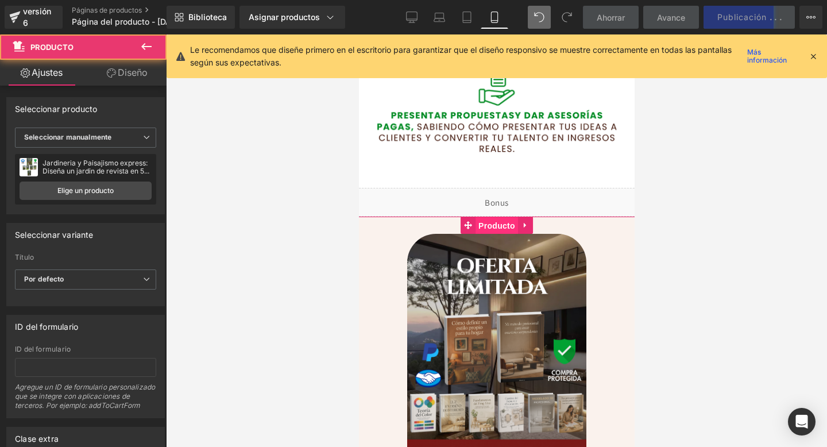
click at [502, 224] on font "Producto" at bounding box center [496, 225] width 37 height 9
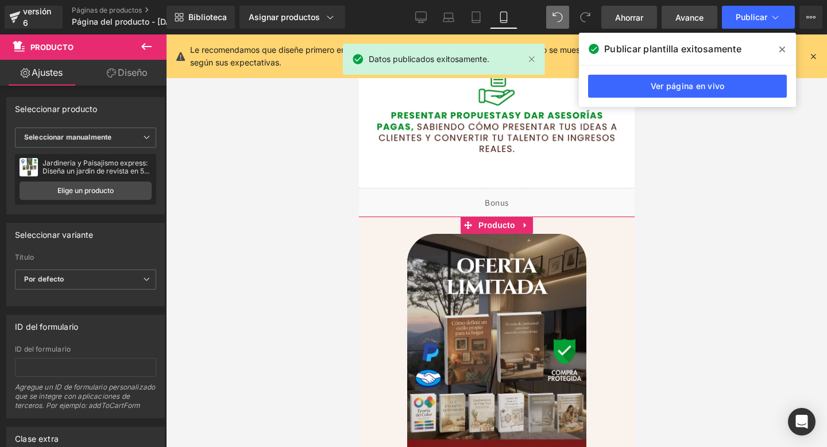
click at [130, 71] on font "Diseño" at bounding box center [133, 72] width 30 height 11
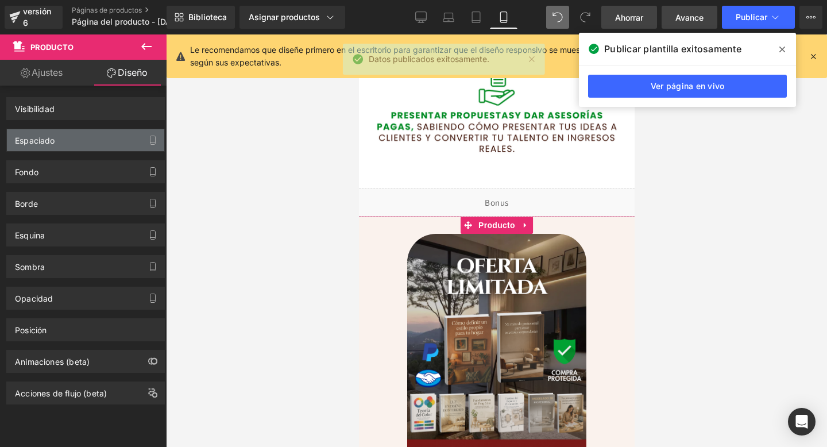
click at [69, 141] on div "Espaciado" at bounding box center [85, 140] width 157 height 22
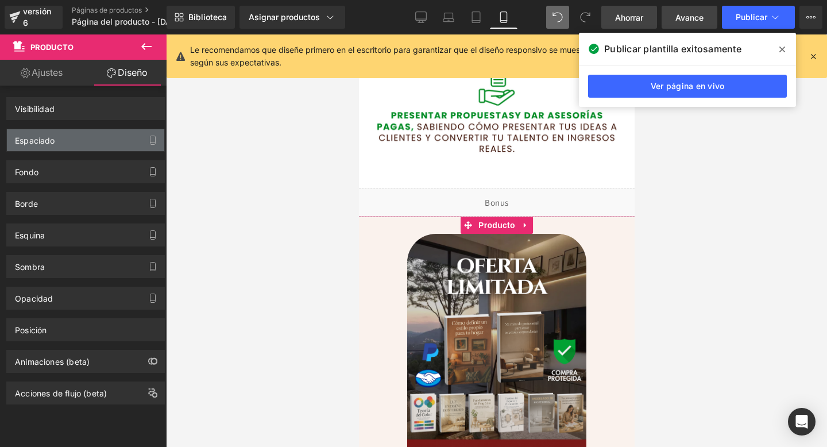
click at [94, 144] on div "Espaciado" at bounding box center [85, 140] width 157 height 22
click at [102, 148] on div "Espaciado" at bounding box center [85, 140] width 157 height 22
click at [149, 146] on button "button" at bounding box center [153, 140] width 18 height 22
click at [149, 145] on button "button" at bounding box center [153, 140] width 18 height 22
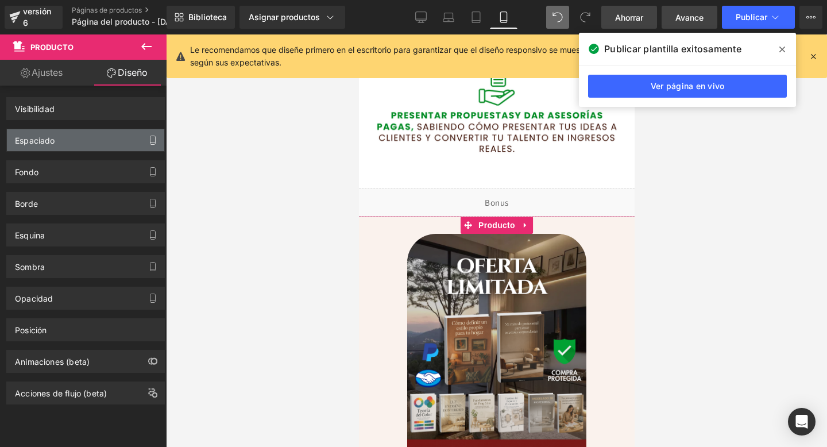
click at [149, 145] on button "button" at bounding box center [153, 140] width 18 height 22
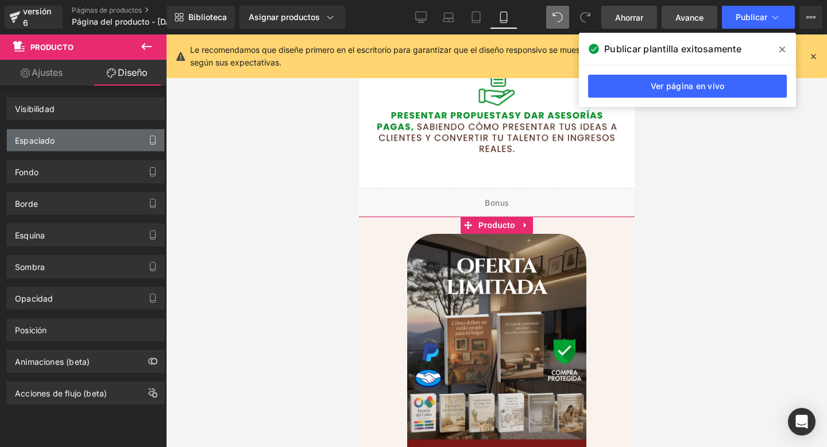
click at [149, 145] on button "button" at bounding box center [153, 140] width 18 height 22
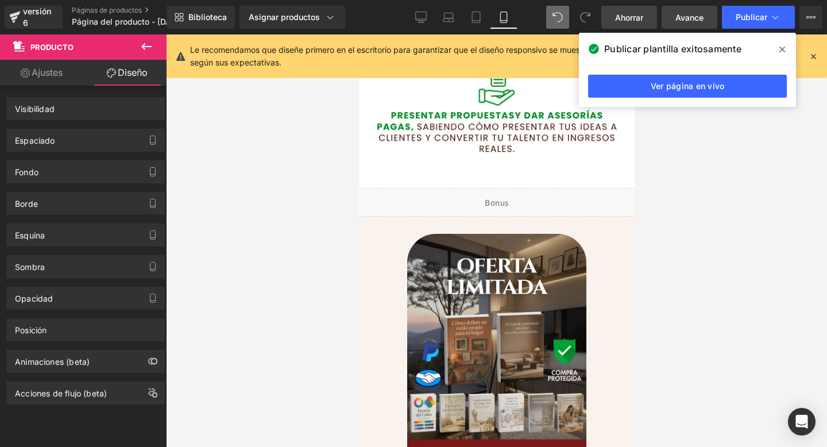
click at [284, 87] on div "Product Estás previsualizando cómo funciona el Reestilizará tu página. No puede…" at bounding box center [413, 233] width 827 height 466
click at [428, 15] on link "De oficina" at bounding box center [421, 17] width 28 height 23
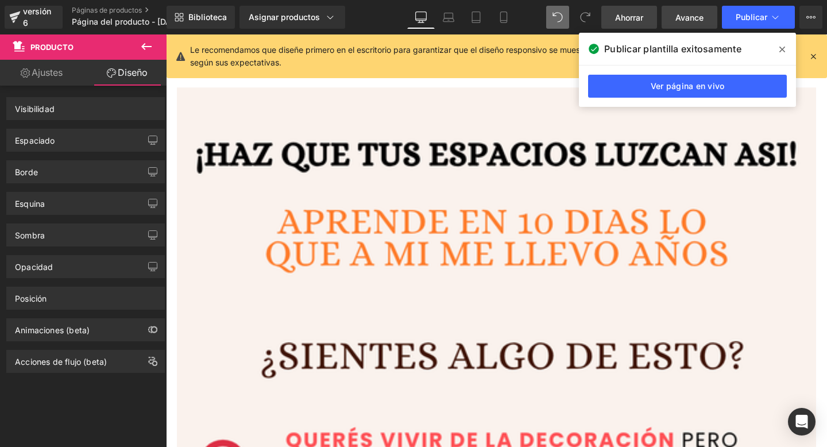
scroll to position [5280, 0]
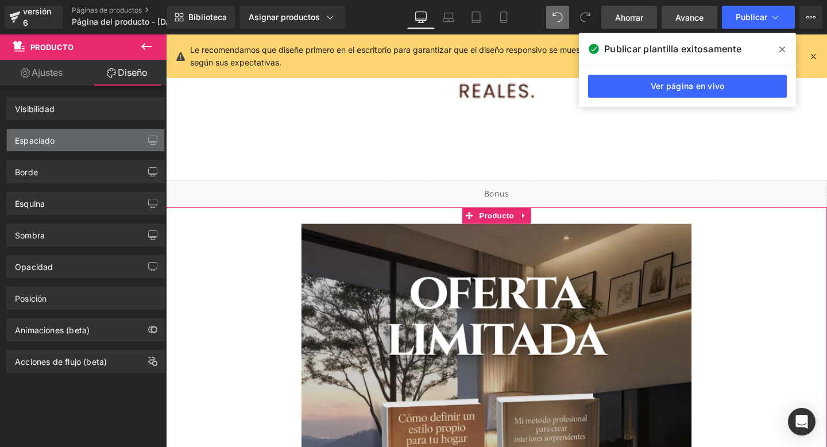
click at [77, 137] on div "Espaciado" at bounding box center [85, 140] width 157 height 22
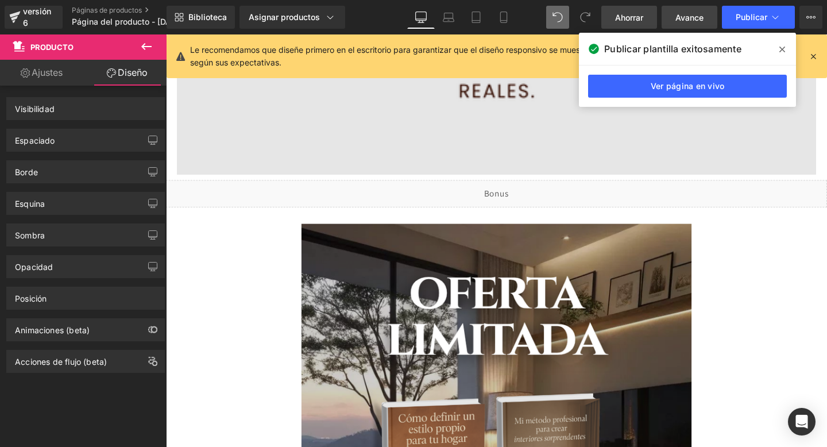
drag, startPoint x: 77, startPoint y: 137, endPoint x: 607, endPoint y: 47, distance: 537.9
click at [539, 51] on div "Product Estás previsualizando cómo funciona el Reestilizará tu página. No puede…" at bounding box center [413, 233] width 827 height 466
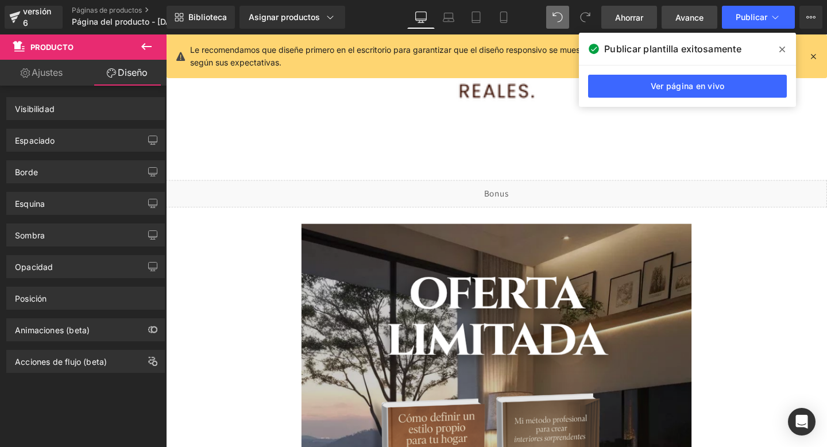
click at [779, 48] on icon at bounding box center [782, 49] width 6 height 9
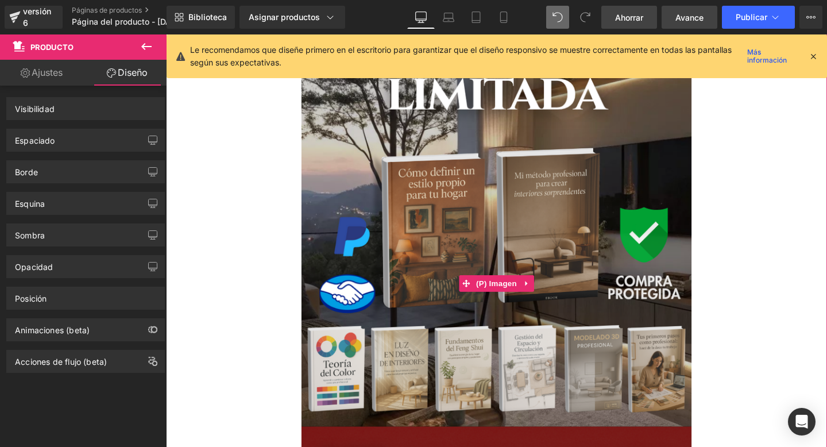
scroll to position [5701, 0]
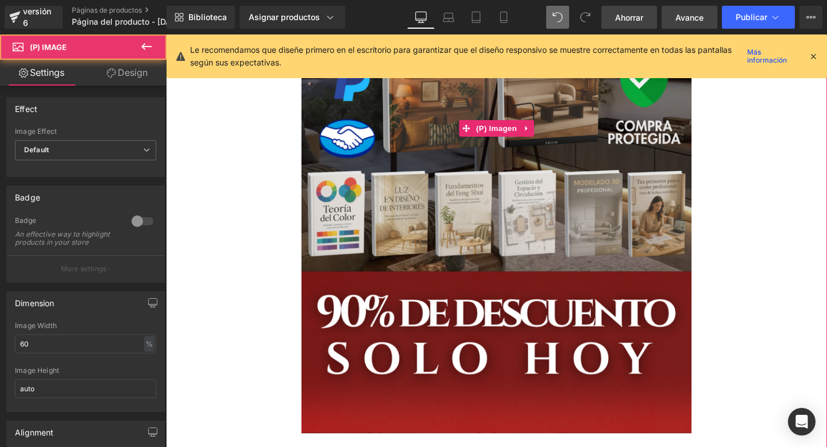
click at [589, 255] on img at bounding box center [513, 133] width 410 height 641
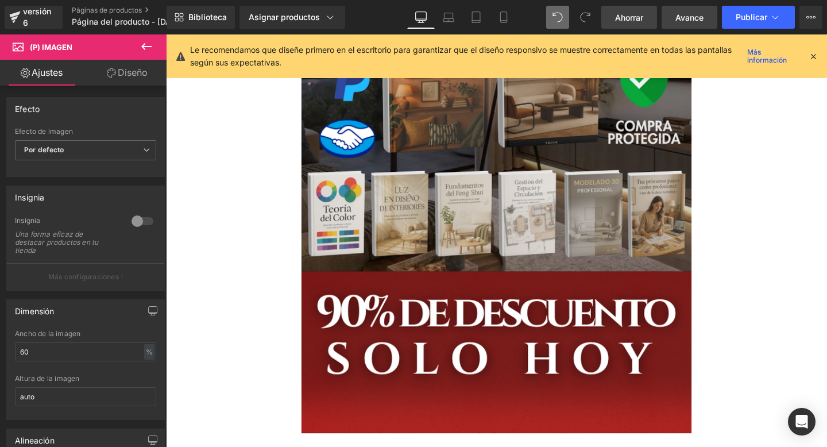
click at [117, 81] on link "Diseño" at bounding box center [127, 73] width 83 height 26
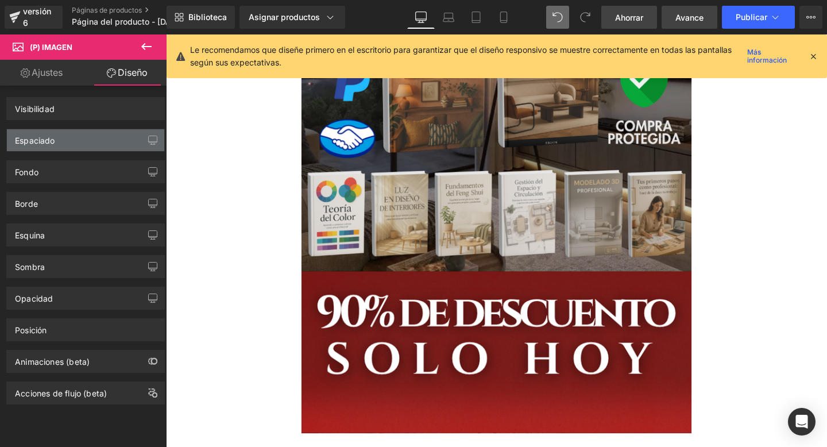
click at [83, 147] on div "Espaciado" at bounding box center [85, 140] width 157 height 22
click at [80, 152] on div "Fondo" at bounding box center [86, 168] width 172 height 32
click at [82, 149] on div "Espaciado" at bounding box center [85, 140] width 157 height 22
drag, startPoint x: 82, startPoint y: 144, endPoint x: 104, endPoint y: 121, distance: 31.7
click at [104, 121] on div "Espaciado Margen Relleno" at bounding box center [86, 136] width 172 height 32
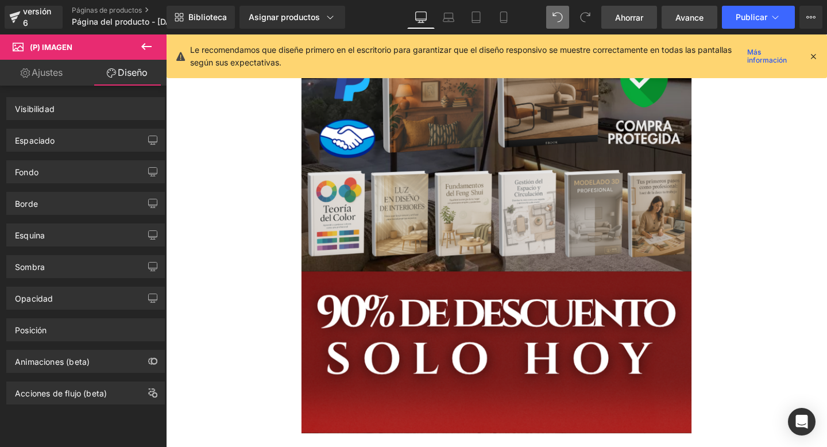
click at [104, 121] on div "Espaciado Margen Relleno" at bounding box center [86, 136] width 172 height 32
click at [87, 137] on div "Espaciado" at bounding box center [85, 140] width 157 height 22
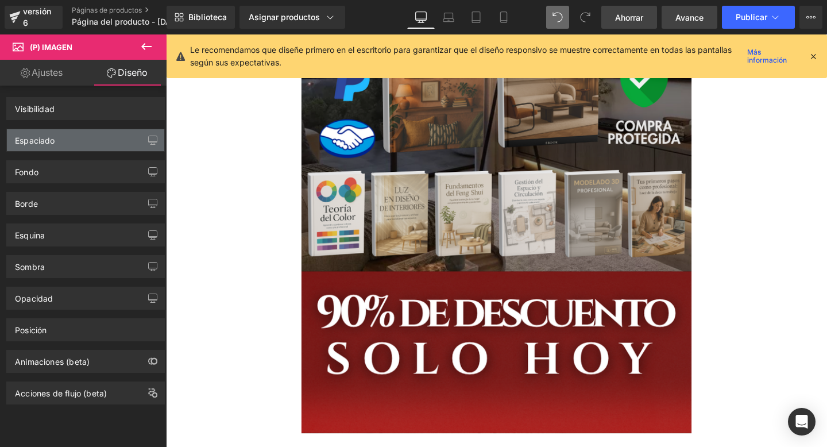
click at [87, 137] on div "Espaciado" at bounding box center [85, 140] width 157 height 22
click at [88, 138] on div "Espaciado" at bounding box center [85, 140] width 157 height 22
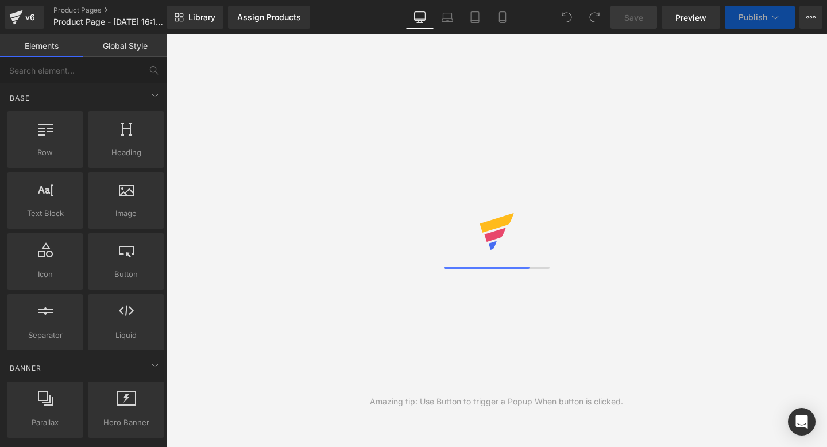
click at [508, 220] on icon at bounding box center [496, 223] width 34 height 20
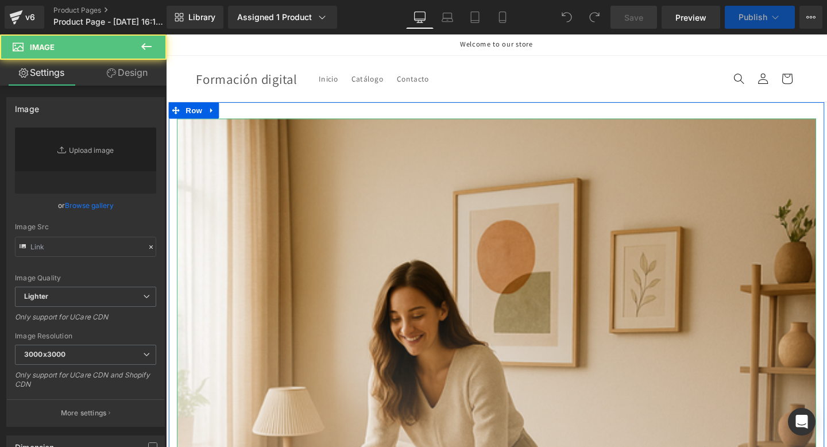
type input "[URL][DOMAIN_NAME]"
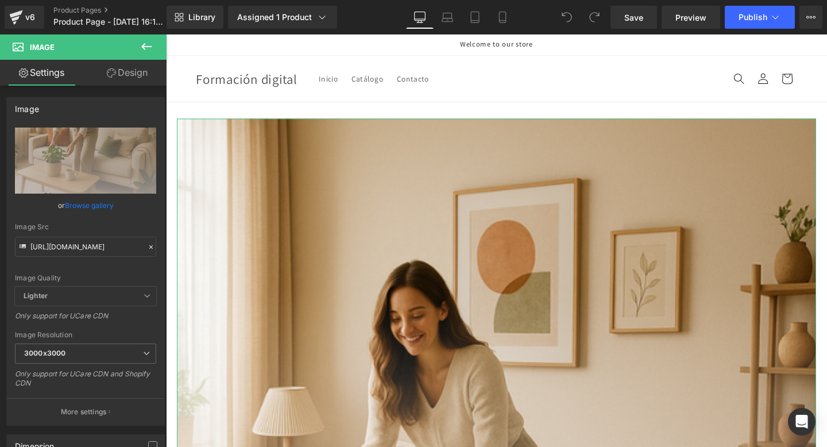
click at [124, 79] on link "Design" at bounding box center [127, 73] width 83 height 26
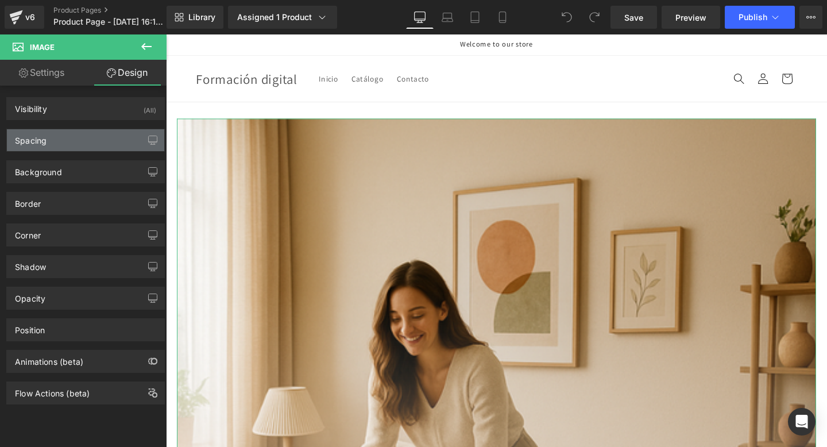
click at [107, 131] on div "Spacing" at bounding box center [85, 140] width 157 height 22
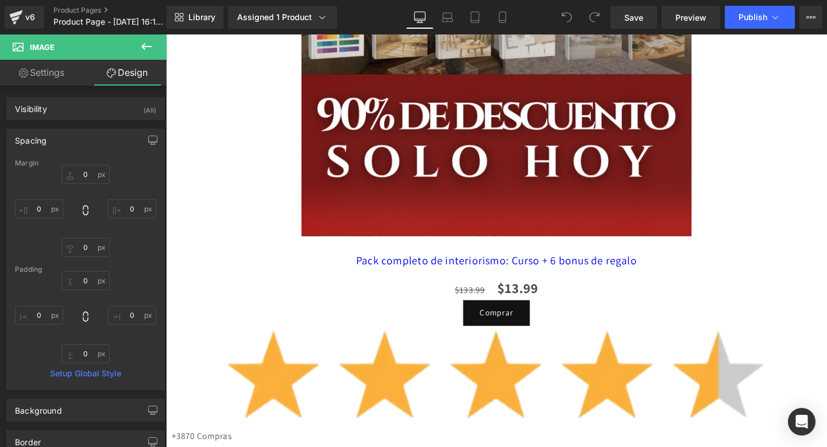
scroll to position [5879, 0]
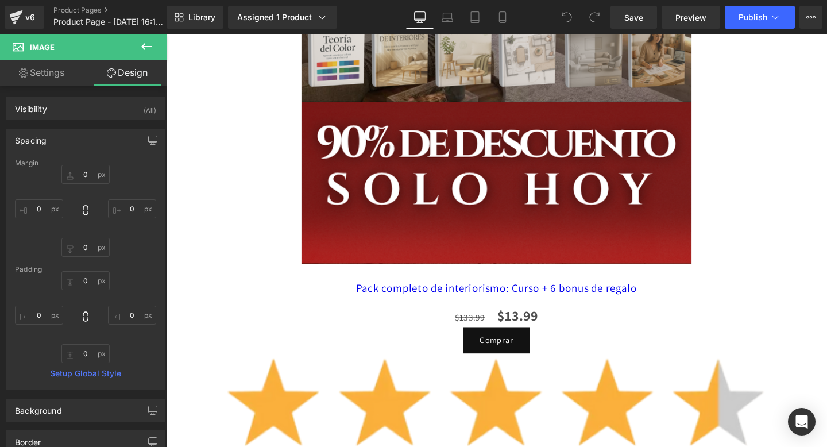
click at [334, 276] on h1 "Pack completo de interiorismo: Curso + 6 bonus de regalo" at bounding box center [513, 296] width 683 height 41
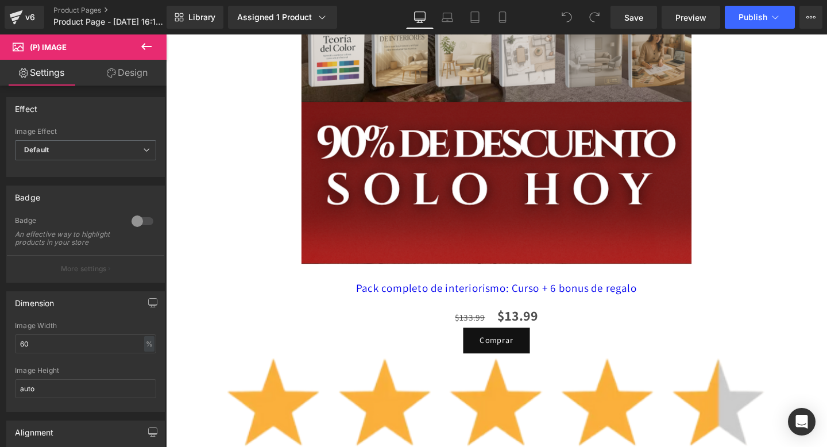
click at [138, 79] on link "Design" at bounding box center [127, 73] width 83 height 26
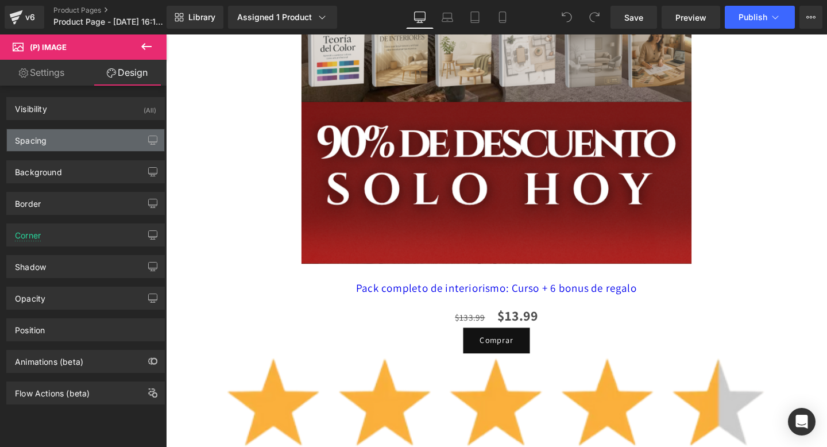
click at [105, 146] on div "Spacing" at bounding box center [85, 140] width 157 height 22
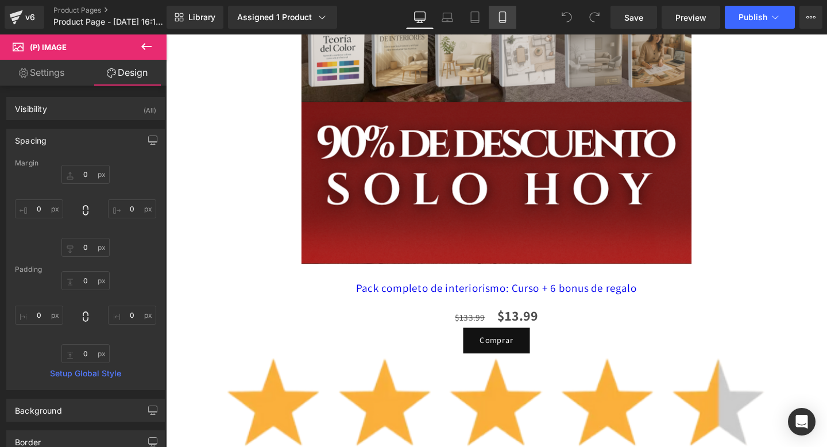
click at [505, 17] on icon at bounding box center [502, 16] width 11 height 11
type input "0"
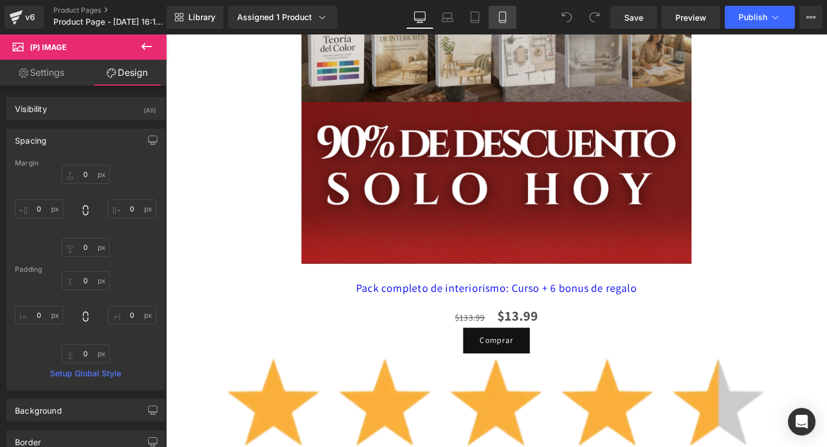
type input "0"
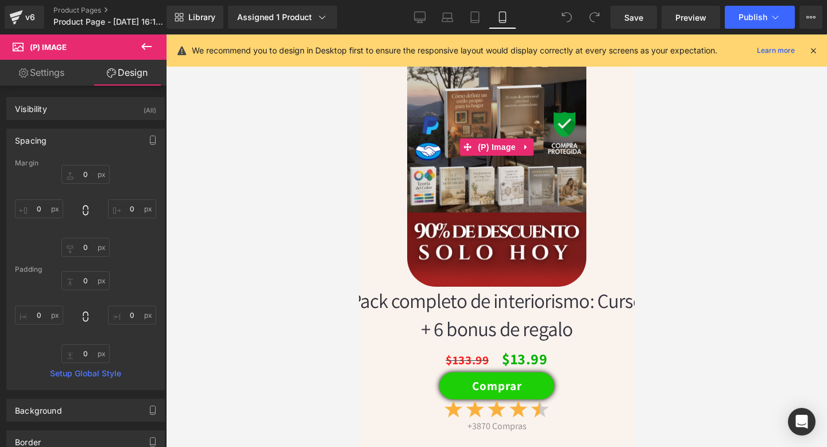
scroll to position [2428, 0]
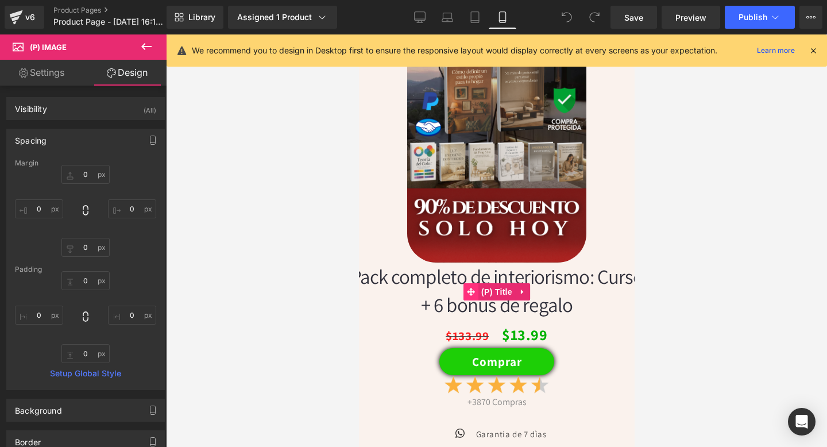
click at [476, 292] on span at bounding box center [470, 291] width 15 height 17
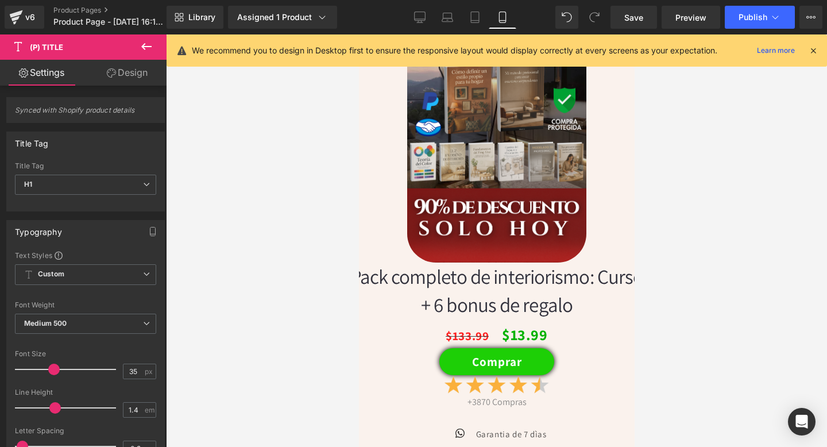
click at [111, 62] on link "Design" at bounding box center [127, 73] width 83 height 26
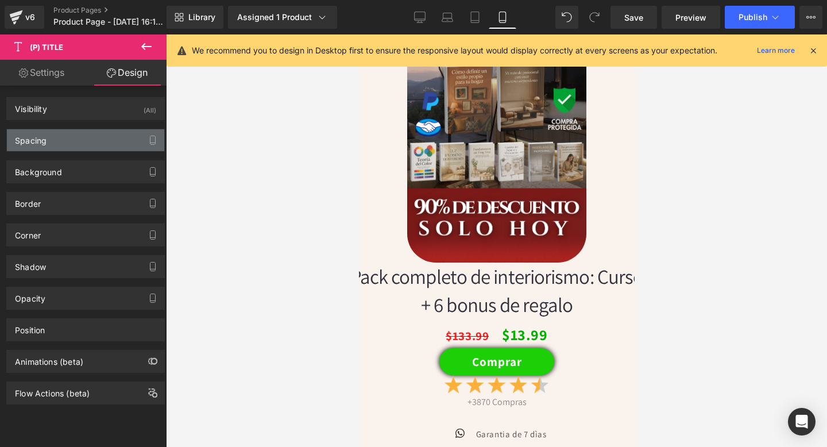
click at [57, 133] on div "Spacing" at bounding box center [85, 140] width 157 height 22
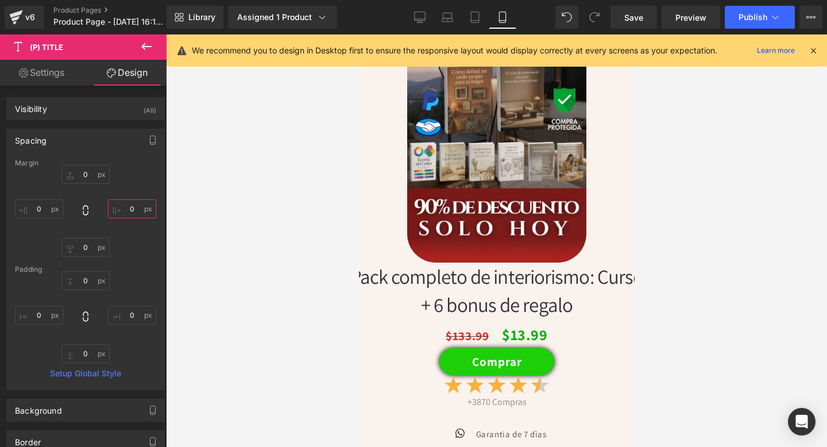
click at [133, 207] on input "0" at bounding box center [132, 208] width 48 height 19
type input "20"
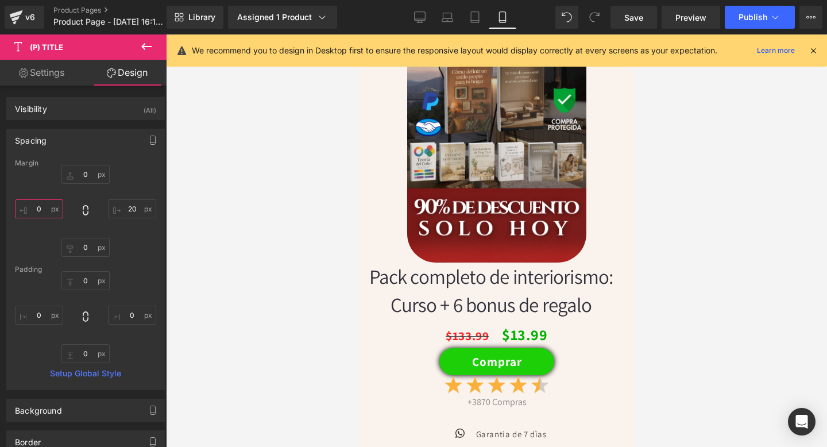
click at [39, 210] on input "0" at bounding box center [39, 208] width 48 height 19
type input "20"
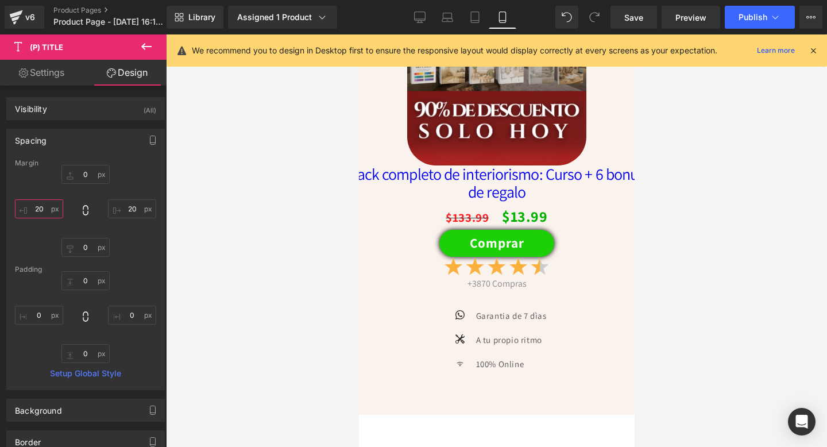
scroll to position [3570, 0]
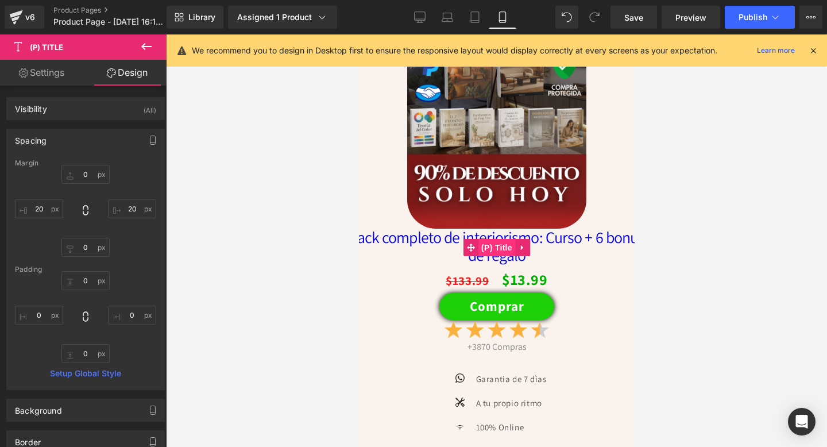
click at [491, 256] on span "(P) Title" at bounding box center [496, 247] width 37 height 17
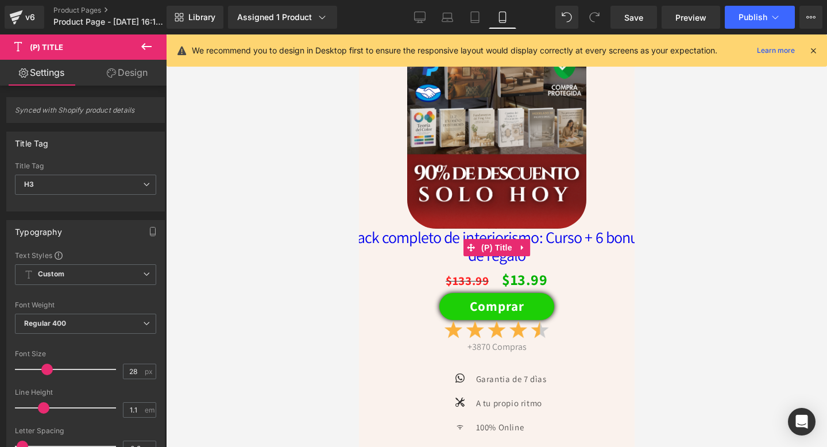
scroll to position [3555, 0]
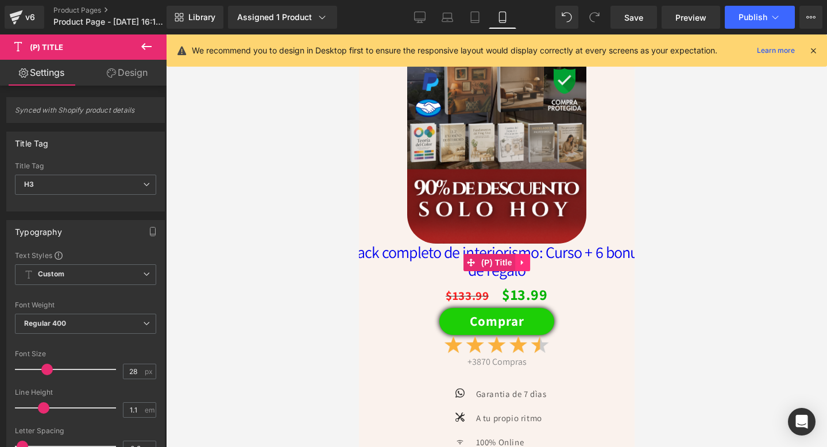
click at [518, 266] on icon at bounding box center [522, 262] width 8 height 9
click at [526, 266] on icon at bounding box center [529, 262] width 8 height 8
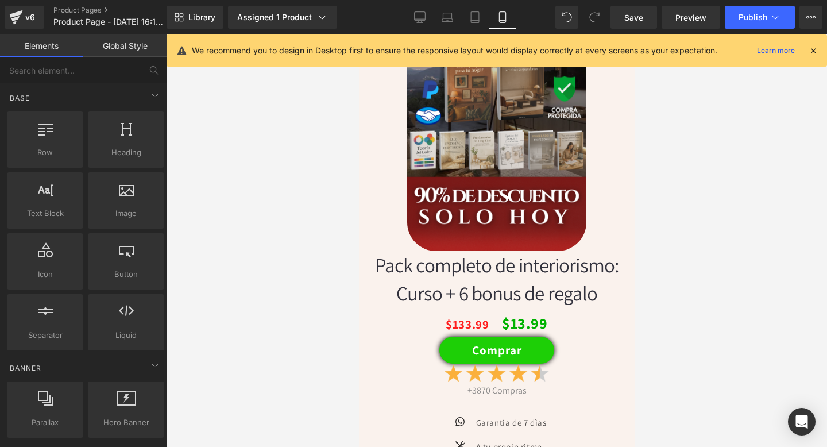
scroll to position [2457, 0]
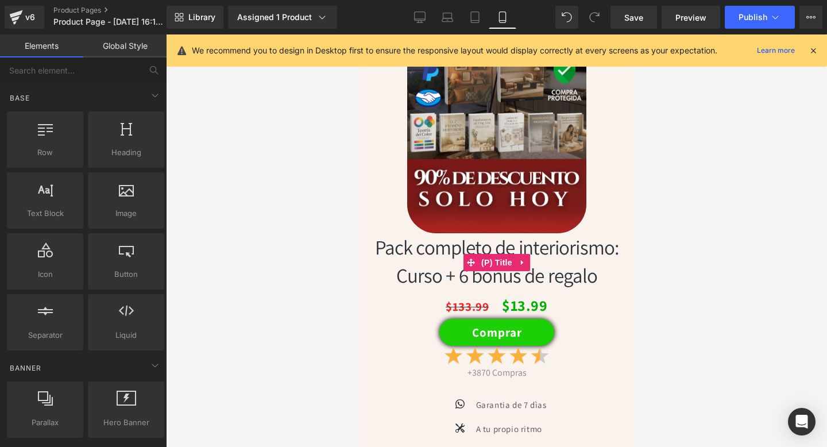
click at [503, 238] on link "Pack completo de interiorismo: Curso + 6 bonus de regalo" at bounding box center [496, 261] width 276 height 56
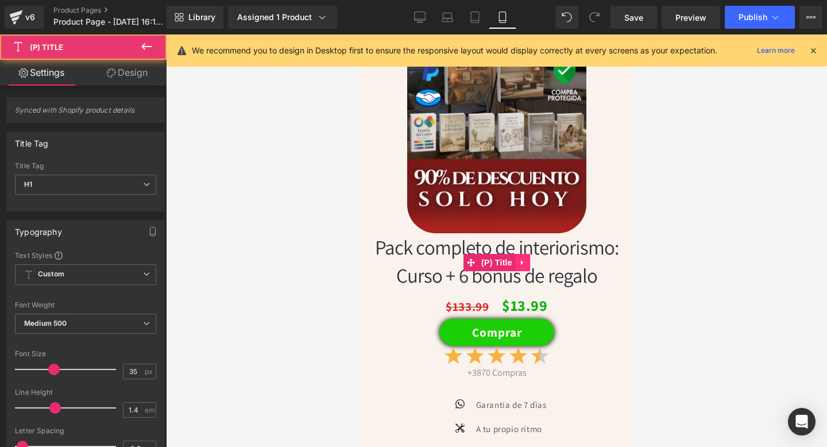
click at [523, 263] on icon at bounding box center [522, 262] width 8 height 9
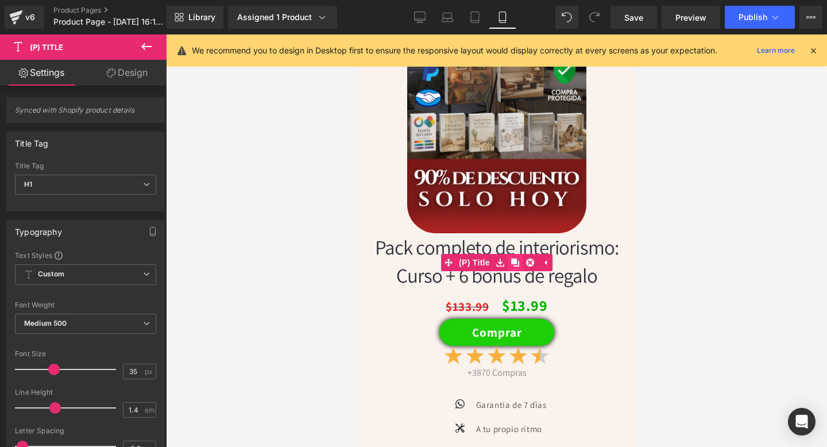
click at [514, 263] on icon at bounding box center [514, 262] width 8 height 8
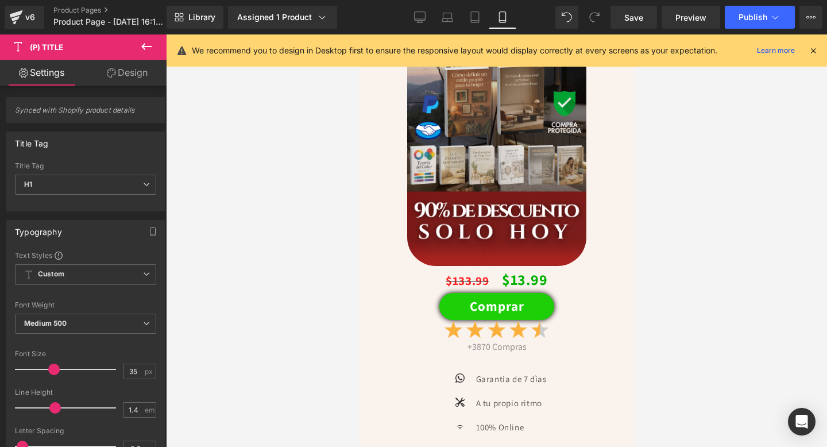
scroll to position [3576, 0]
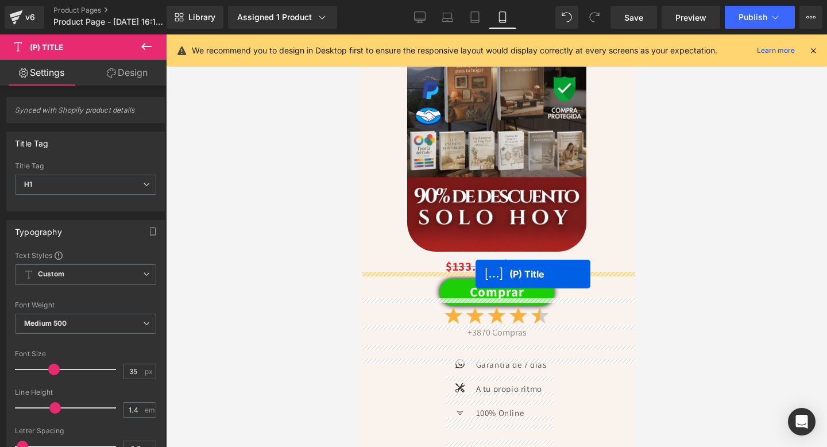
drag, startPoint x: 475, startPoint y: 324, endPoint x: 475, endPoint y: 274, distance: 49.9
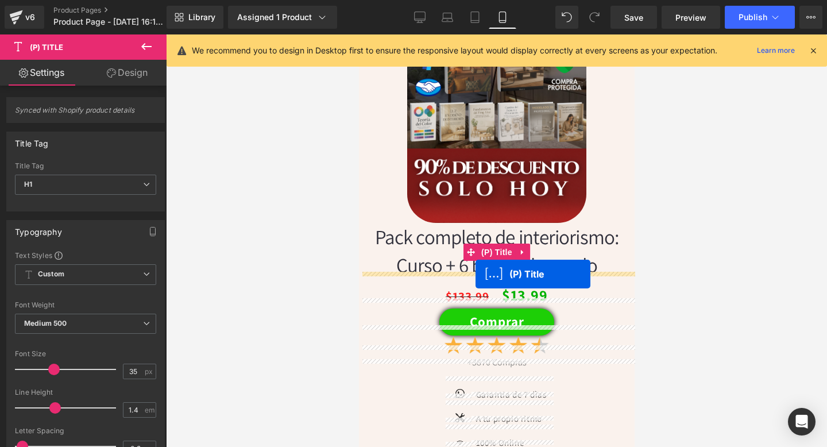
scroll to position [3547, 0]
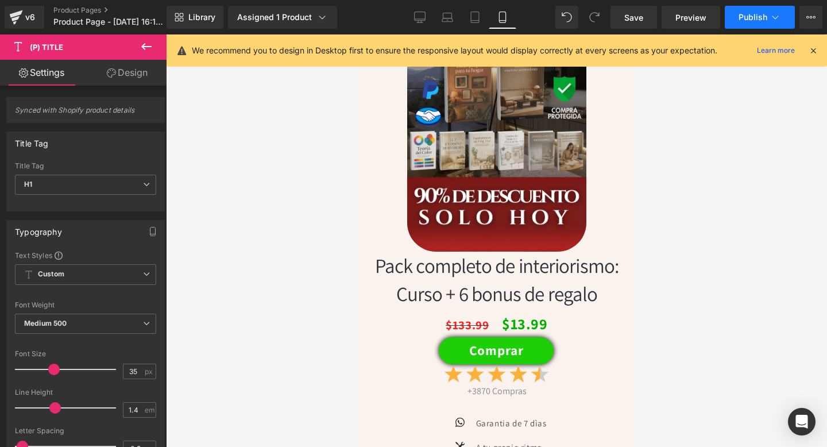
click at [743, 22] on button "Publish" at bounding box center [759, 17] width 70 height 23
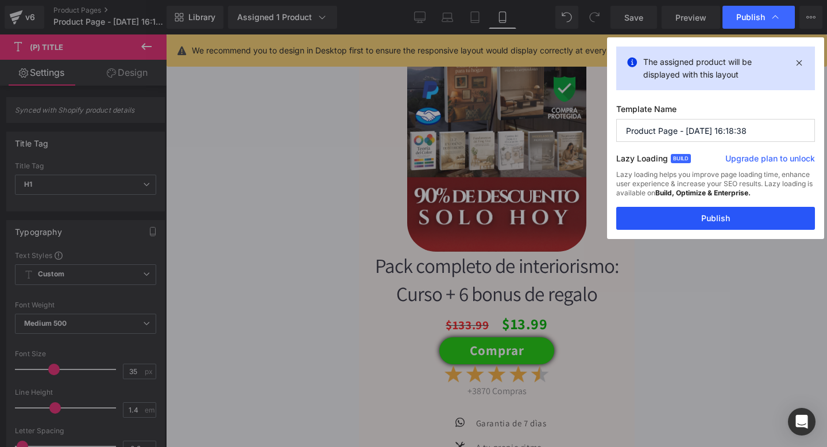
click at [692, 224] on button "Publish" at bounding box center [715, 218] width 199 height 23
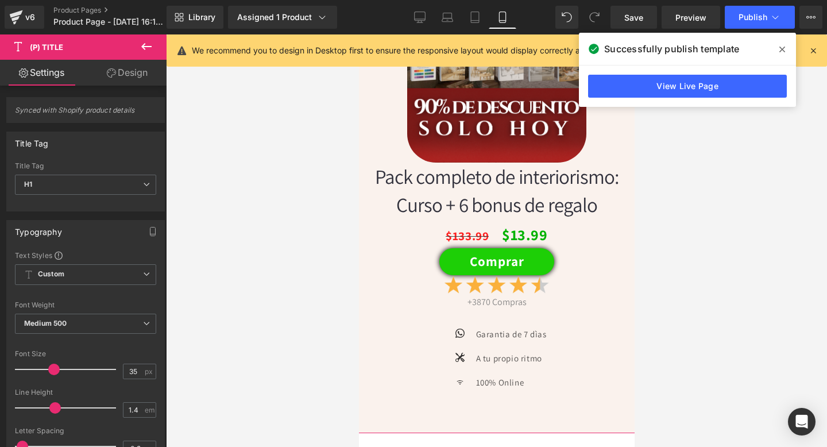
scroll to position [4016, 0]
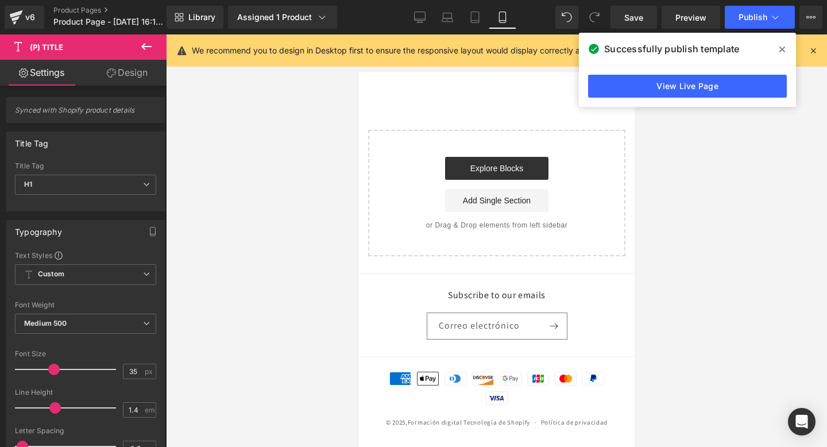
click at [489, 244] on div "Start building your page Explore Blocks Add Single Section or Drag & Drop eleme…" at bounding box center [496, 193] width 255 height 124
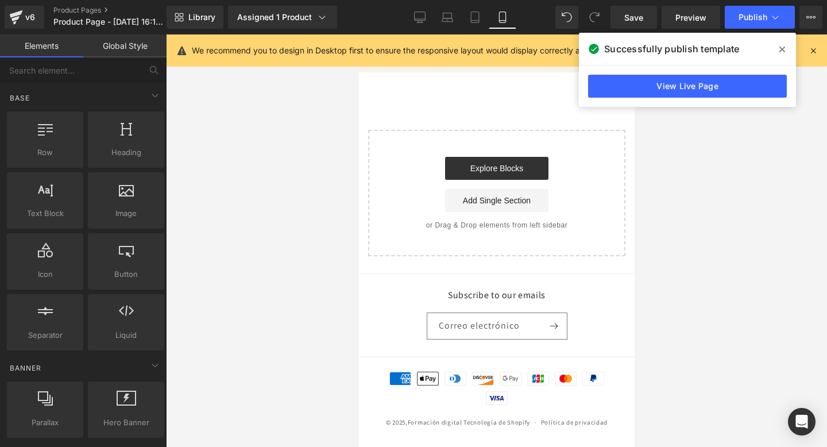
click at [474, 309] on div "Subscribe to our emails Correo electrónico" at bounding box center [496, 314] width 141 height 51
click at [527, 319] on input "Correo electrónico" at bounding box center [496, 326] width 142 height 26
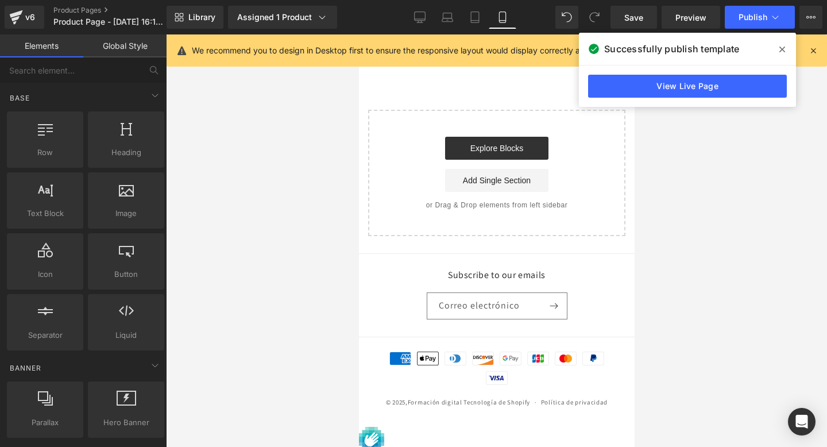
click at [526, 303] on div "Subscribe to our emails Correo electrónico" at bounding box center [496, 294] width 141 height 51
drag, startPoint x: 526, startPoint y: 303, endPoint x: 526, endPoint y: 294, distance: 8.6
click at [526, 300] on div "Subscribe to our emails Correo electrónico" at bounding box center [496, 294] width 141 height 51
click at [526, 281] on h2 "Subscribe to our emails" at bounding box center [496, 275] width 141 height 12
drag, startPoint x: 524, startPoint y: 296, endPoint x: 476, endPoint y: 278, distance: 51.1
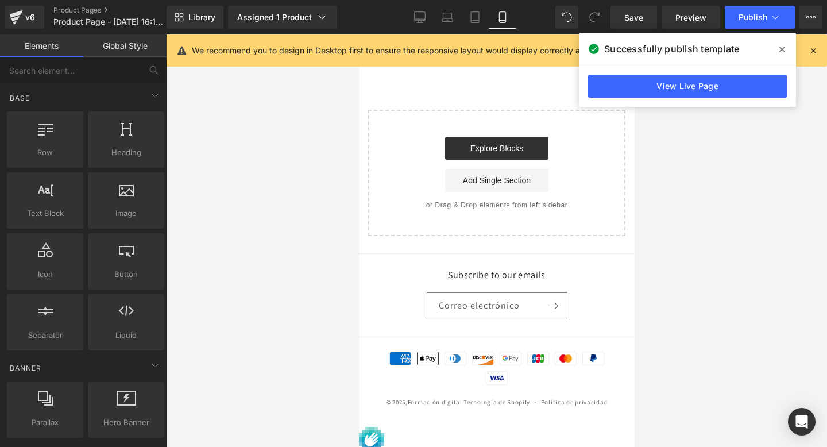
click at [506, 287] on footer "Subscribe to our emails Correo electrónico Formas de pago American Express Appl…" at bounding box center [496, 339] width 276 height 173
click at [474, 278] on footer "Subscribe to our emails Correo electrónico Formas de pago American Express Appl…" at bounding box center [496, 339] width 276 height 173
drag, startPoint x: 474, startPoint y: 278, endPoint x: 390, endPoint y: 303, distance: 87.0
click at [470, 278] on footer "Subscribe to our emails Correo electrónico Formas de pago American Express Appl…" at bounding box center [496, 339] width 276 height 173
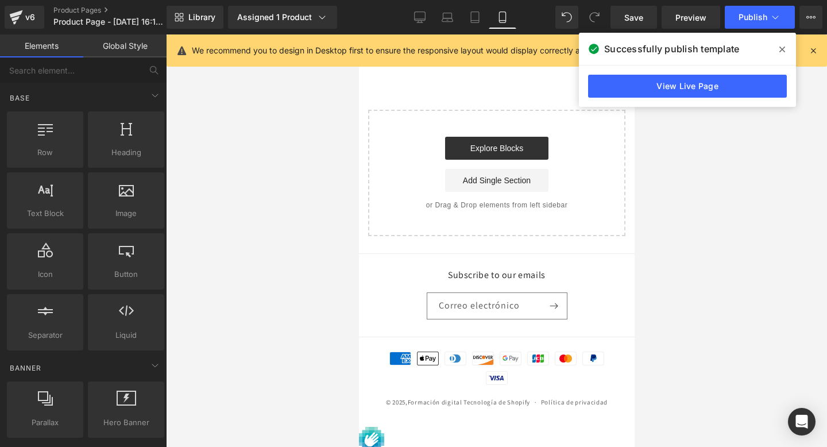
drag, startPoint x: 386, startPoint y: 308, endPoint x: 405, endPoint y: 349, distance: 45.2
click at [387, 312] on div "Subscribe to our emails Correo electrónico" at bounding box center [496, 294] width 230 height 51
